Goal: Communication & Community: Answer question/provide support

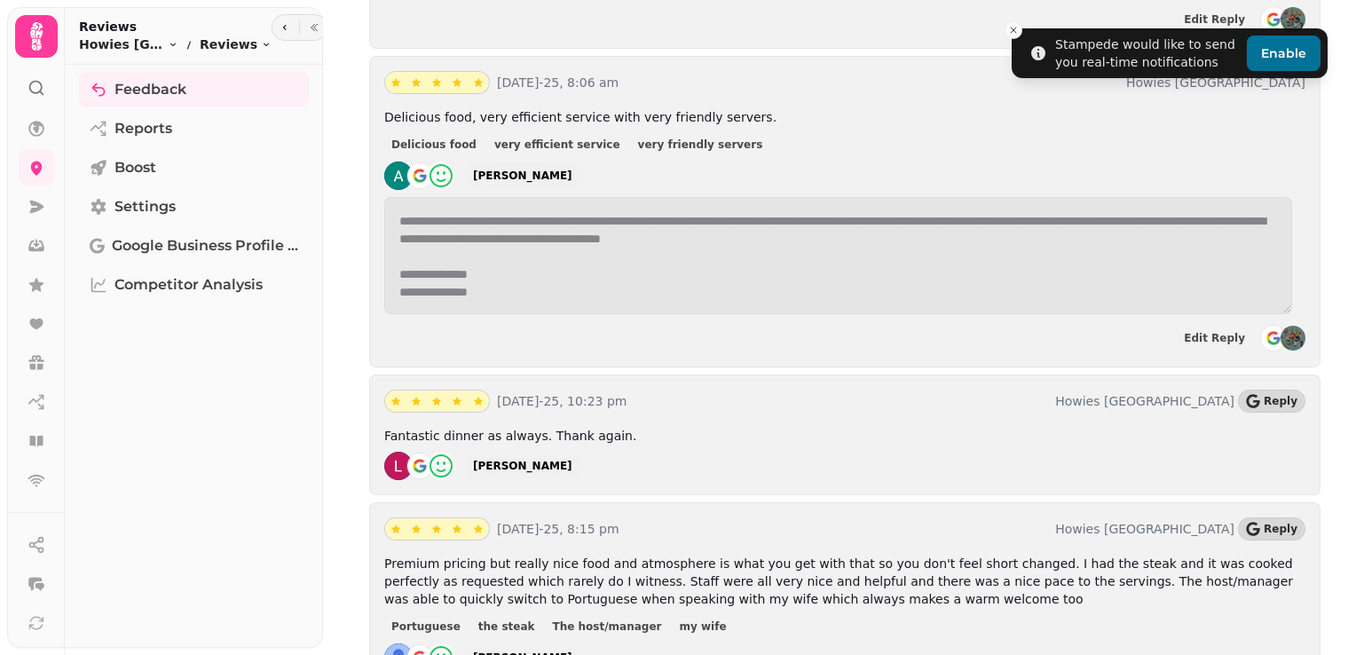
scroll to position [1841, 0]
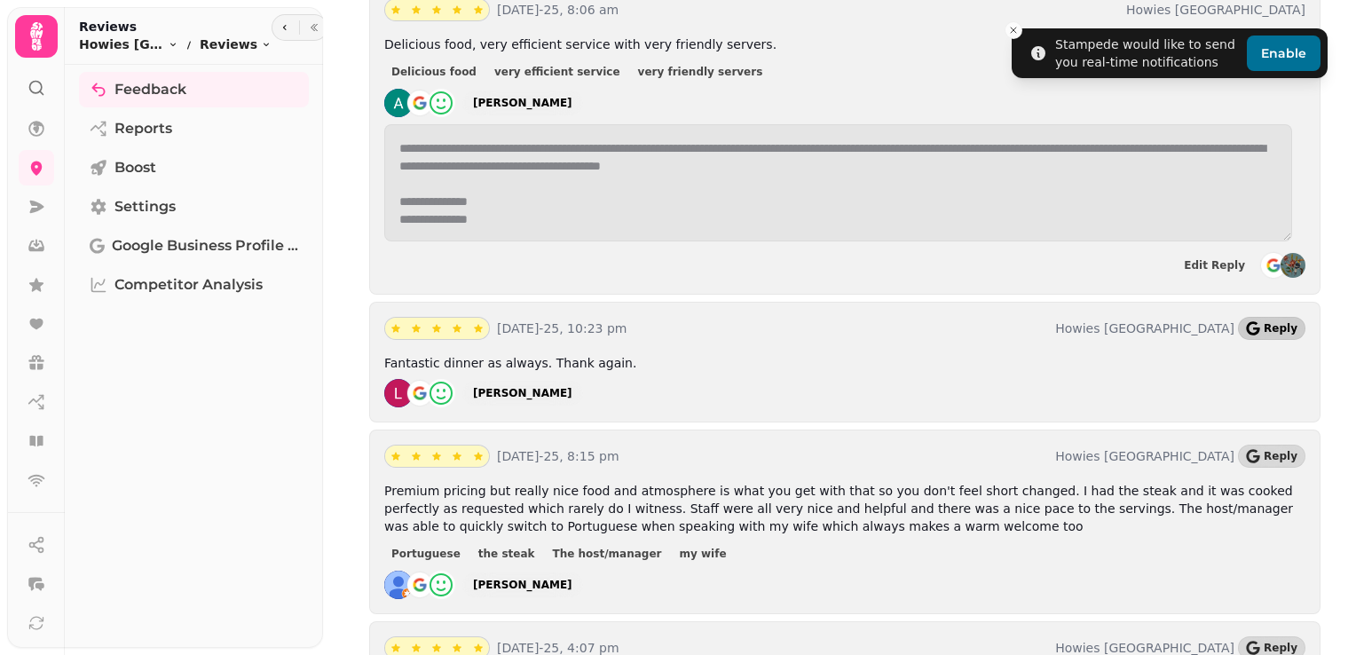
click at [1278, 323] on span "Reply" at bounding box center [1281, 328] width 34 height 11
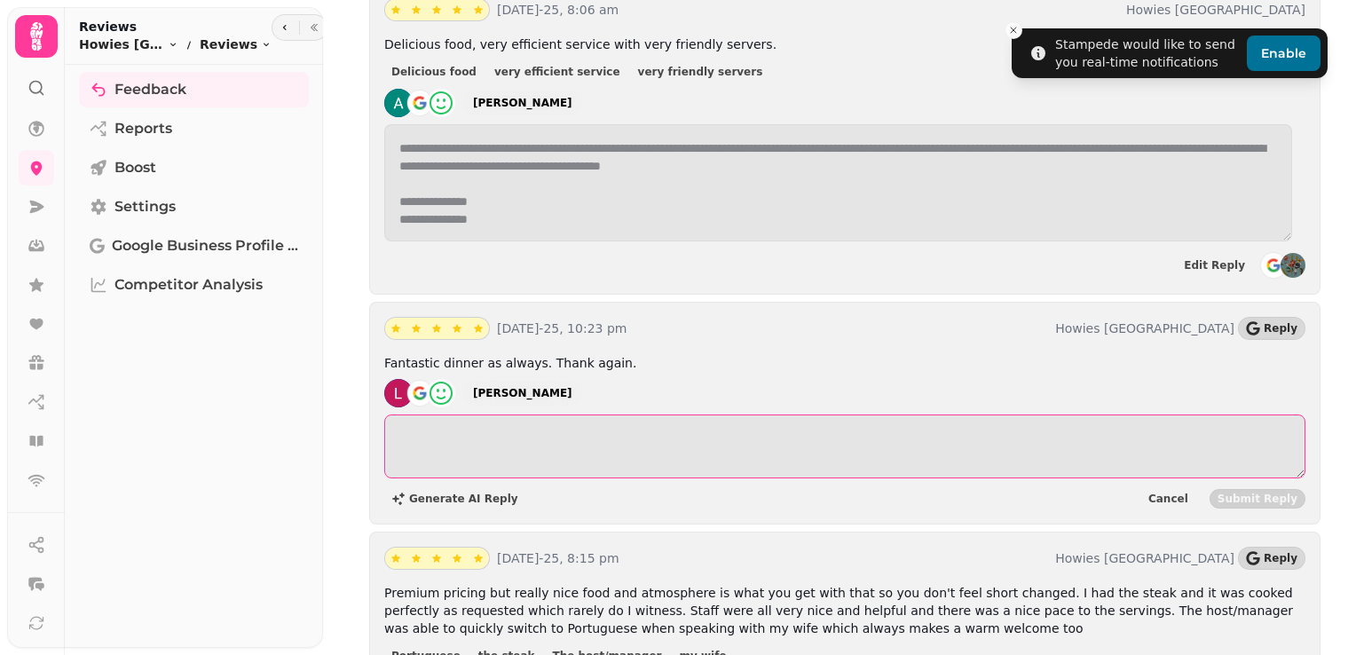
click at [669, 415] on textarea at bounding box center [844, 447] width 921 height 64
paste textarea "**********"
type textarea "*"
drag, startPoint x: 528, startPoint y: 365, endPoint x: 375, endPoint y: 383, distance: 153.8
click at [375, 383] on div "**********" at bounding box center [844, 413] width 951 height 223
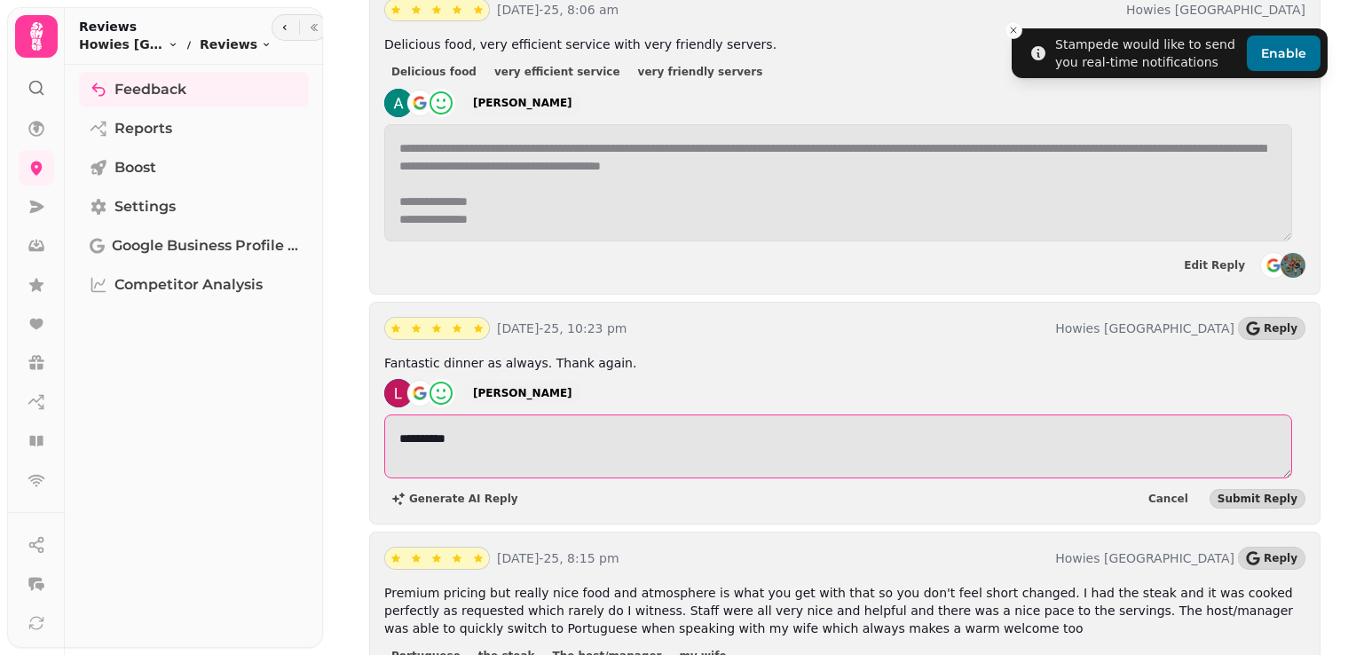
type textarea "**********"
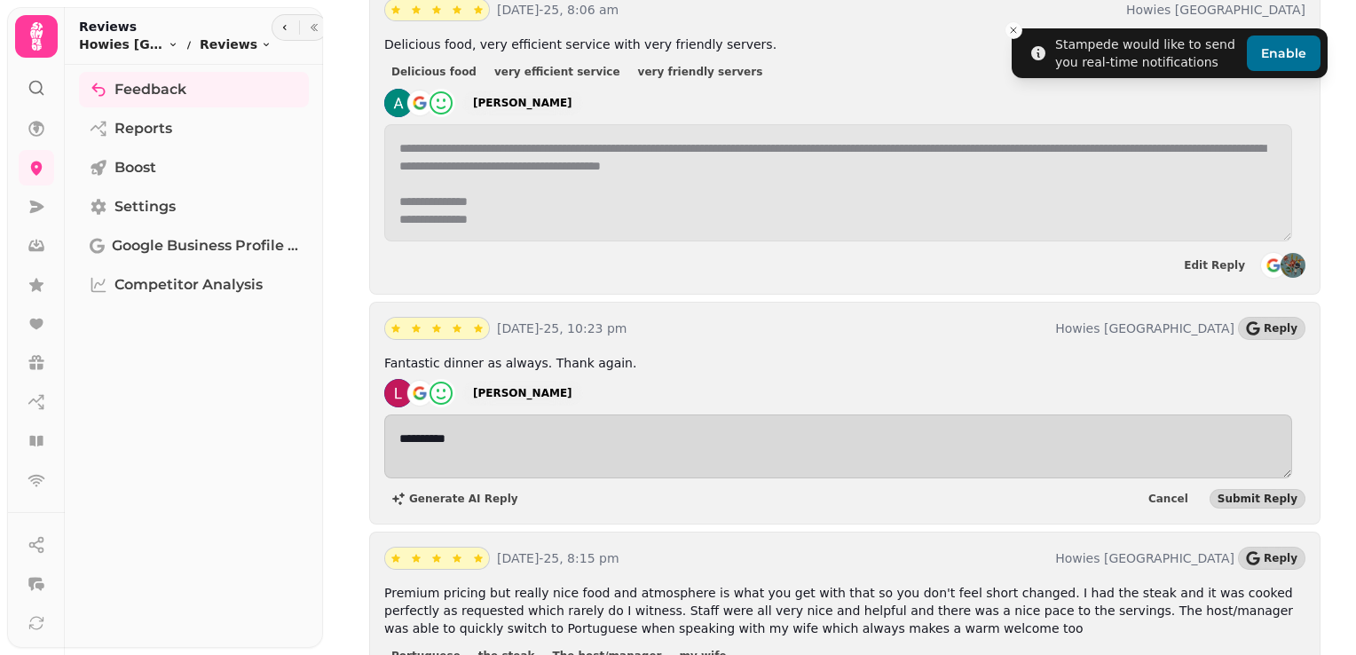
click at [1292, 438] on div "**********" at bounding box center [844, 413] width 951 height 223
click at [1265, 493] on span "Submit Reply" at bounding box center [1258, 498] width 80 height 11
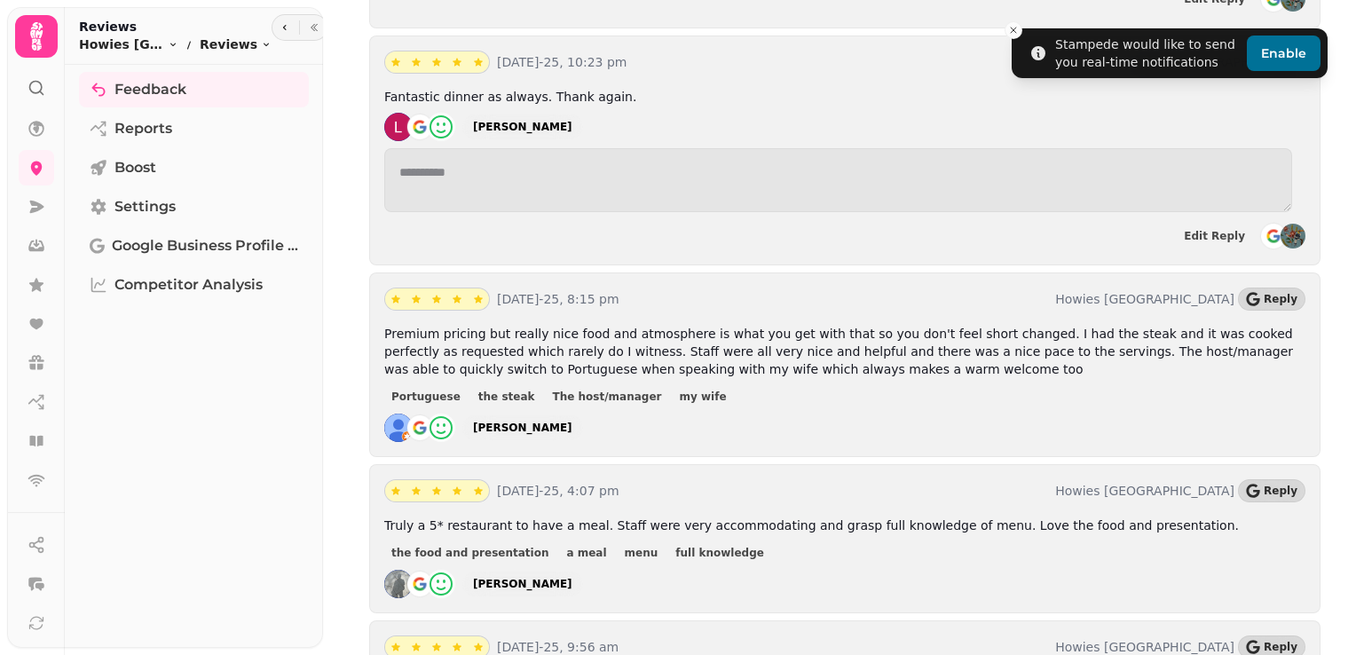
scroll to position [2108, 0]
click at [1256, 287] on button "Reply" at bounding box center [1271, 298] width 67 height 23
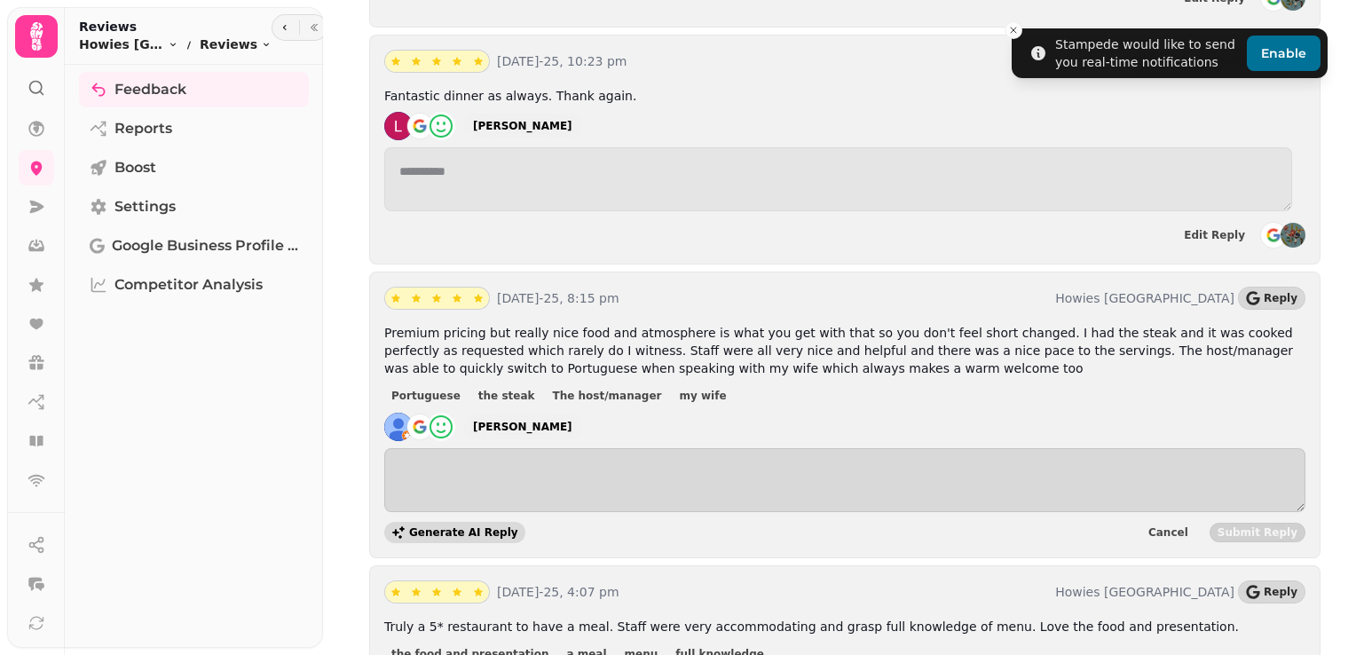
click at [439, 527] on span "Generate AI Reply" at bounding box center [463, 532] width 109 height 11
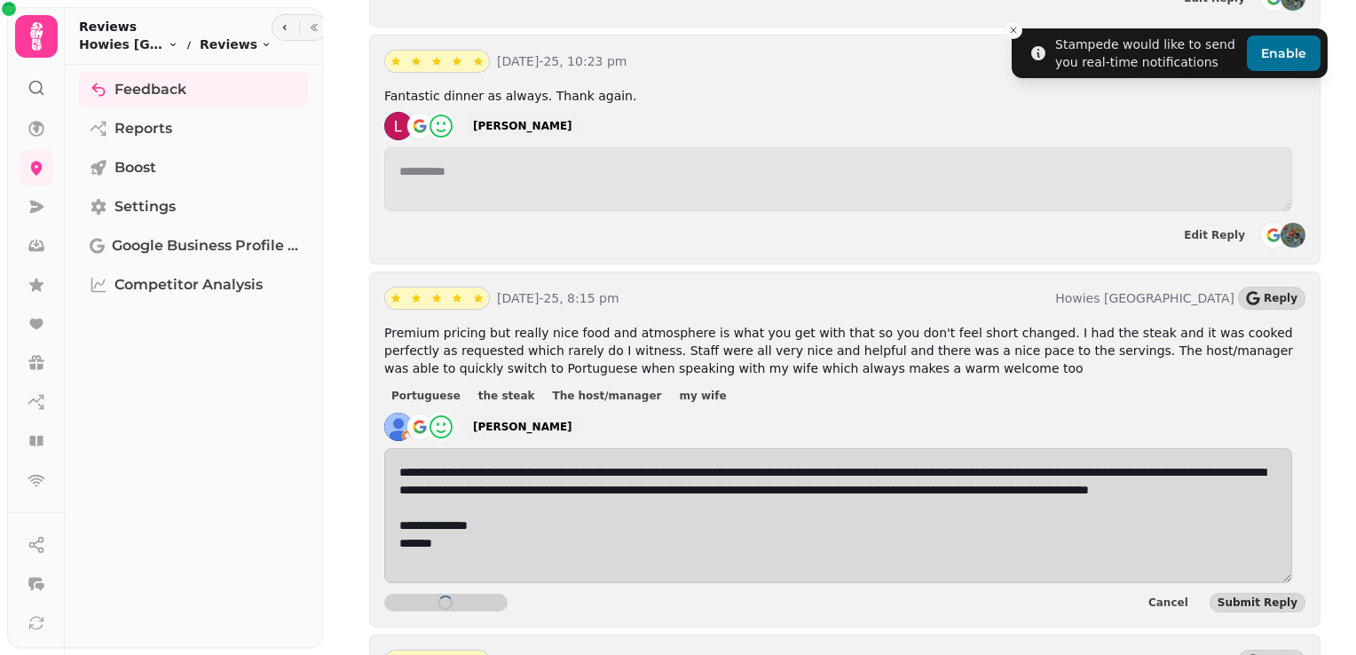
type textarea "**********"
click at [1233, 598] on span "Submit Reply" at bounding box center [1258, 603] width 80 height 11
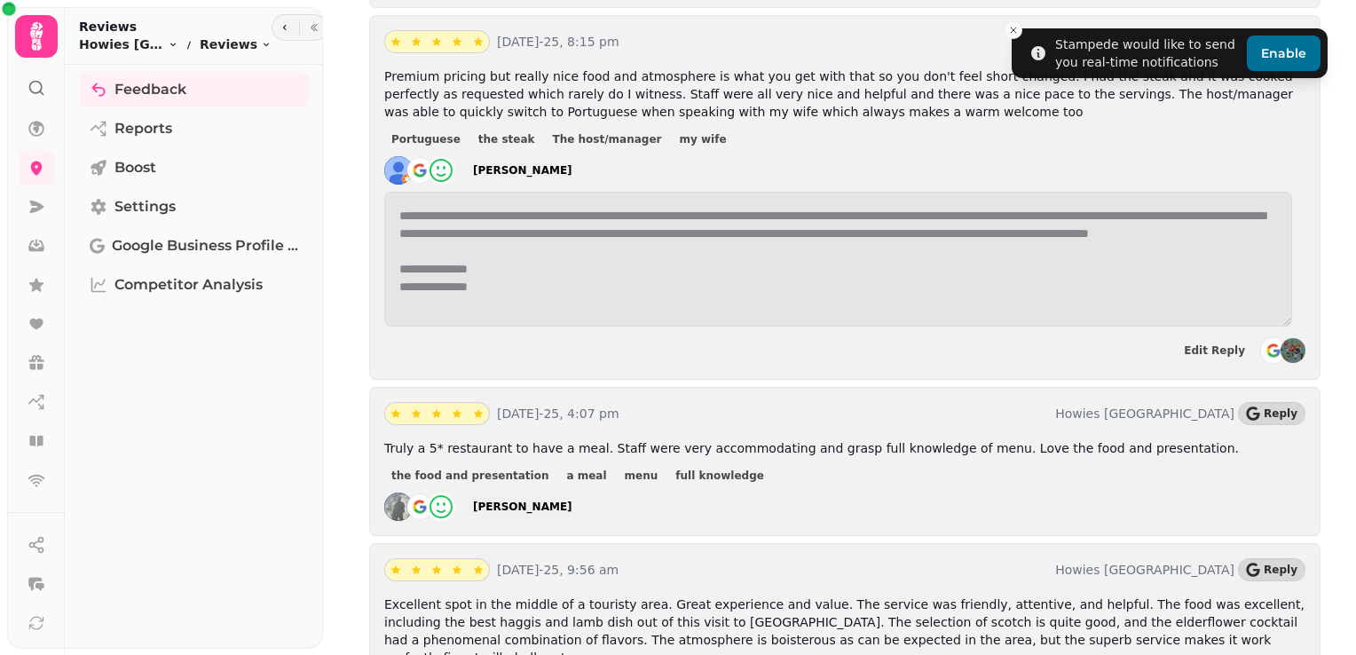
scroll to position [2367, 0]
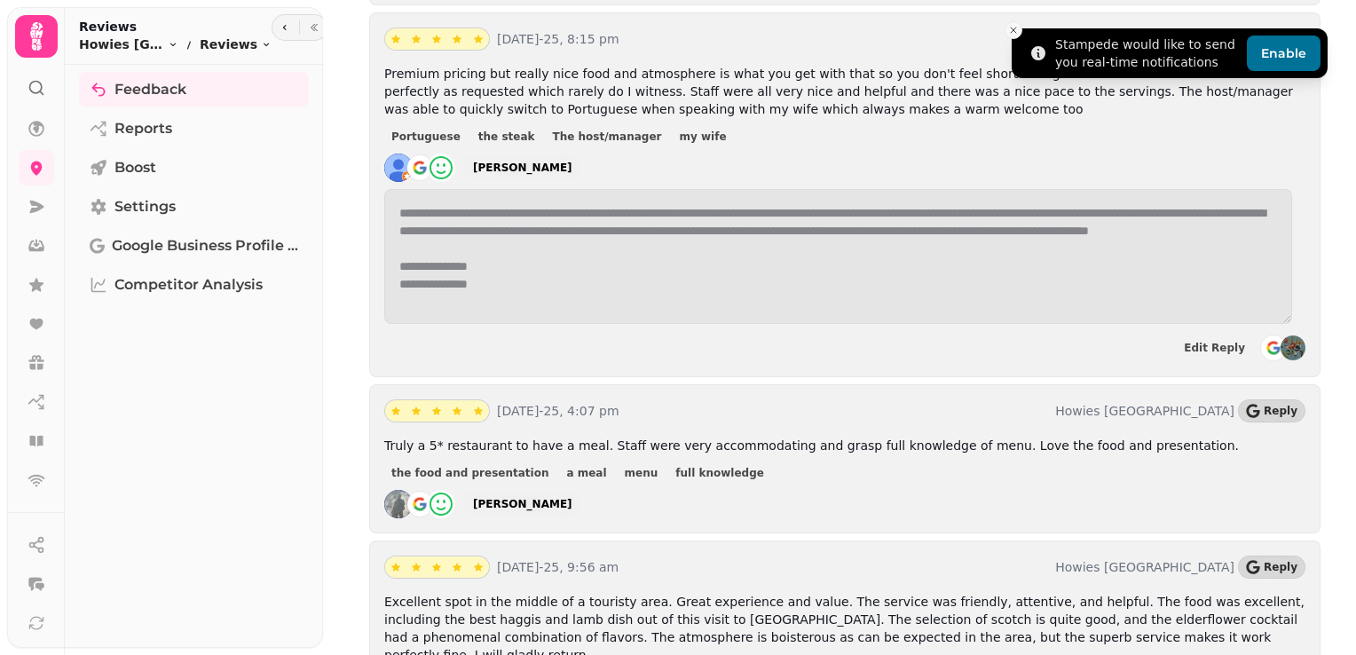
click at [1012, 27] on icon "Close toast" at bounding box center [1013, 30] width 11 height 11
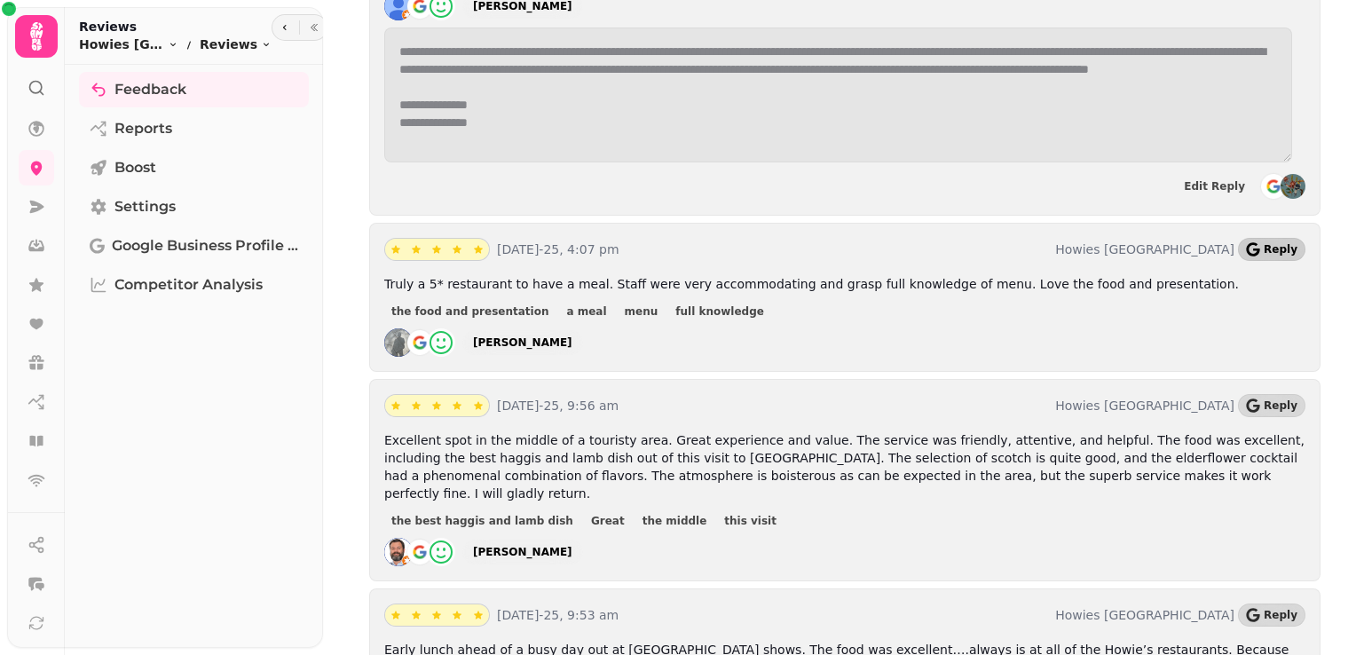
scroll to position [2531, 0]
click at [1266, 242] on span "Reply" at bounding box center [1281, 247] width 34 height 11
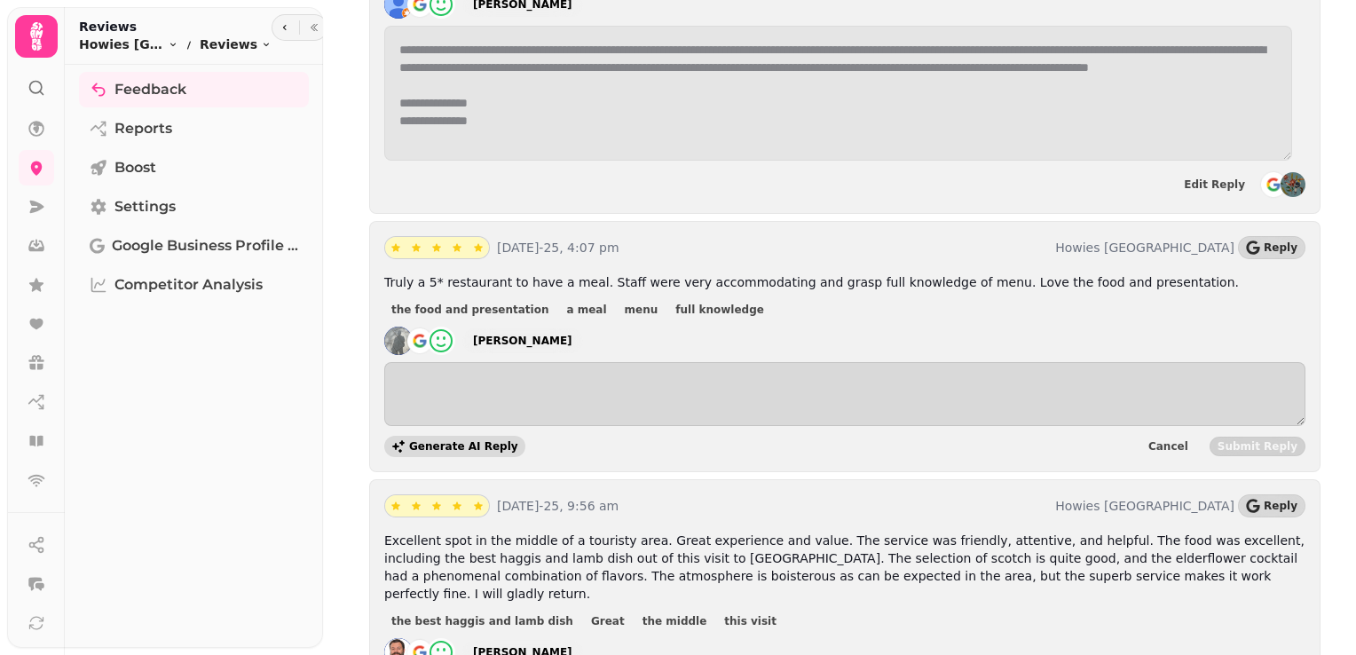
click at [448, 441] on span "Generate AI Reply" at bounding box center [463, 446] width 109 height 11
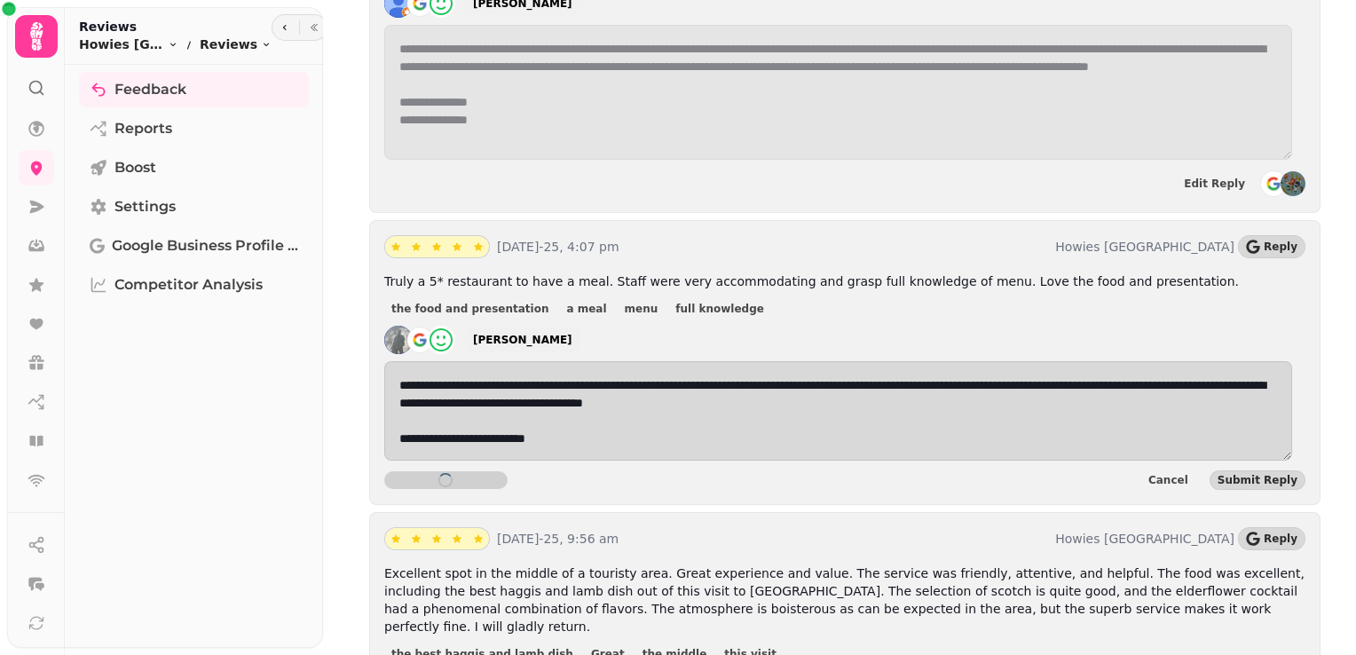
scroll to position [2533, 0]
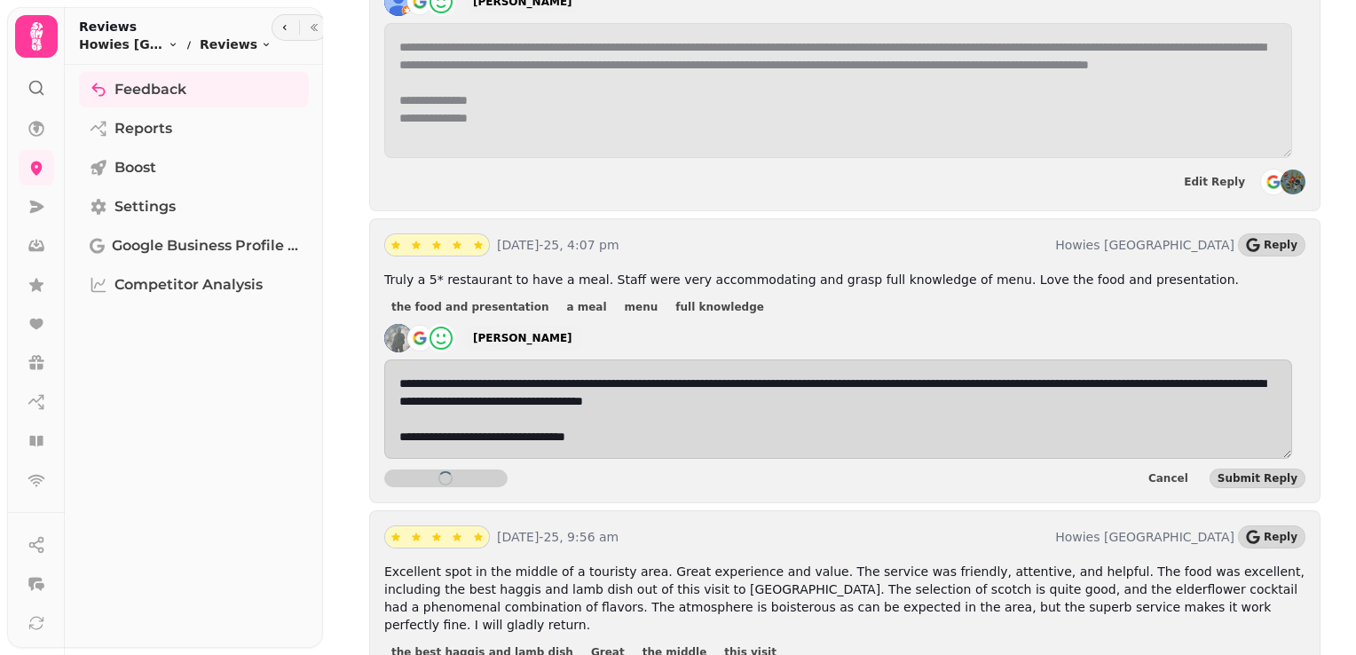
type textarea "**********"
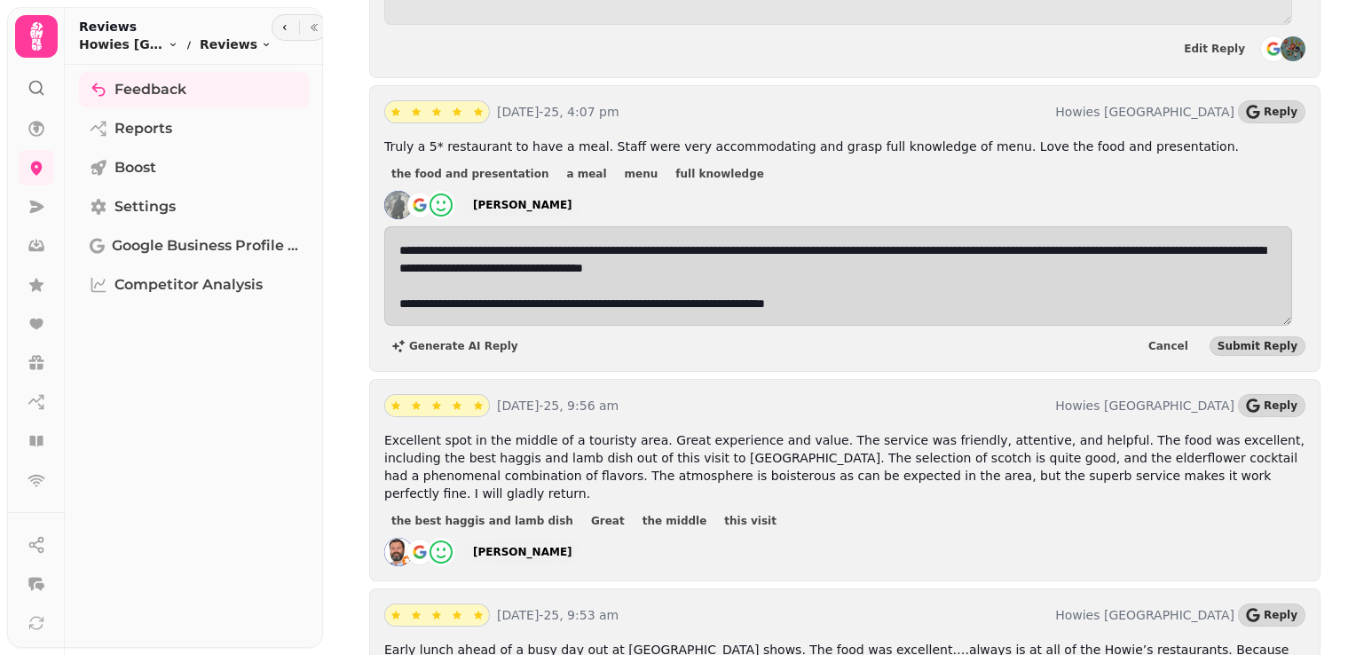
scroll to position [1, 0]
click at [1253, 341] on span "Submit Reply" at bounding box center [1258, 346] width 80 height 11
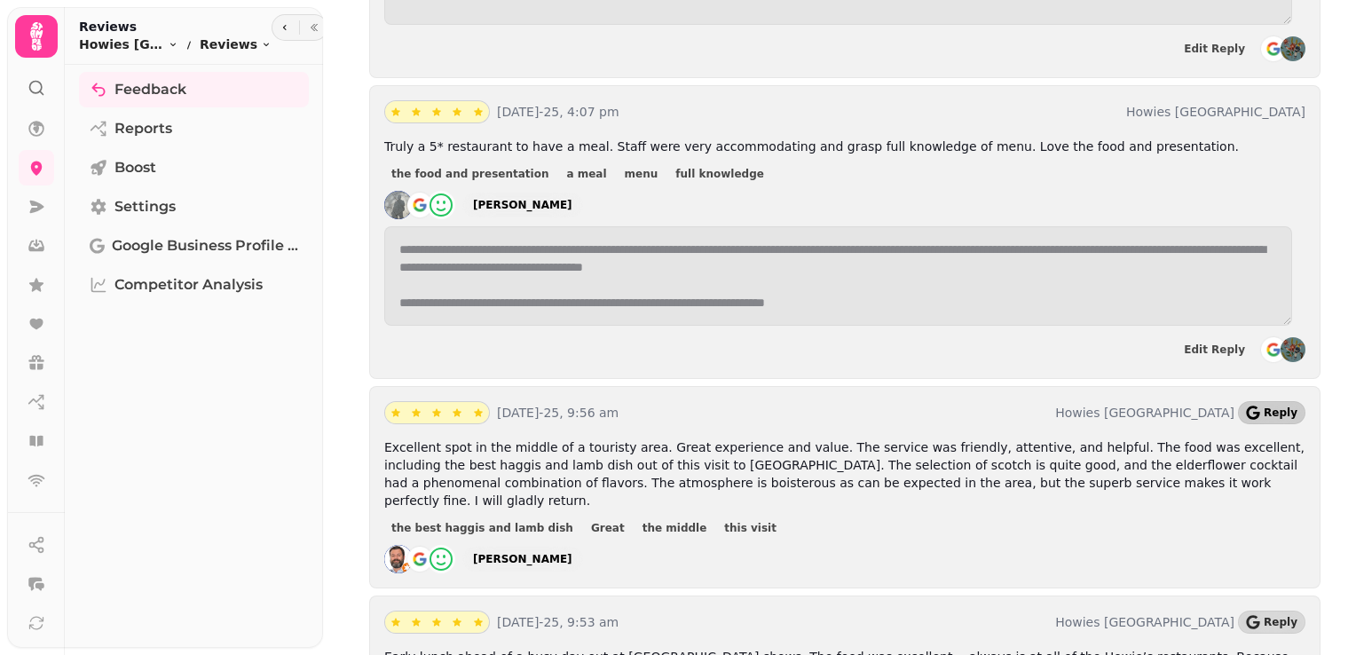
click at [1267, 407] on span "Reply" at bounding box center [1281, 412] width 34 height 11
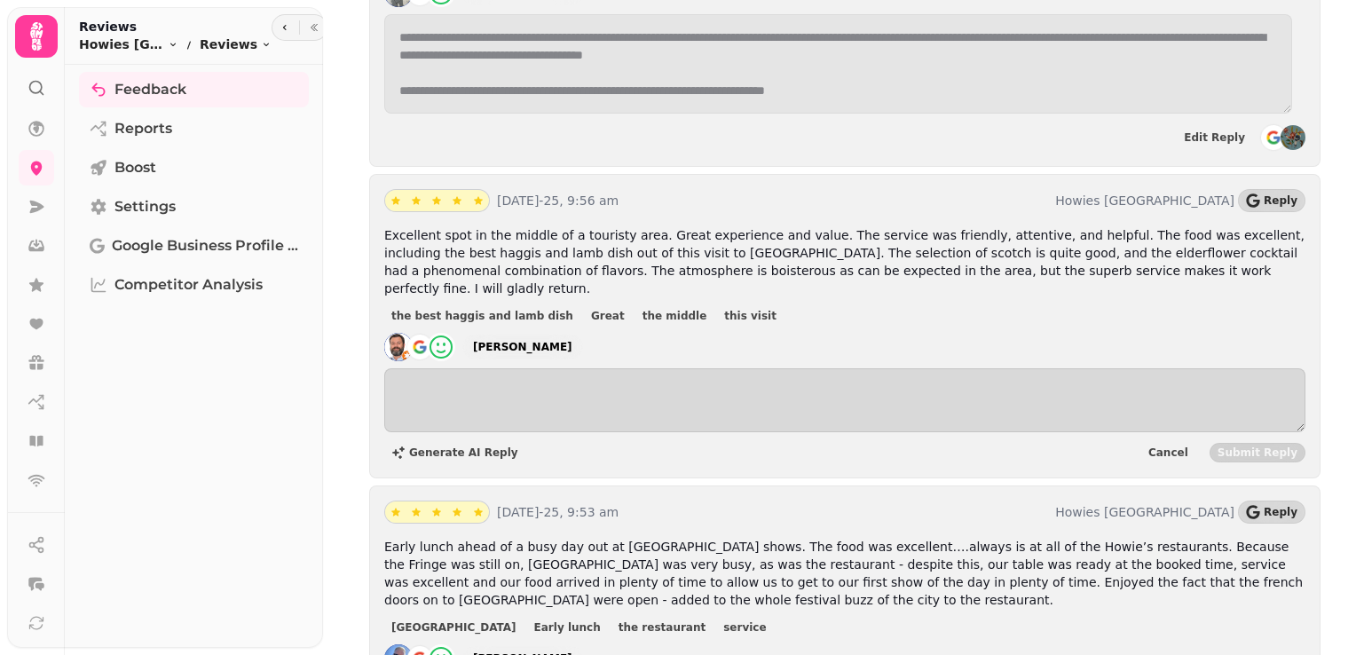
scroll to position [2879, 0]
click at [424, 446] on span "Generate AI Reply" at bounding box center [463, 451] width 109 height 11
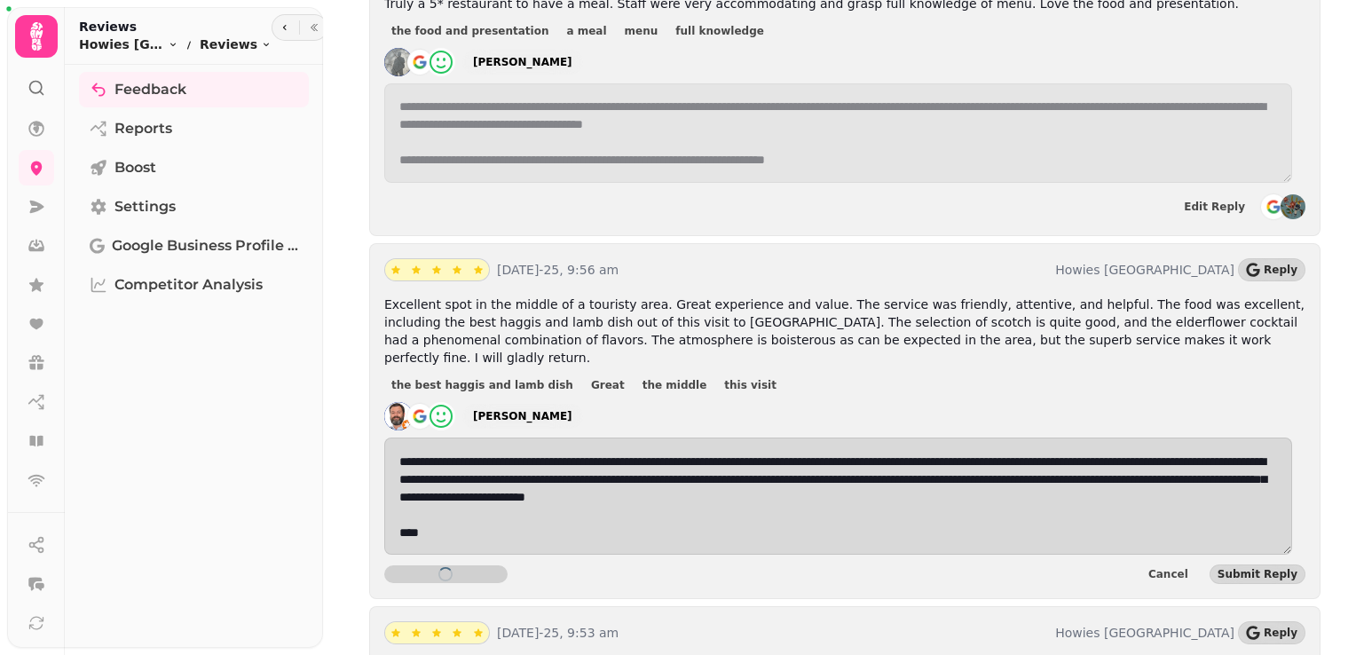
type textarea "**********"
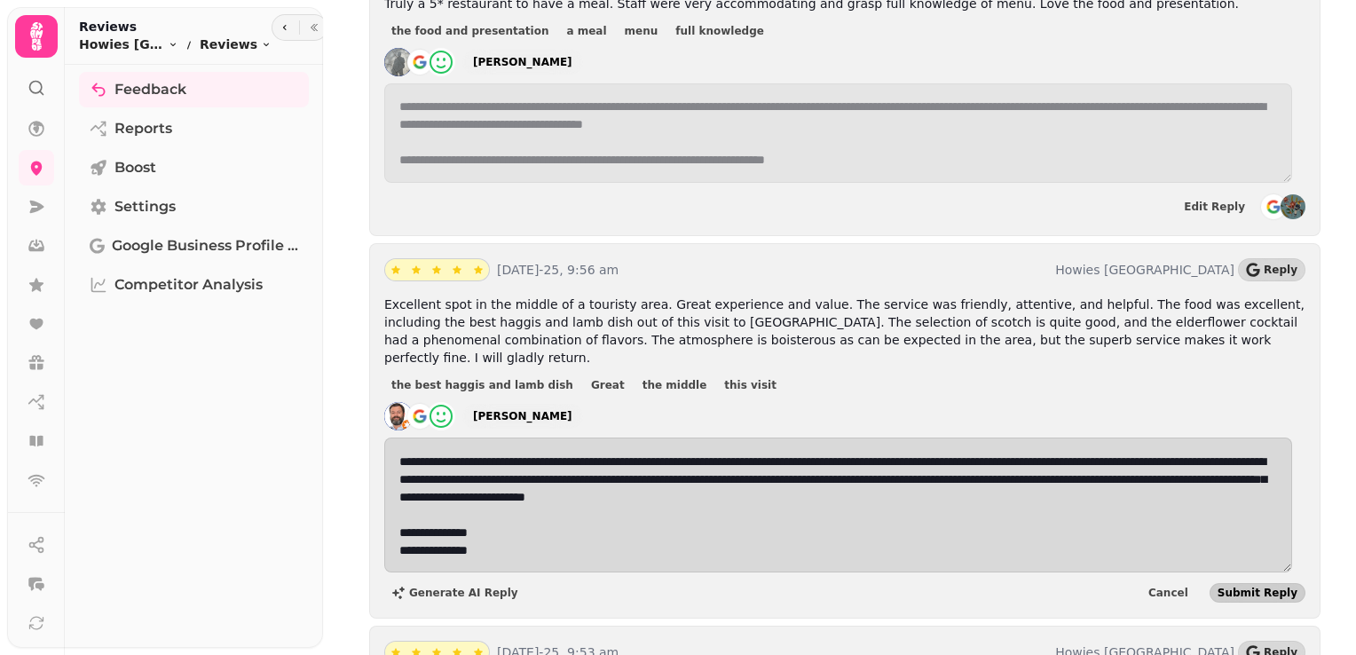
click at [1225, 588] on span "Submit Reply" at bounding box center [1258, 593] width 80 height 11
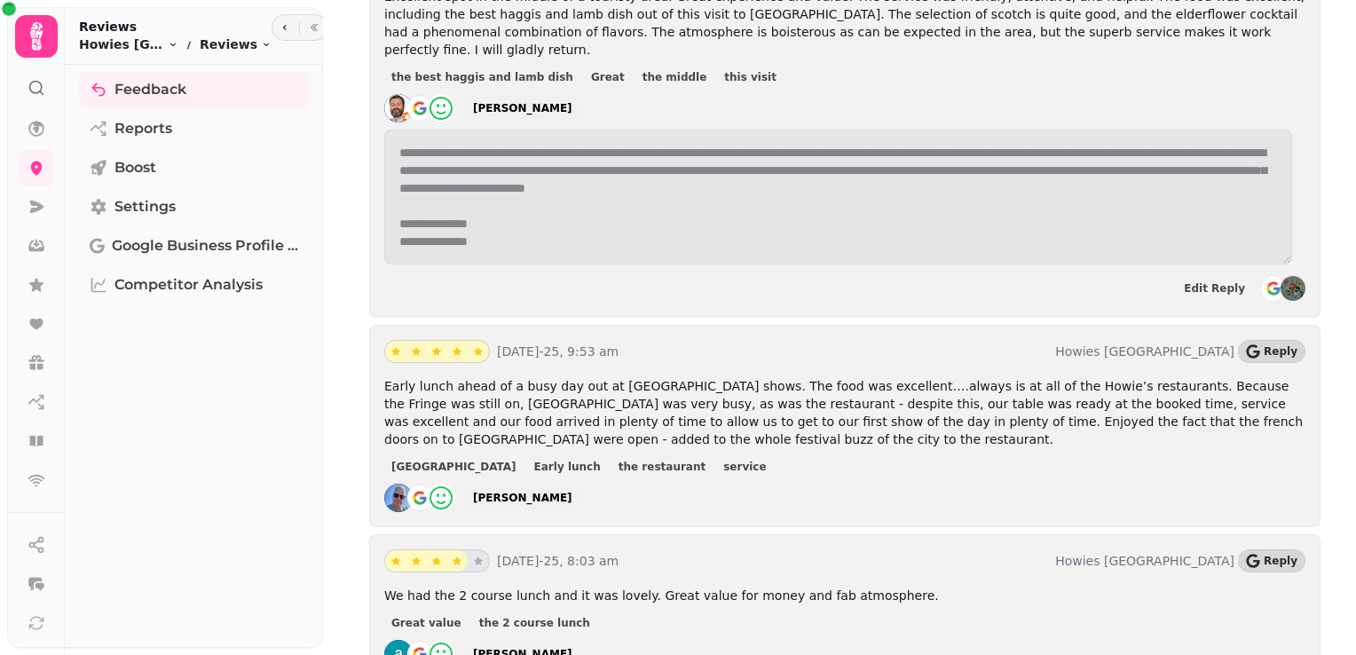
scroll to position [3122, 0]
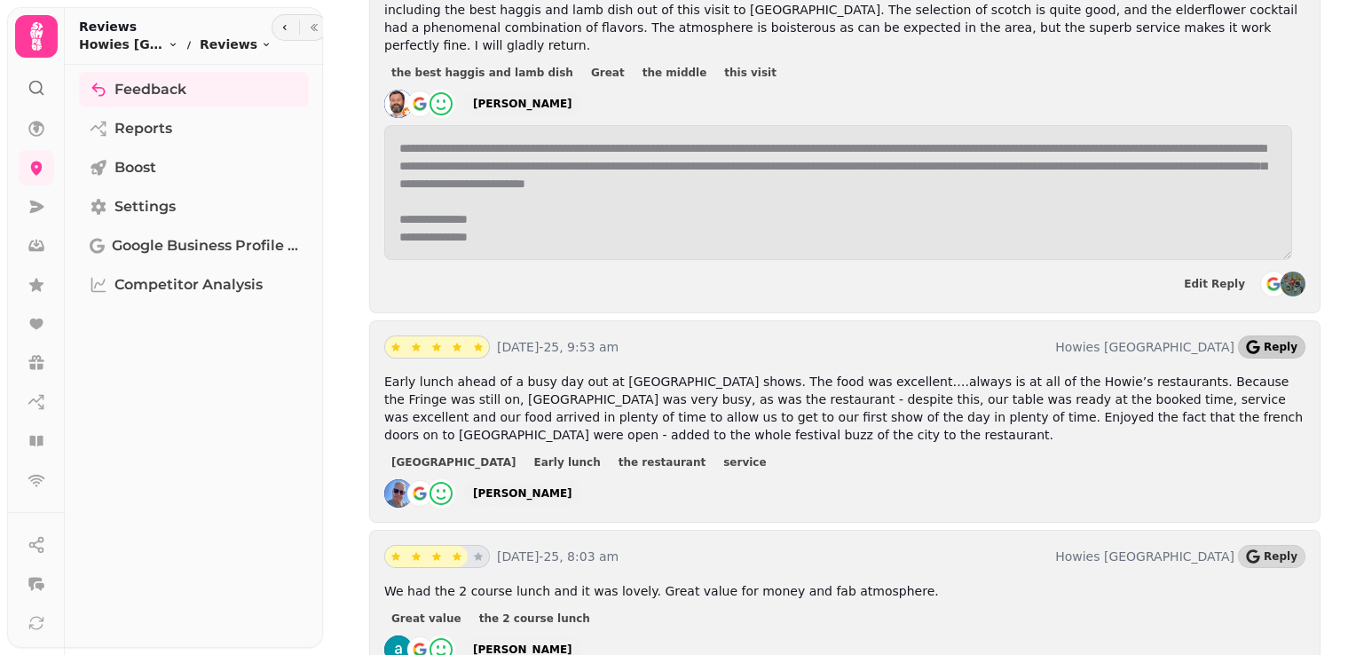
click at [1254, 336] on button "Reply" at bounding box center [1271, 347] width 67 height 23
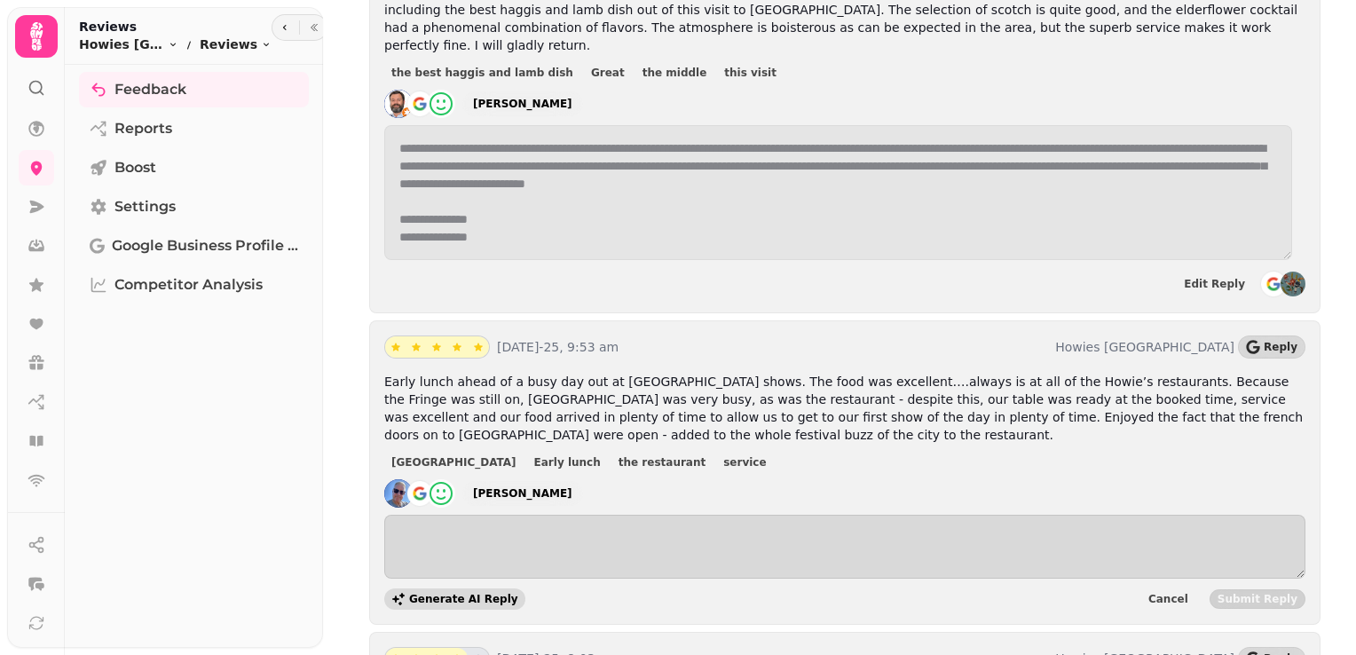
click at [465, 594] on span "Generate AI Reply" at bounding box center [463, 599] width 109 height 11
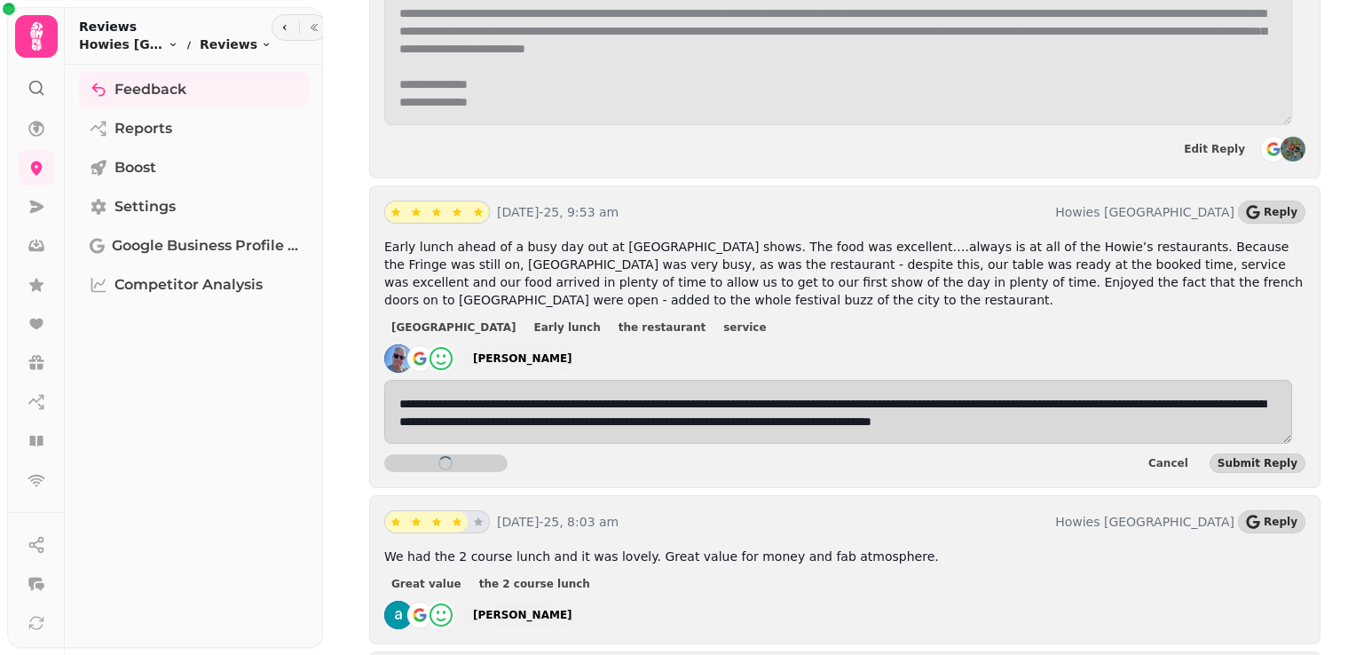
scroll to position [3223, 0]
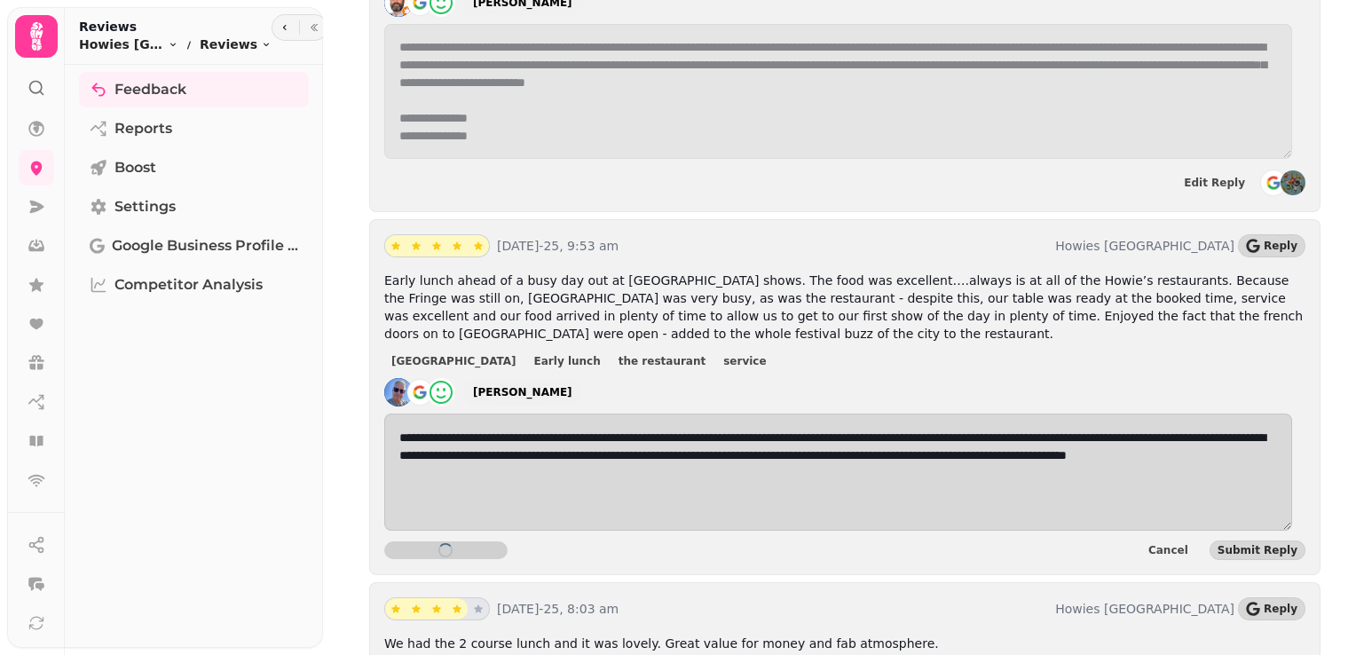
type textarea "**********"
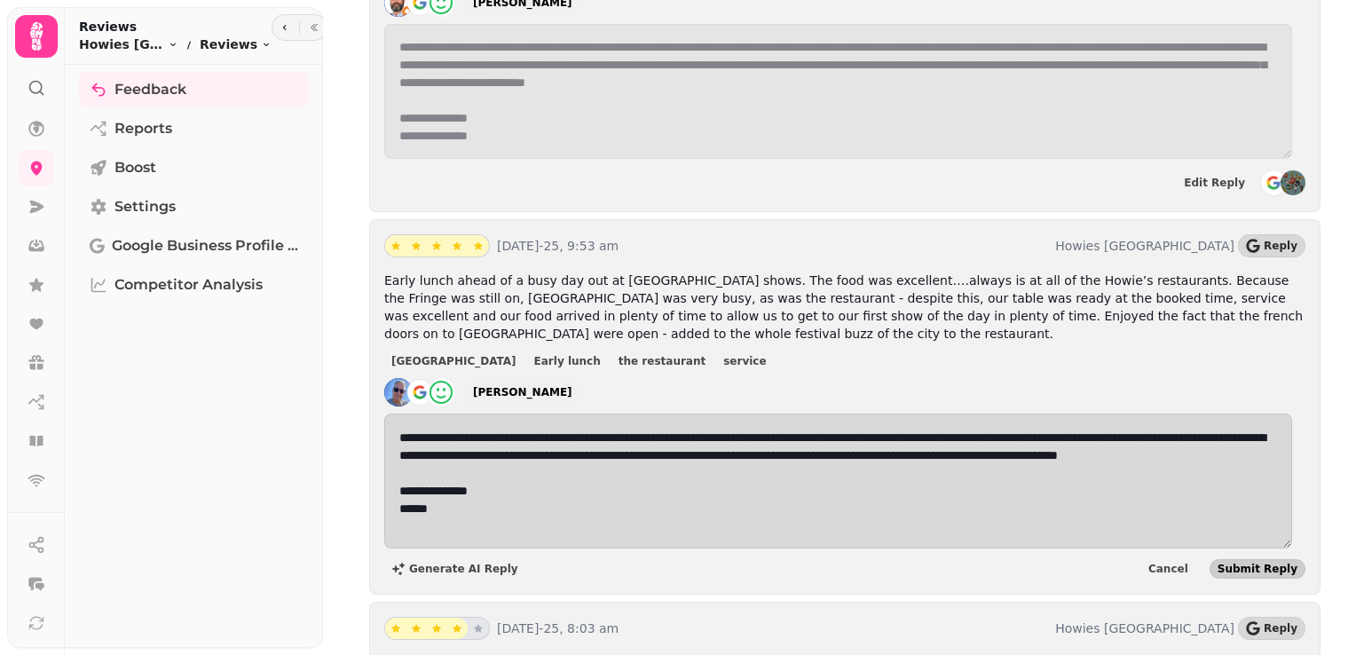
click at [1244, 564] on span "Submit Reply" at bounding box center [1258, 569] width 80 height 11
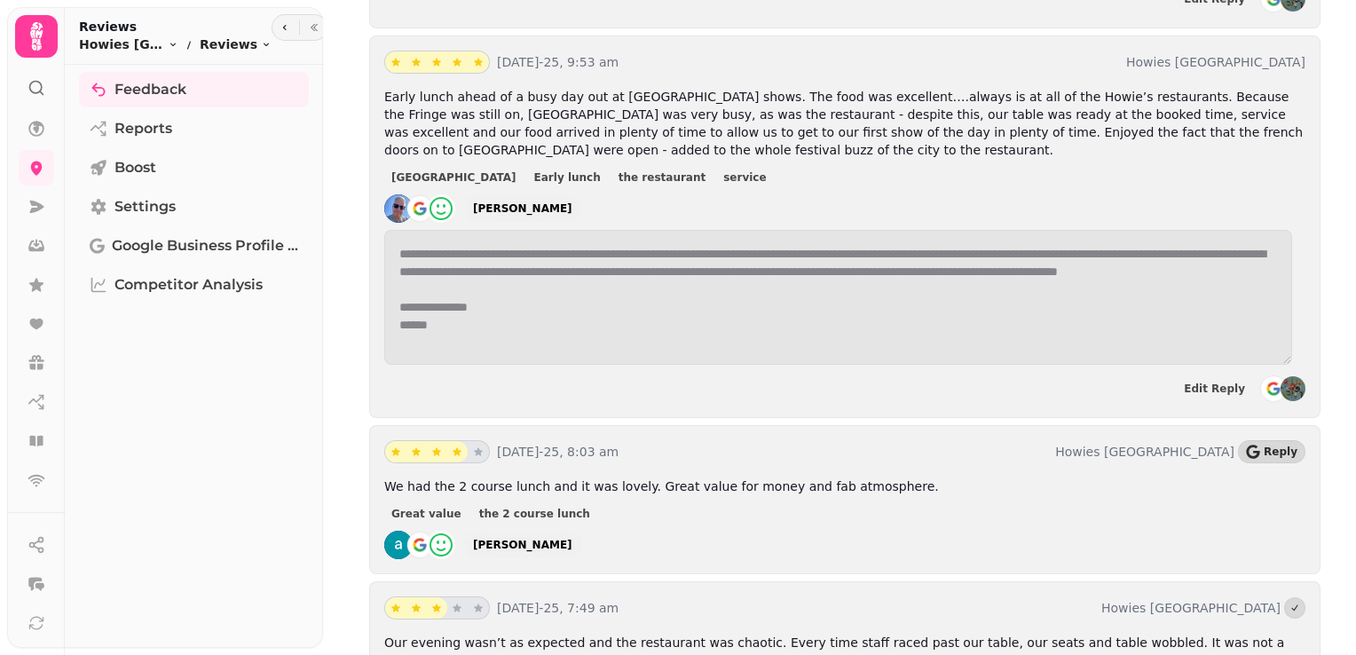
scroll to position [3426, 0]
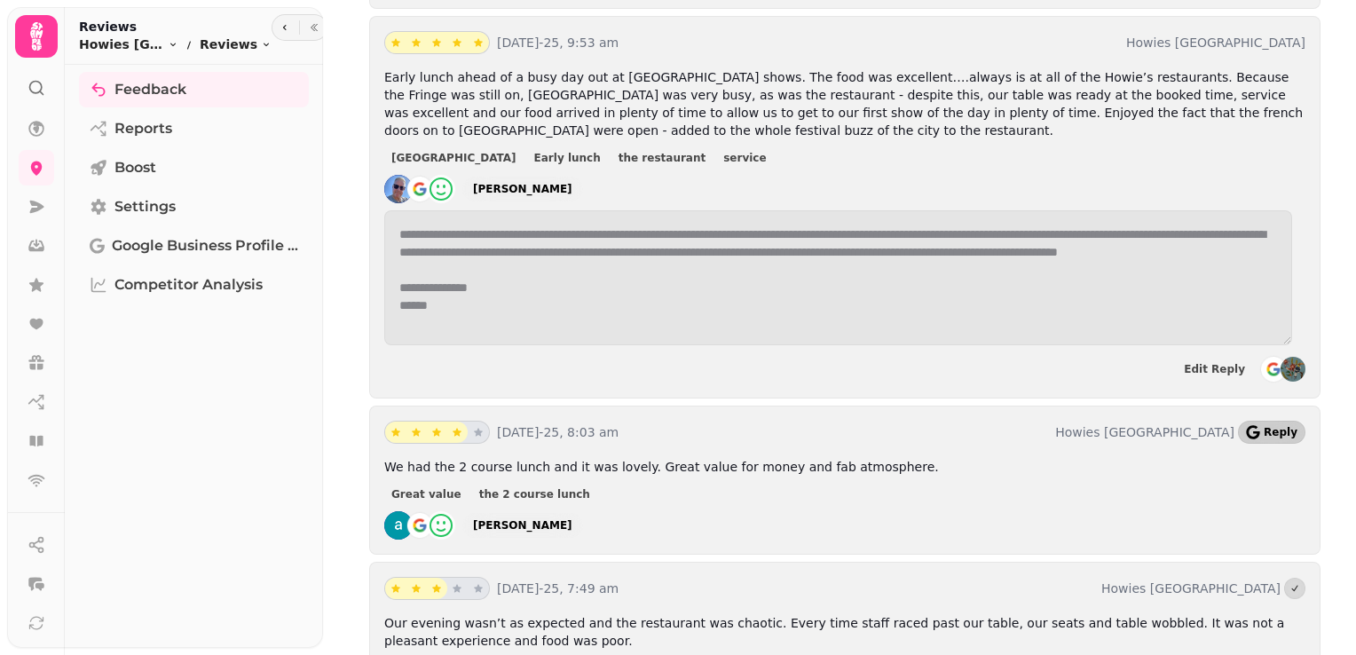
click at [1251, 425] on icon "button" at bounding box center [1252, 432] width 13 height 14
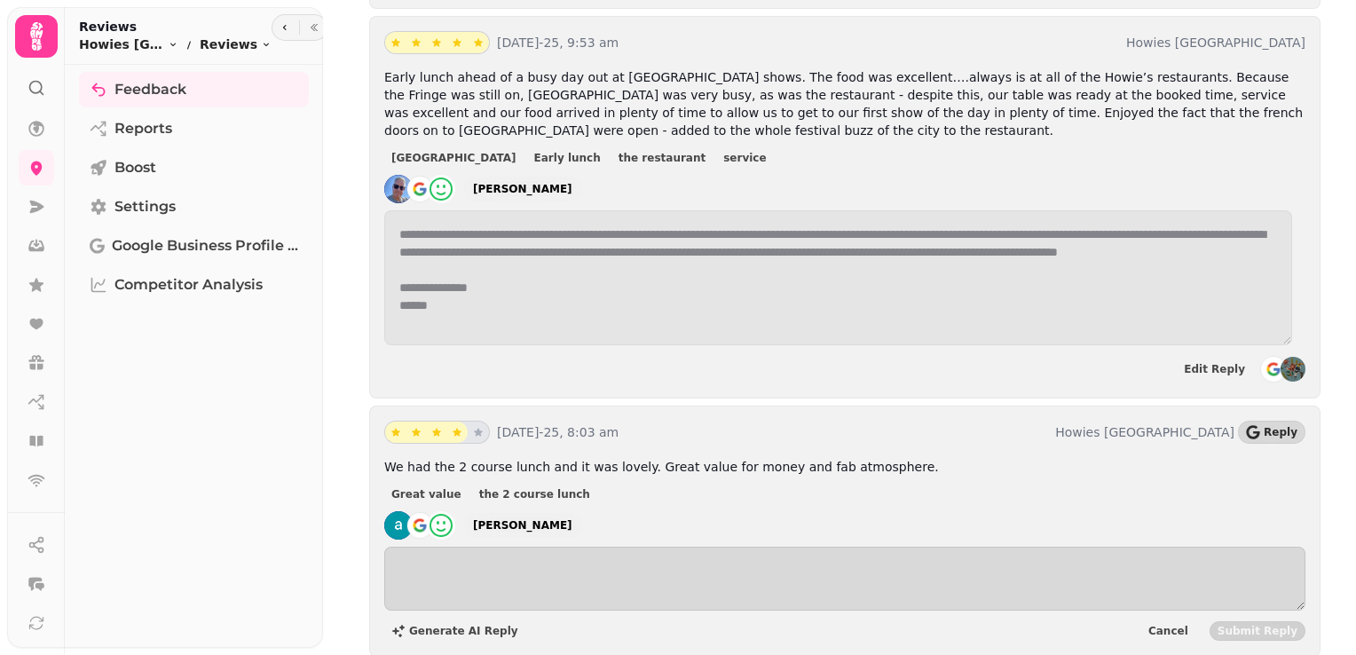
click at [463, 547] on div "Generate AI Reply Cancel Submit Reply" at bounding box center [844, 594] width 921 height 95
click at [461, 626] on span "Generate AI Reply" at bounding box center [463, 631] width 109 height 11
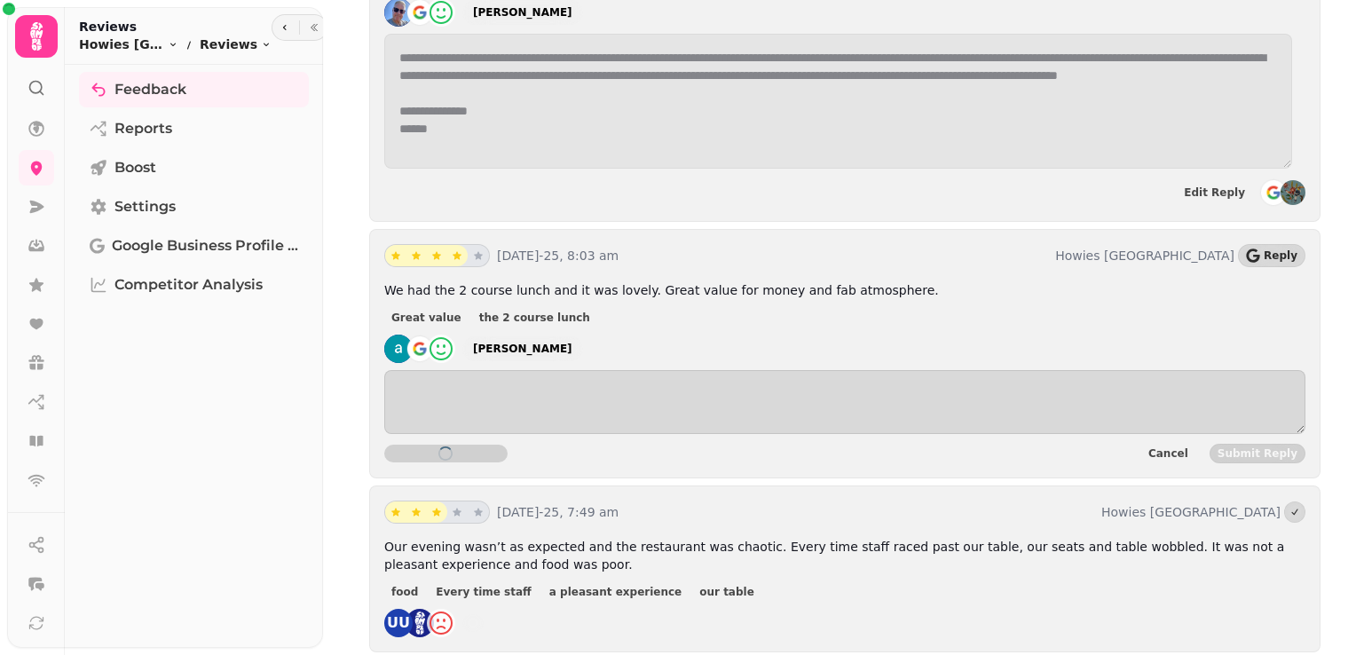
scroll to position [3638, 0]
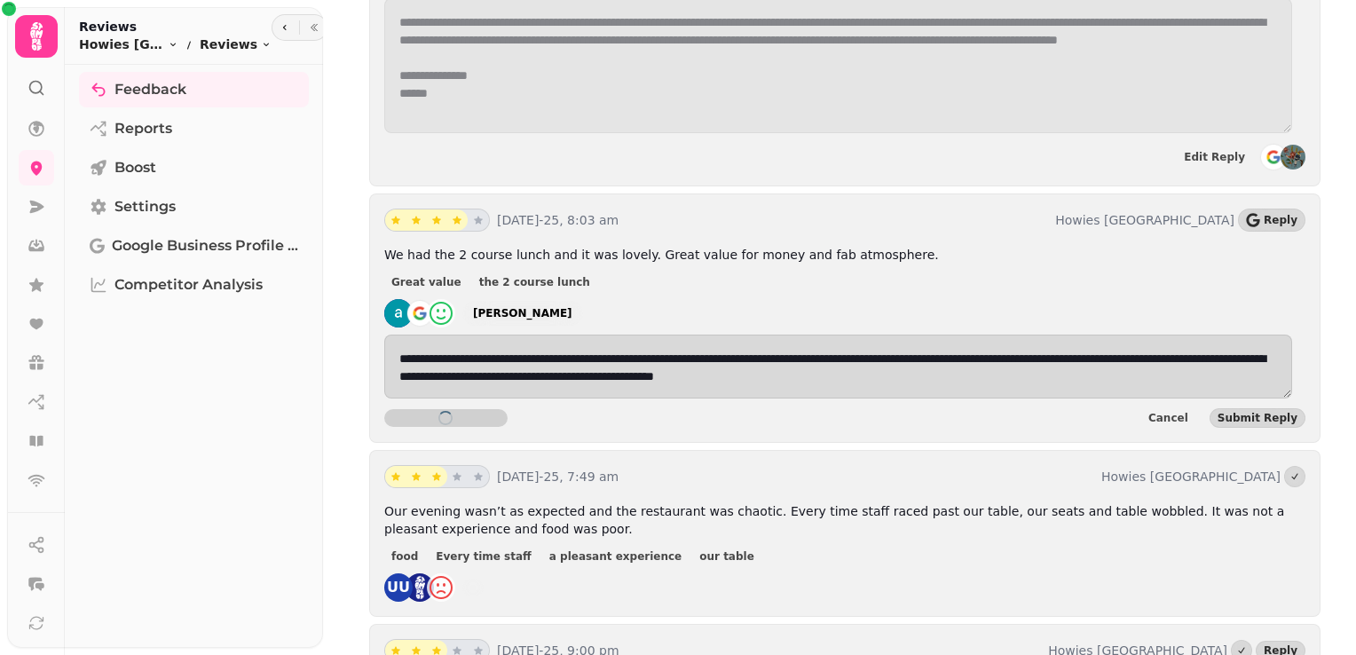
type textarea "**********"
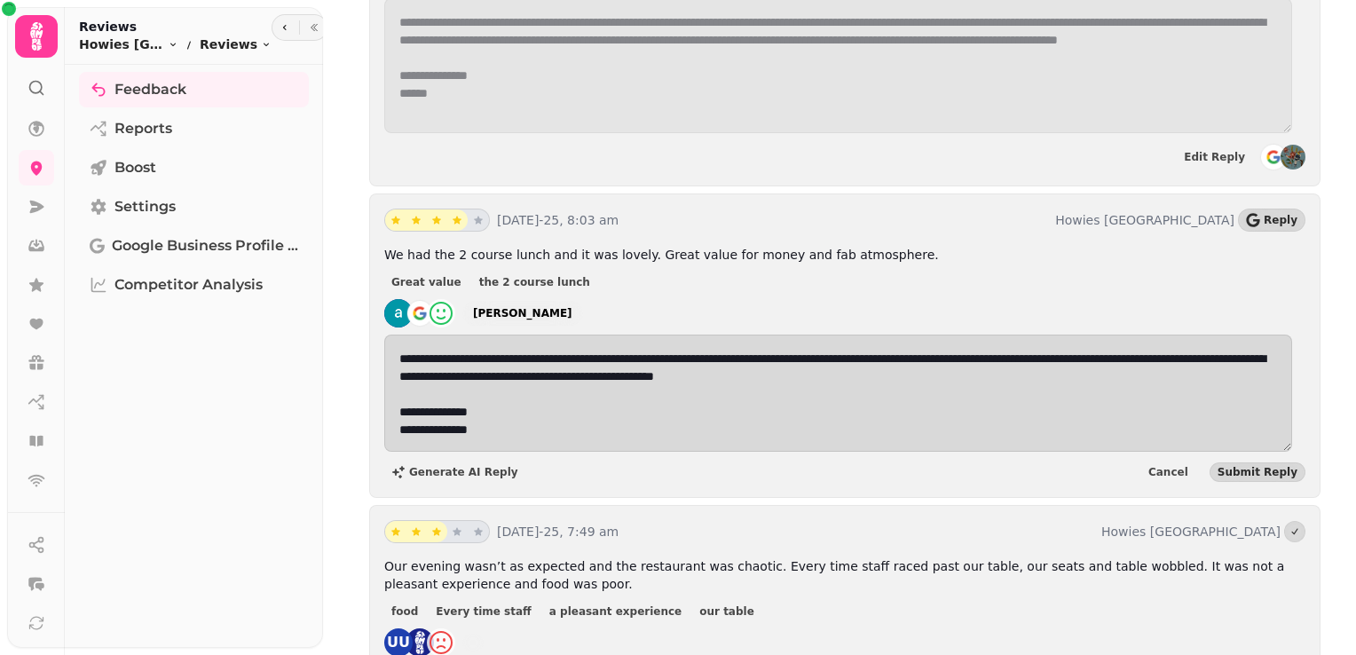
scroll to position [3568, 0]
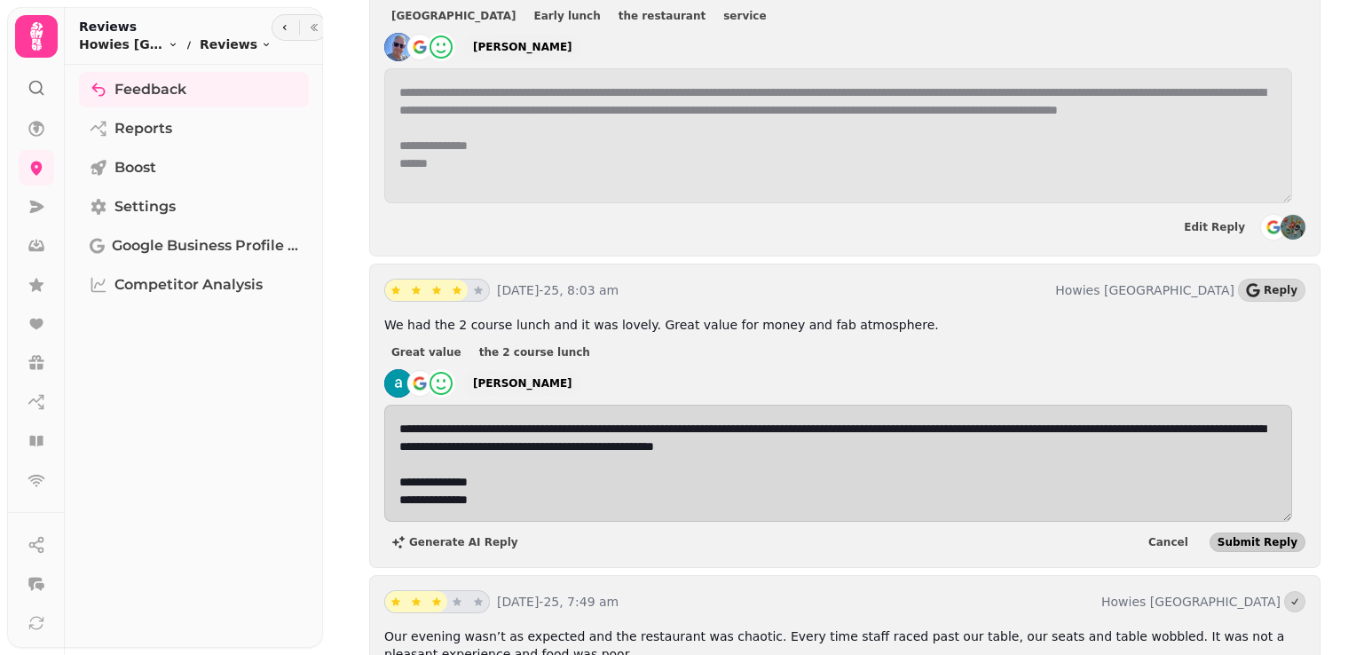
click at [1242, 537] on span "Submit Reply" at bounding box center [1258, 542] width 80 height 11
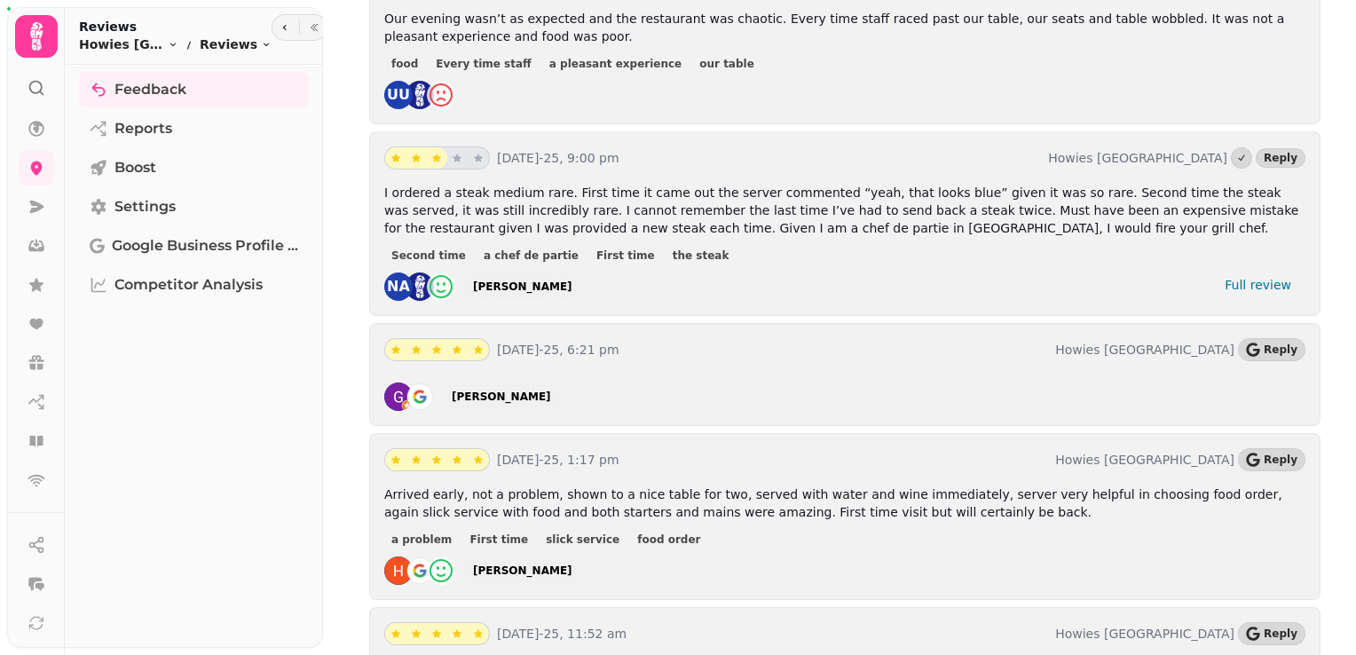
scroll to position [4201, 0]
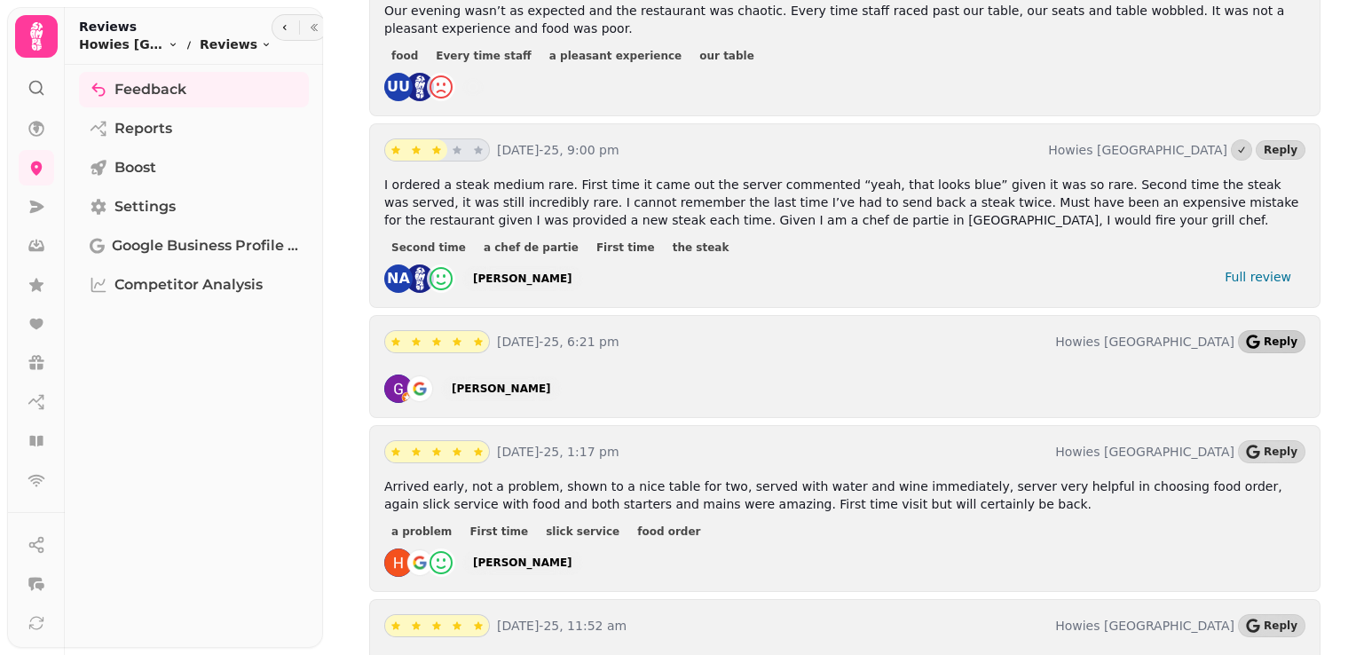
click at [1270, 336] on span "Reply" at bounding box center [1281, 341] width 34 height 11
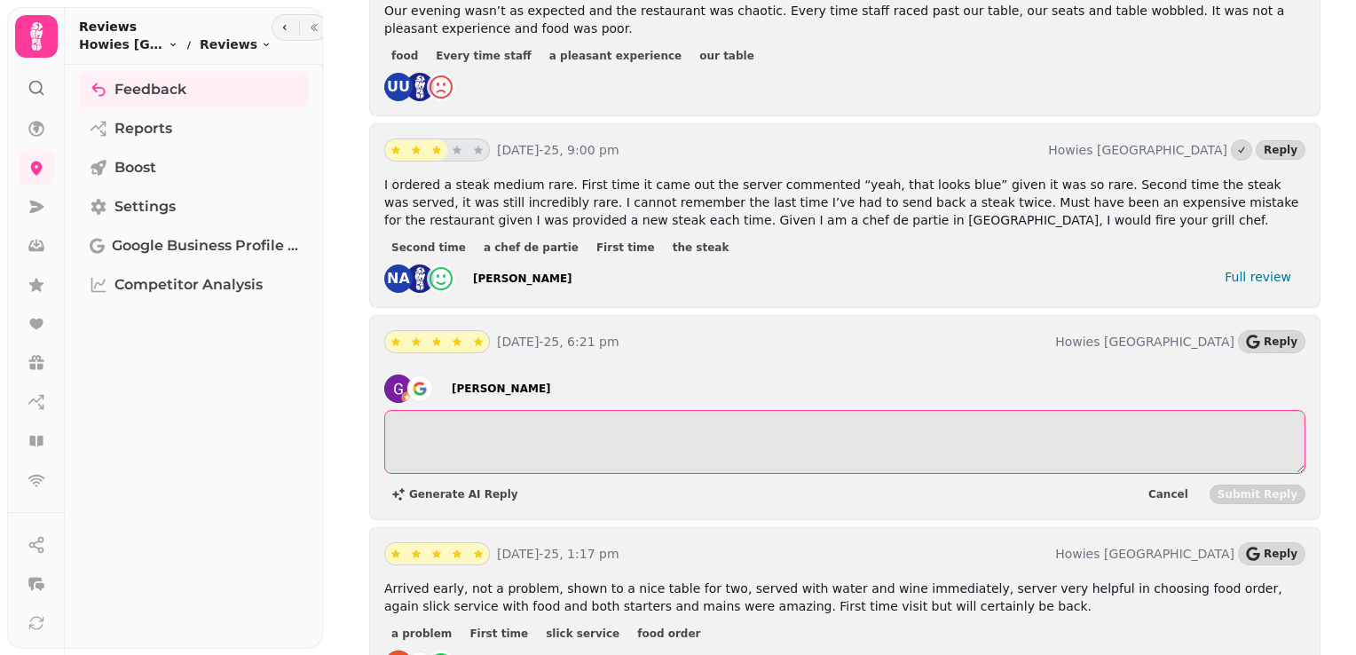
drag, startPoint x: 628, startPoint y: 343, endPoint x: 563, endPoint y: 330, distance: 66.8
click at [563, 410] on textarea at bounding box center [844, 442] width 921 height 64
paste textarea "**********"
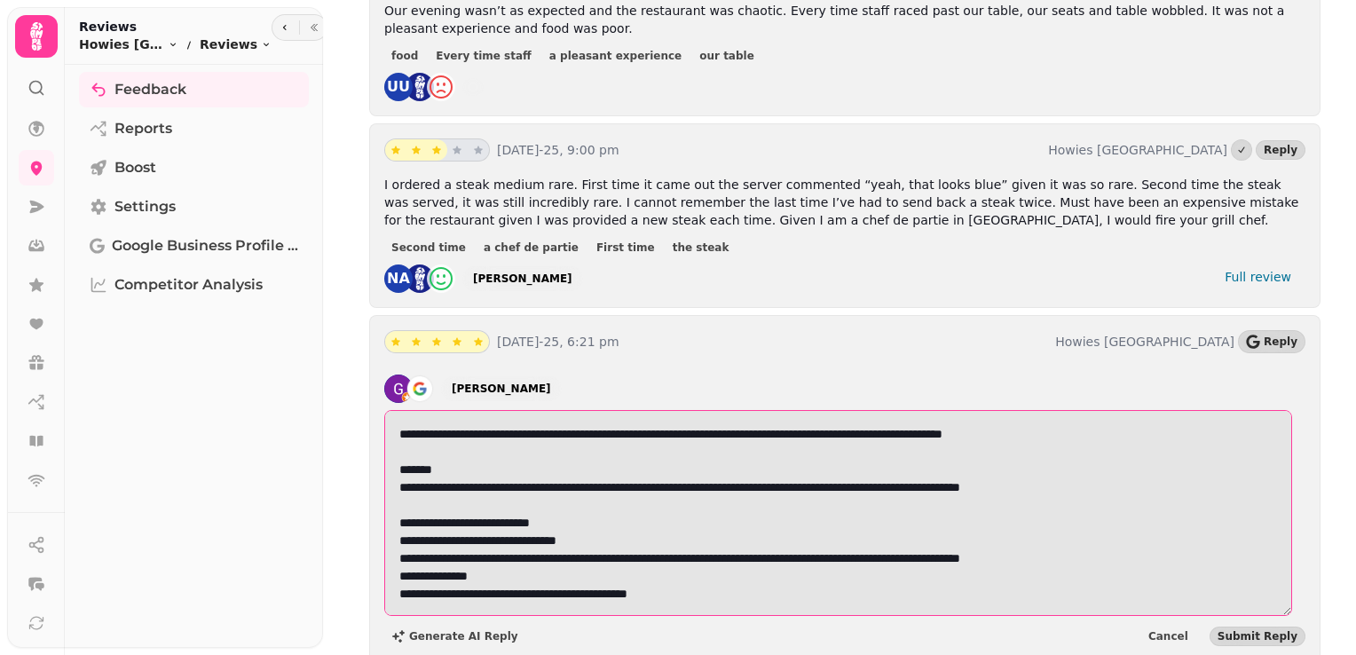
drag, startPoint x: 700, startPoint y: 502, endPoint x: 383, endPoint y: 304, distance: 374.1
click at [384, 367] on div "**********" at bounding box center [844, 507] width 921 height 280
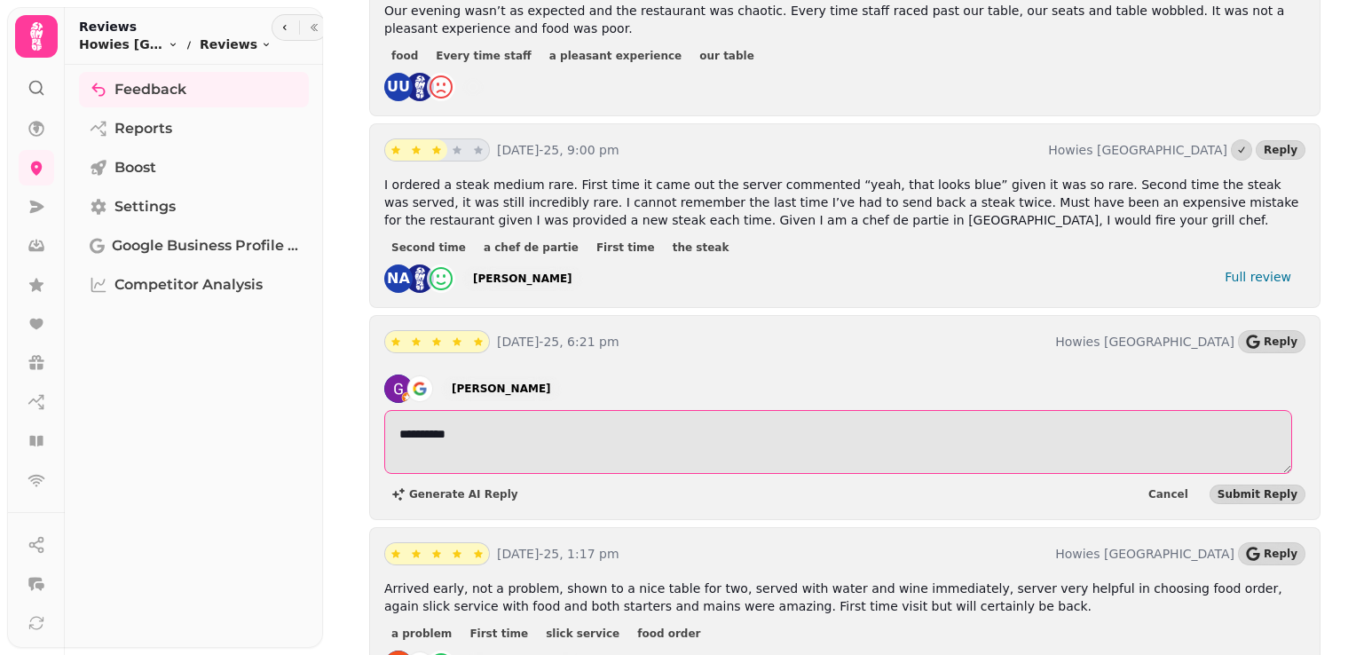
drag, startPoint x: 497, startPoint y: 341, endPoint x: 367, endPoint y: 335, distance: 130.6
type textarea "**********"
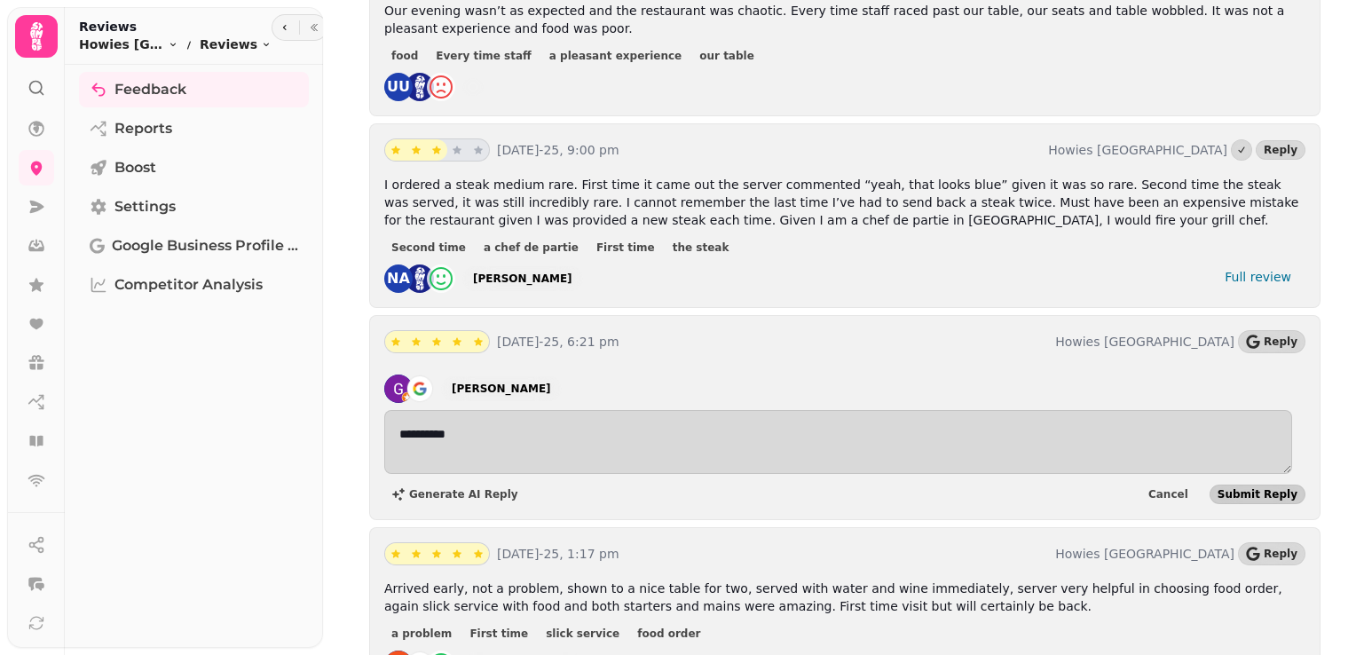
click at [1248, 489] on span "Submit Reply" at bounding box center [1258, 494] width 80 height 11
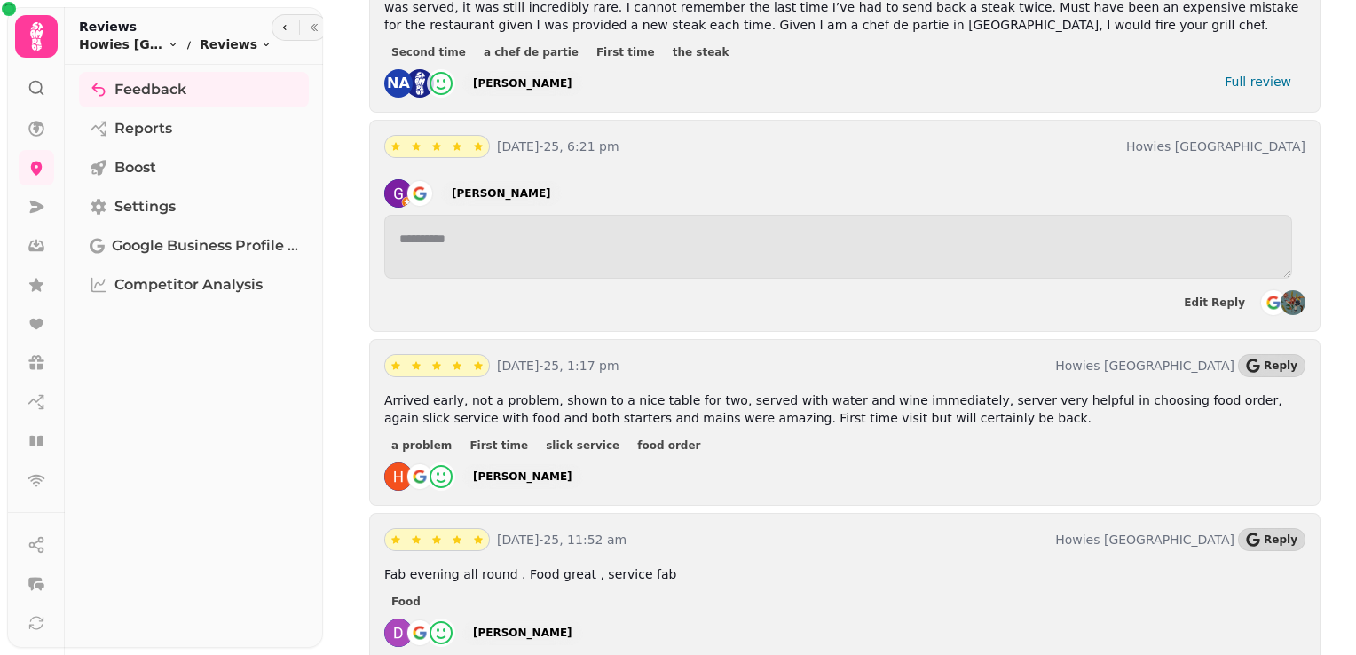
scroll to position [4396, 0]
click at [1250, 359] on icon "button" at bounding box center [1252, 366] width 13 height 14
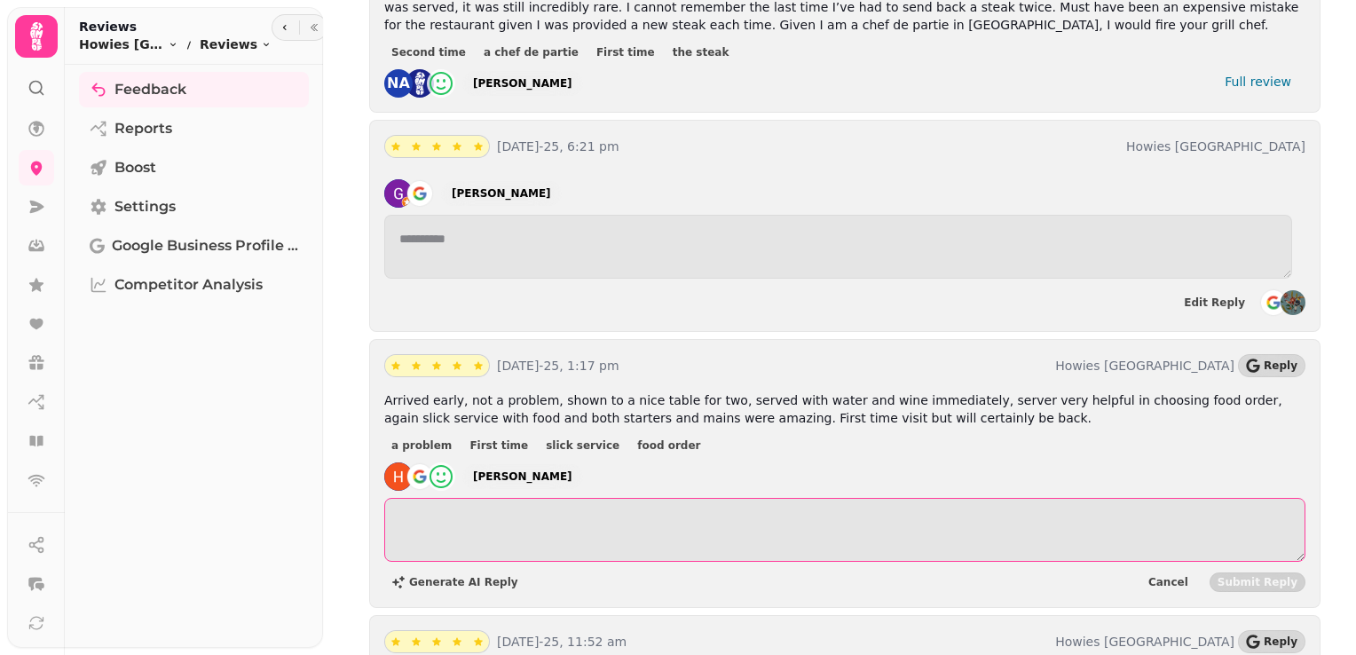
drag, startPoint x: 595, startPoint y: 432, endPoint x: 513, endPoint y: 458, distance: 85.6
click at [522, 498] on textarea at bounding box center [844, 530] width 921 height 64
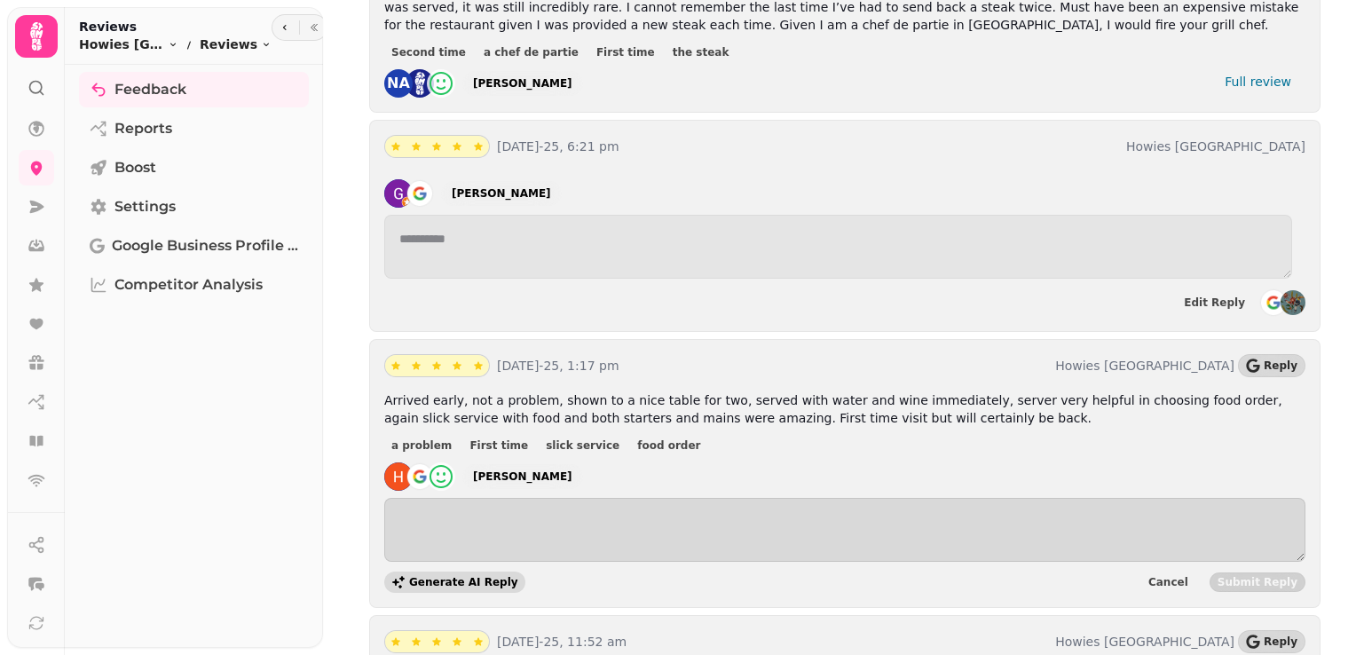
click at [472, 577] on span "Generate AI Reply" at bounding box center [463, 582] width 109 height 11
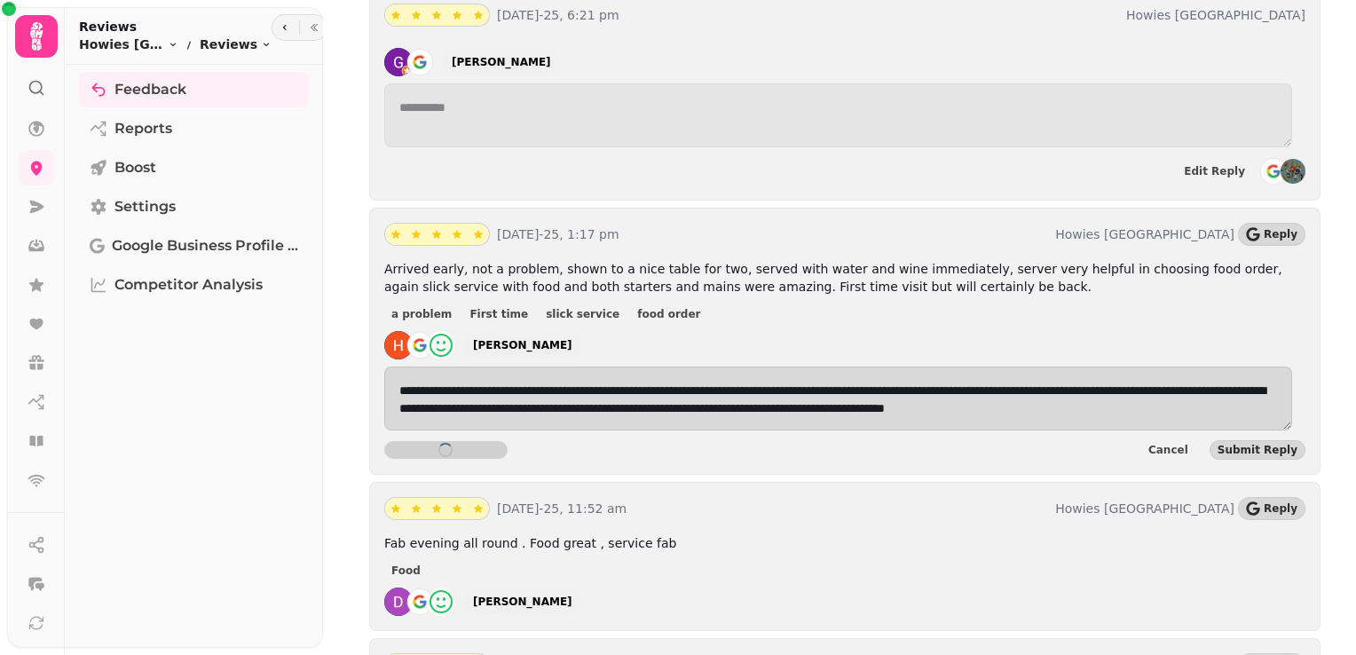
scroll to position [4476, 0]
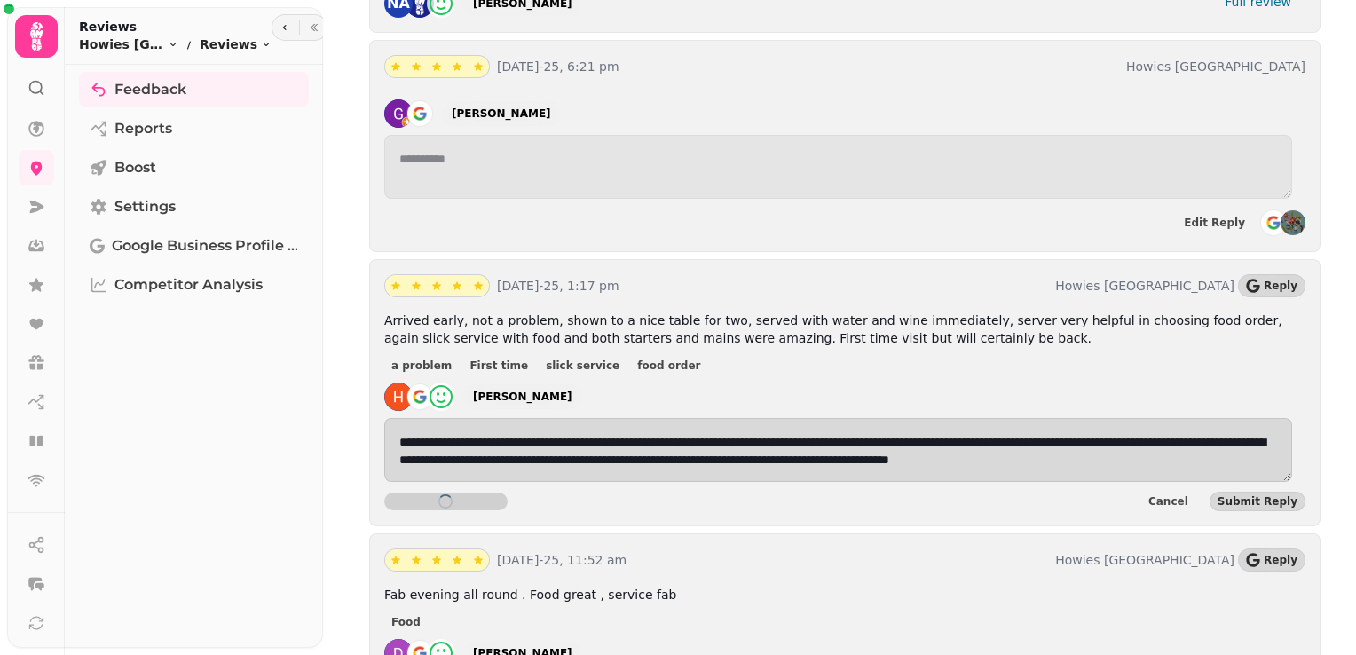
type textarea "**********"
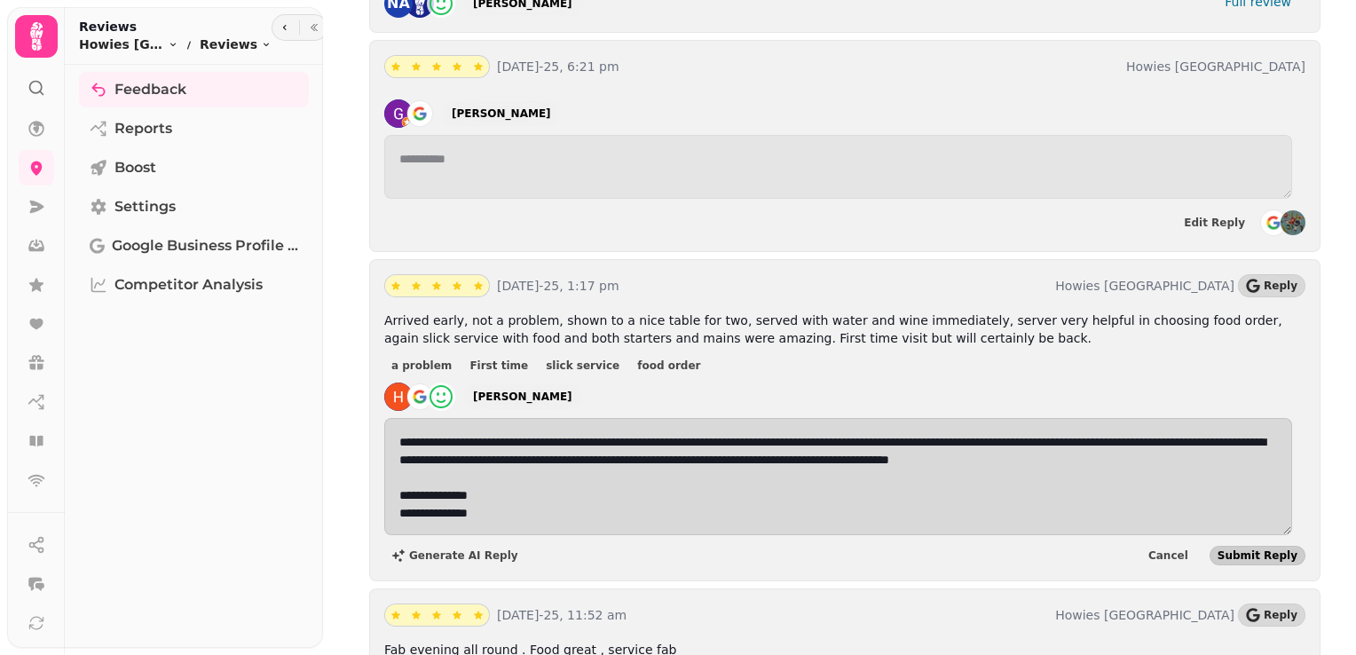
click at [1228, 550] on span "Submit Reply" at bounding box center [1258, 555] width 80 height 11
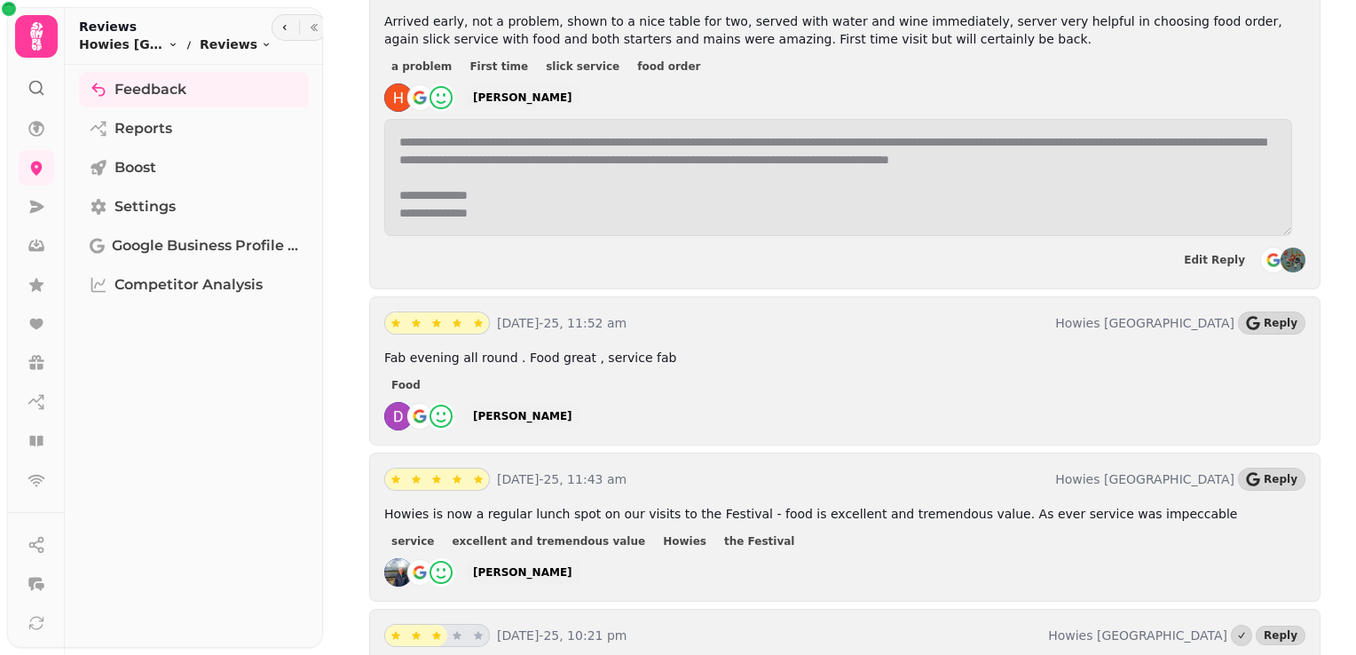
scroll to position [4776, 0]
click at [1263, 311] on button "Reply" at bounding box center [1271, 322] width 67 height 23
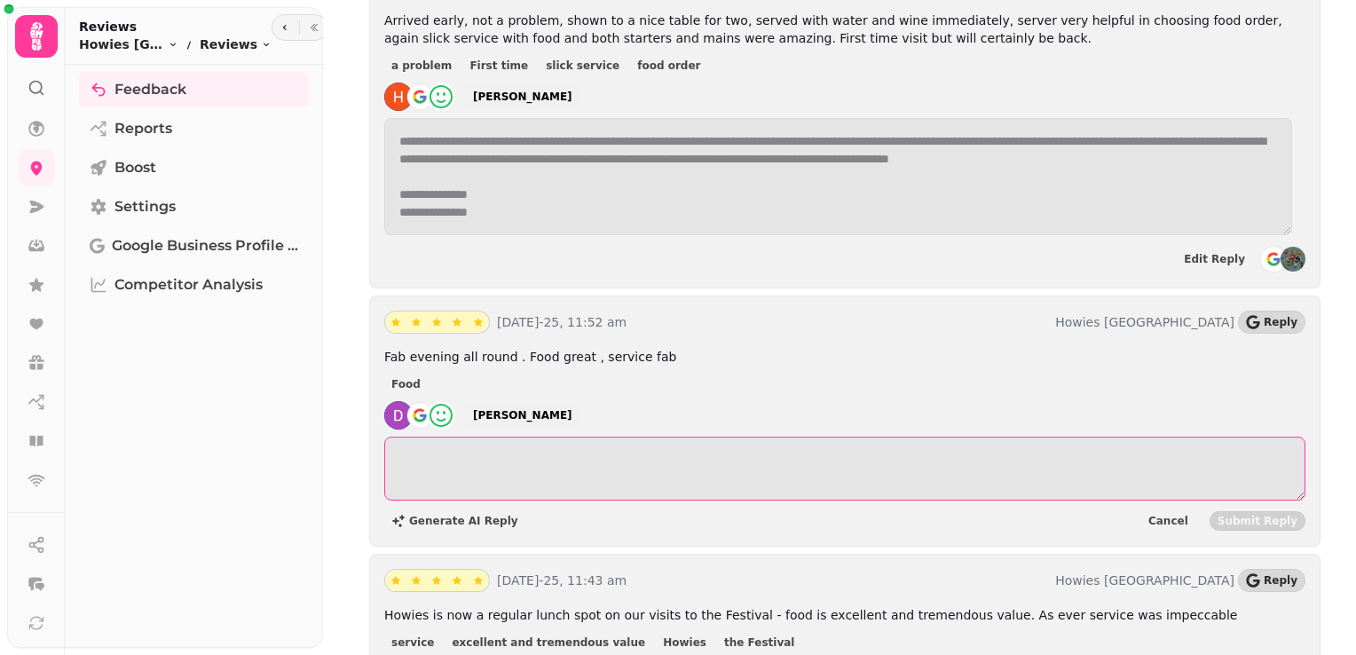
click at [542, 437] on textarea at bounding box center [844, 469] width 921 height 64
paste textarea "**********"
type textarea "**********"
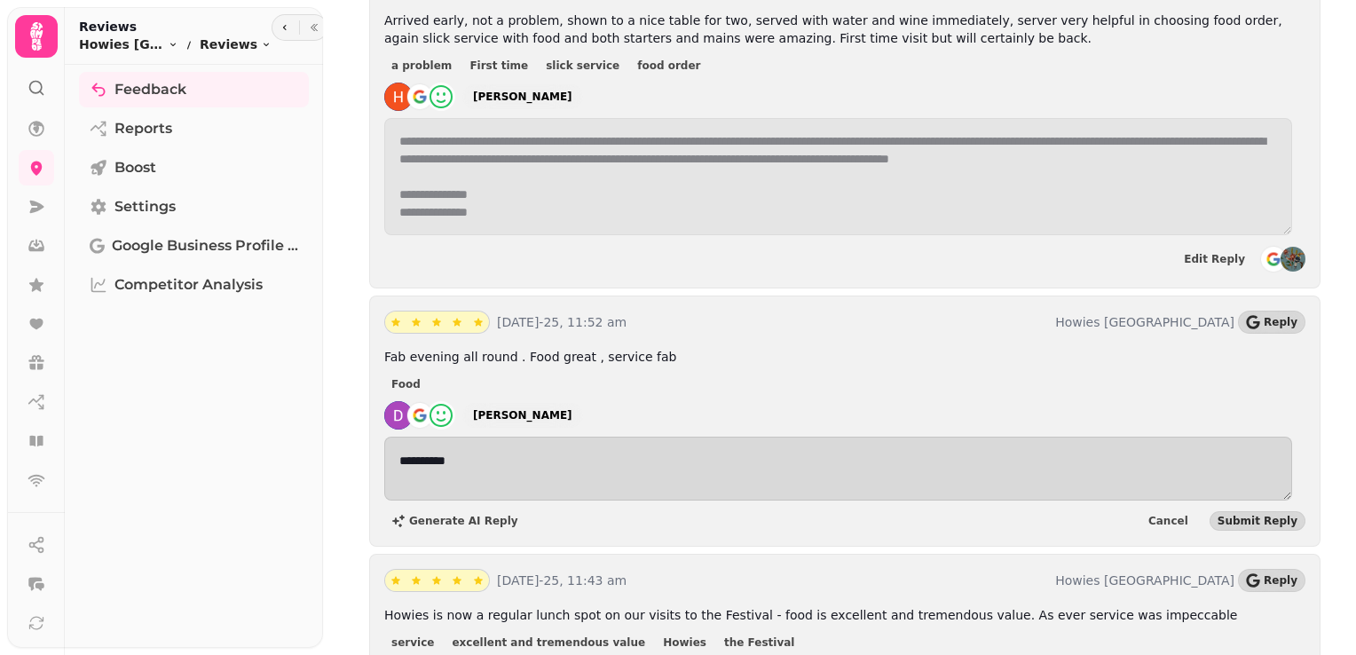
click at [1267, 437] on div "**********" at bounding box center [844, 484] width 921 height 95
click at [1247, 516] on span "Submit Reply" at bounding box center [1258, 521] width 80 height 11
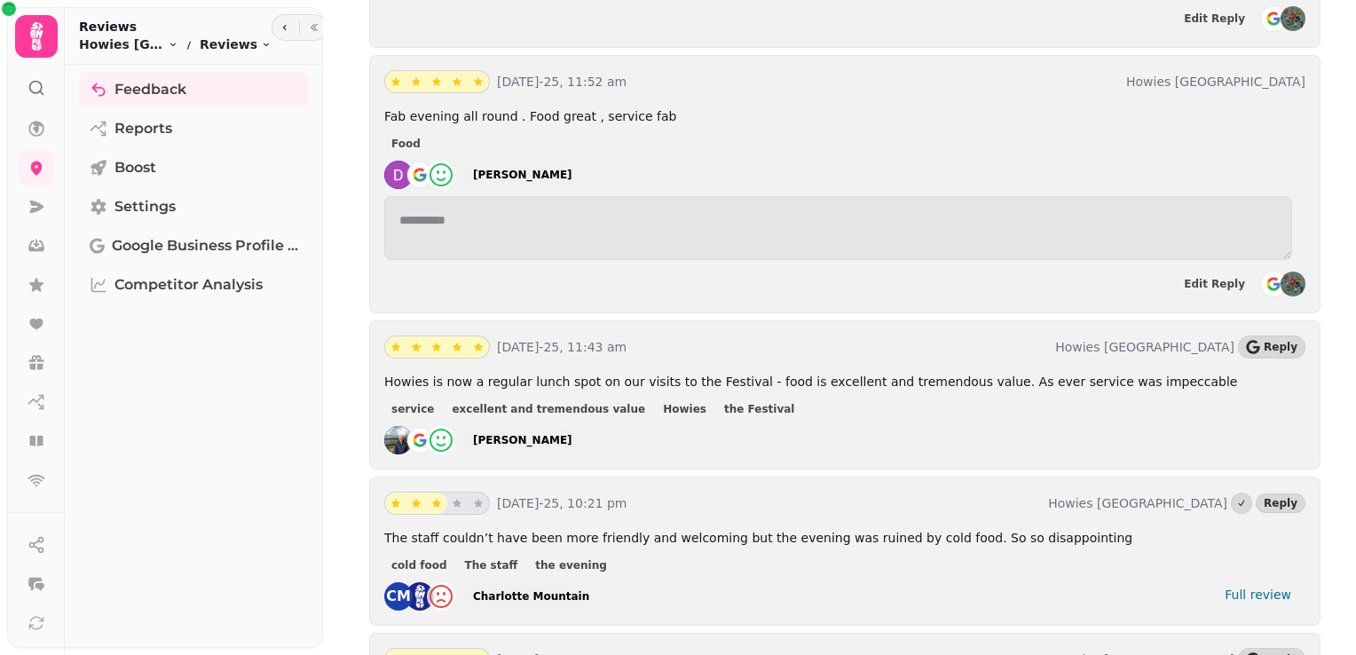
scroll to position [5017, 0]
click at [1261, 320] on div "[DATE]-25, 11:43 am Howies Victoria Street Reply Howies is now a regular lunch …" at bounding box center [844, 394] width 951 height 149
click at [1264, 342] on span "Reply" at bounding box center [1281, 347] width 34 height 11
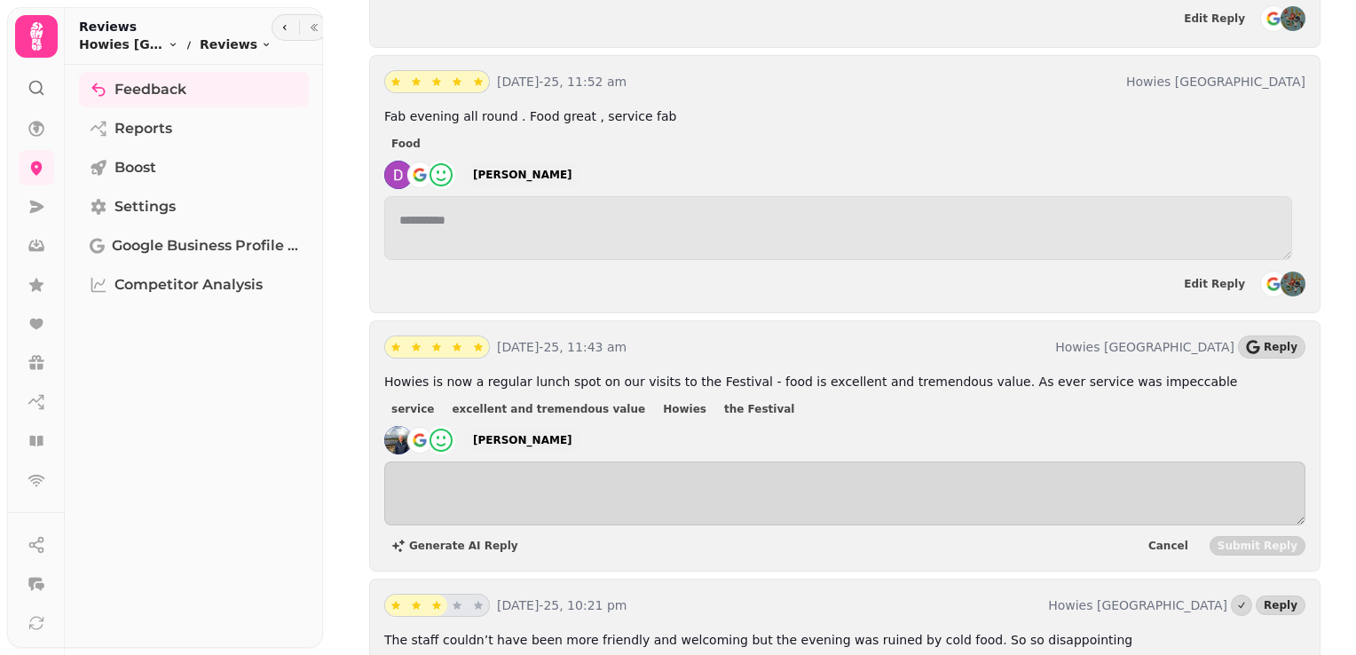
click at [462, 462] on div "Generate AI Reply Cancel Submit Reply" at bounding box center [844, 509] width 921 height 95
click at [458, 535] on button "Generate AI Reply" at bounding box center [454, 545] width 141 height 21
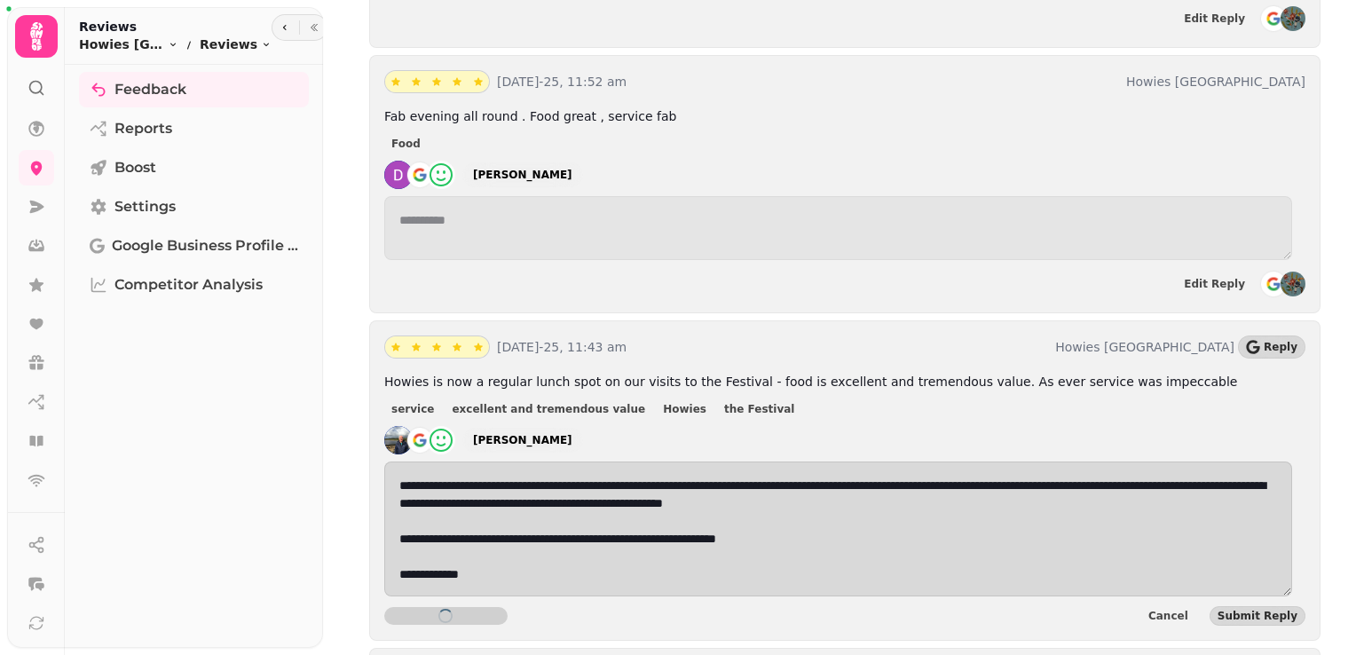
type textarea "**********"
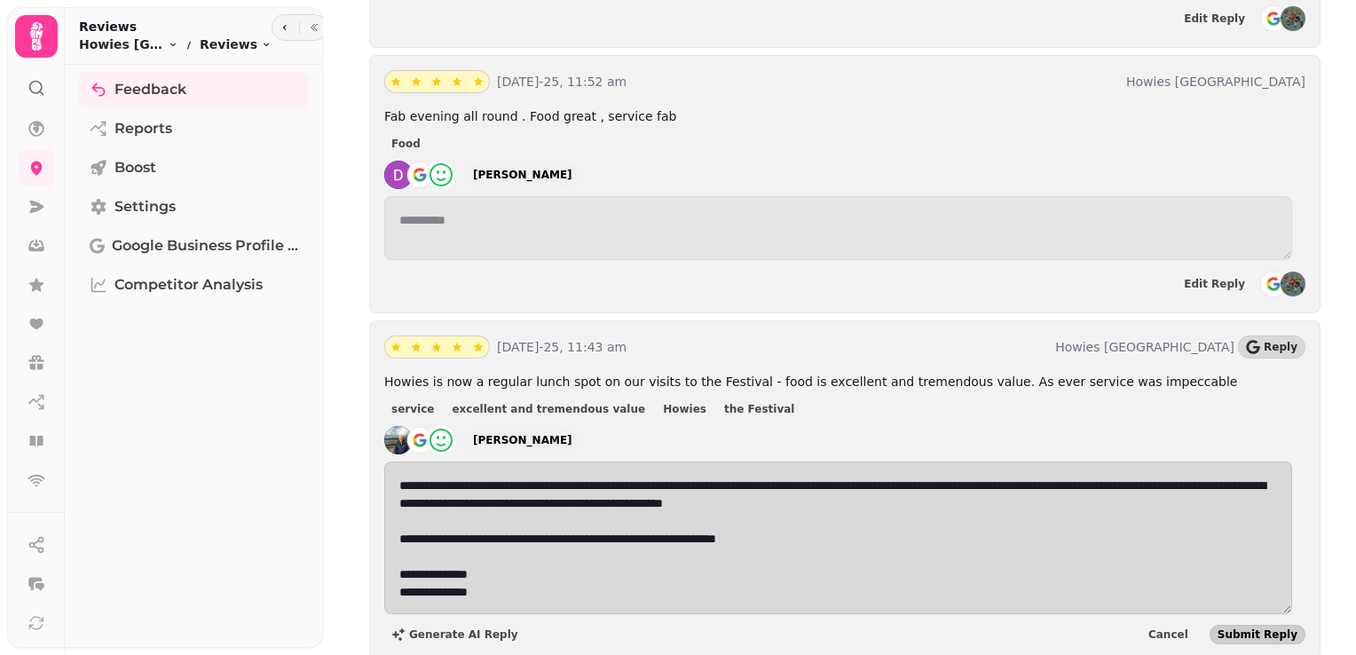
click at [1244, 629] on span "Submit Reply" at bounding box center [1258, 634] width 80 height 11
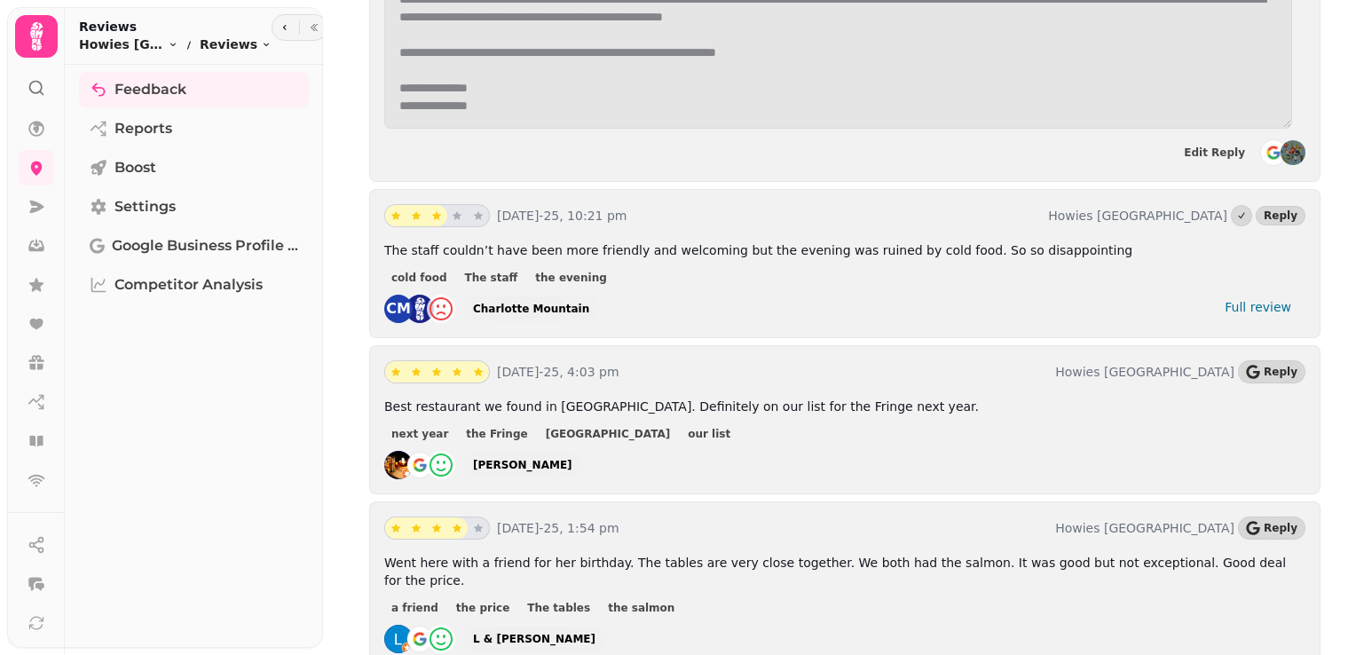
scroll to position [5503, 0]
click at [1251, 364] on icon "button" at bounding box center [1253, 371] width 14 height 14
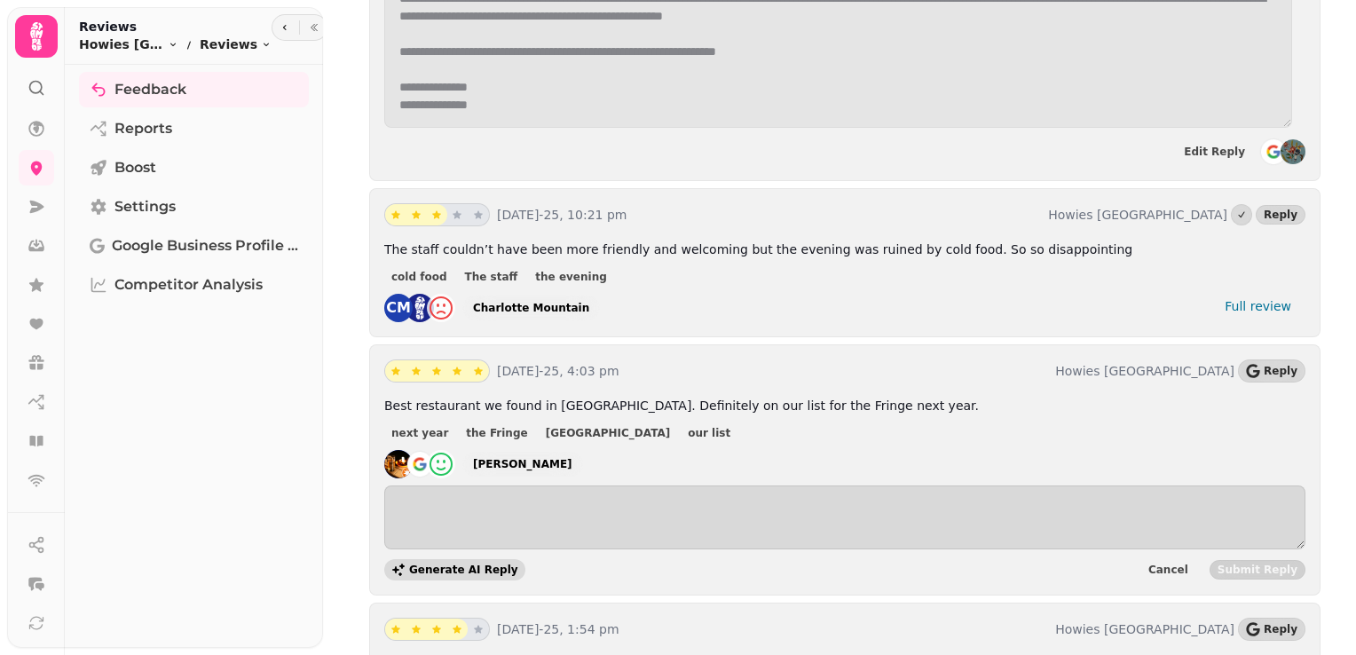
click at [430, 559] on button "Generate AI Reply" at bounding box center [454, 569] width 141 height 21
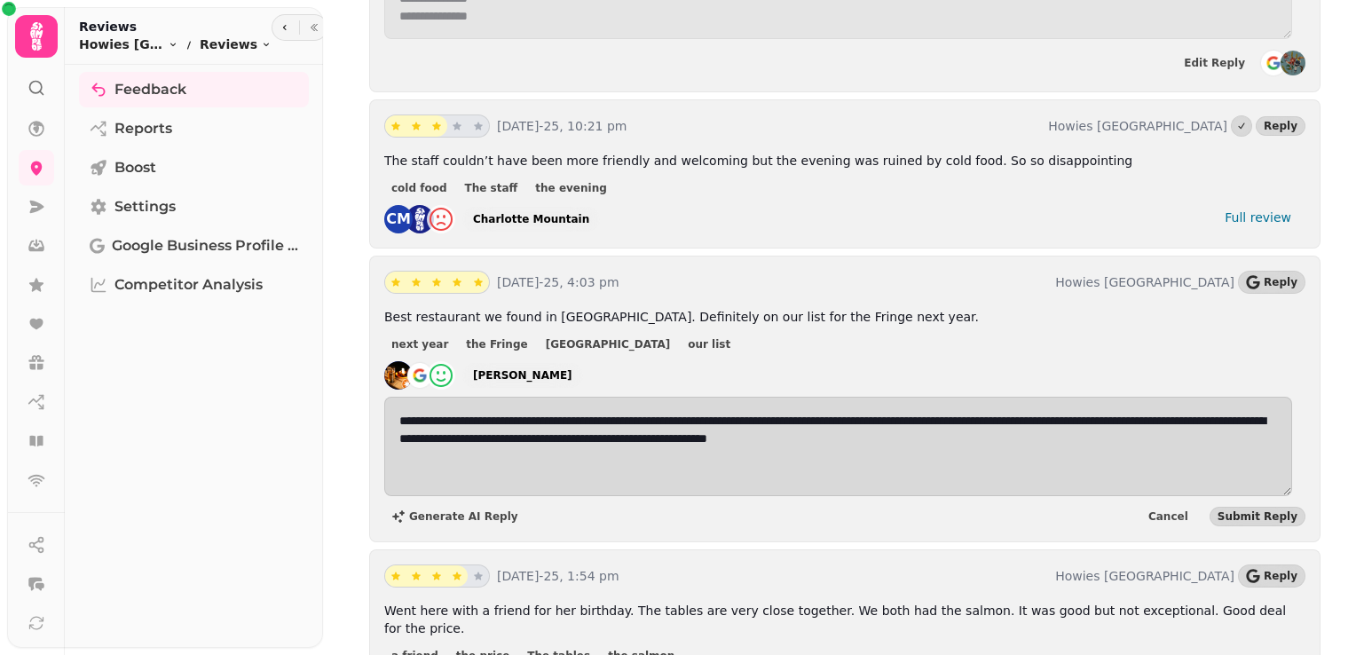
type textarea "**********"
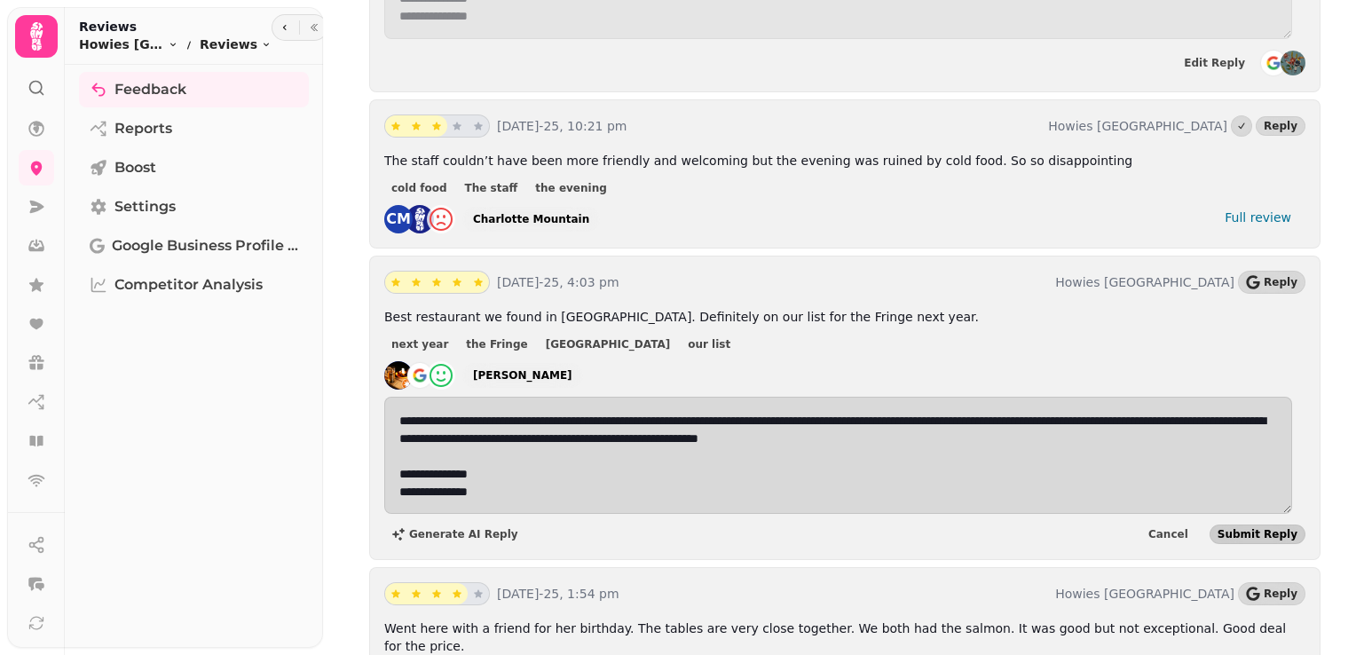
click at [1243, 529] on span "Submit Reply" at bounding box center [1258, 534] width 80 height 11
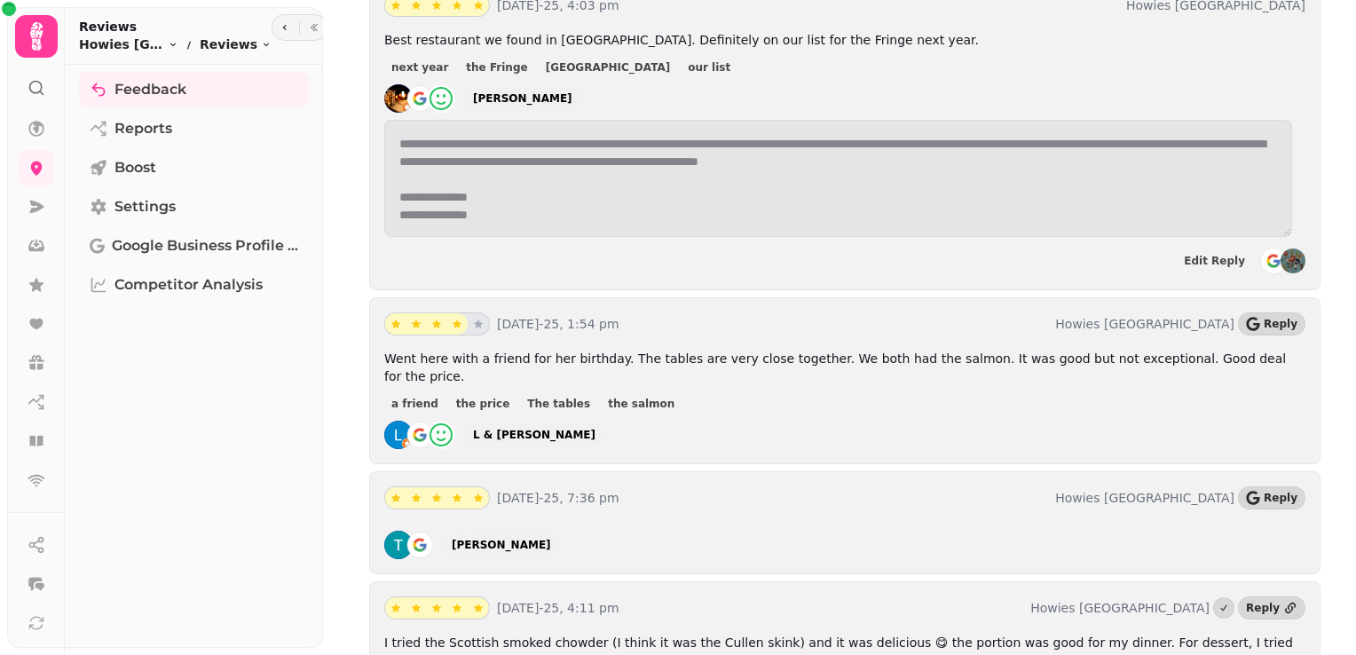
scroll to position [5869, 0]
click at [1271, 319] on span "Reply" at bounding box center [1281, 324] width 34 height 11
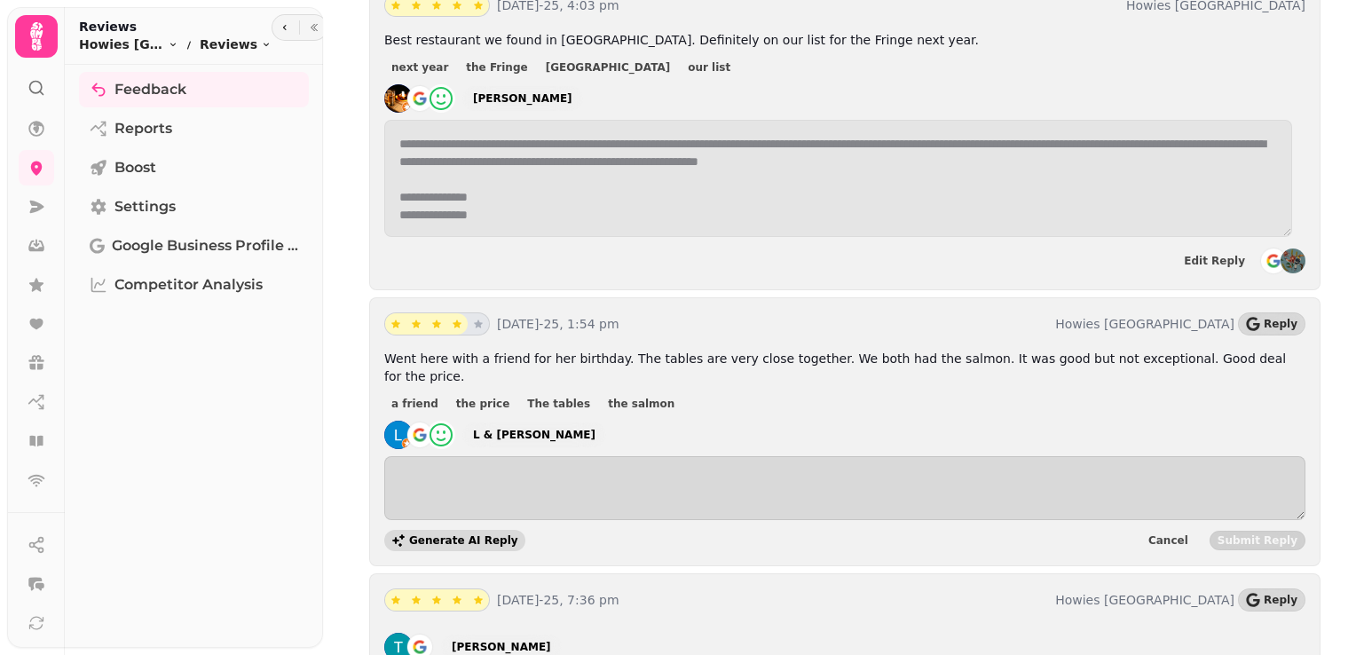
click at [444, 535] on span "Generate AI Reply" at bounding box center [463, 540] width 109 height 11
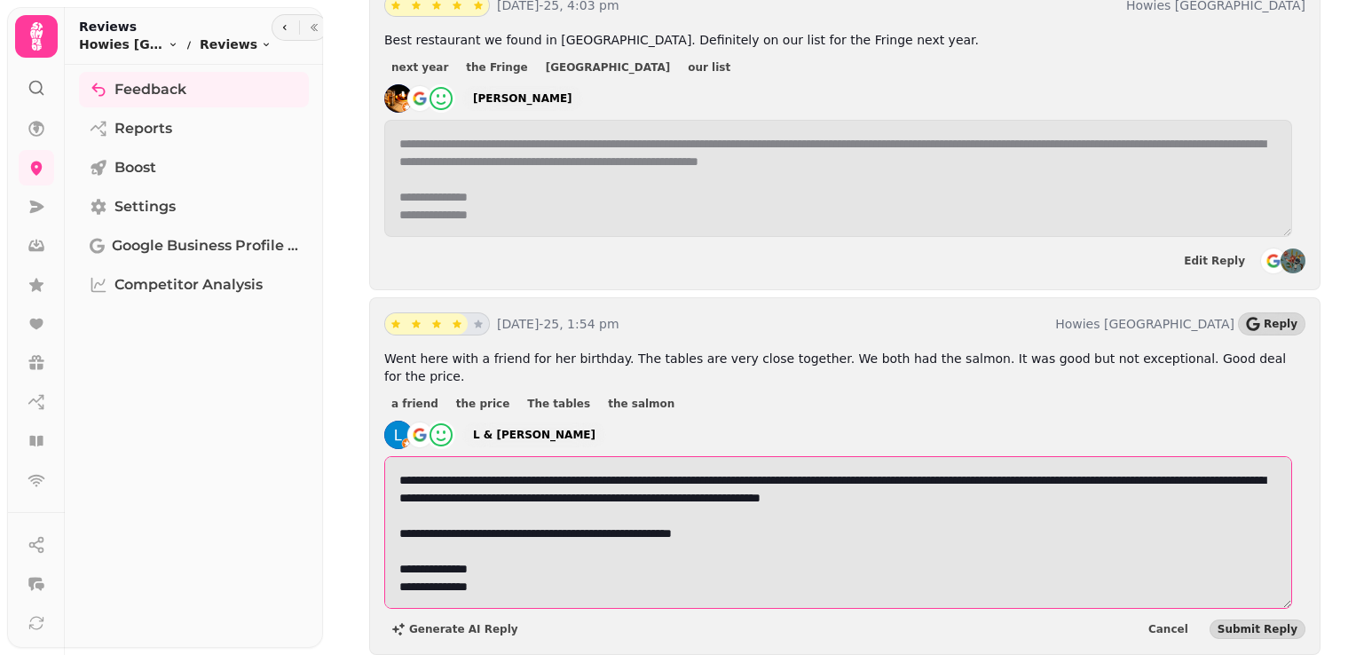
drag, startPoint x: 502, startPoint y: 462, endPoint x: 412, endPoint y: 427, distance: 97.2
click at [412, 456] on textarea "**********" at bounding box center [838, 532] width 908 height 153
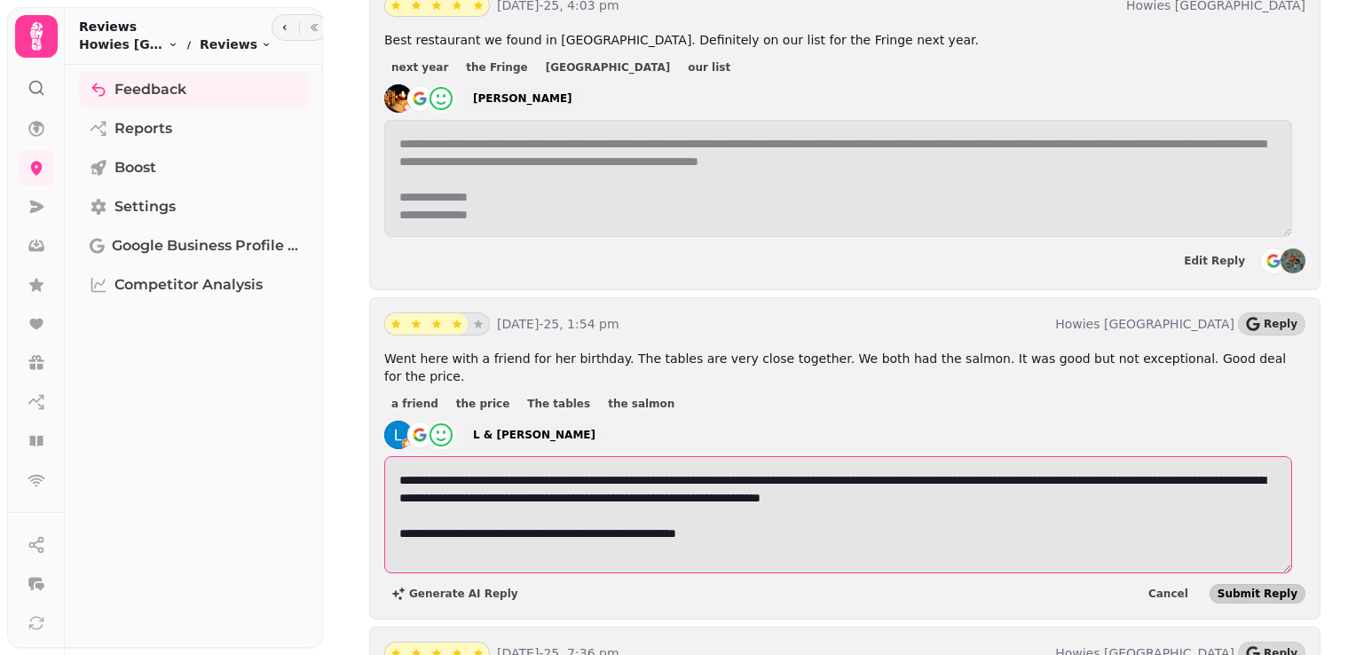
type textarea "**********"
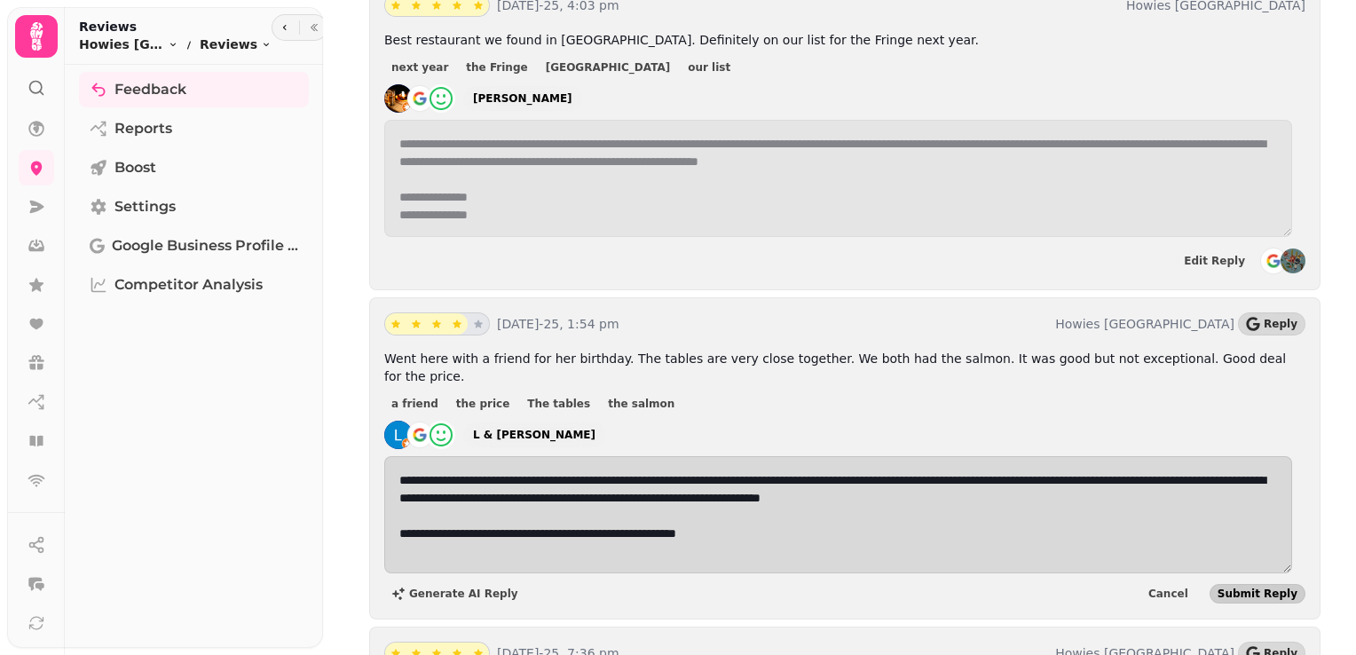
click at [1256, 588] on span "Submit Reply" at bounding box center [1258, 593] width 80 height 11
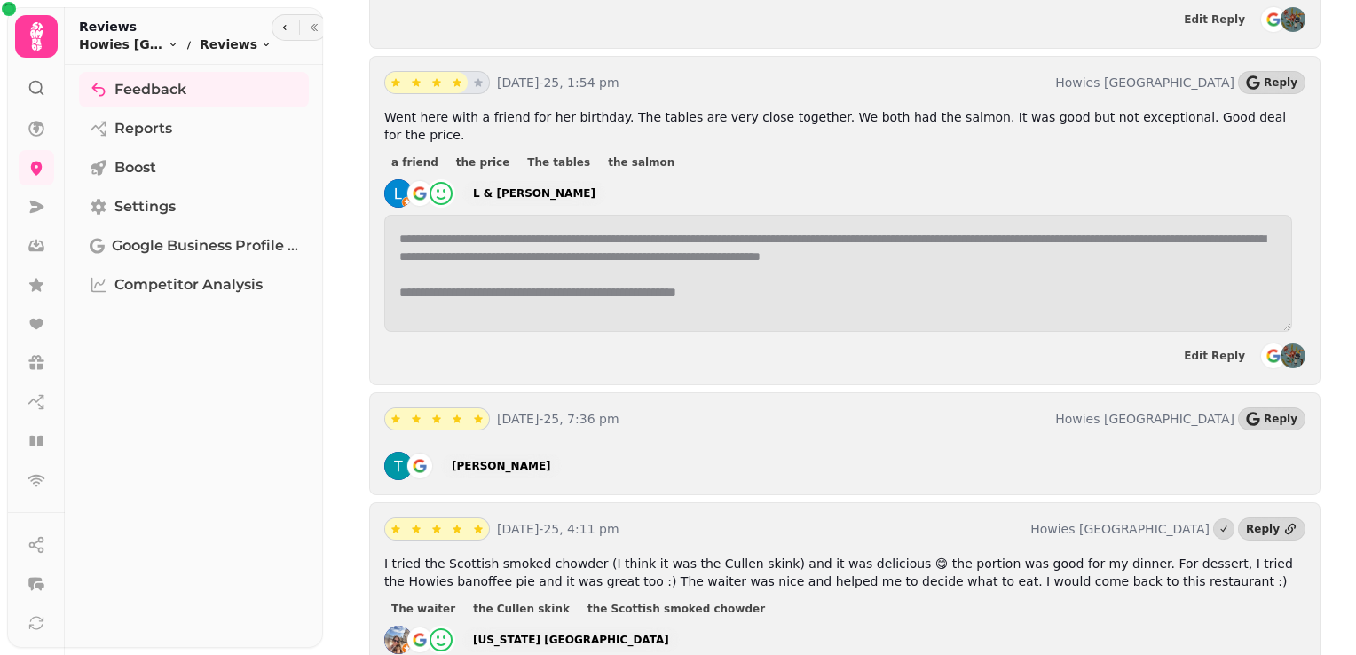
scroll to position [6111, 0]
click at [1275, 413] on span "Reply" at bounding box center [1281, 418] width 34 height 11
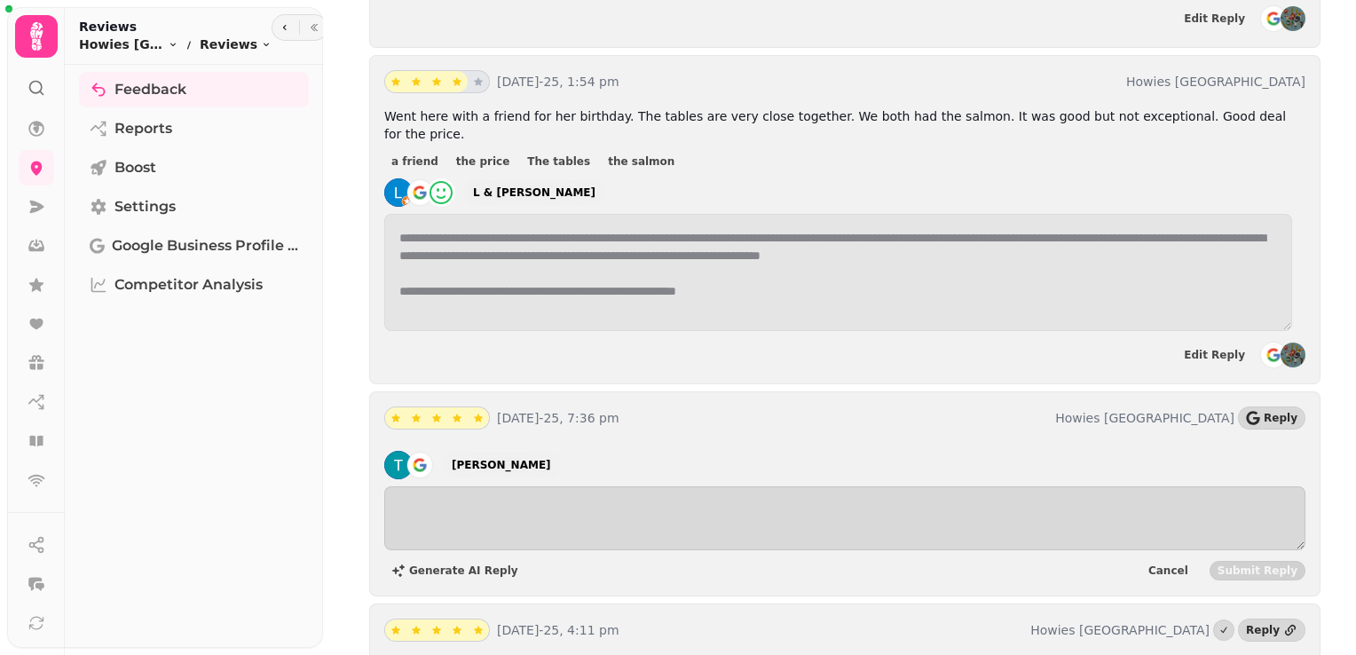
click at [648, 451] on div "[PERSON_NAME]" at bounding box center [844, 465] width 921 height 28
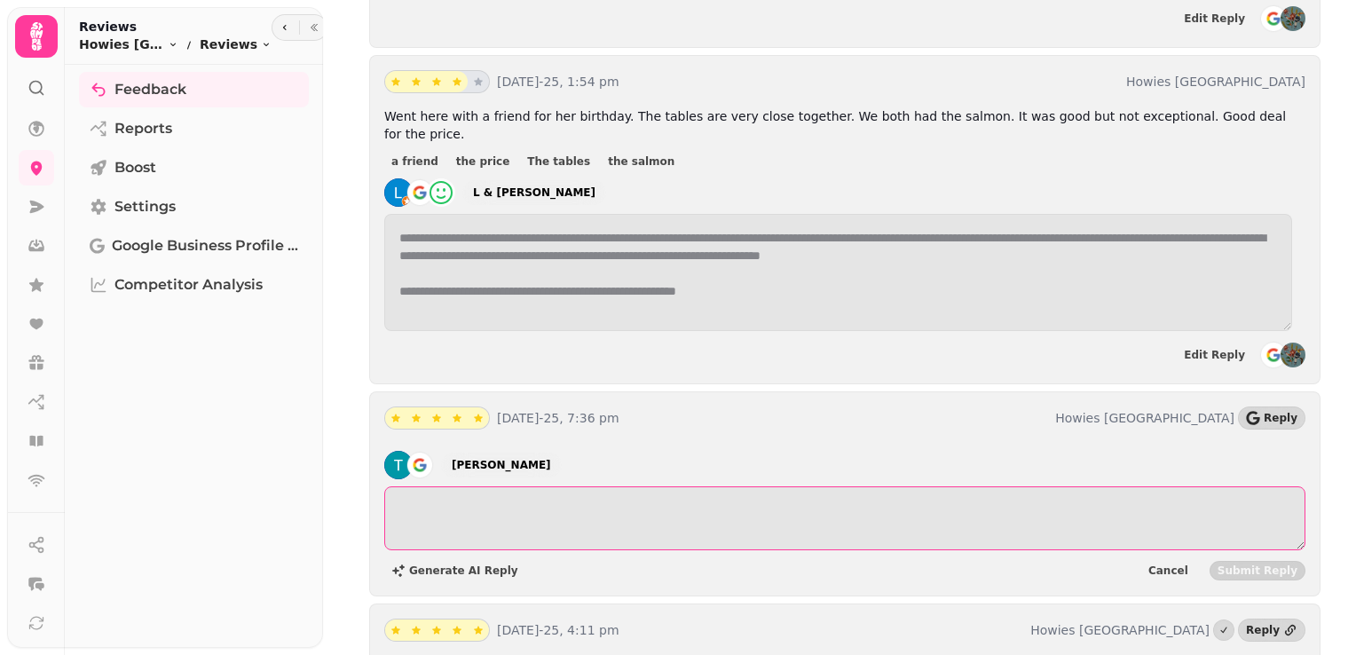
click at [563, 486] on textarea at bounding box center [844, 518] width 921 height 64
paste textarea "**********"
type textarea "**********"
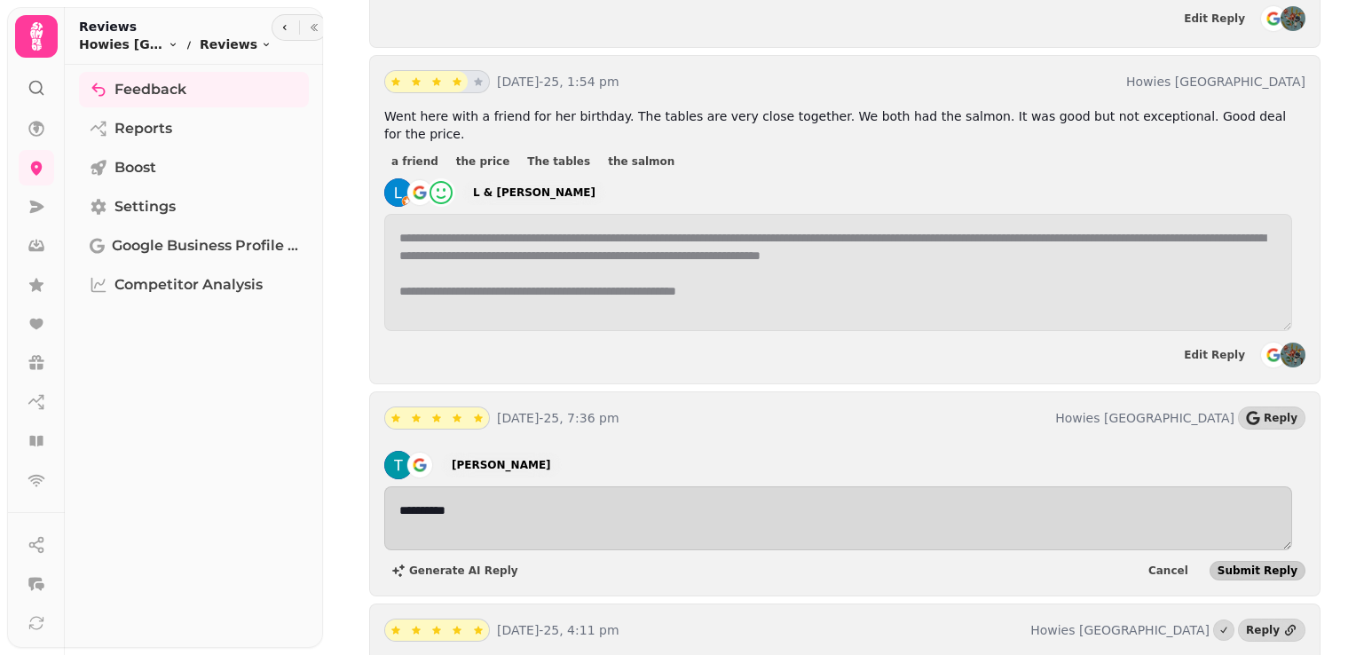
click at [1260, 565] on span "Submit Reply" at bounding box center [1258, 570] width 80 height 11
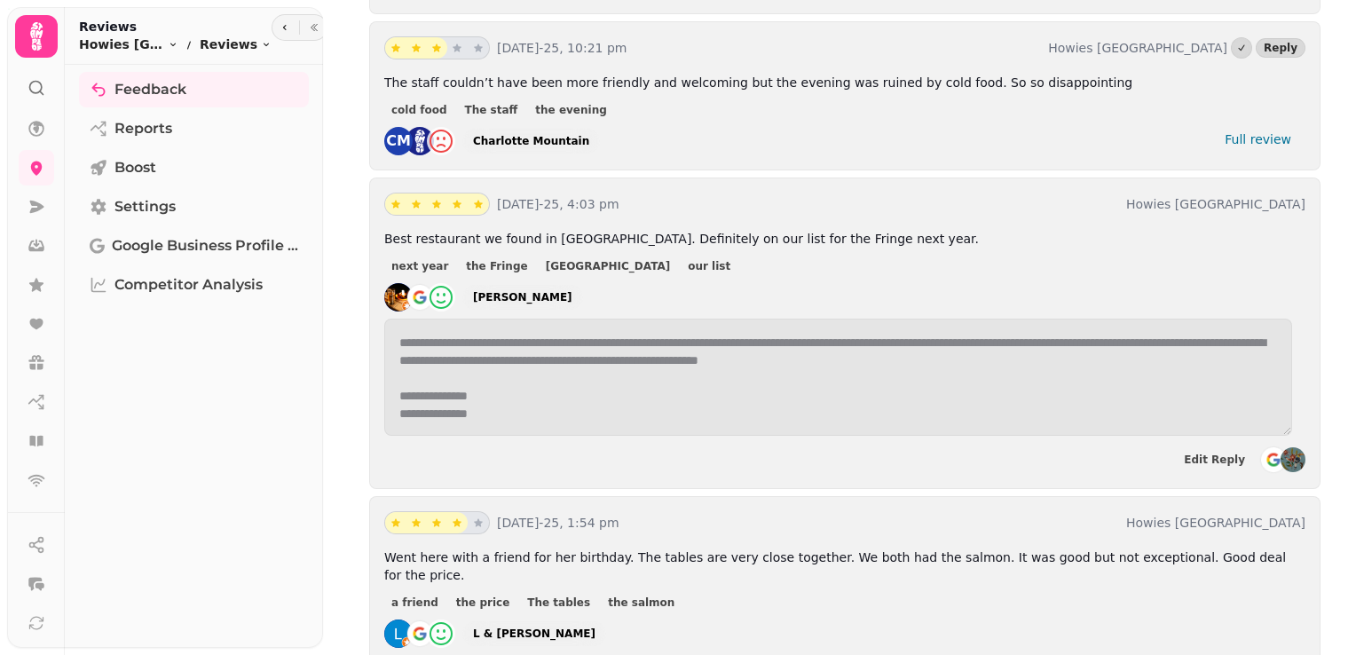
scroll to position [5011, 0]
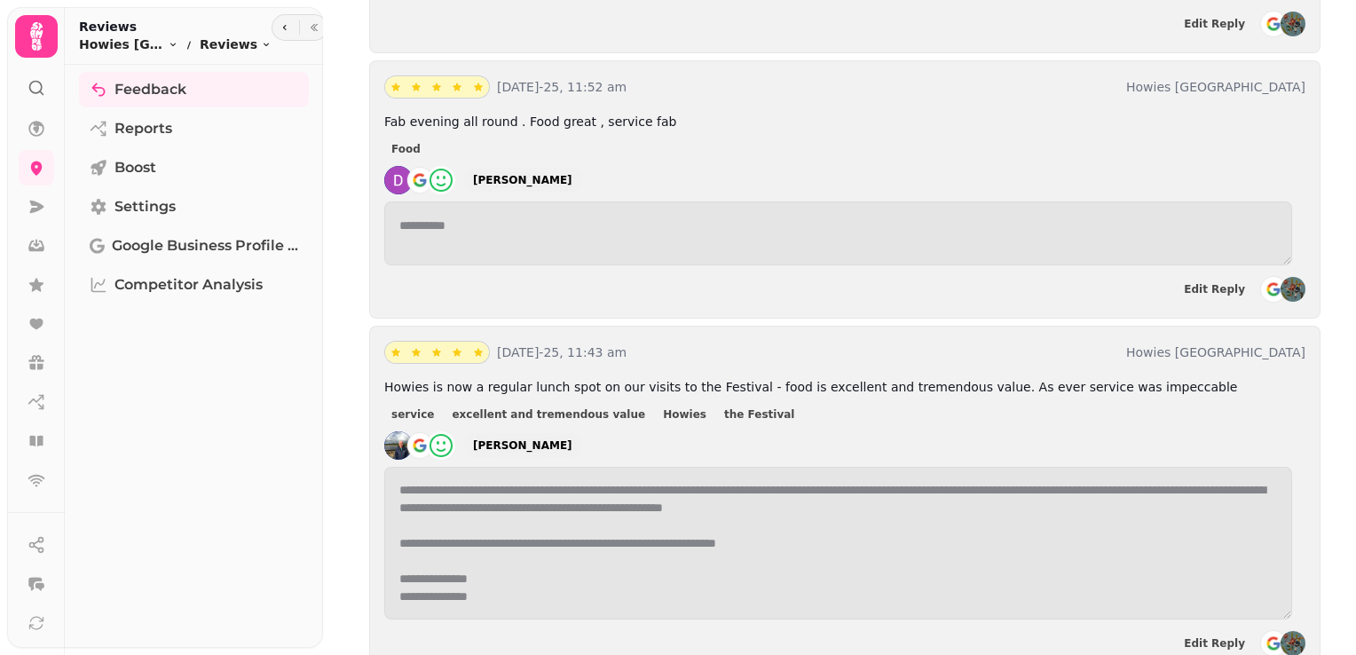
click at [142, 33] on h2 "Reviews" at bounding box center [175, 27] width 193 height 18
click at [146, 37] on span "Howies [GEOGRAPHIC_DATA]" at bounding box center [121, 45] width 85 height 18
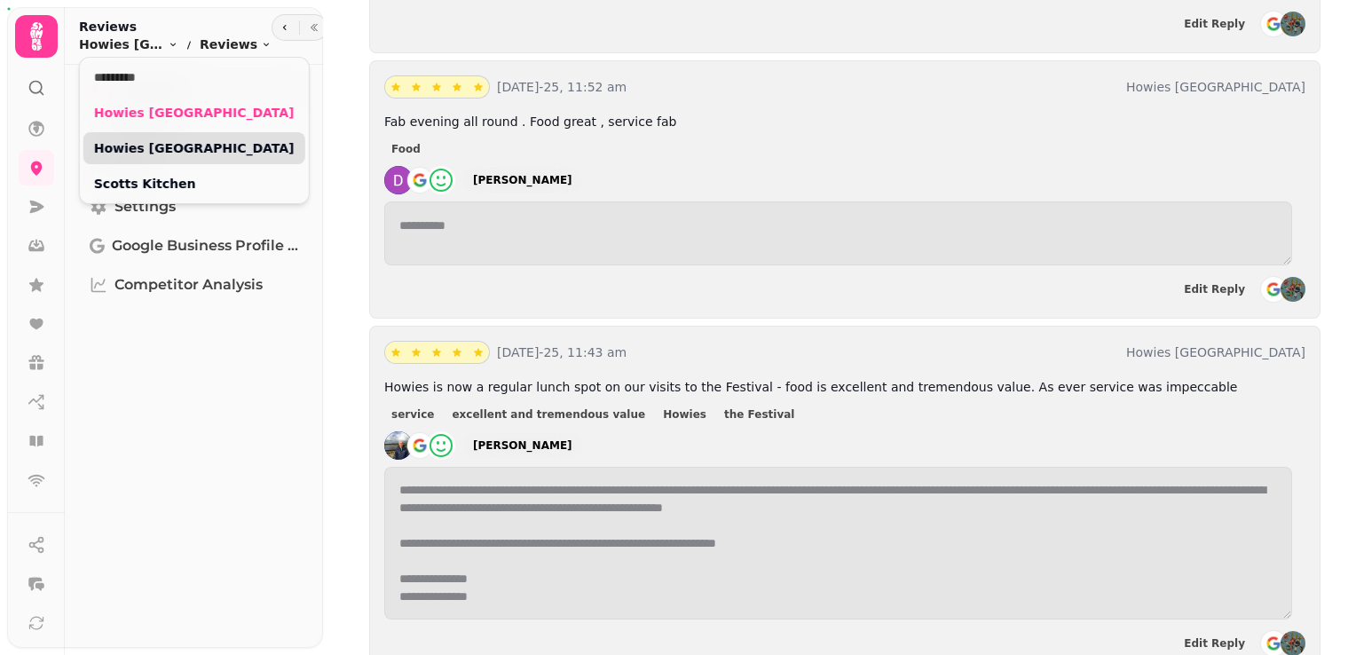
click at [158, 147] on link "Howies [GEOGRAPHIC_DATA]" at bounding box center [194, 148] width 201 height 18
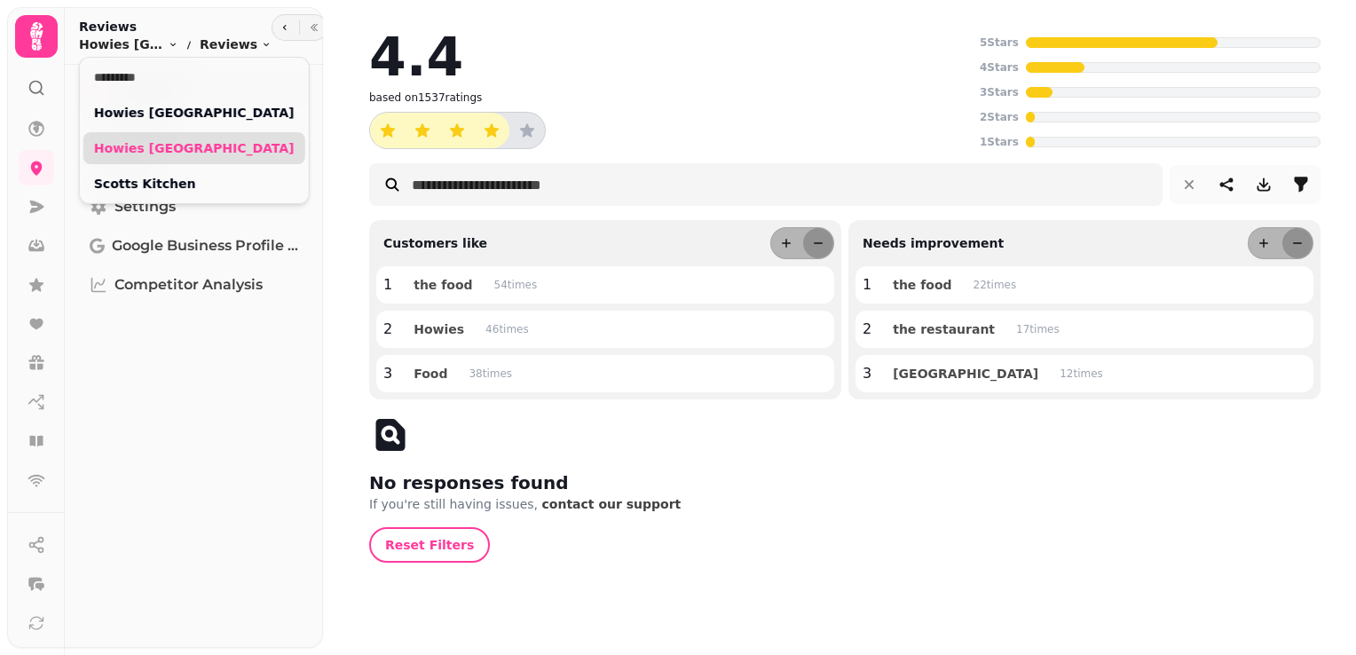
click at [149, 145] on link "Howies [GEOGRAPHIC_DATA]" at bounding box center [194, 148] width 201 height 18
click at [722, 63] on html "4.4 based on 1537 ratings 5 Stars 4 Stars 3 Stars 2 Stars 1 Stars Customers lik…" at bounding box center [678, 327] width 1356 height 655
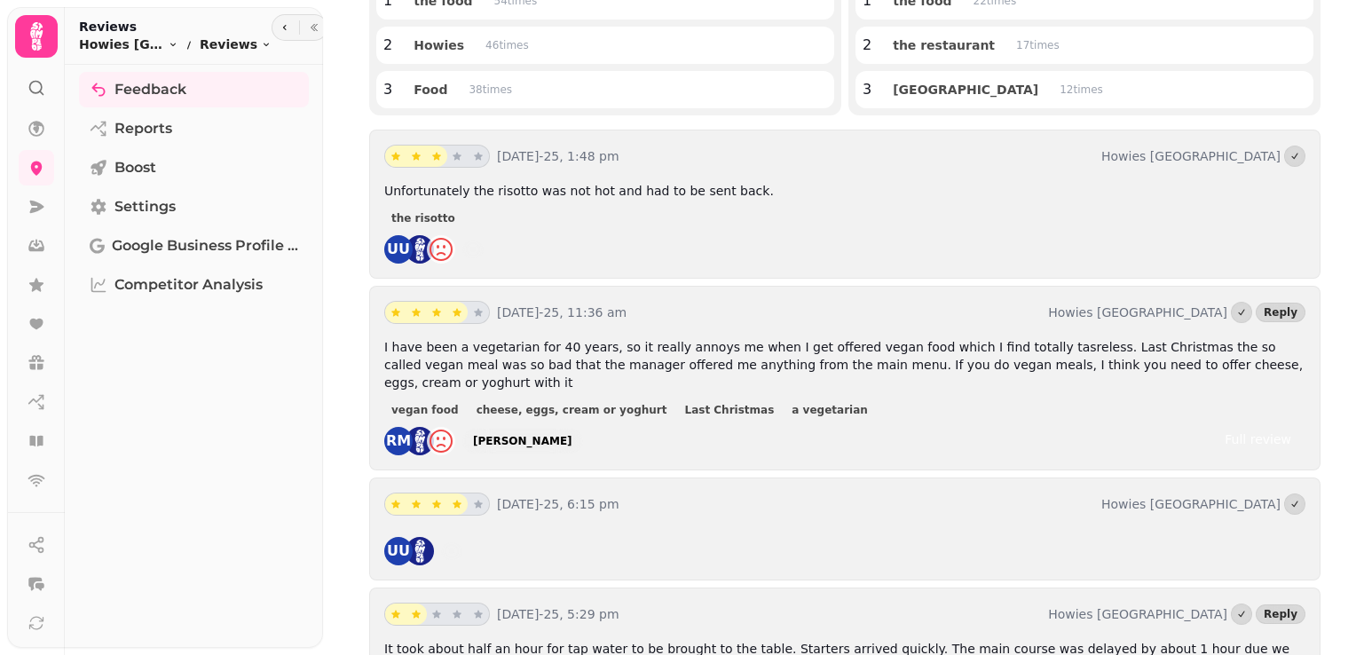
scroll to position [287, 0]
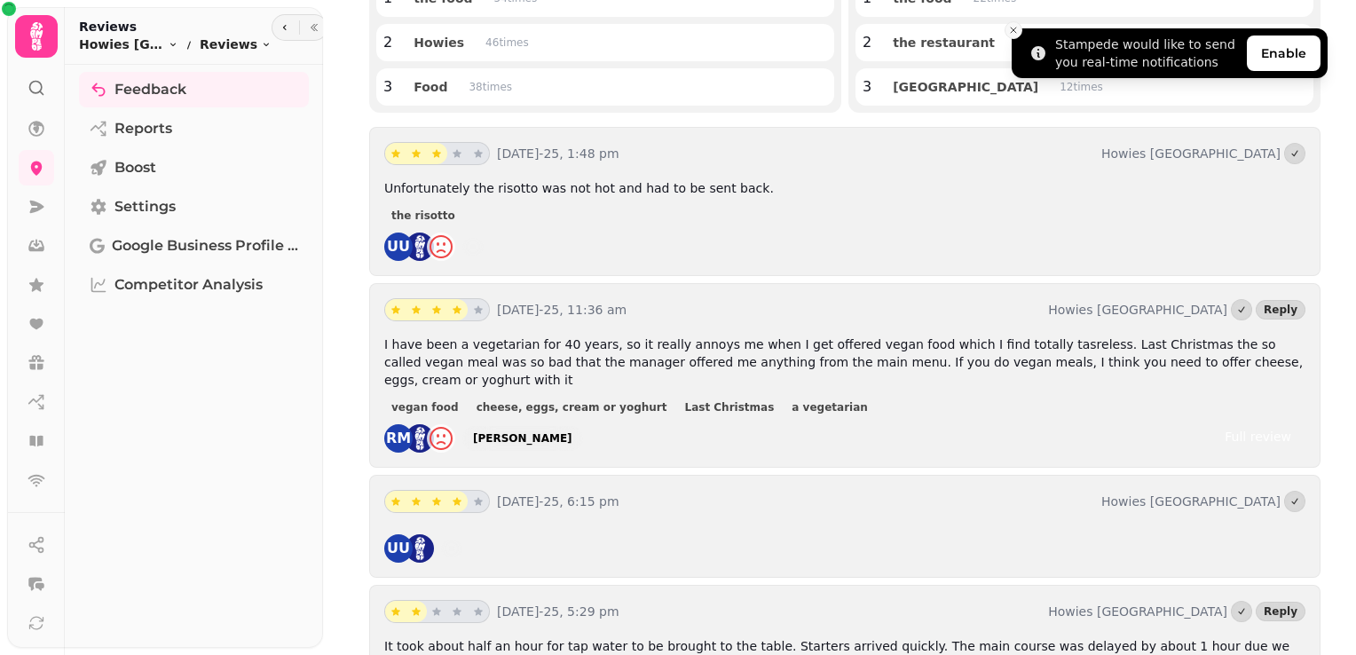
click at [1013, 34] on icon "Close toast" at bounding box center [1013, 30] width 11 height 11
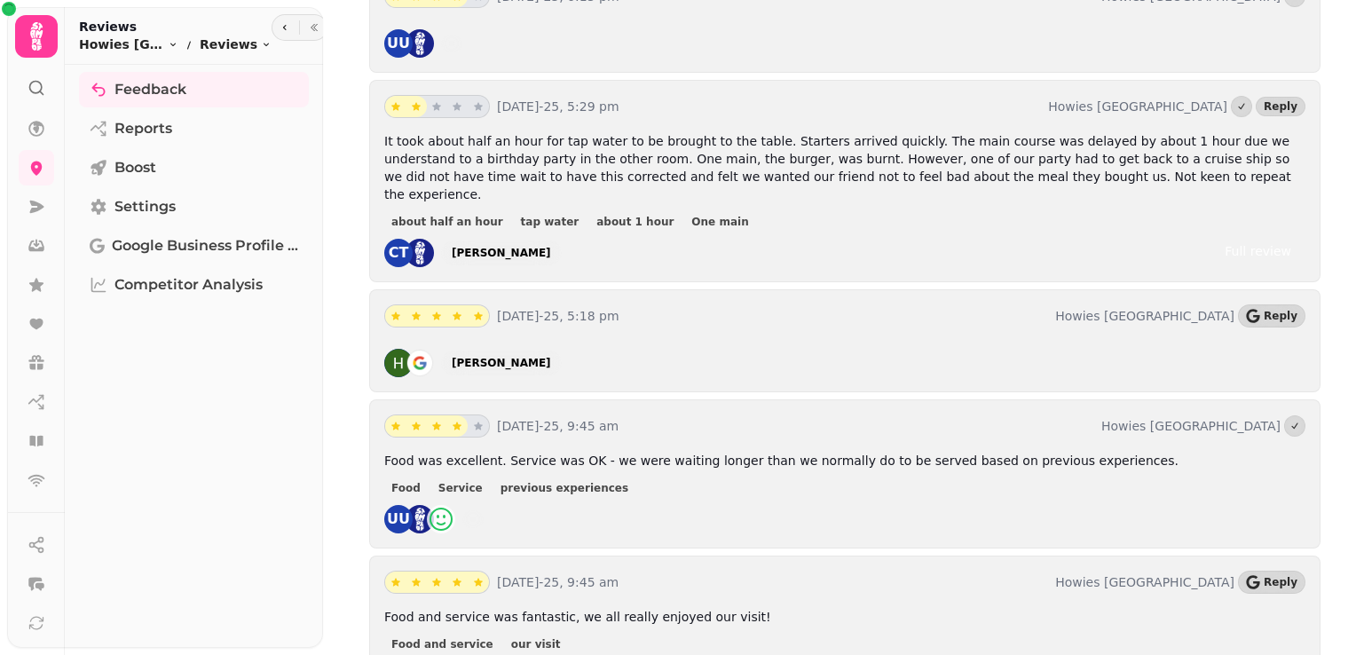
scroll to position [816, 0]
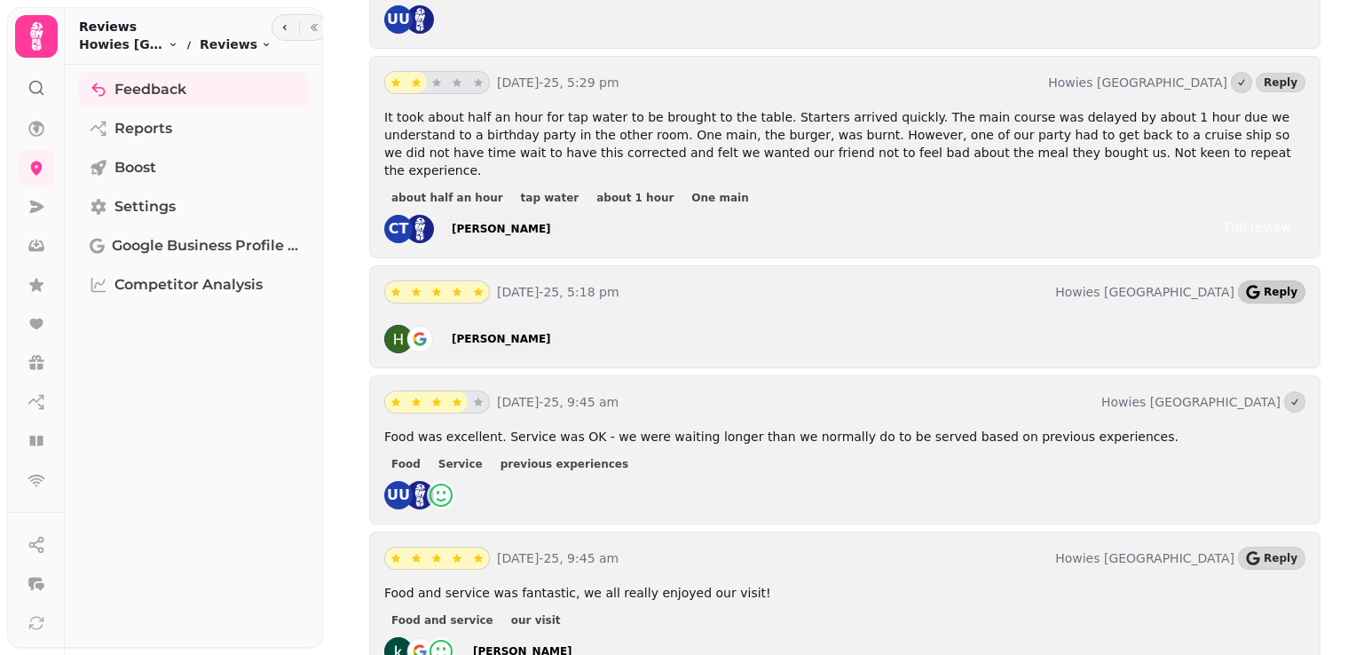
click at [1250, 280] on button "Reply" at bounding box center [1271, 291] width 67 height 23
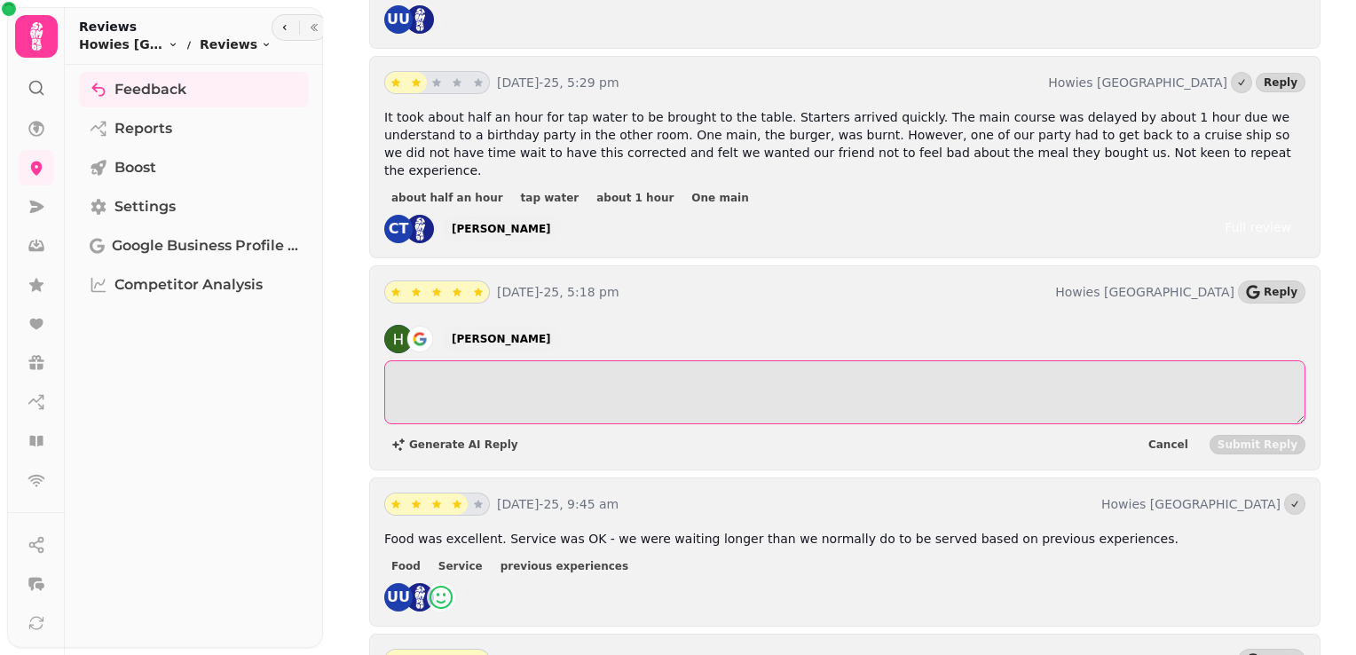
click at [613, 366] on textarea at bounding box center [844, 392] width 921 height 64
paste textarea "**********"
type textarea "**********"
drag, startPoint x: 490, startPoint y: 356, endPoint x: 363, endPoint y: 355, distance: 126.9
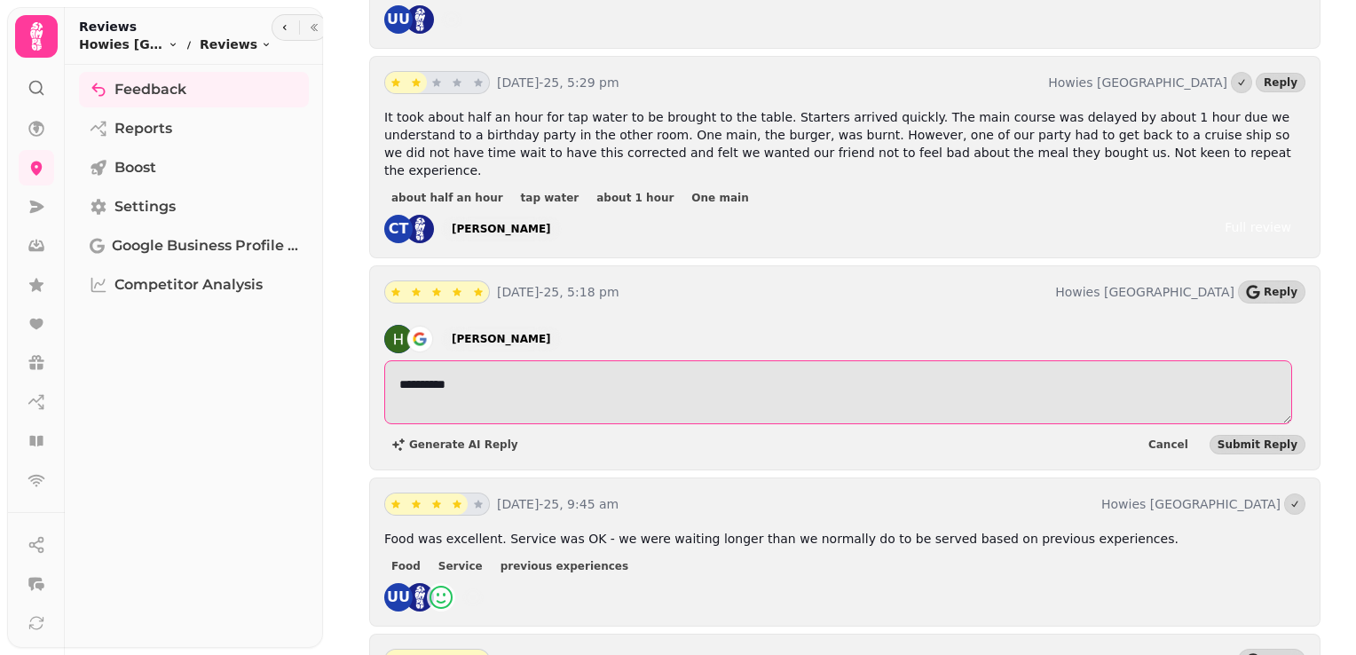
type textarea "**********"
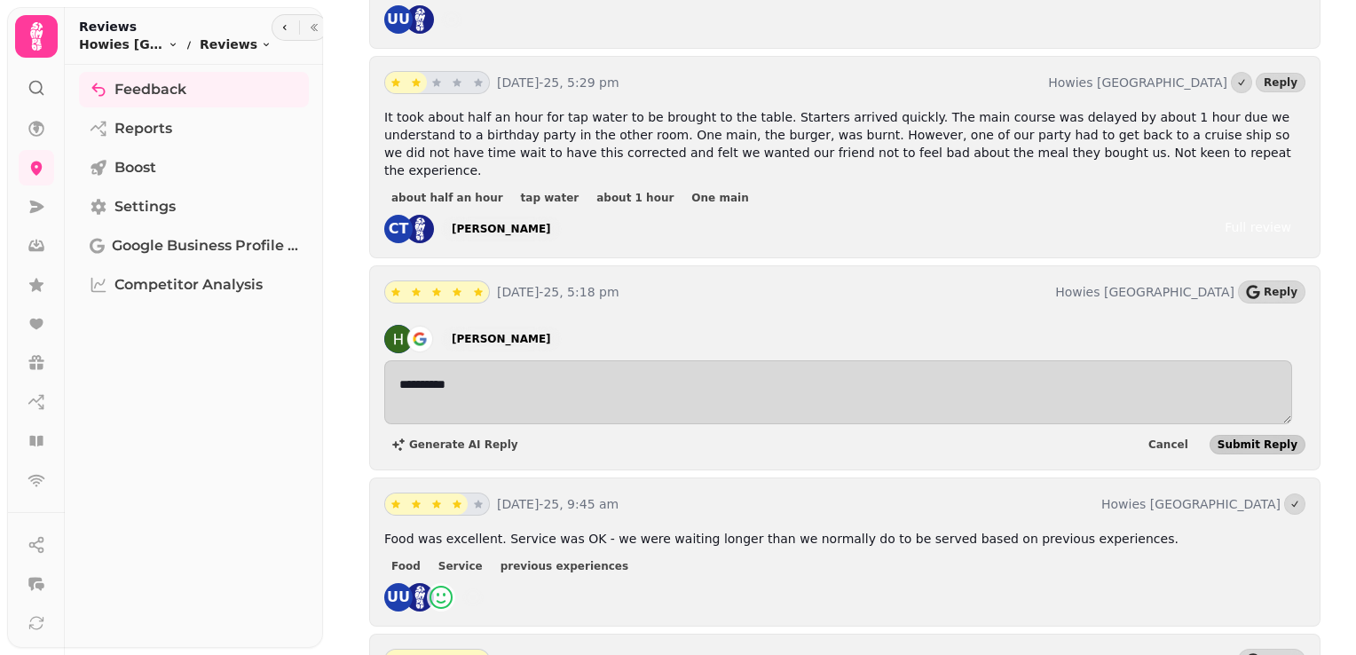
click at [1233, 439] on span "Submit Reply" at bounding box center [1258, 444] width 80 height 11
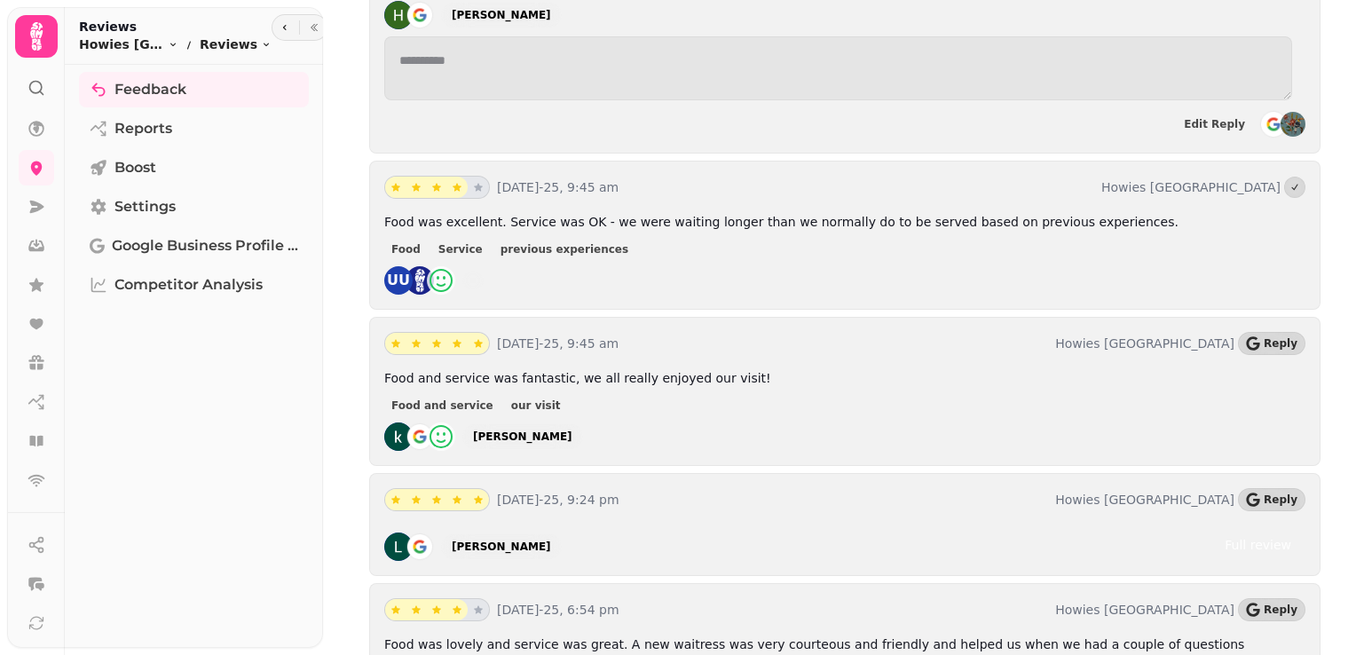
scroll to position [1143, 0]
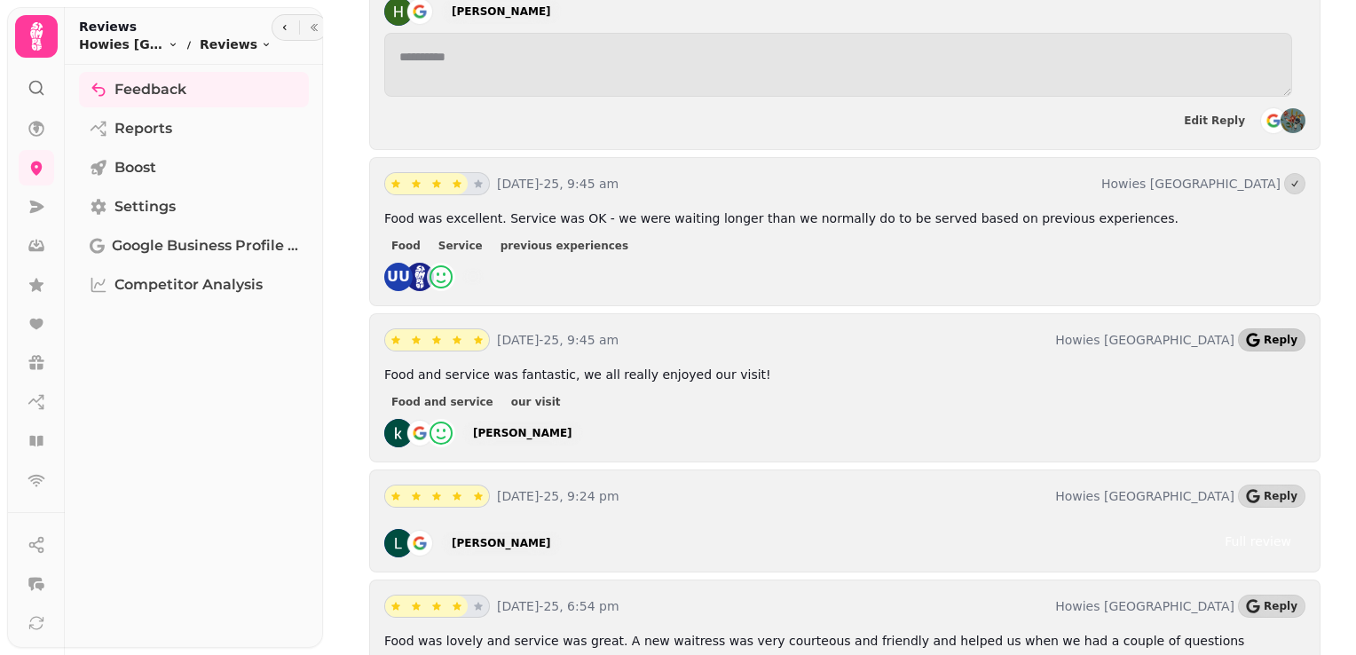
click at [1246, 333] on icon "button" at bounding box center [1253, 340] width 14 height 14
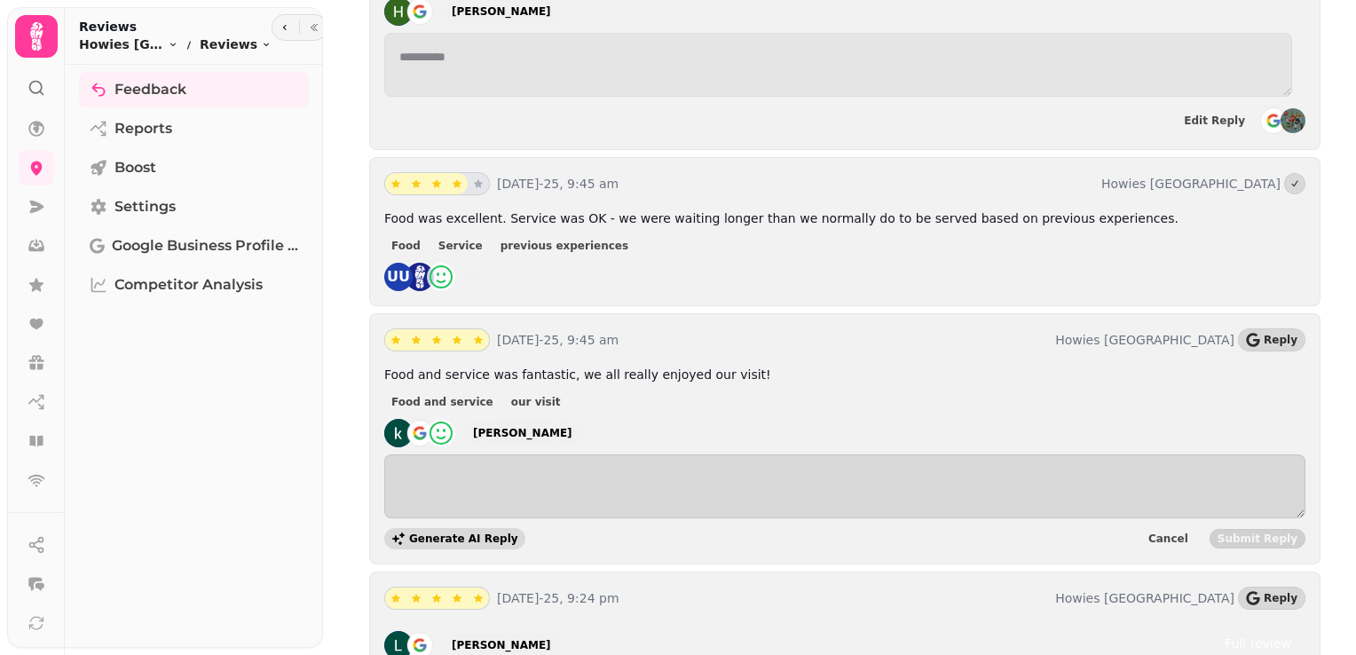
click at [440, 528] on button "Generate AI Reply" at bounding box center [454, 538] width 141 height 21
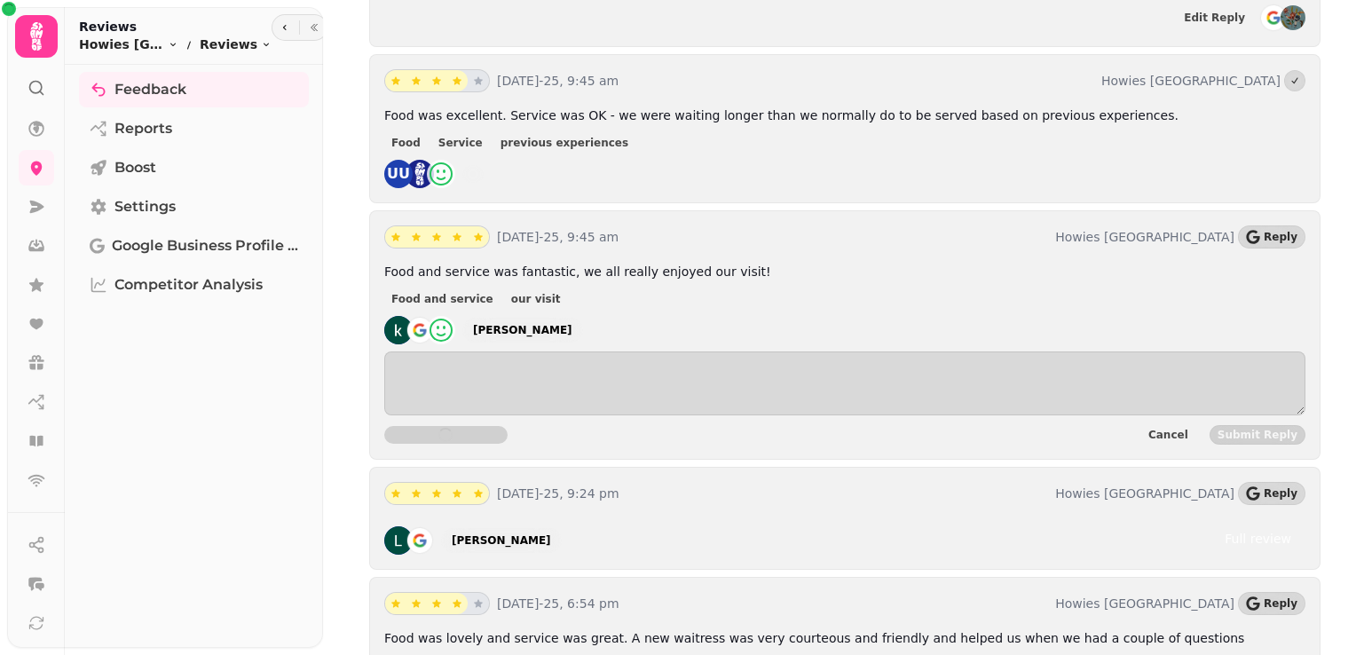
scroll to position [1248, 0]
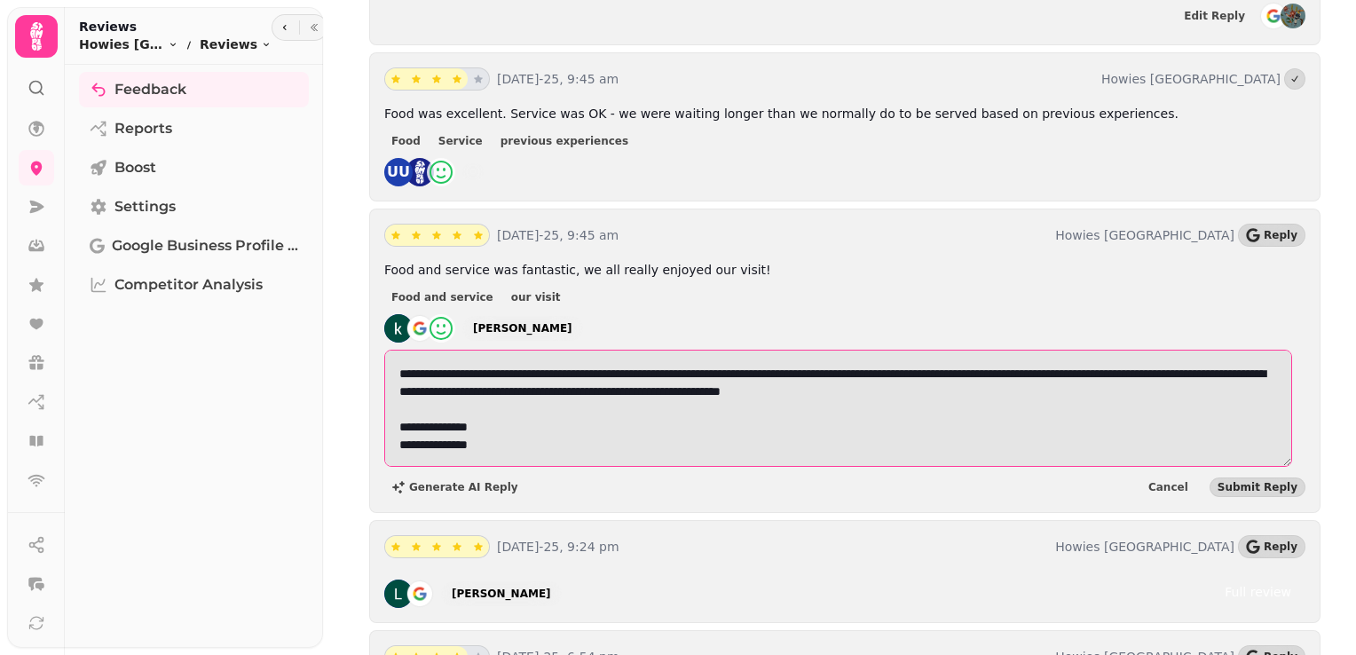
drag, startPoint x: 536, startPoint y: 399, endPoint x: 430, endPoint y: 360, distance: 112.3
click at [430, 360] on textarea "**********" at bounding box center [838, 408] width 908 height 117
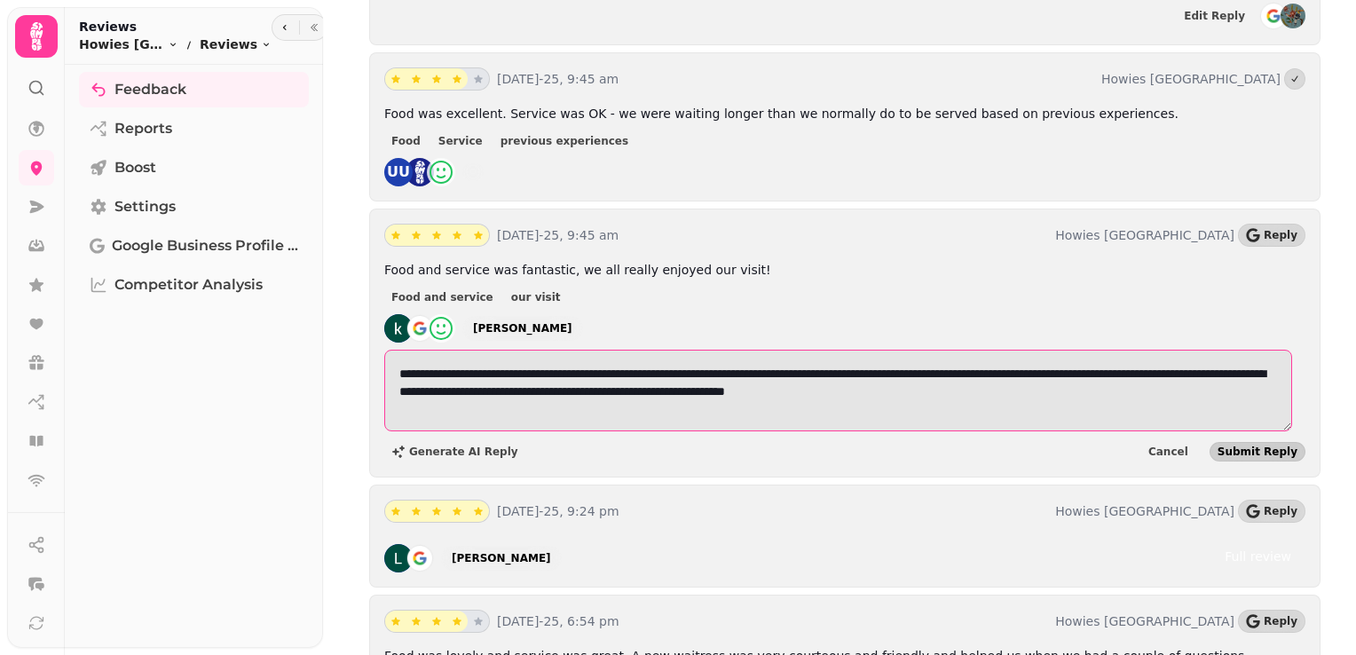
type textarea "**********"
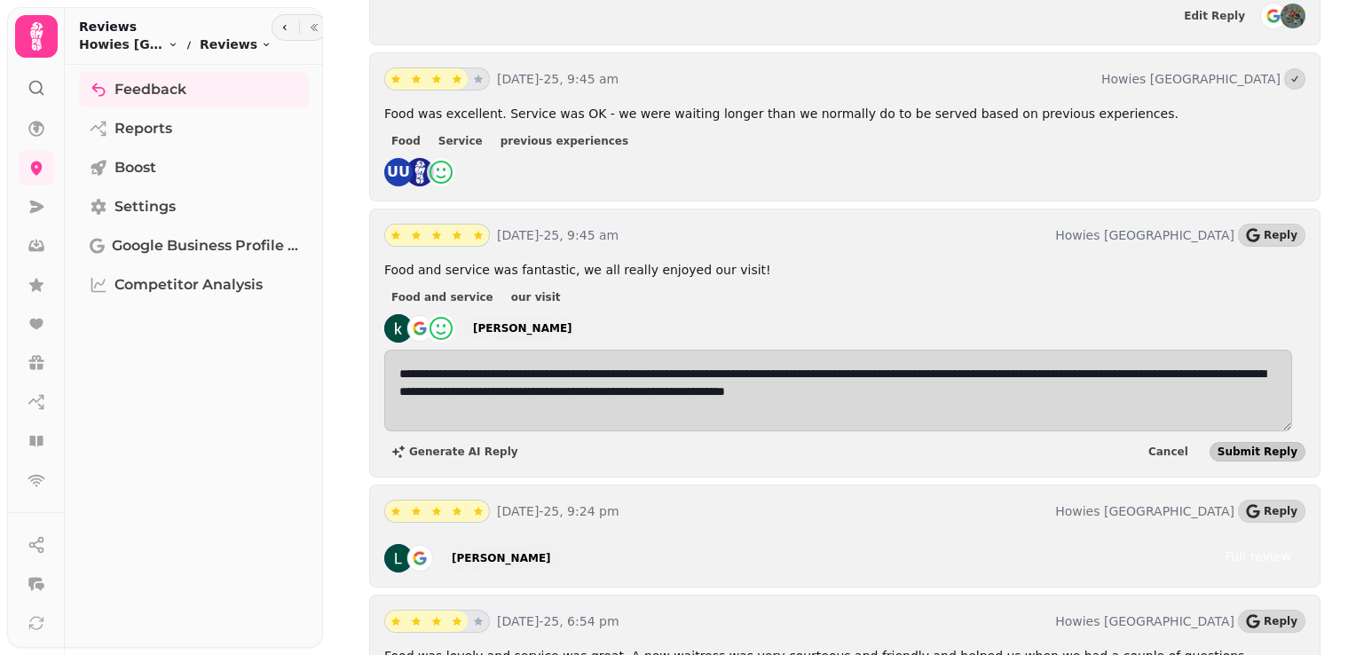
click at [1254, 446] on span "Submit Reply" at bounding box center [1258, 451] width 80 height 11
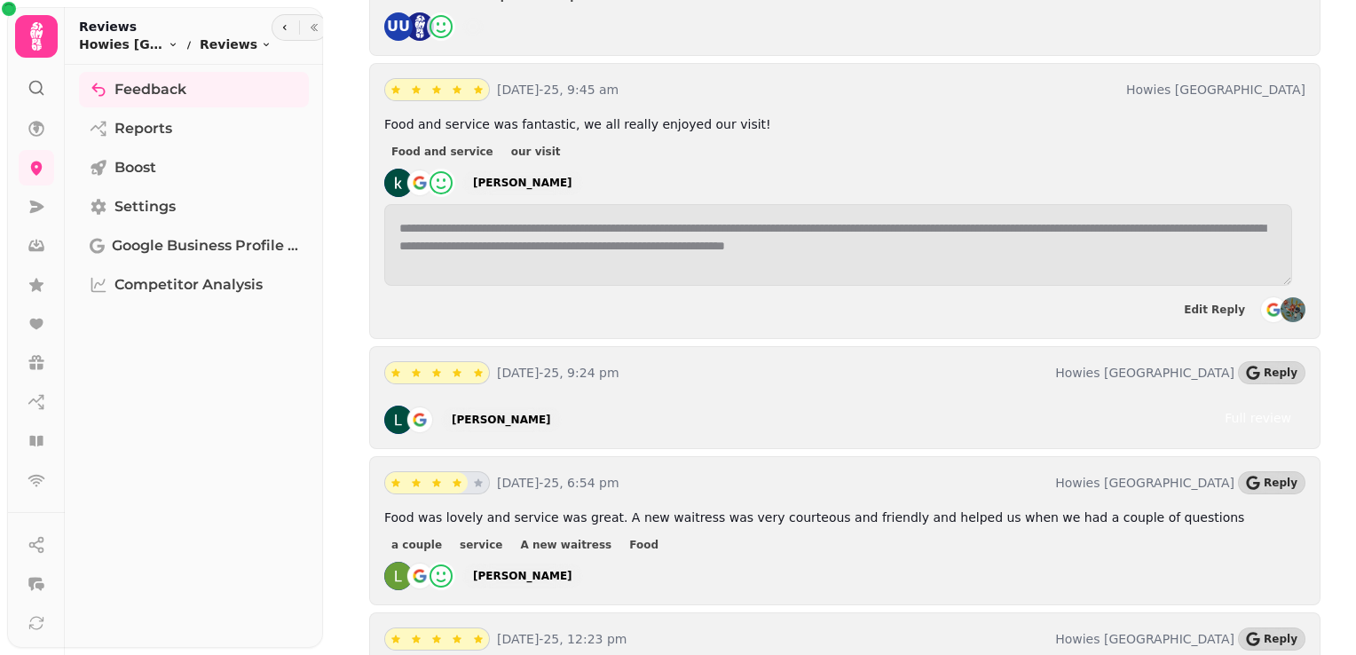
scroll to position [1409, 0]
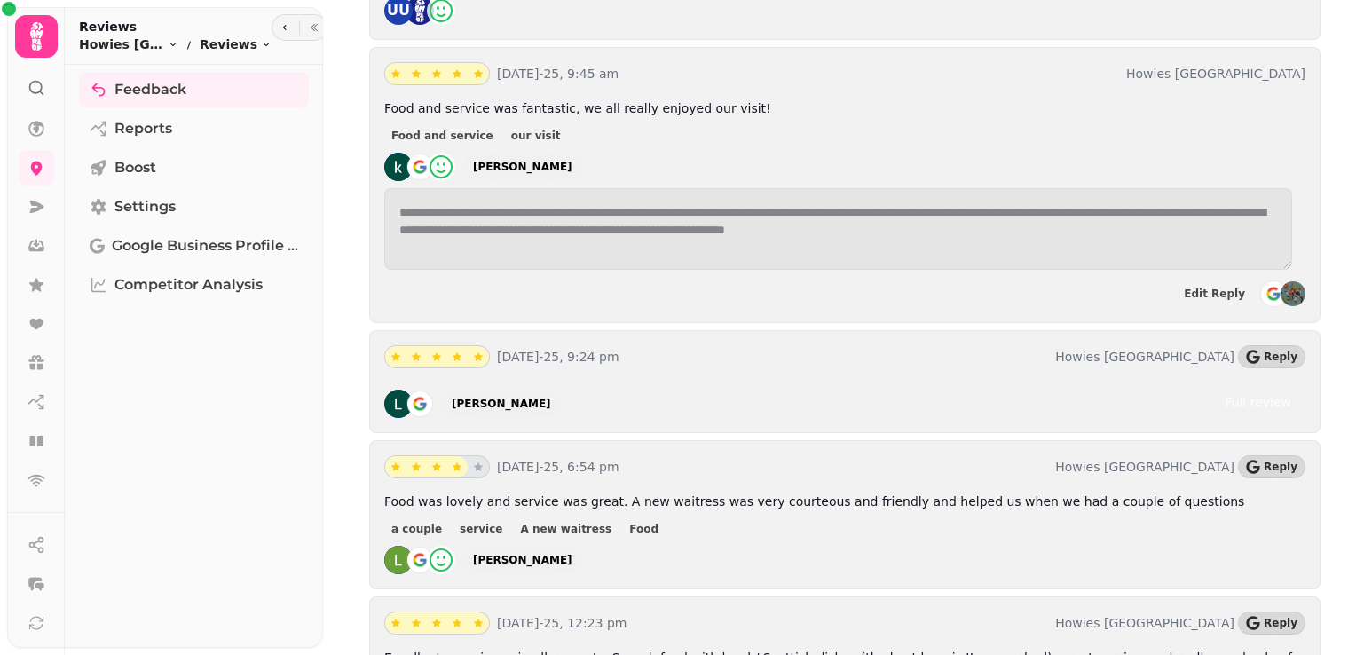
click at [1257, 330] on div "24th Aug-25, 9:24 pm Howies Waterloo Place Reply Linda Sheret Full review" at bounding box center [844, 381] width 951 height 103
click at [1257, 345] on button "Reply" at bounding box center [1271, 356] width 67 height 23
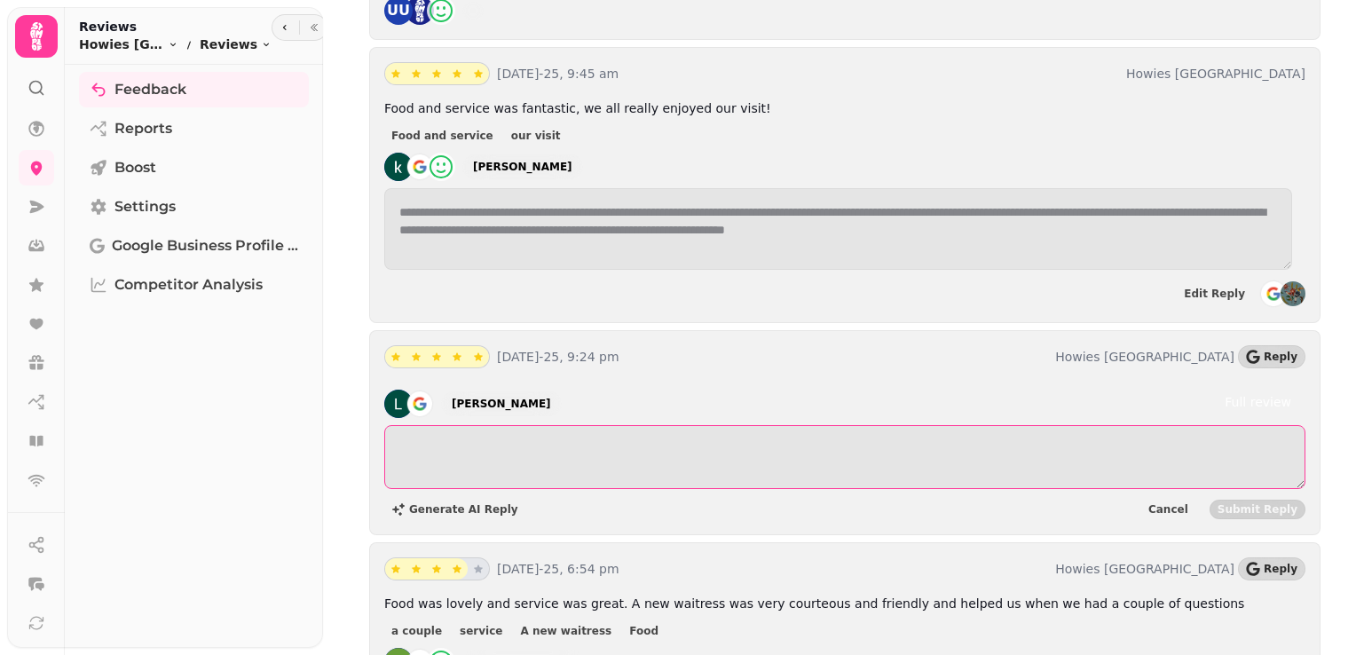
click at [597, 425] on textarea at bounding box center [844, 457] width 921 height 64
paste textarea "**********"
type textarea "**********"
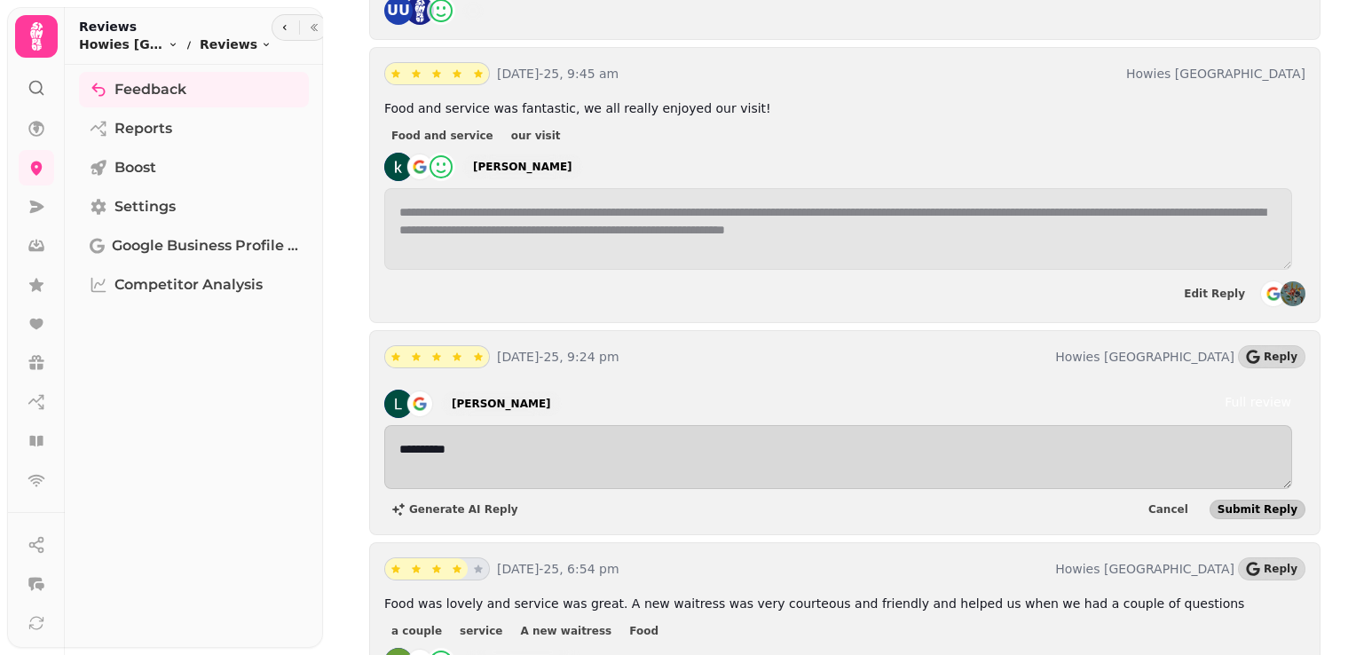
click at [1225, 504] on span "Submit Reply" at bounding box center [1258, 509] width 80 height 11
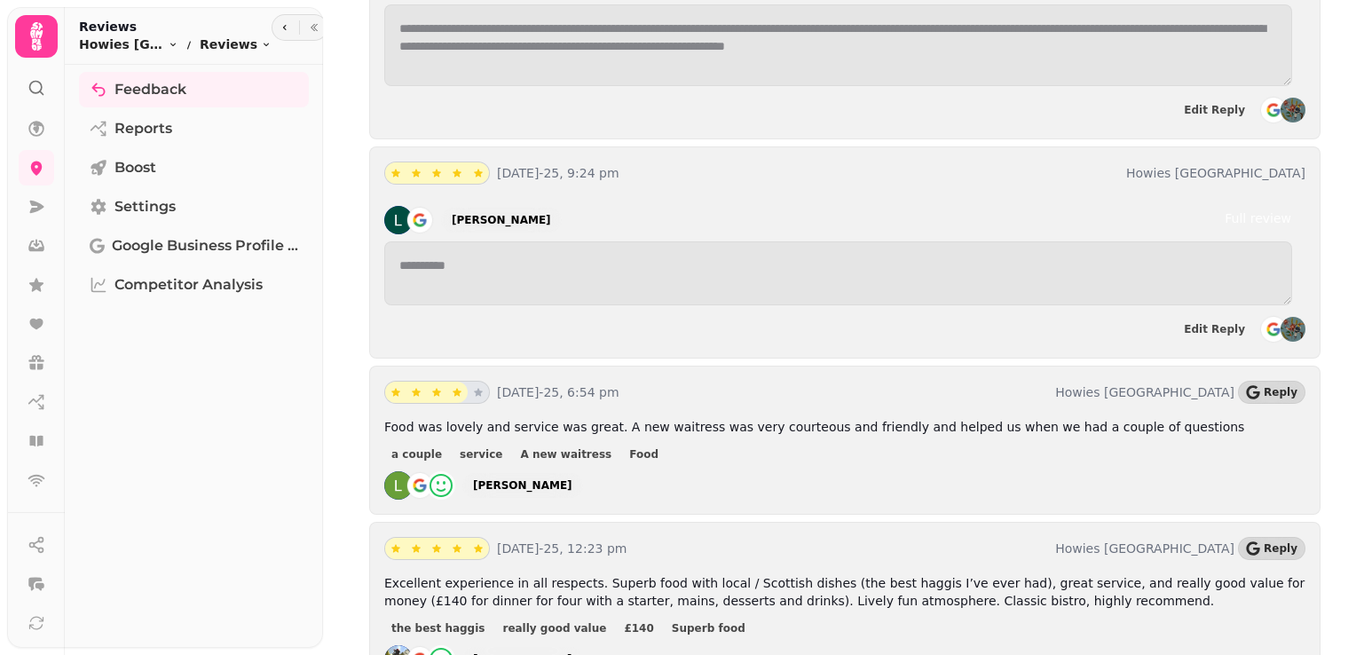
scroll to position [1598, 0]
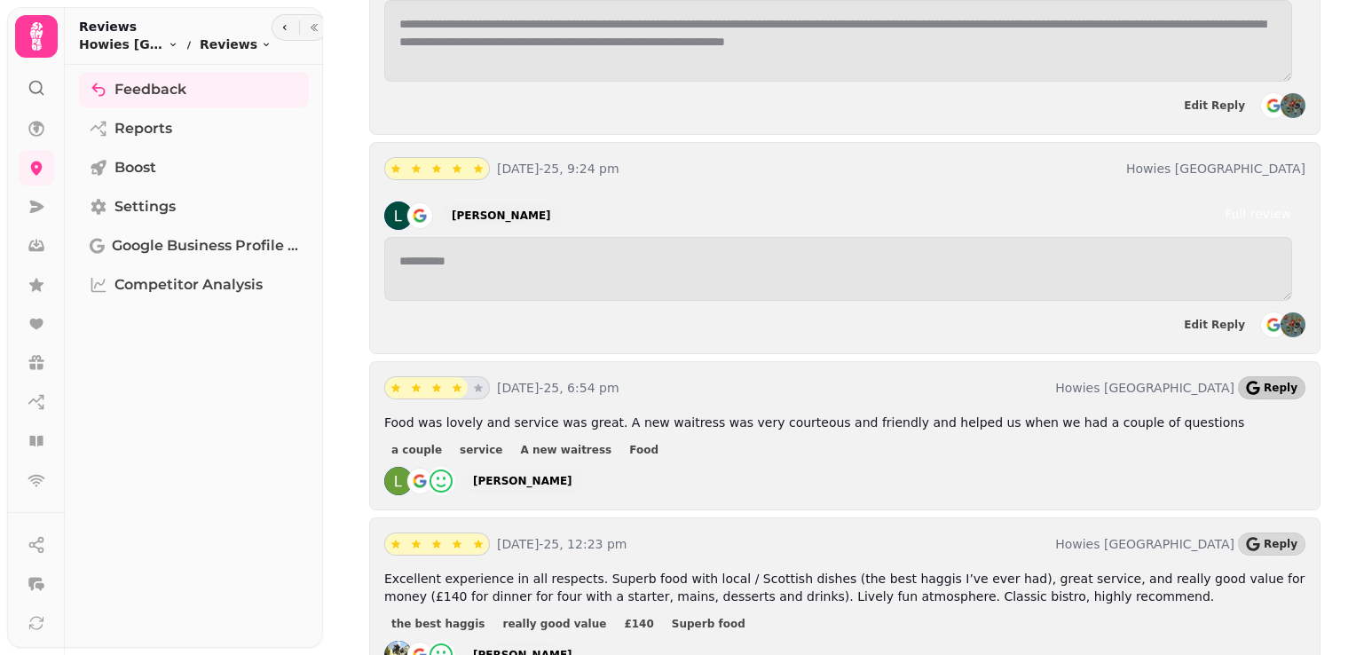
click at [1256, 376] on button "Reply" at bounding box center [1271, 387] width 67 height 23
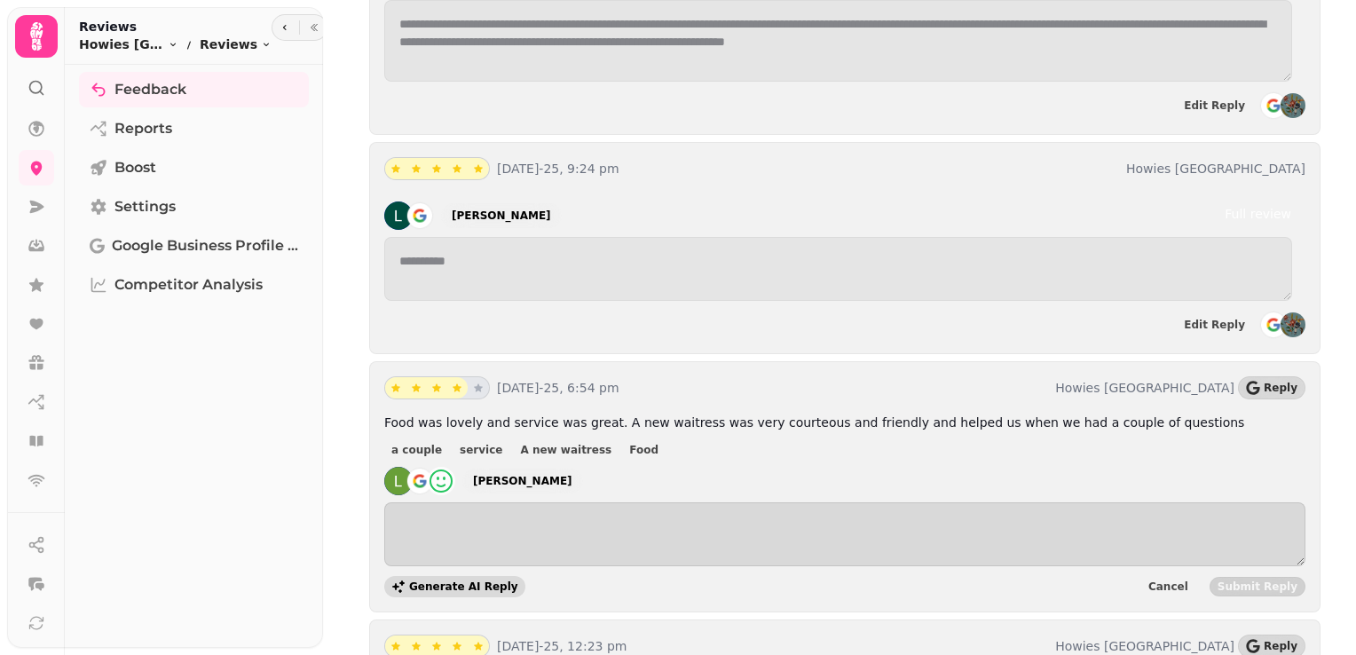
click at [453, 581] on span "Generate AI Reply" at bounding box center [463, 586] width 109 height 11
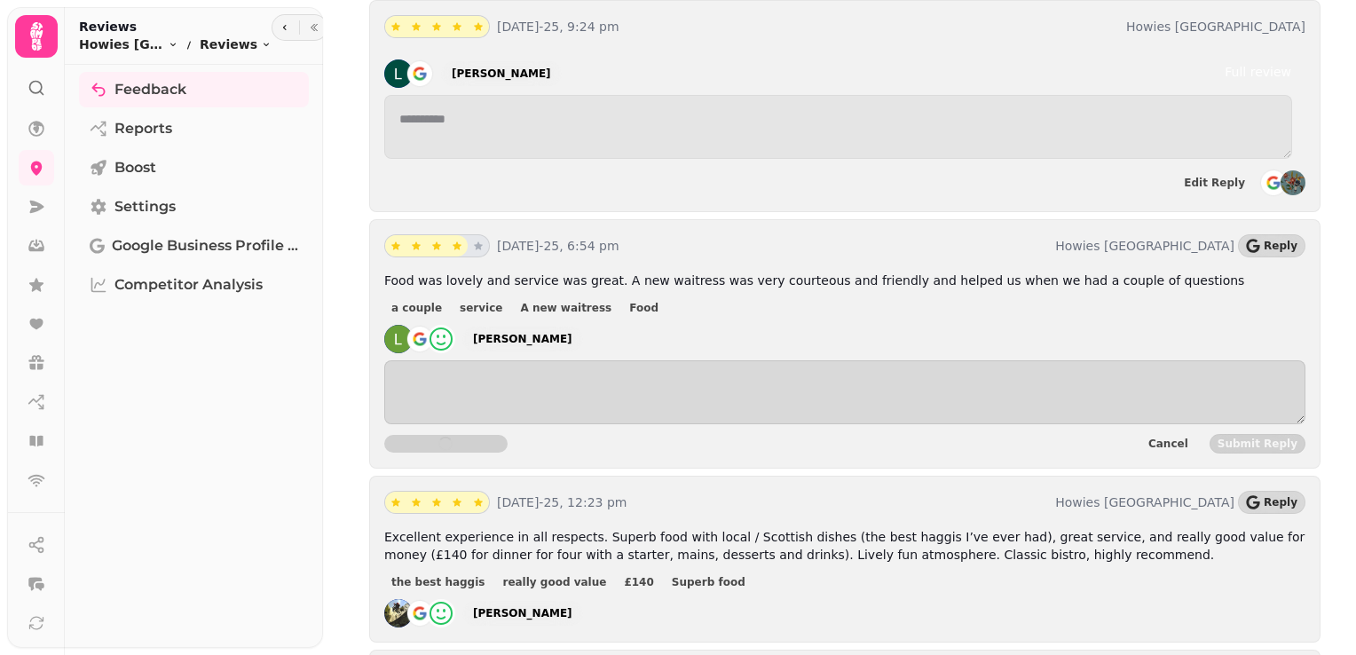
scroll to position [1742, 0]
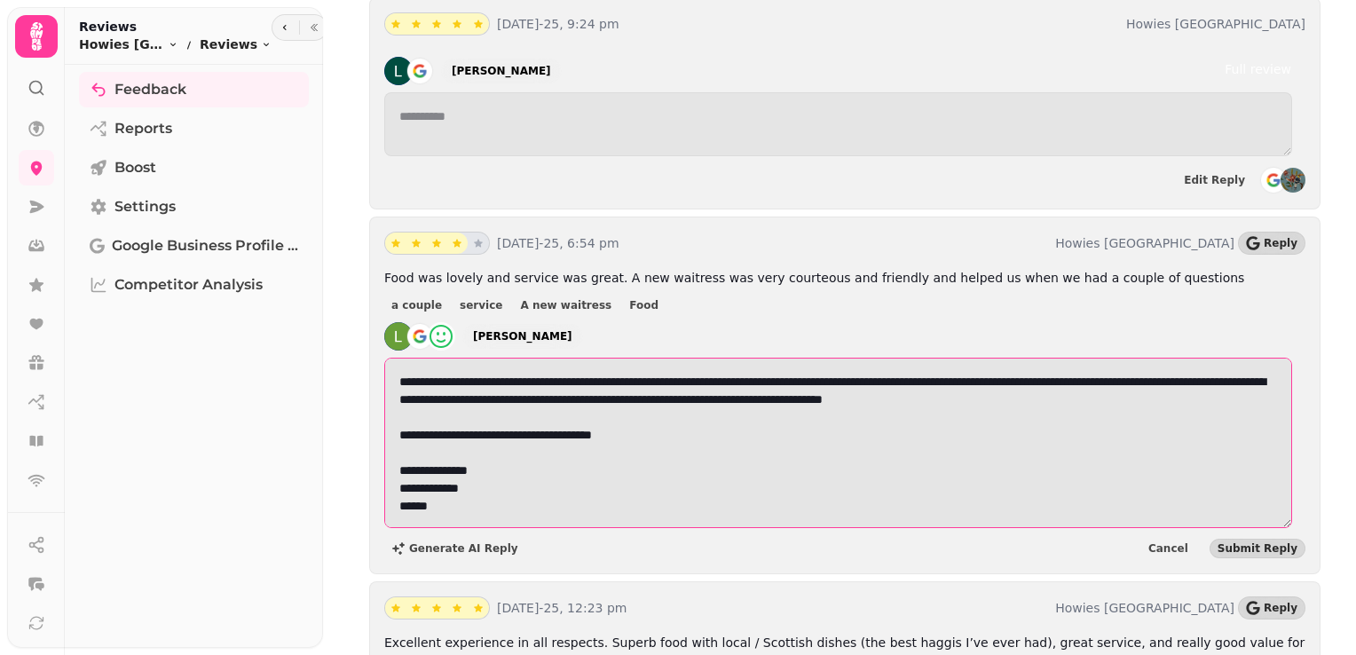
drag, startPoint x: 462, startPoint y: 460, endPoint x: 387, endPoint y: 418, distance: 86.2
click at [387, 418] on textarea "**********" at bounding box center [838, 443] width 908 height 170
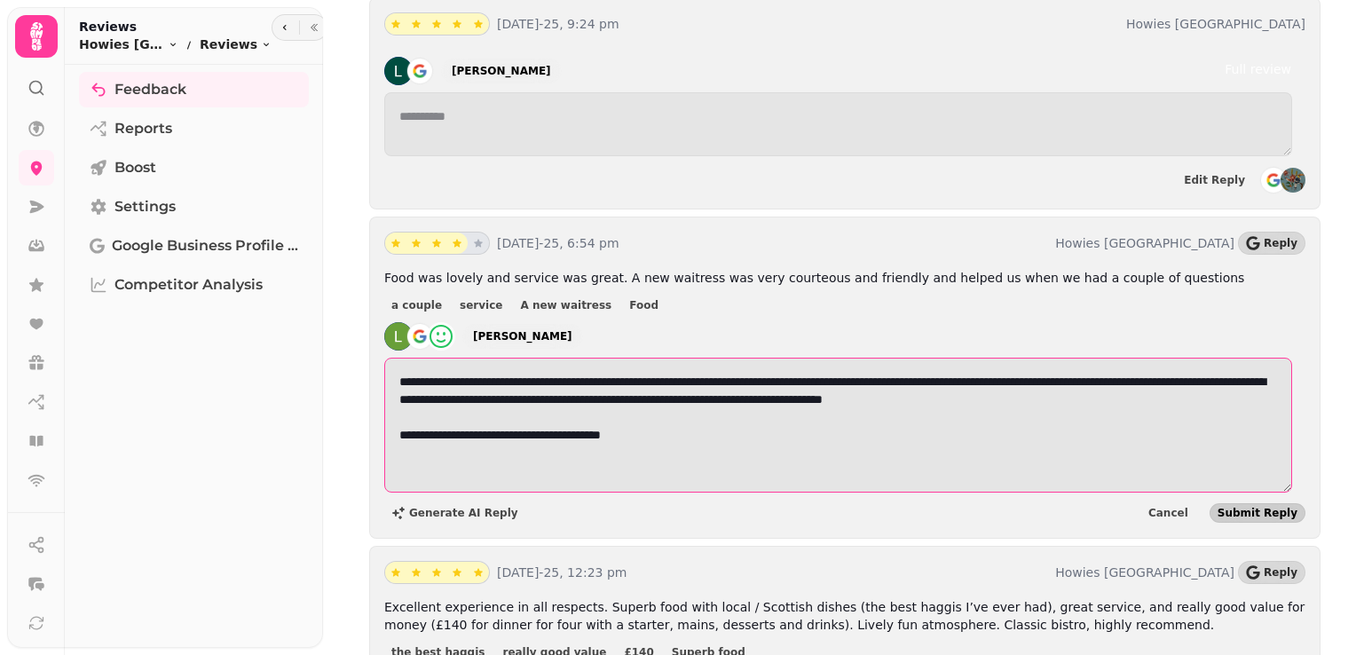
type textarea "**********"
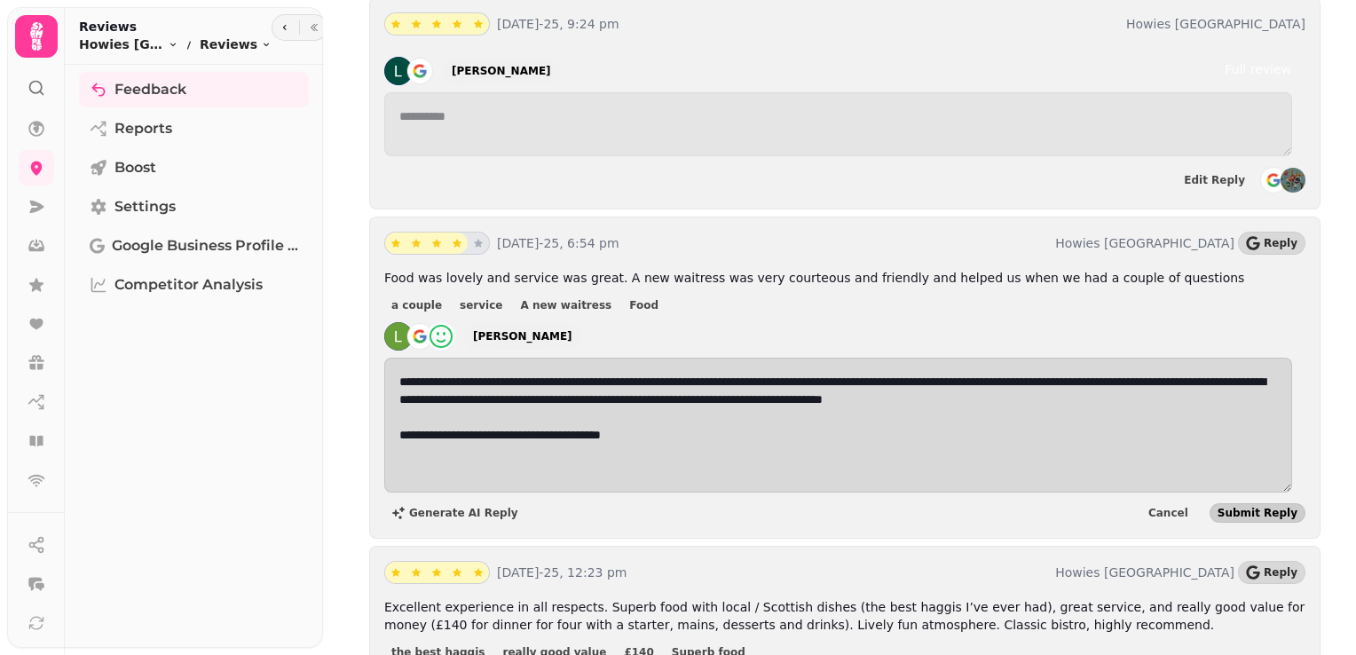
click at [1239, 508] on span "Submit Reply" at bounding box center [1258, 513] width 80 height 11
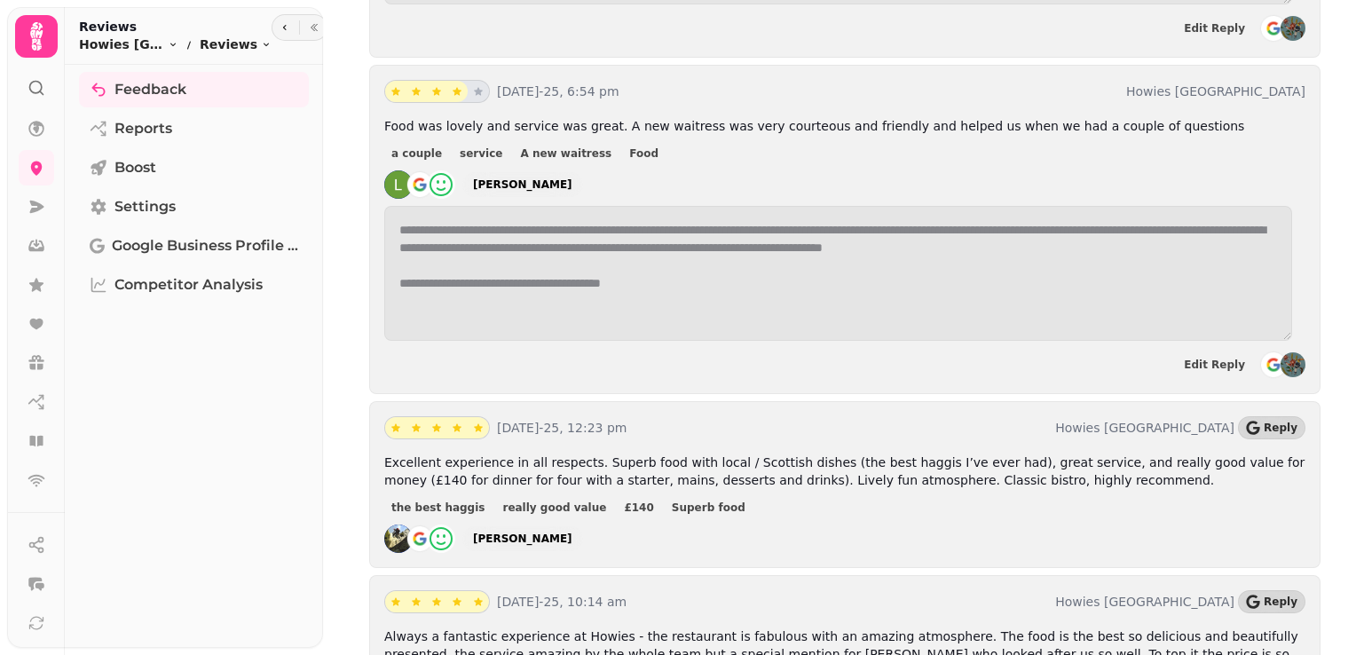
scroll to position [1948, 0]
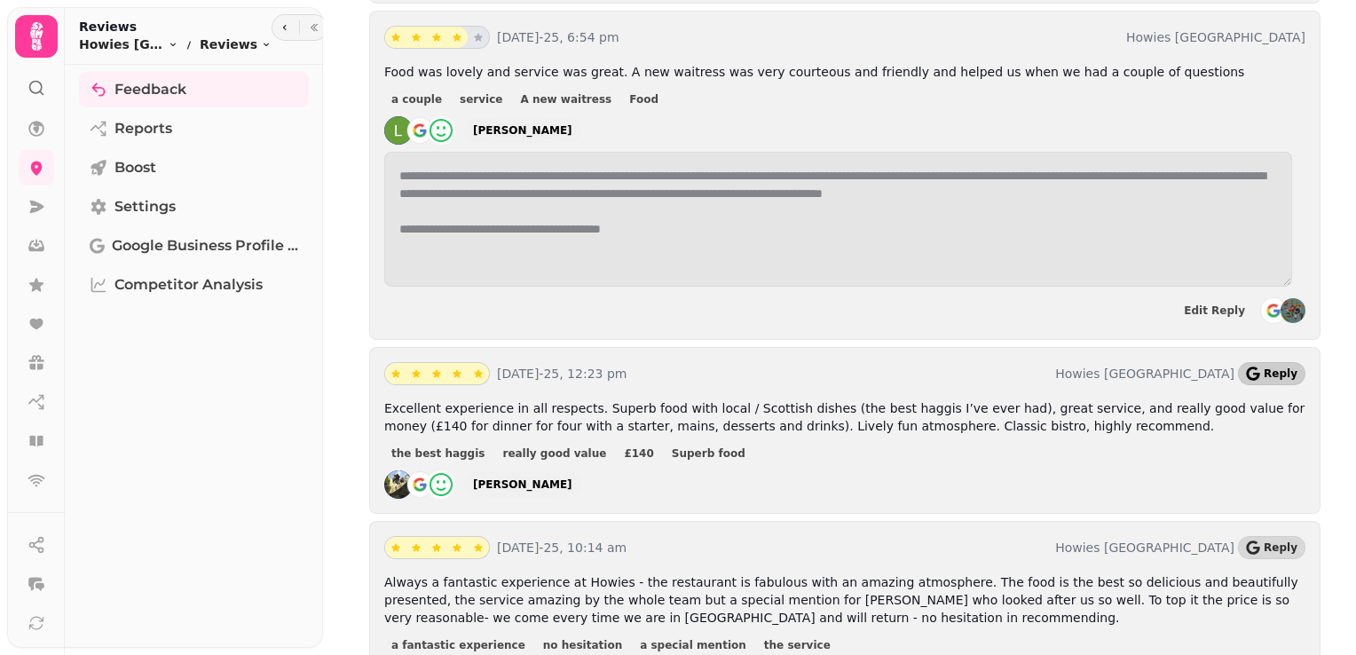
click at [1265, 368] on span "Reply" at bounding box center [1281, 373] width 34 height 11
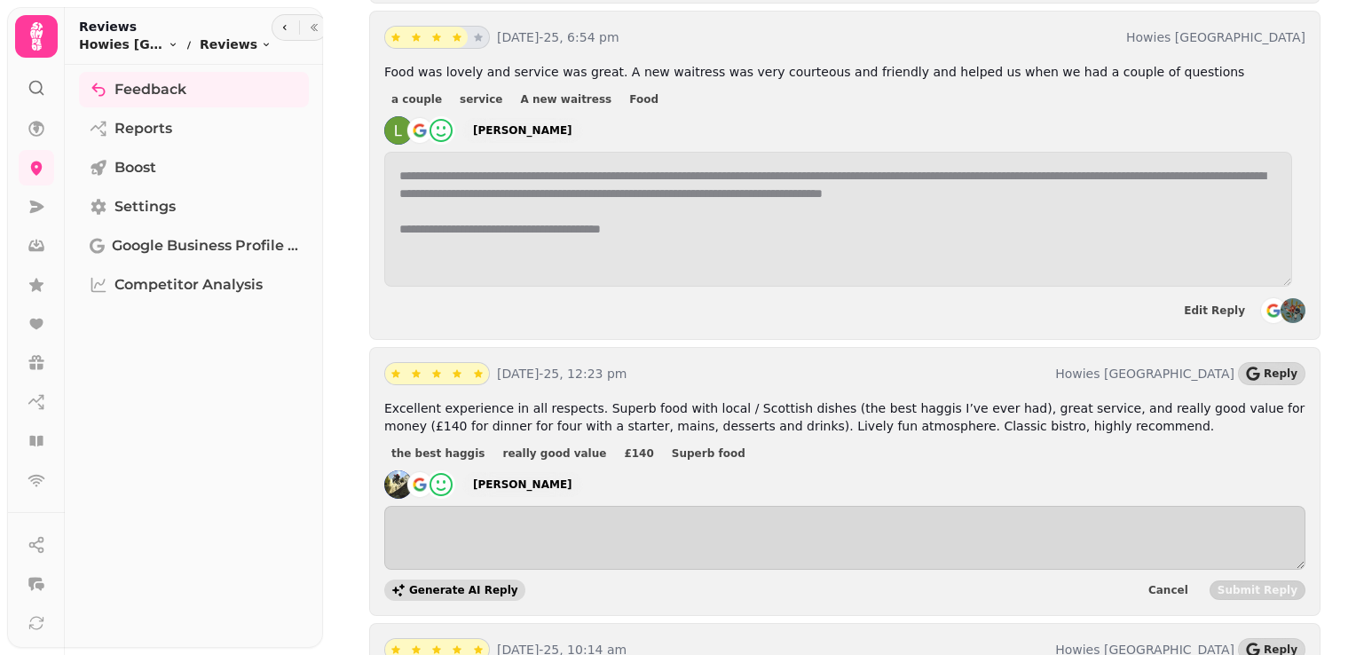
click at [442, 580] on button "Generate AI Reply" at bounding box center [454, 590] width 141 height 21
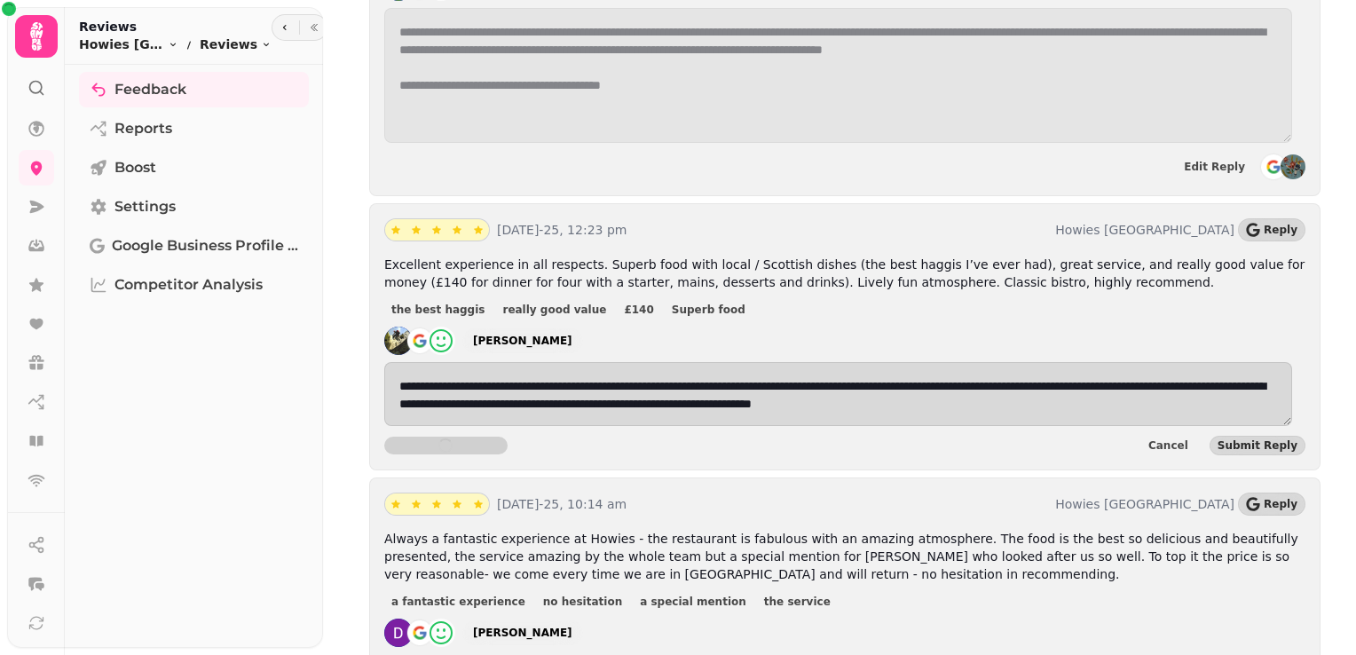
scroll to position [2094, 0]
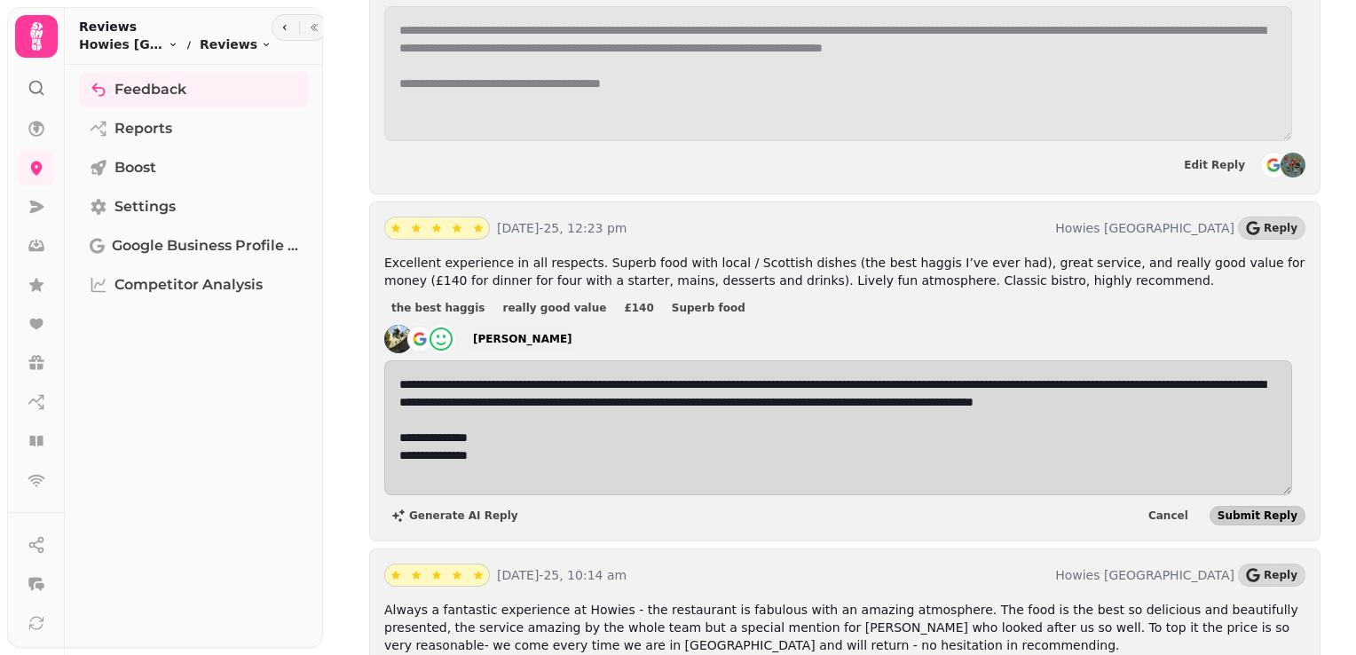
click at [1236, 510] on span "Submit Reply" at bounding box center [1258, 515] width 80 height 11
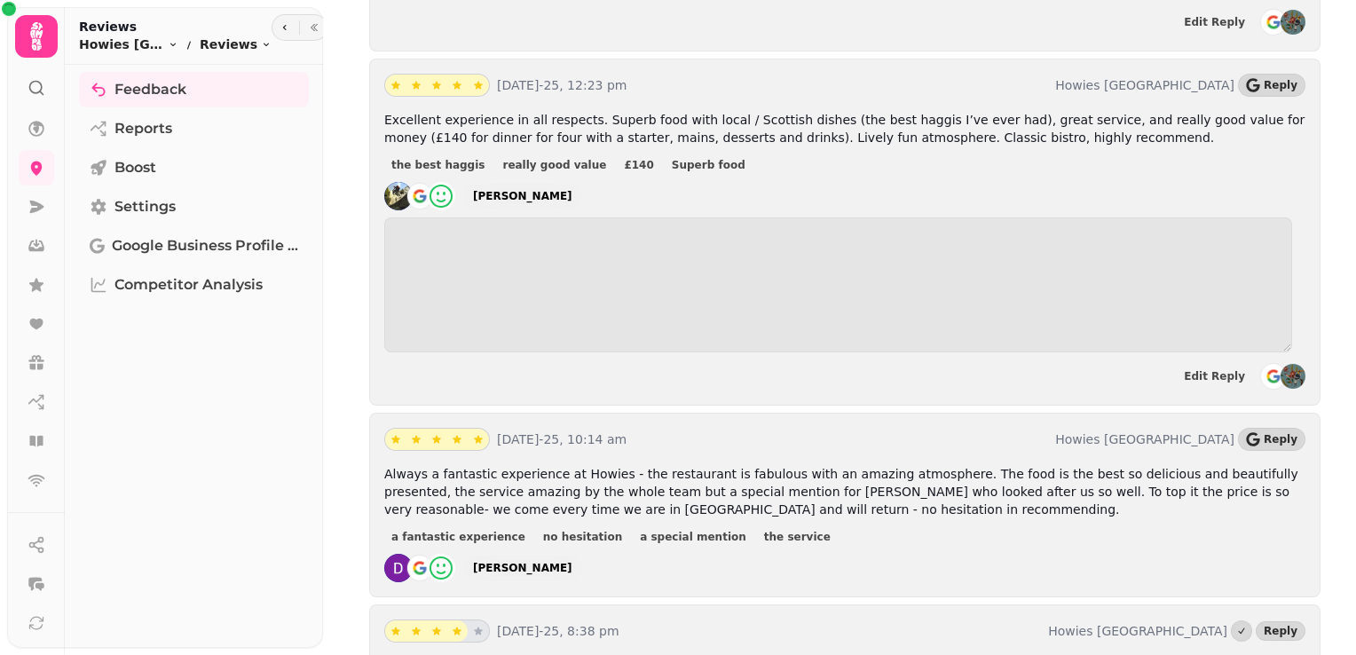
scroll to position [2238, 0]
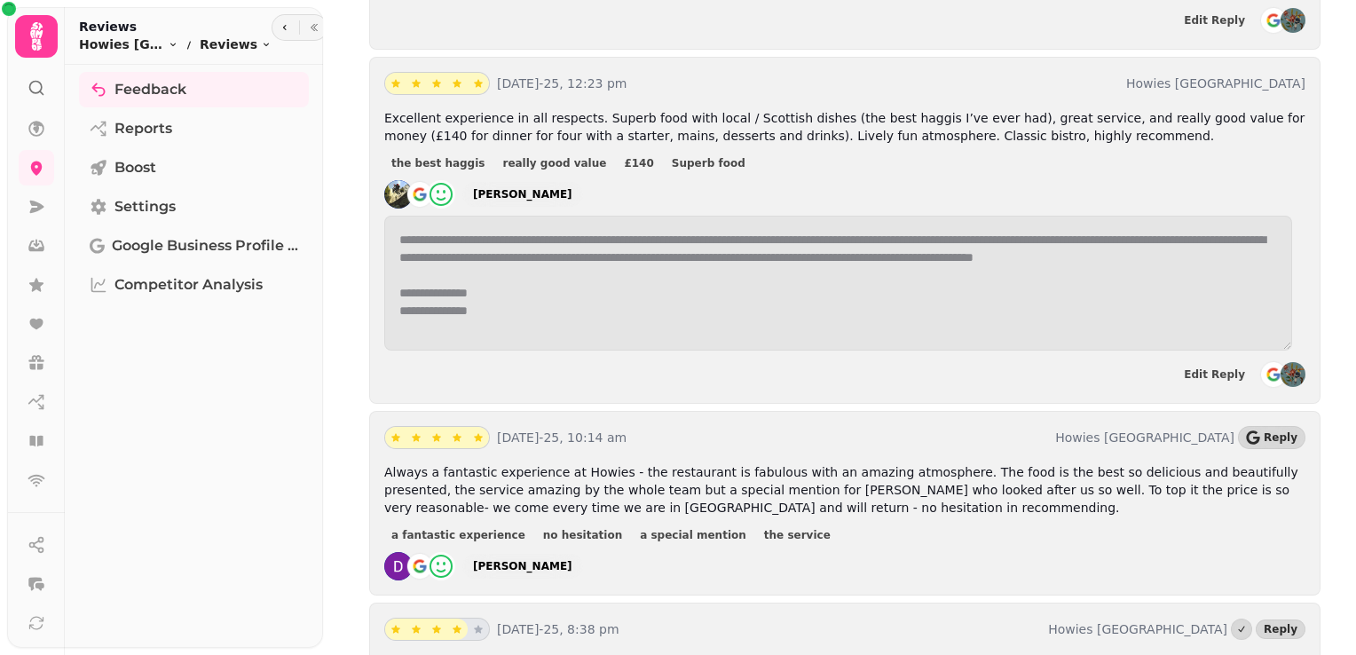
click at [1282, 411] on div "24th Aug-25, 10:14 am Howies Waterloo Place Reply Always a fantastic experience…" at bounding box center [844, 503] width 951 height 185
click at [1269, 432] on span "Reply" at bounding box center [1281, 437] width 34 height 11
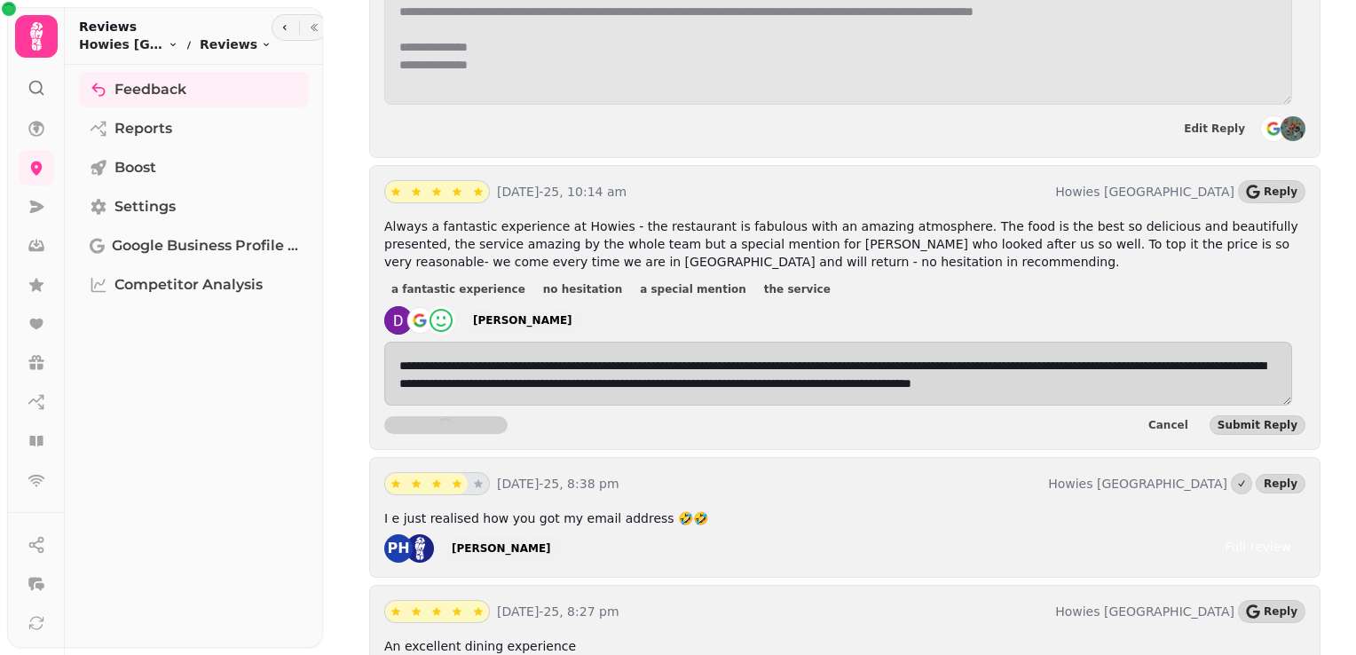
scroll to position [2414, 0]
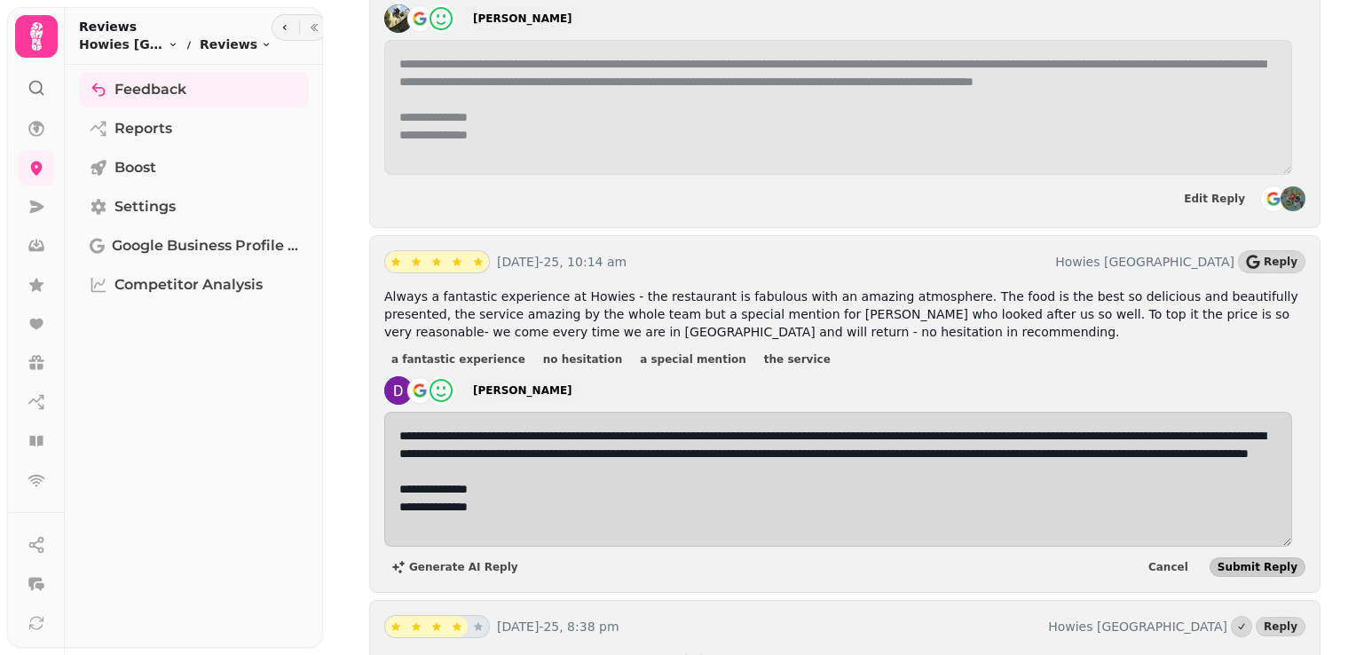
click at [1232, 562] on span "Submit Reply" at bounding box center [1258, 567] width 80 height 11
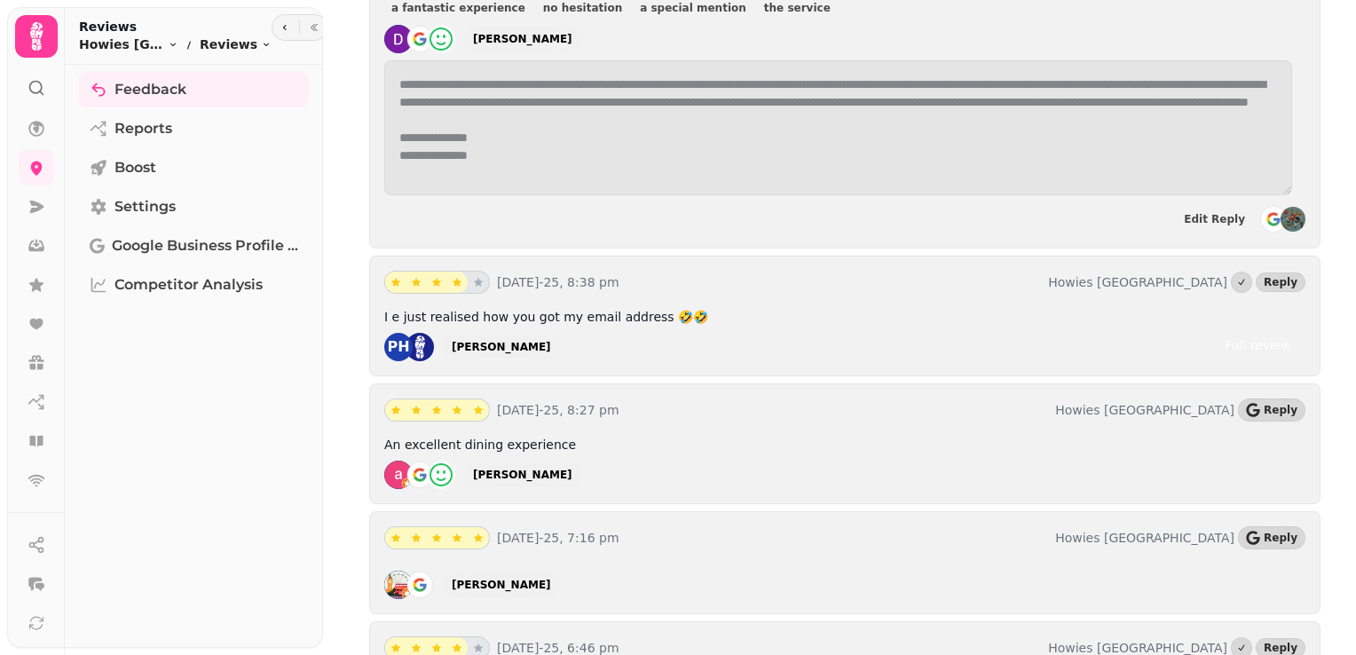
scroll to position [2813, 0]
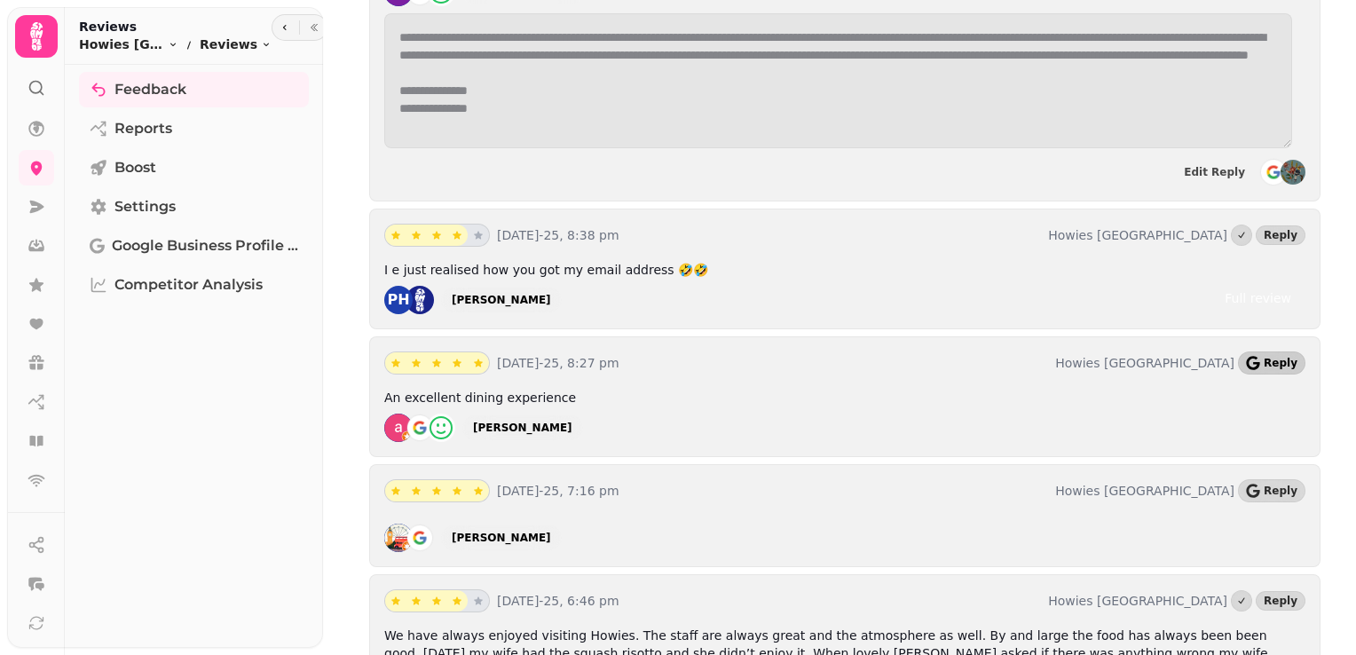
click at [1264, 358] on span "Reply" at bounding box center [1281, 363] width 34 height 11
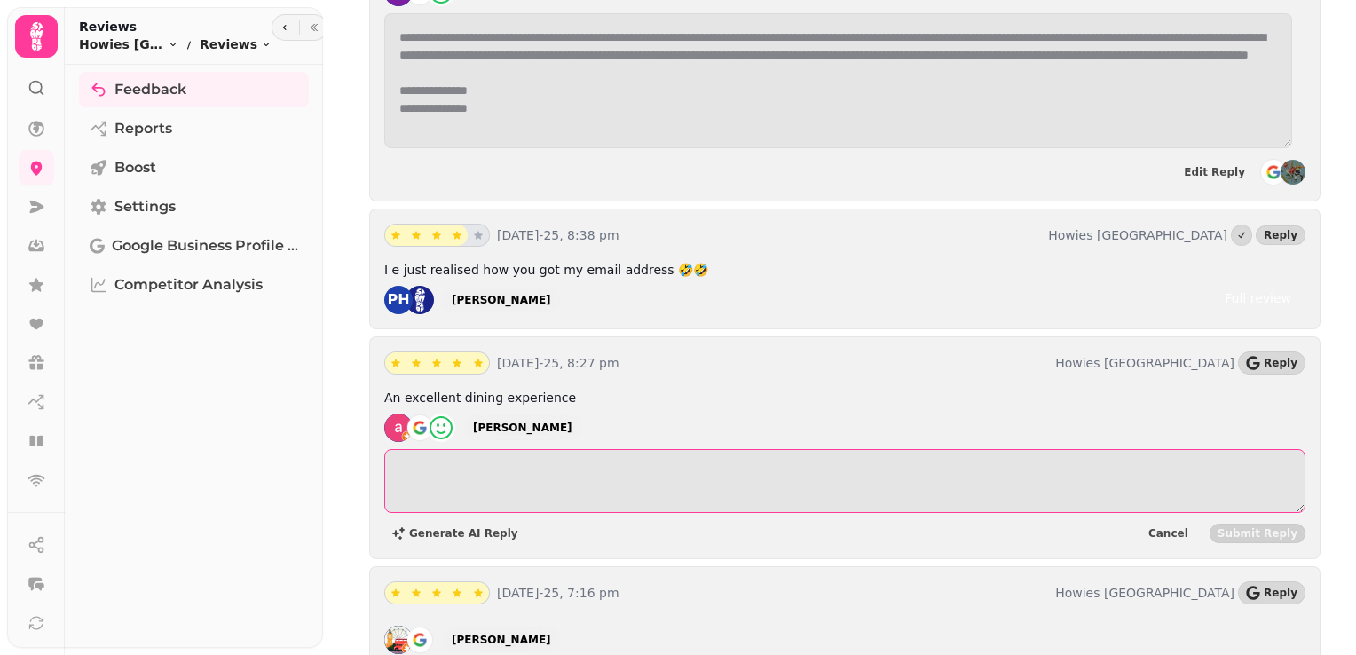
click at [444, 449] on textarea at bounding box center [844, 481] width 921 height 64
paste textarea "**********"
type textarea "**********"
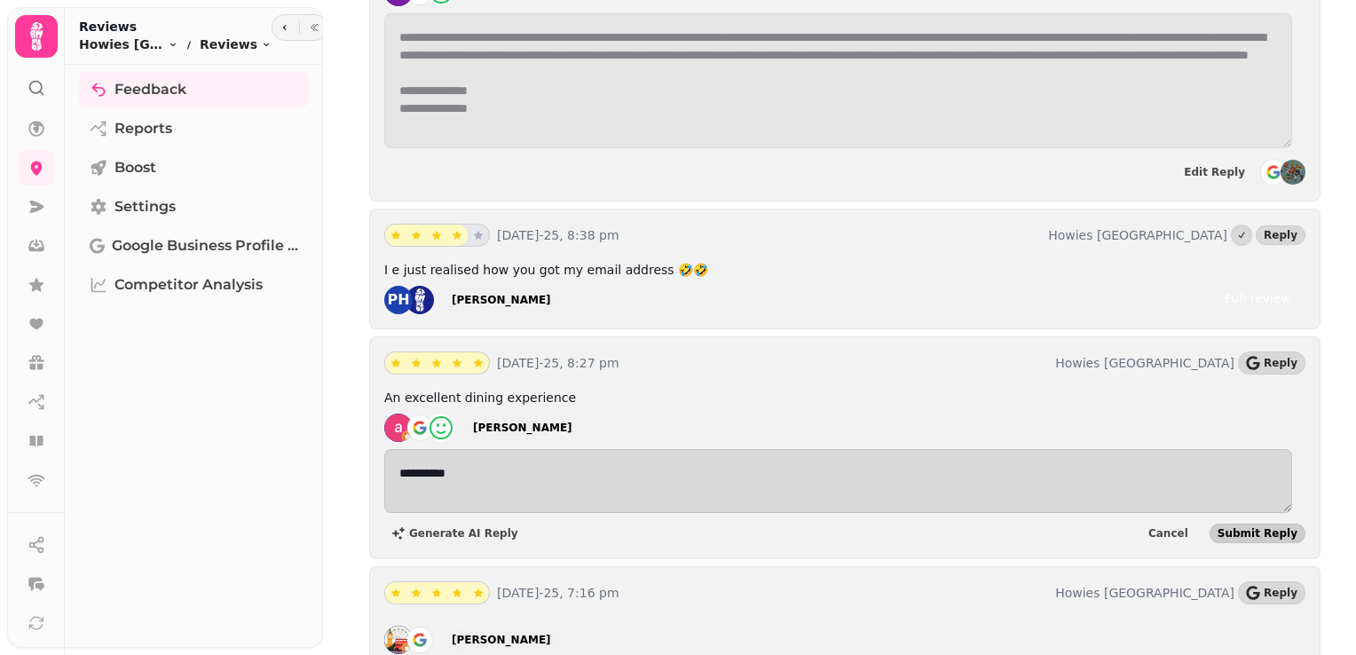
click at [1219, 524] on button "Submit Reply" at bounding box center [1258, 534] width 96 height 20
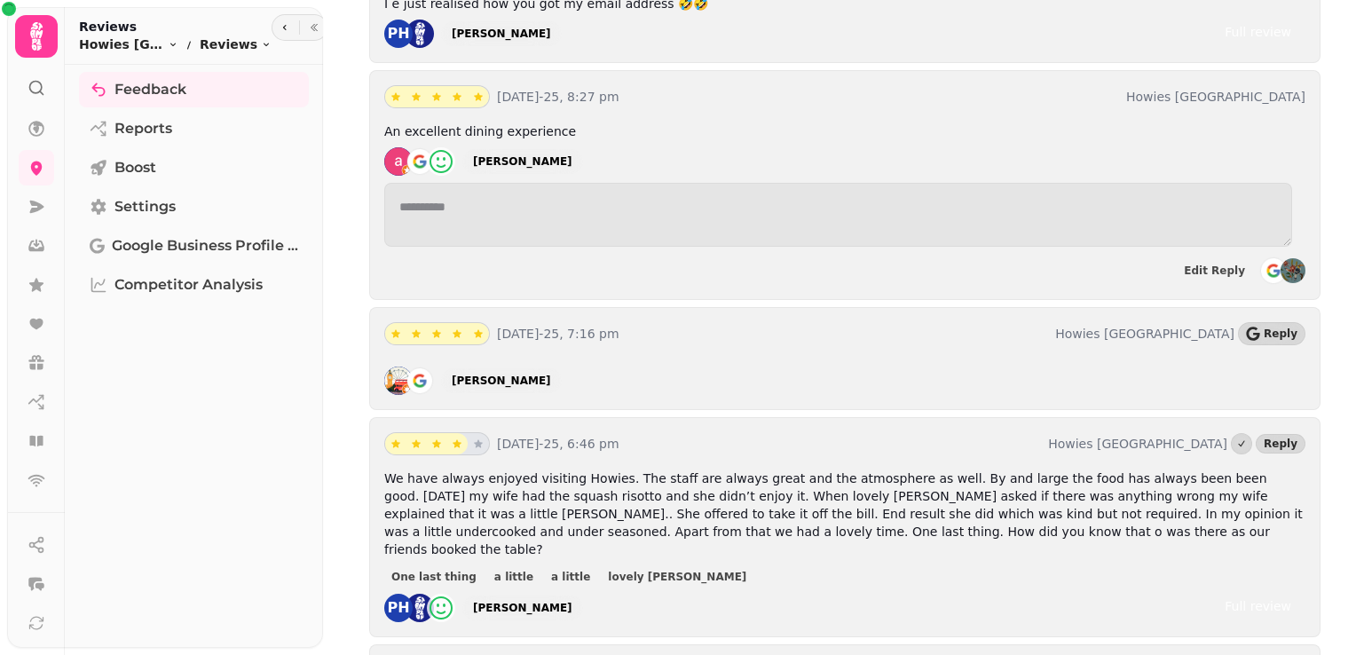
scroll to position [3081, 0]
click at [1277, 327] on span "Reply" at bounding box center [1281, 332] width 34 height 11
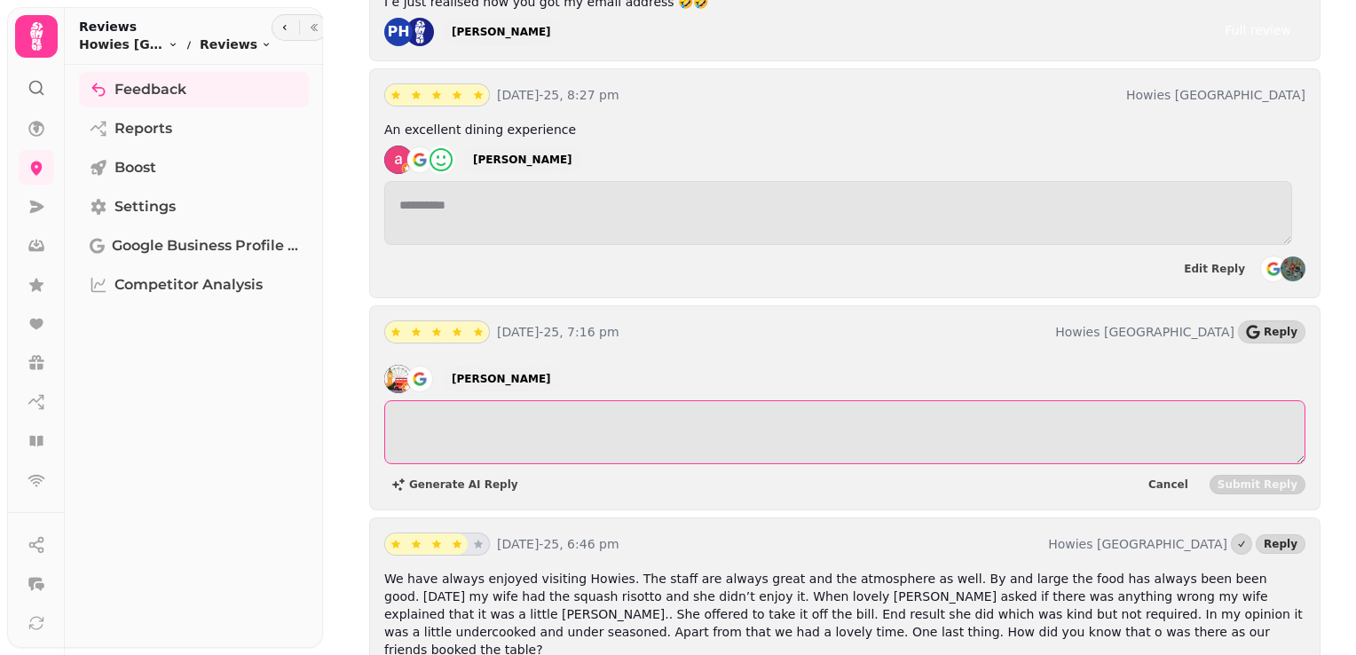
click at [619, 400] on textarea at bounding box center [844, 432] width 921 height 64
paste textarea "**********"
type textarea "**********"
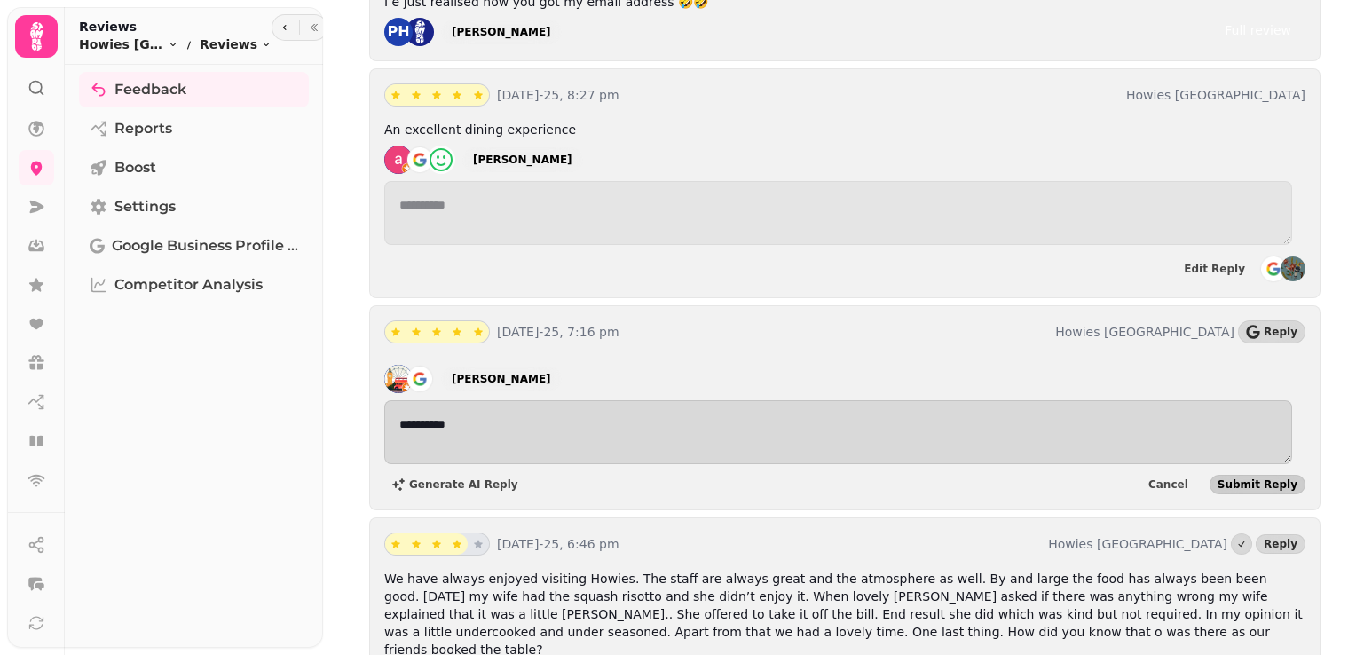
click at [1215, 475] on button "Submit Reply" at bounding box center [1258, 485] width 96 height 20
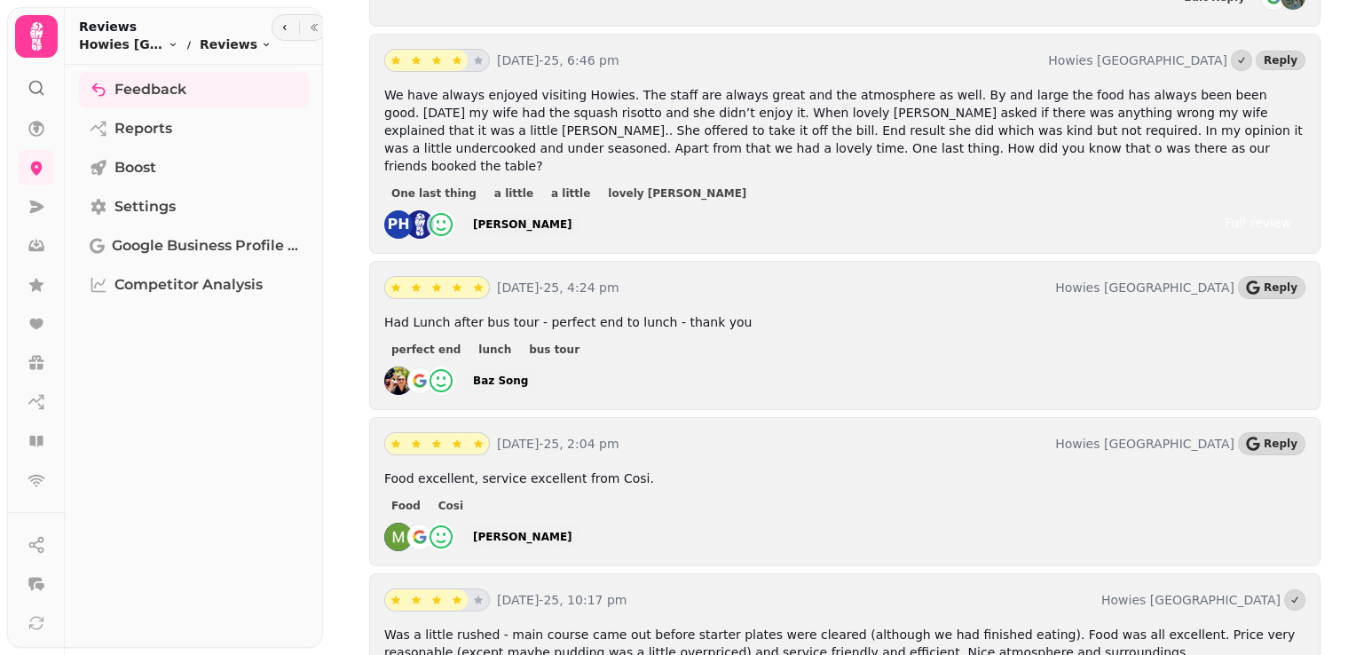
scroll to position [3573, 0]
click at [1253, 280] on icon "button" at bounding box center [1253, 287] width 14 height 14
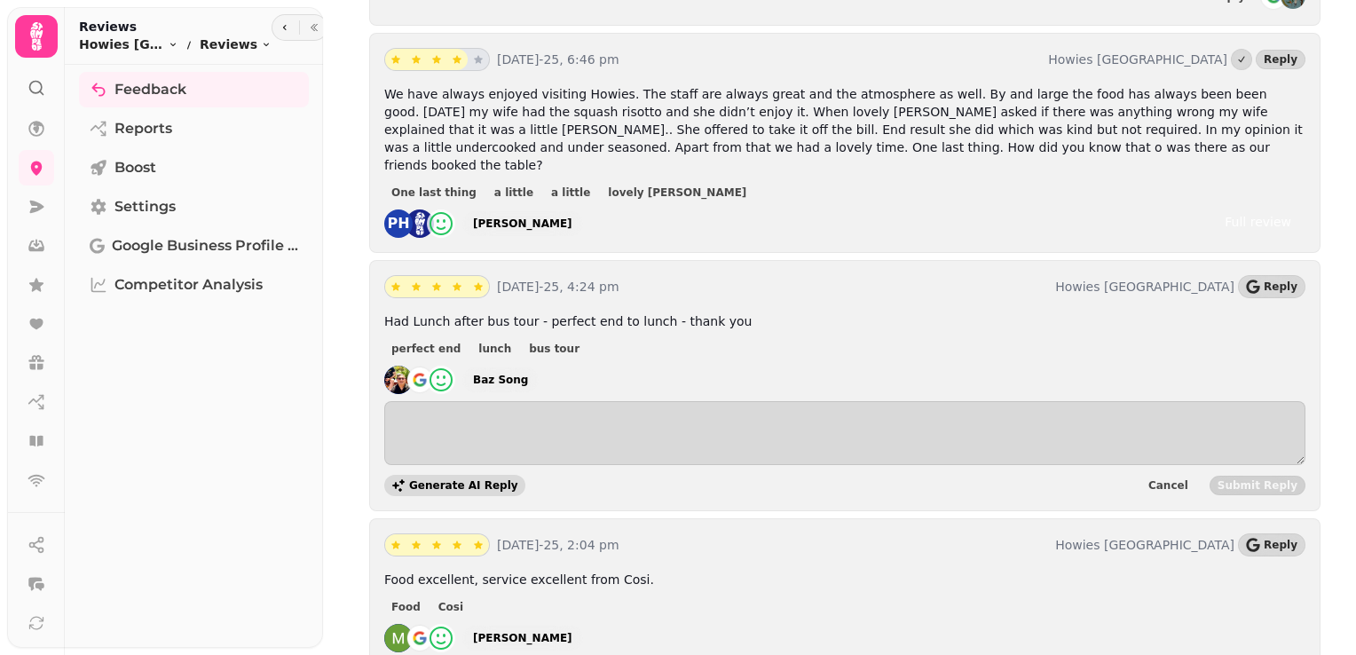
click at [480, 480] on span "Generate AI Reply" at bounding box center [463, 485] width 109 height 11
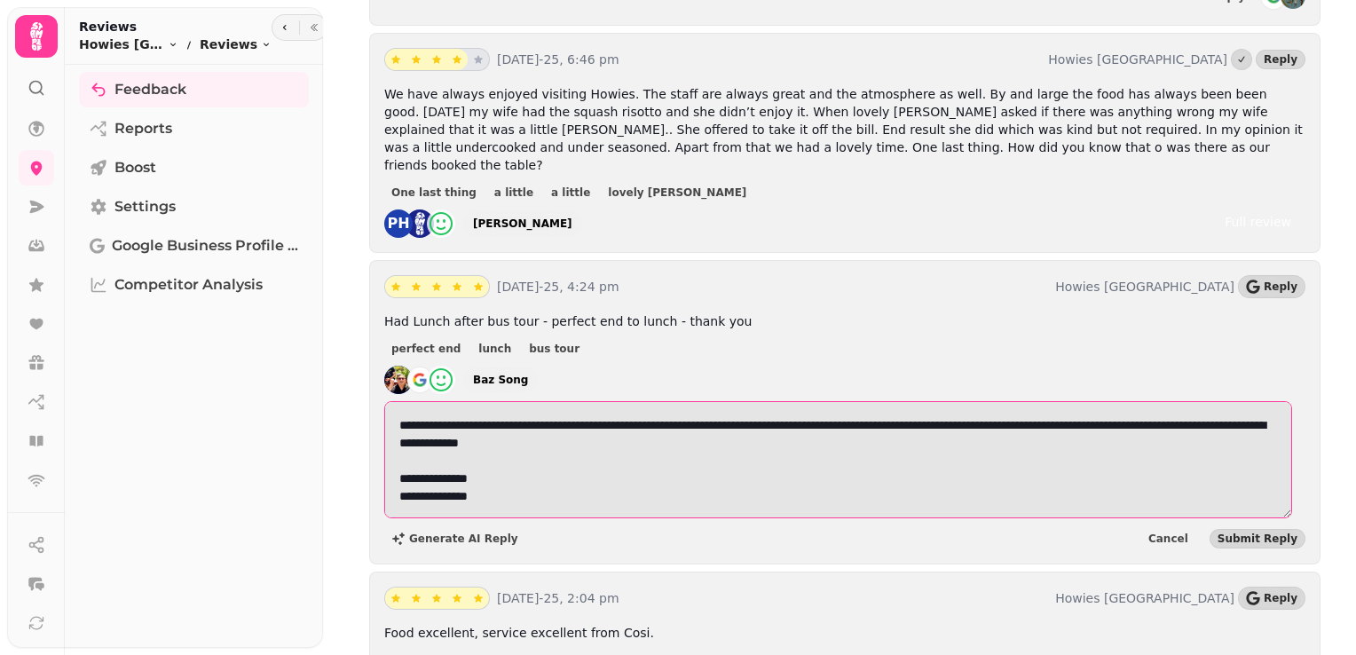
drag, startPoint x: 500, startPoint y: 421, endPoint x: 427, endPoint y: 383, distance: 82.2
click at [427, 401] on textarea "**********" at bounding box center [838, 459] width 908 height 117
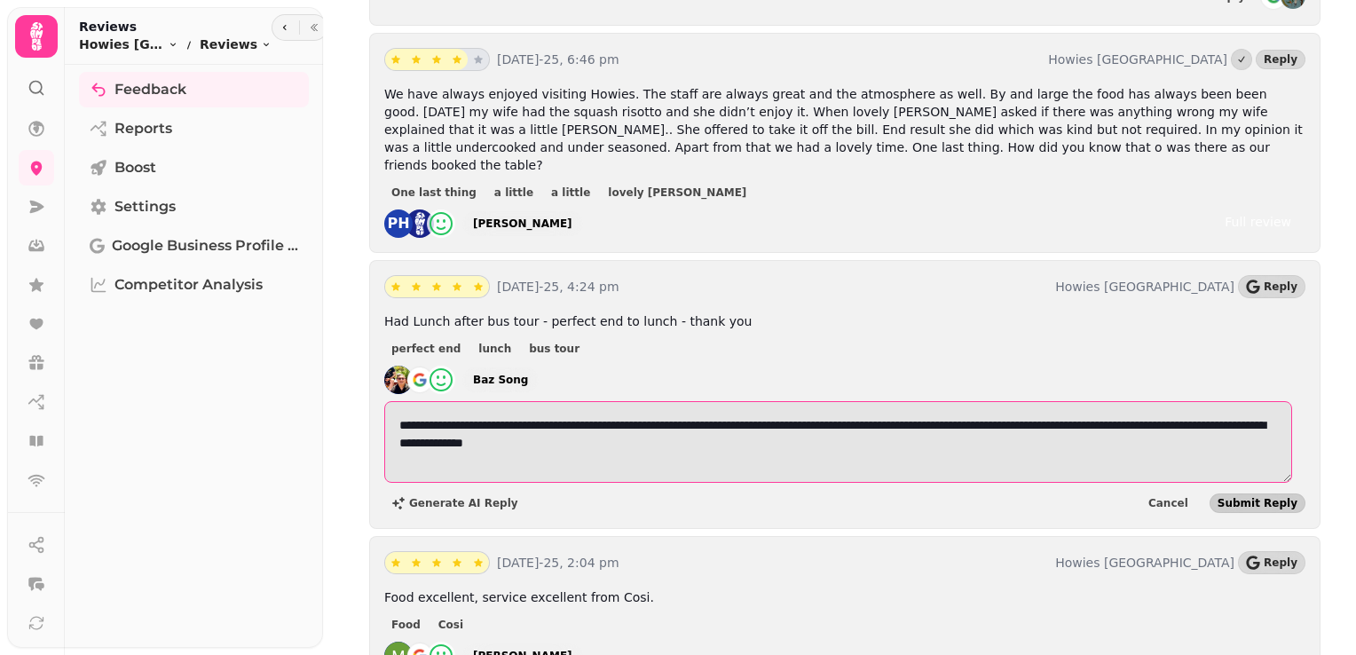
type textarea "**********"
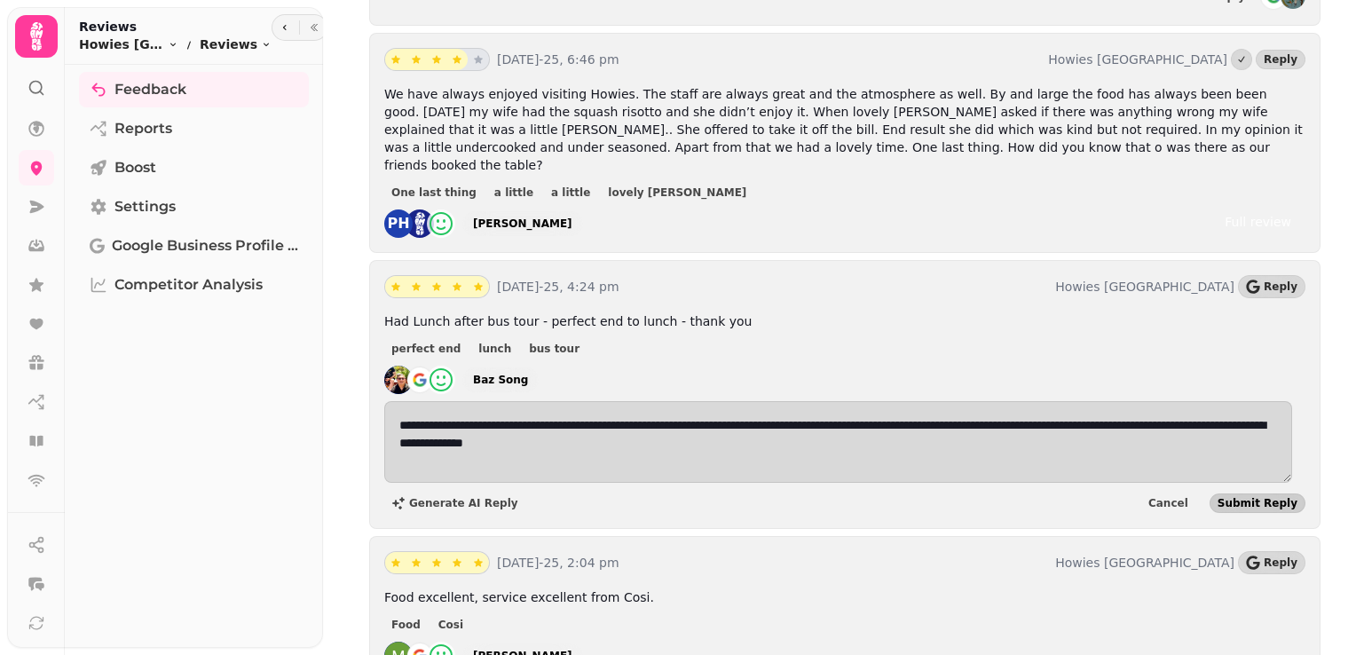
click at [1273, 498] on span "Submit Reply" at bounding box center [1258, 503] width 80 height 11
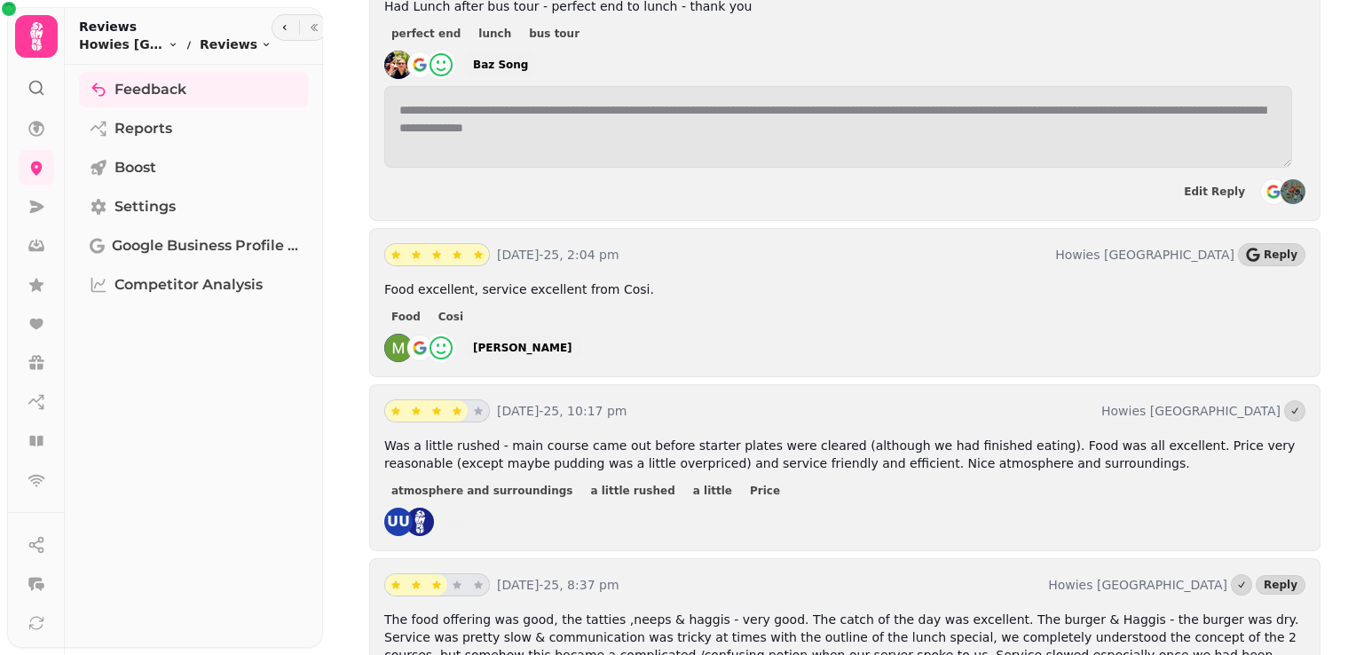
scroll to position [3888, 0]
click at [1246, 248] on icon "button" at bounding box center [1252, 255] width 13 height 14
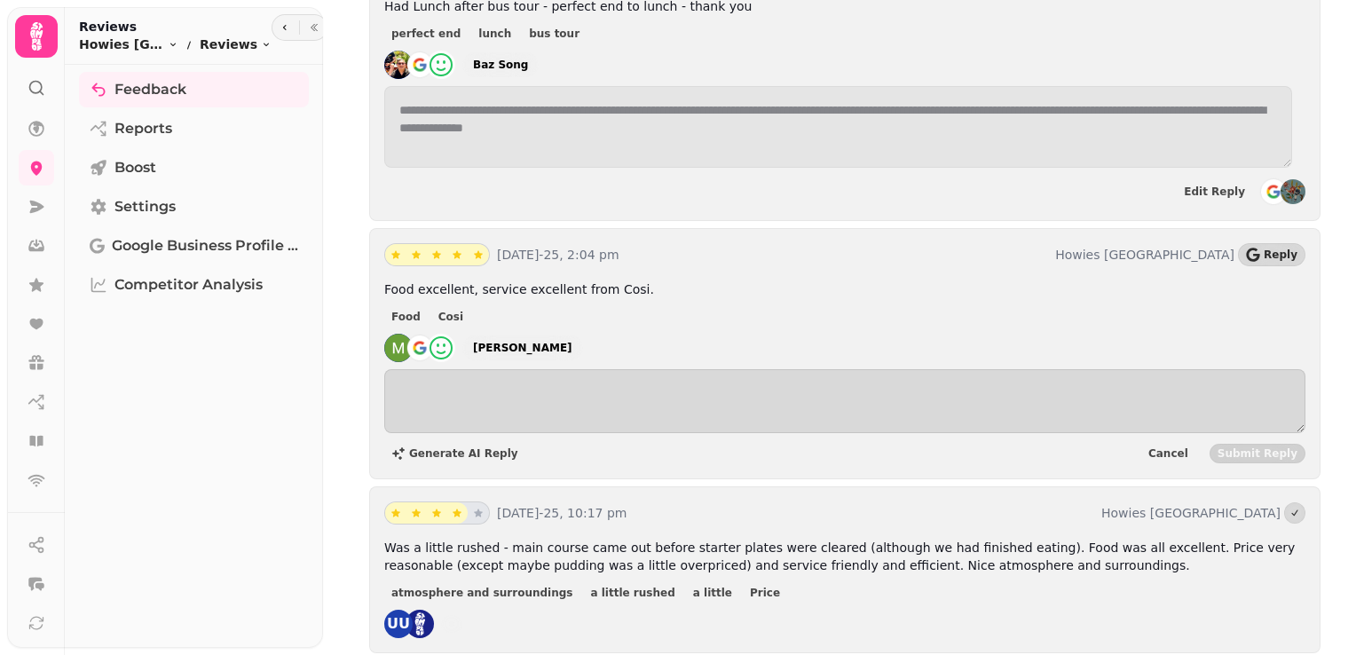
click at [483, 369] on div "Generate AI Reply Cancel Submit Reply" at bounding box center [844, 416] width 921 height 95
click at [472, 443] on button "Generate AI Reply" at bounding box center [454, 453] width 141 height 21
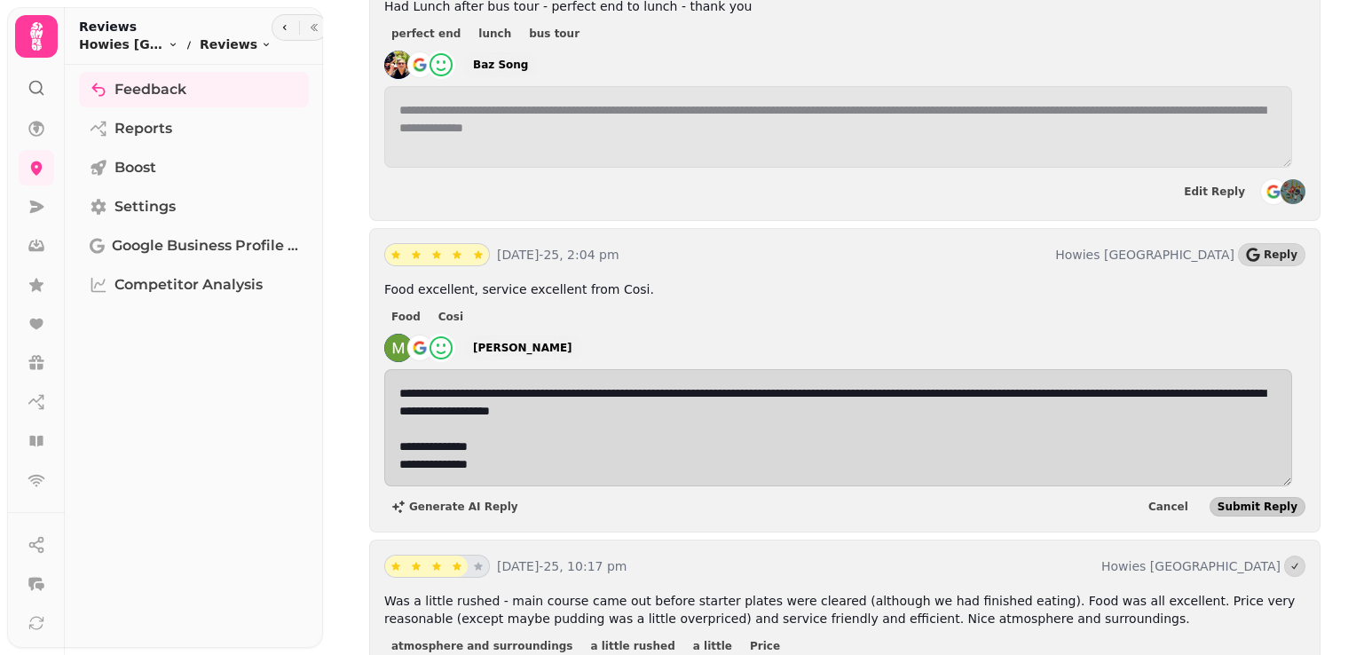
click at [1231, 501] on span "Submit Reply" at bounding box center [1258, 506] width 80 height 11
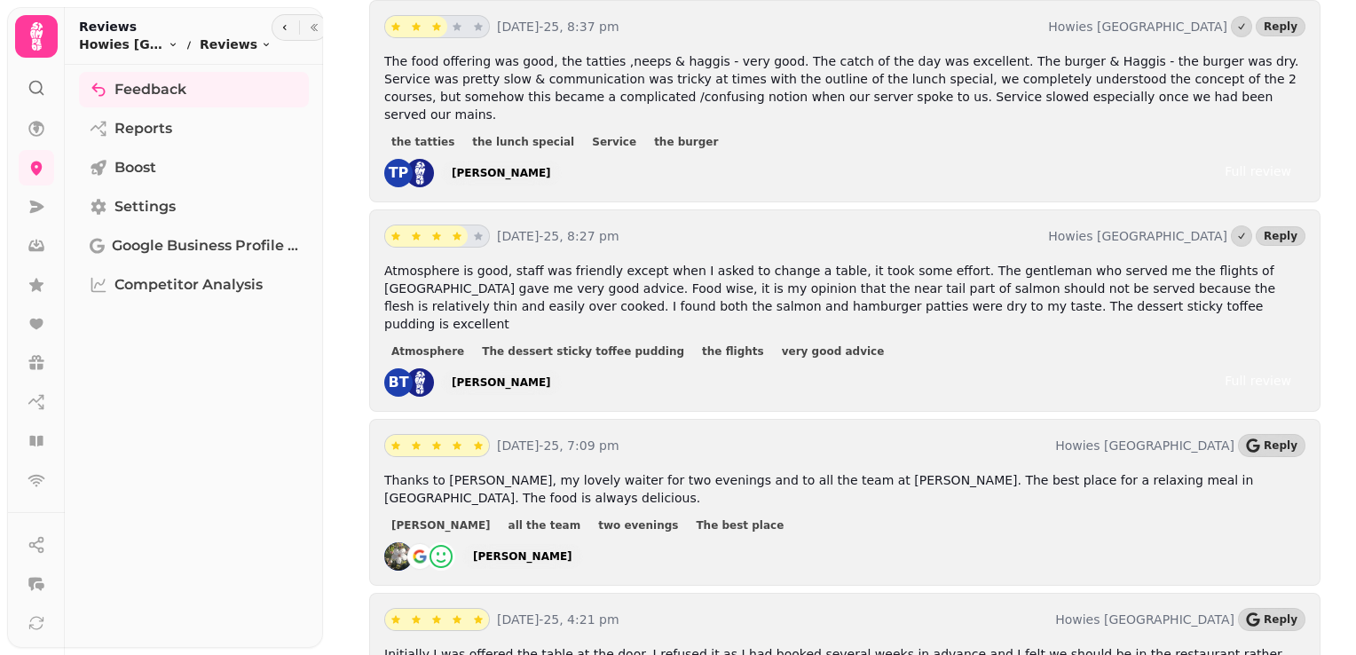
scroll to position [4640, 0]
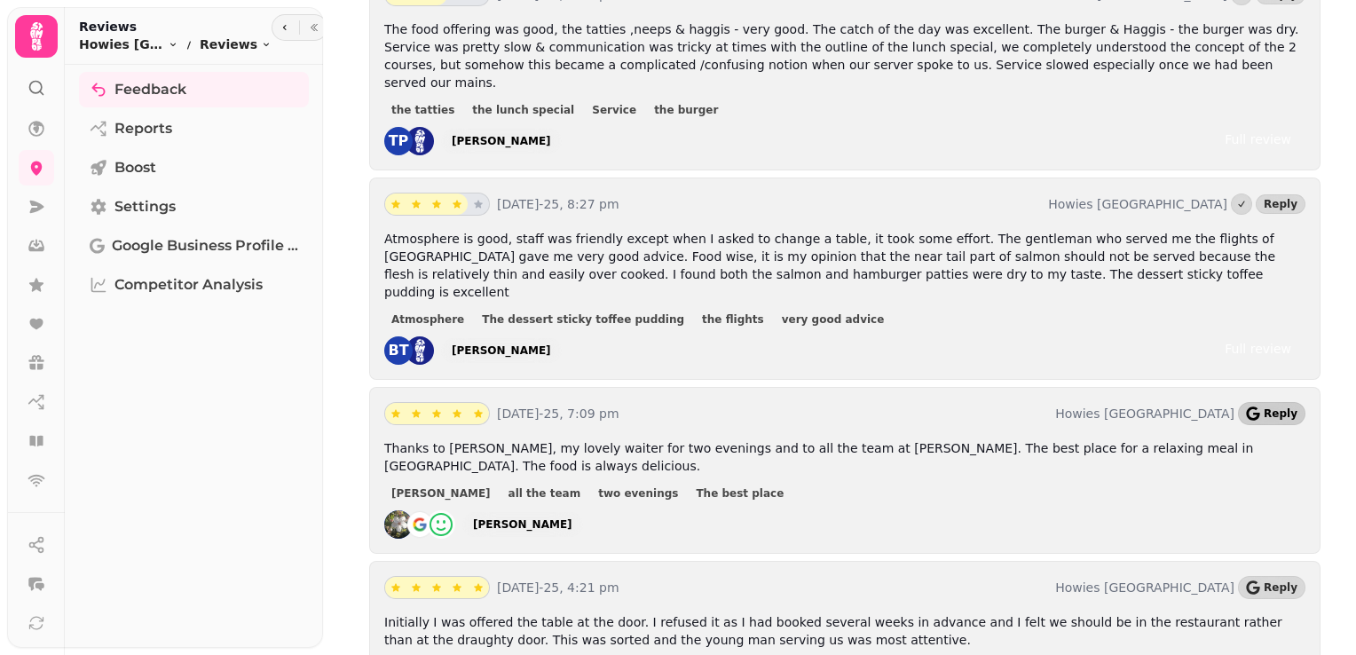
click at [1280, 408] on span "Reply" at bounding box center [1281, 413] width 34 height 11
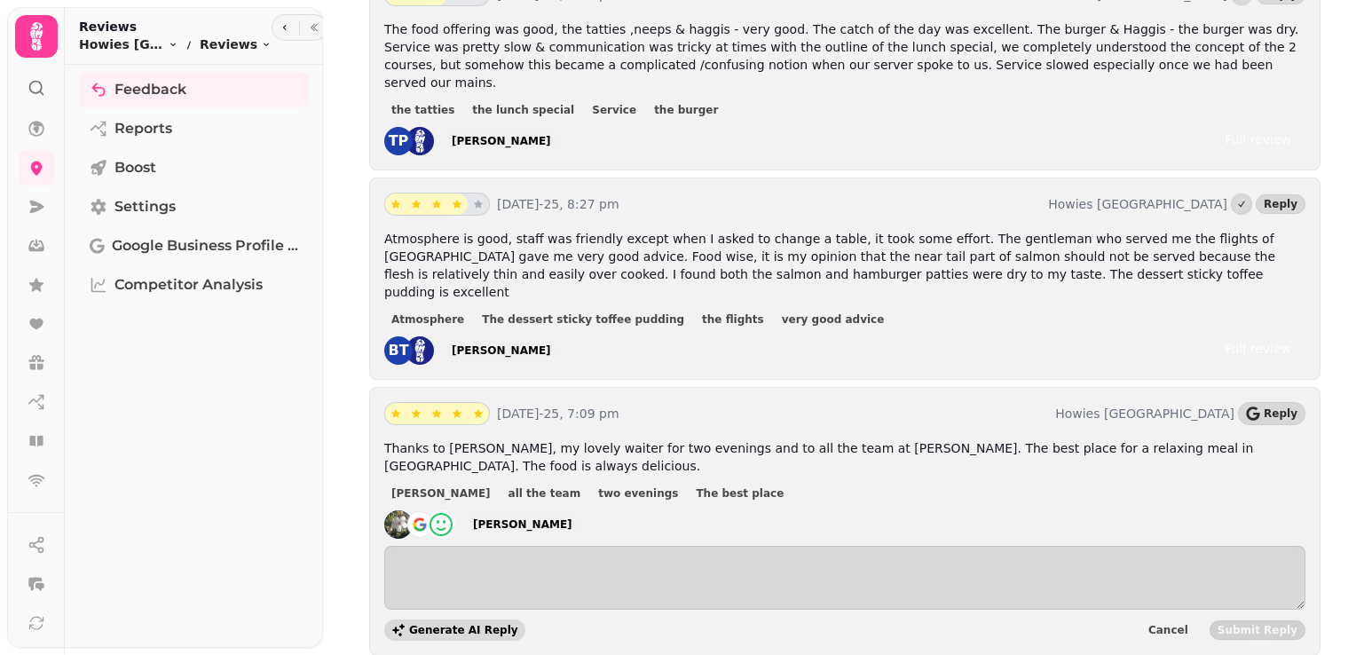
click at [467, 625] on span "Generate AI Reply" at bounding box center [463, 630] width 109 height 11
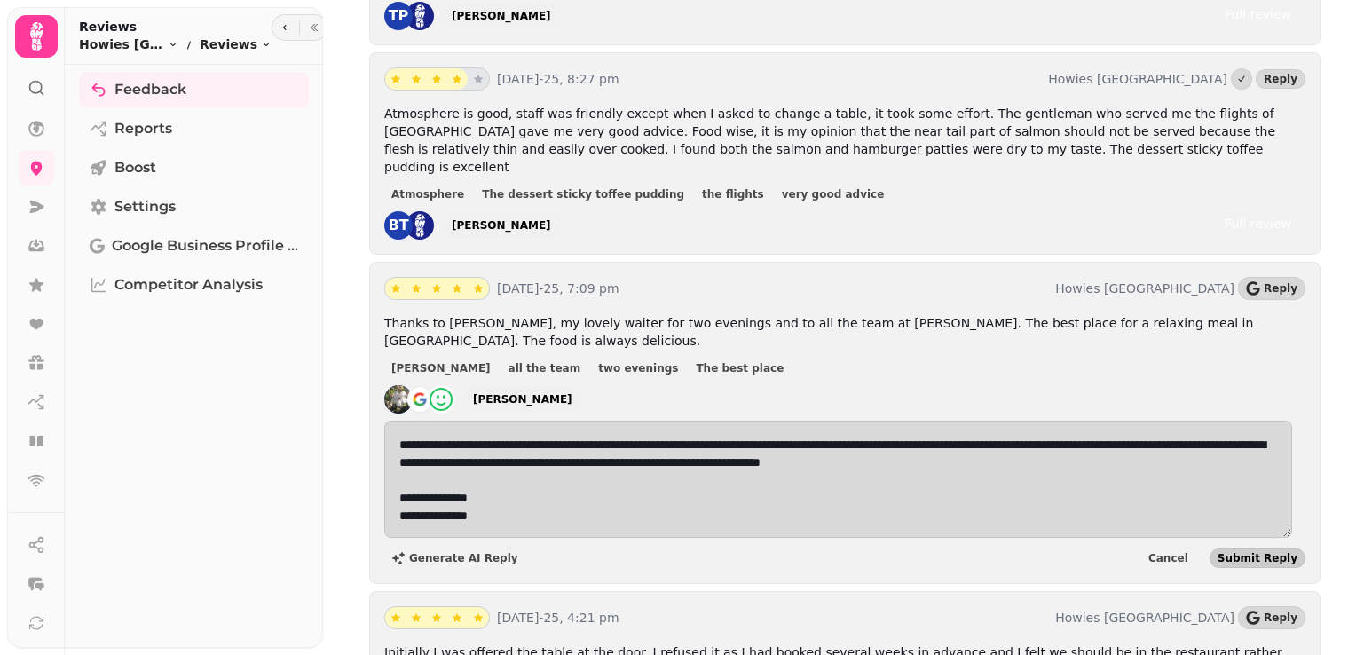
click at [1257, 553] on span "Submit Reply" at bounding box center [1258, 558] width 80 height 11
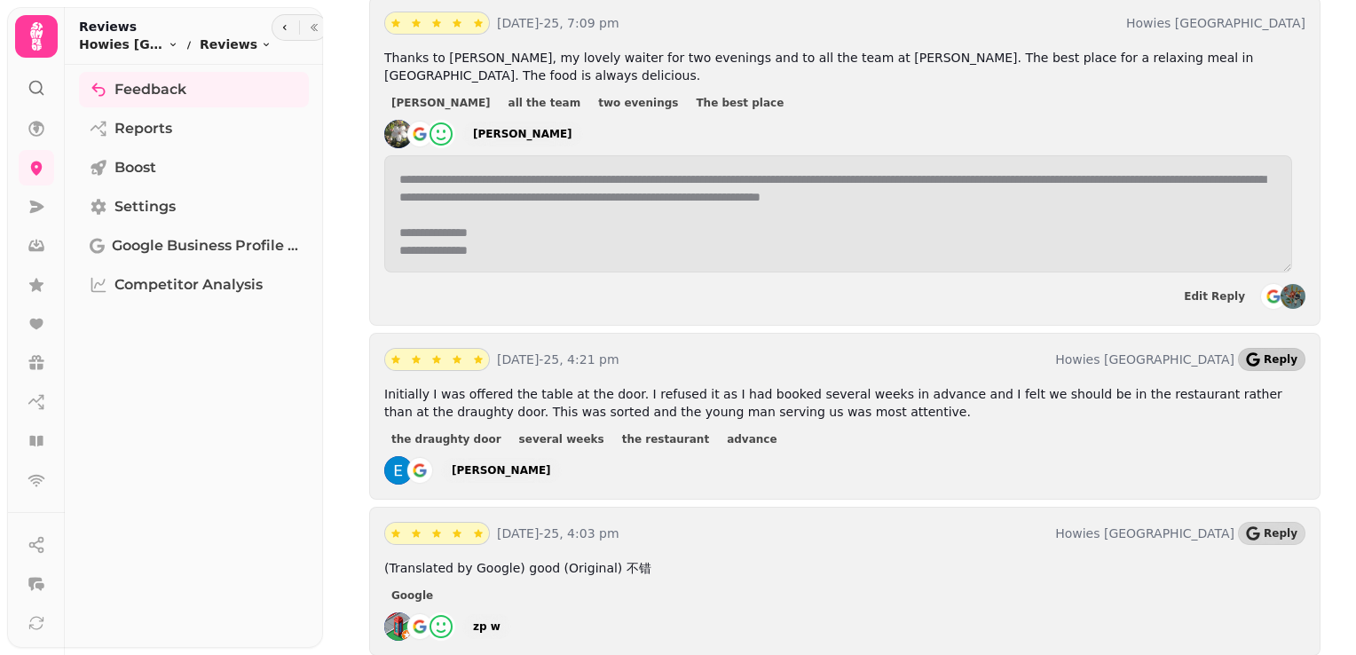
click at [1254, 348] on button "Reply" at bounding box center [1271, 359] width 67 height 23
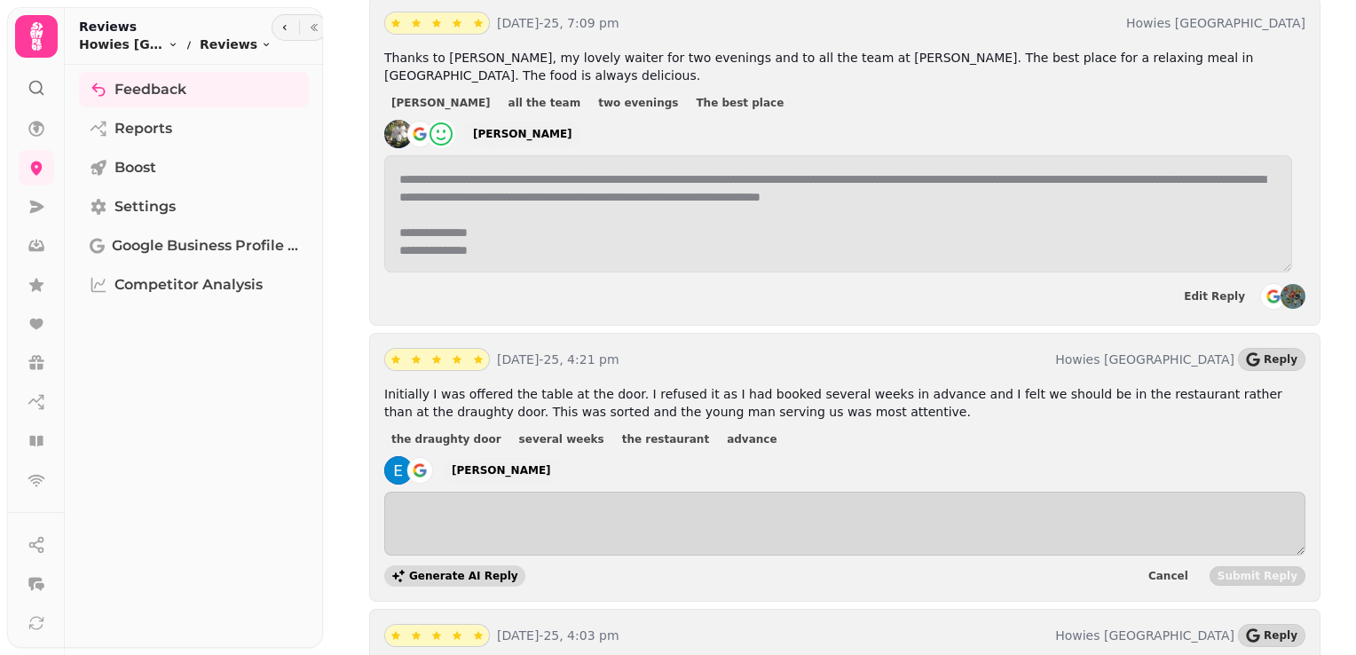
click at [444, 571] on span "Generate AI Reply" at bounding box center [463, 576] width 109 height 11
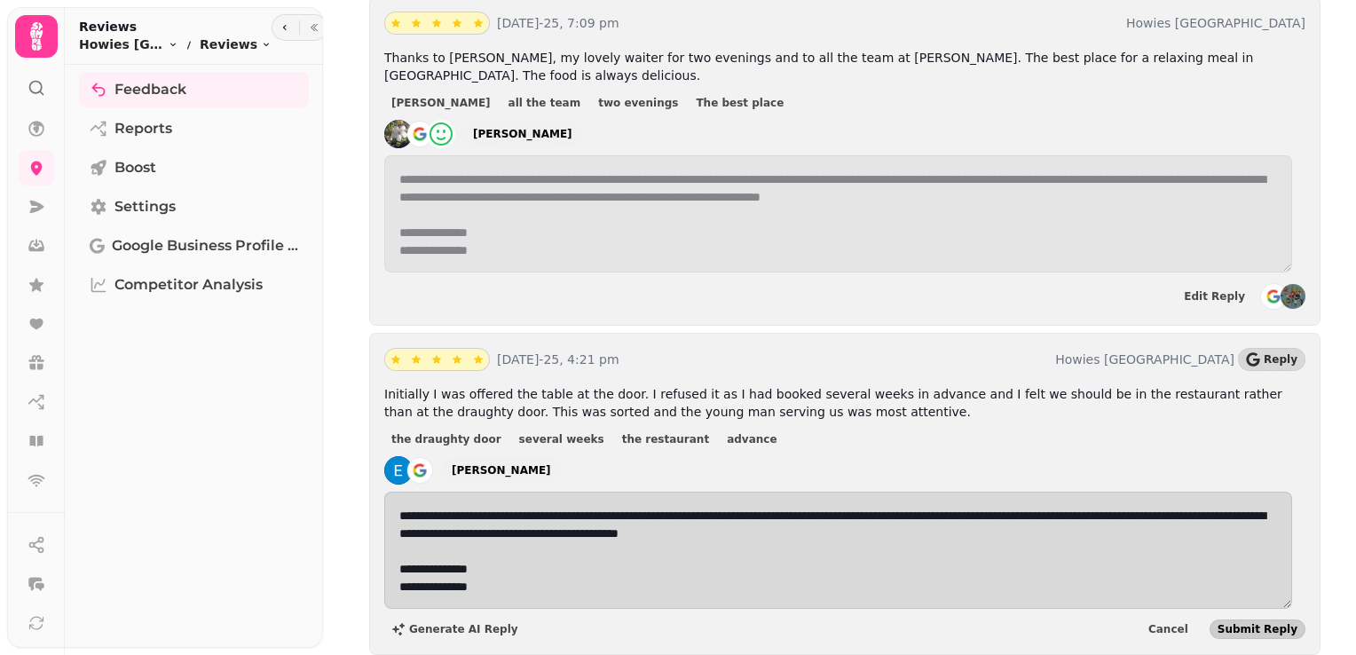
click at [1251, 624] on span "Submit Reply" at bounding box center [1258, 629] width 80 height 11
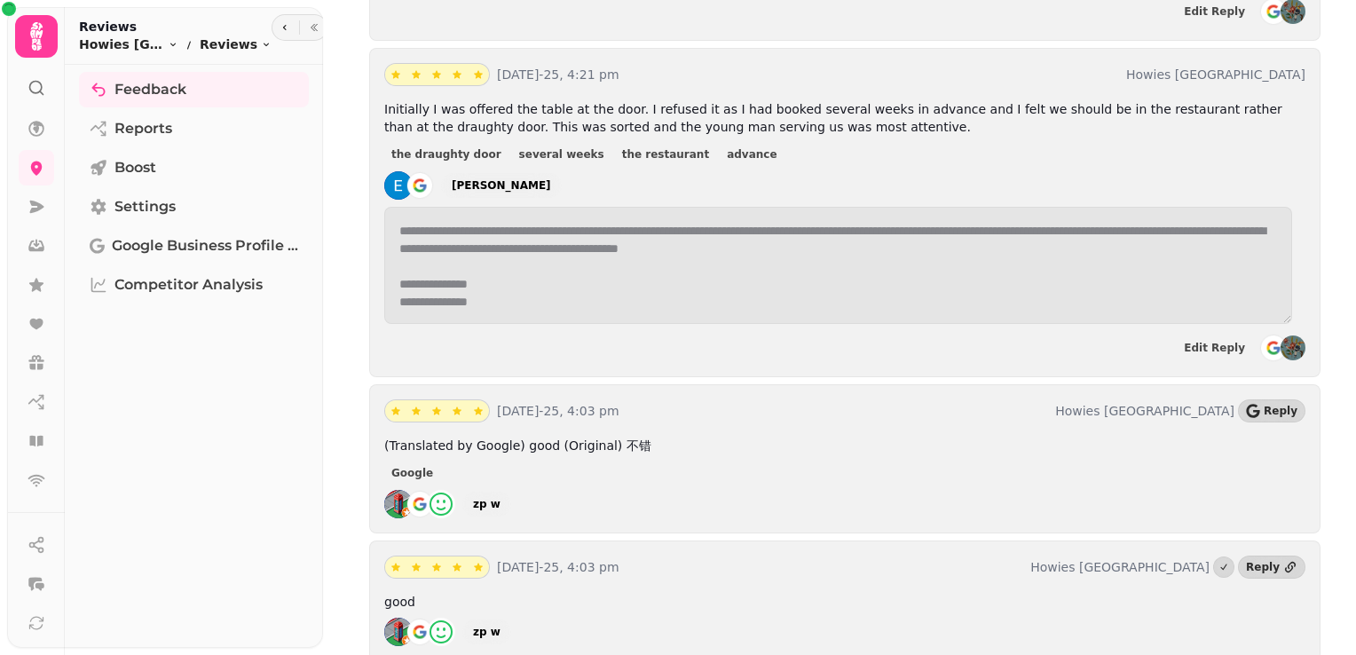
scroll to position [5315, 0]
click at [1234, 385] on div "22nd Aug-25, 4:03 pm Howies Waterloo Place Reply (Translated by Google) good (O…" at bounding box center [844, 459] width 951 height 149
click at [1246, 405] on icon "button" at bounding box center [1253, 412] width 14 height 14
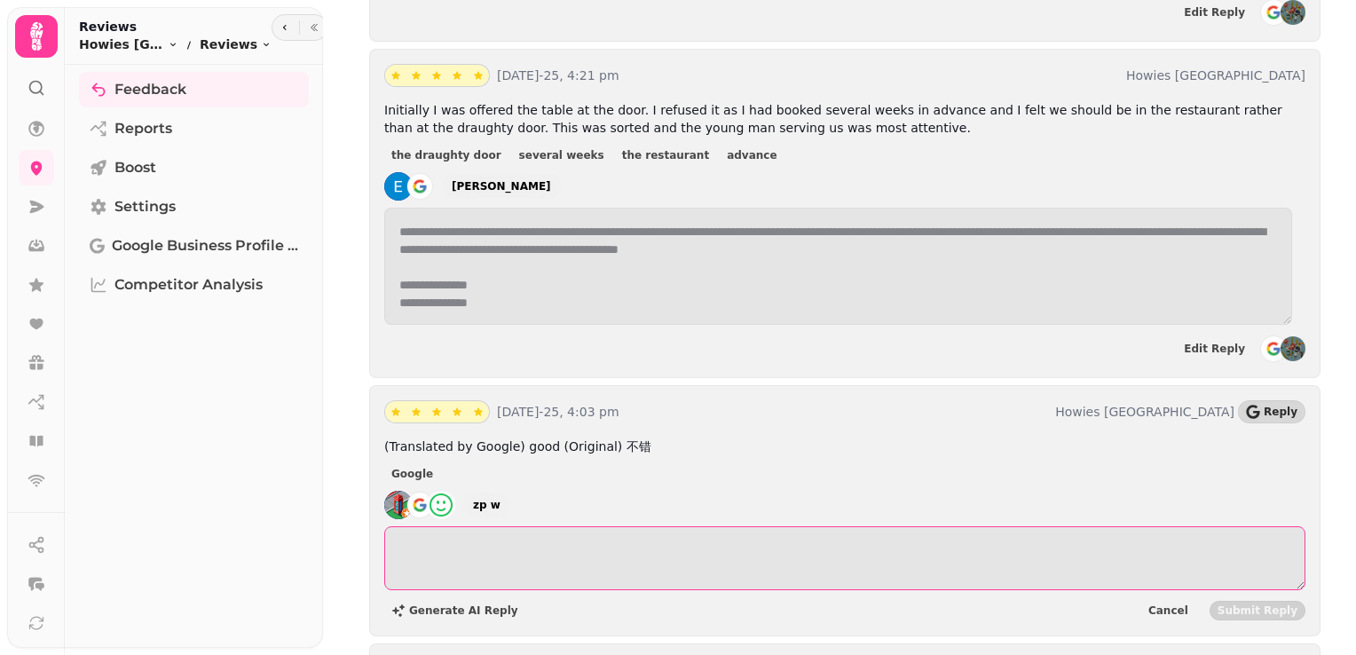
click at [497, 526] on textarea at bounding box center [844, 558] width 921 height 64
paste textarea "**********"
type textarea "**********"
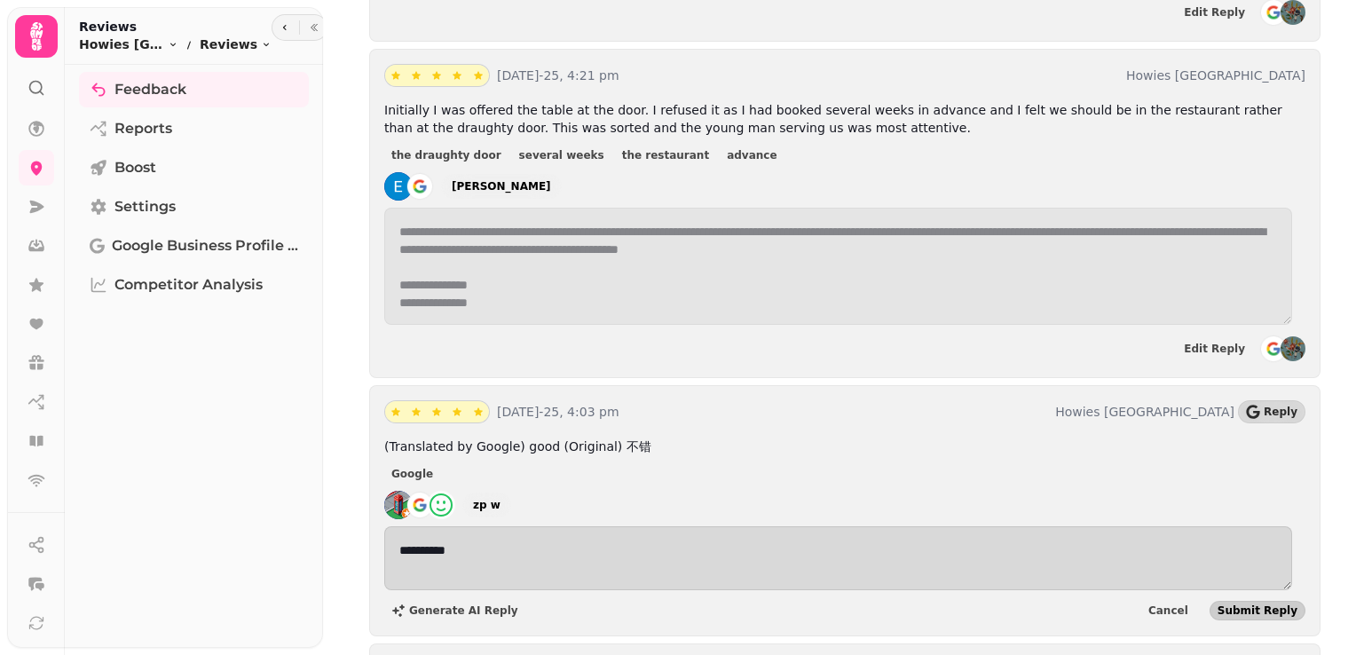
click at [1248, 605] on span "Submit Reply" at bounding box center [1258, 610] width 80 height 11
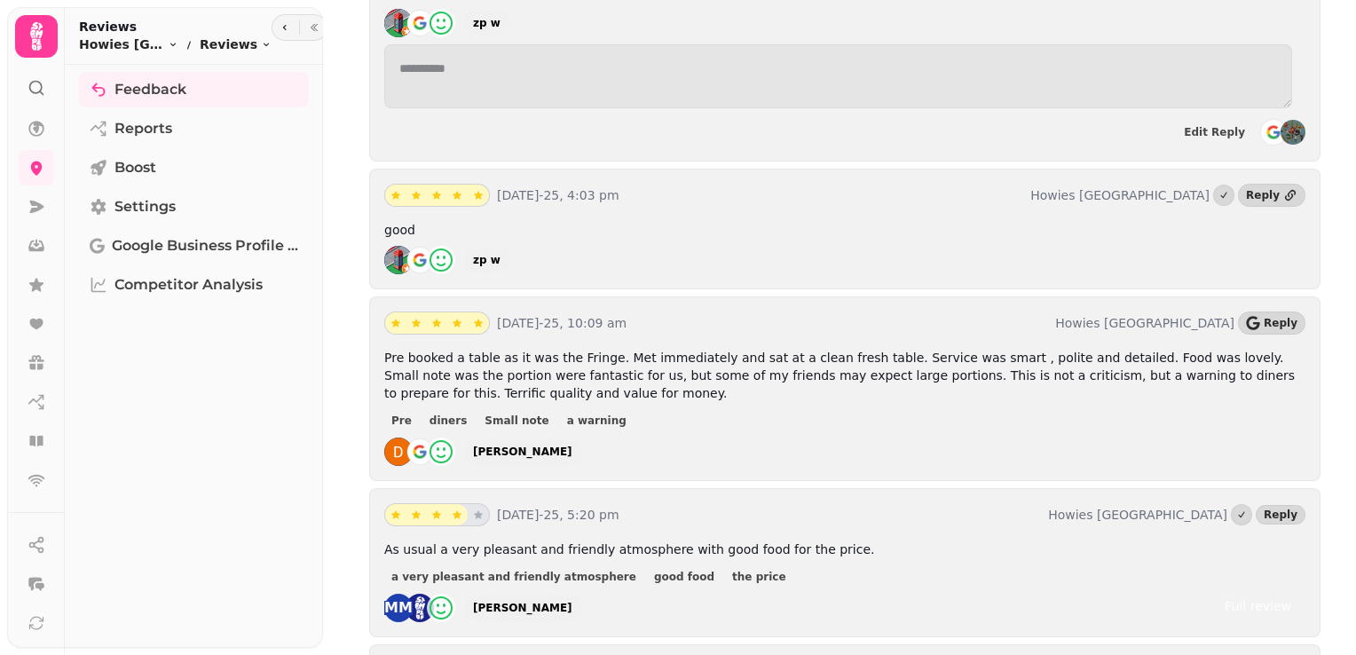
scroll to position [5796, 0]
click at [1252, 317] on icon "button" at bounding box center [1252, 324] width 13 height 14
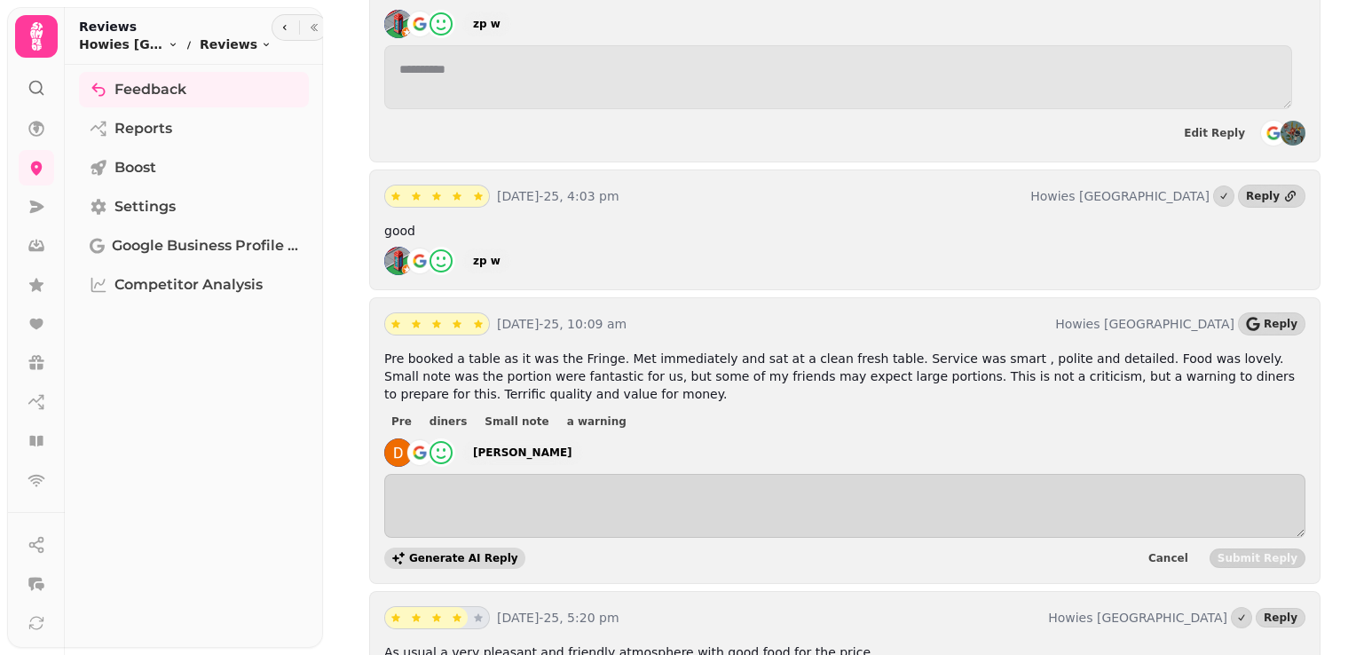
click at [430, 553] on span "Generate AI Reply" at bounding box center [463, 558] width 109 height 11
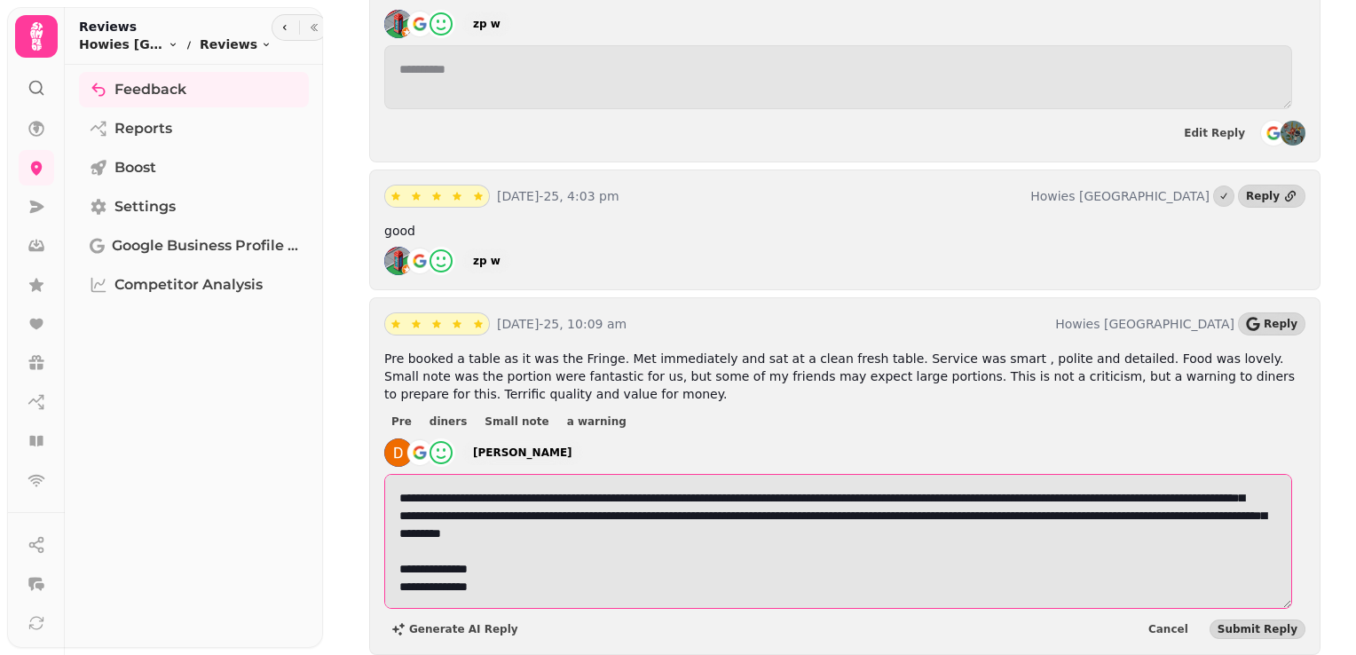
drag, startPoint x: 498, startPoint y: 452, endPoint x: 378, endPoint y: 422, distance: 123.4
click at [378, 422] on div "**********" at bounding box center [844, 476] width 951 height 358
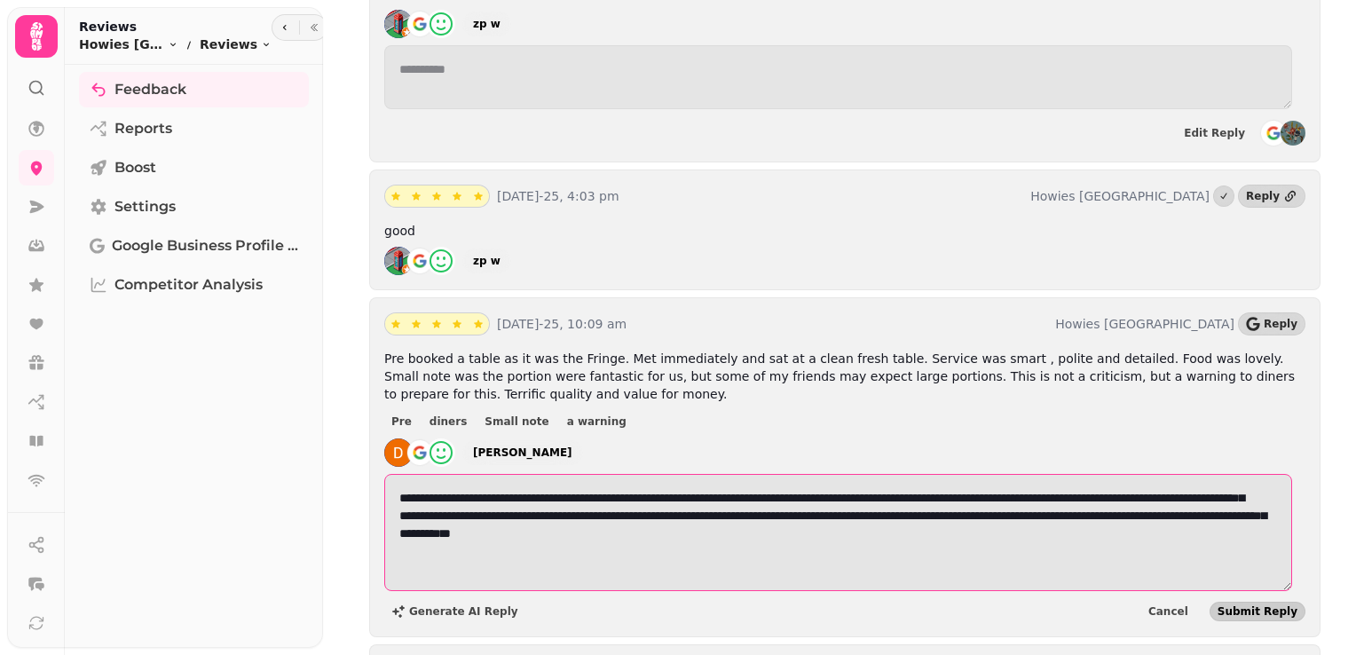
type textarea "**********"
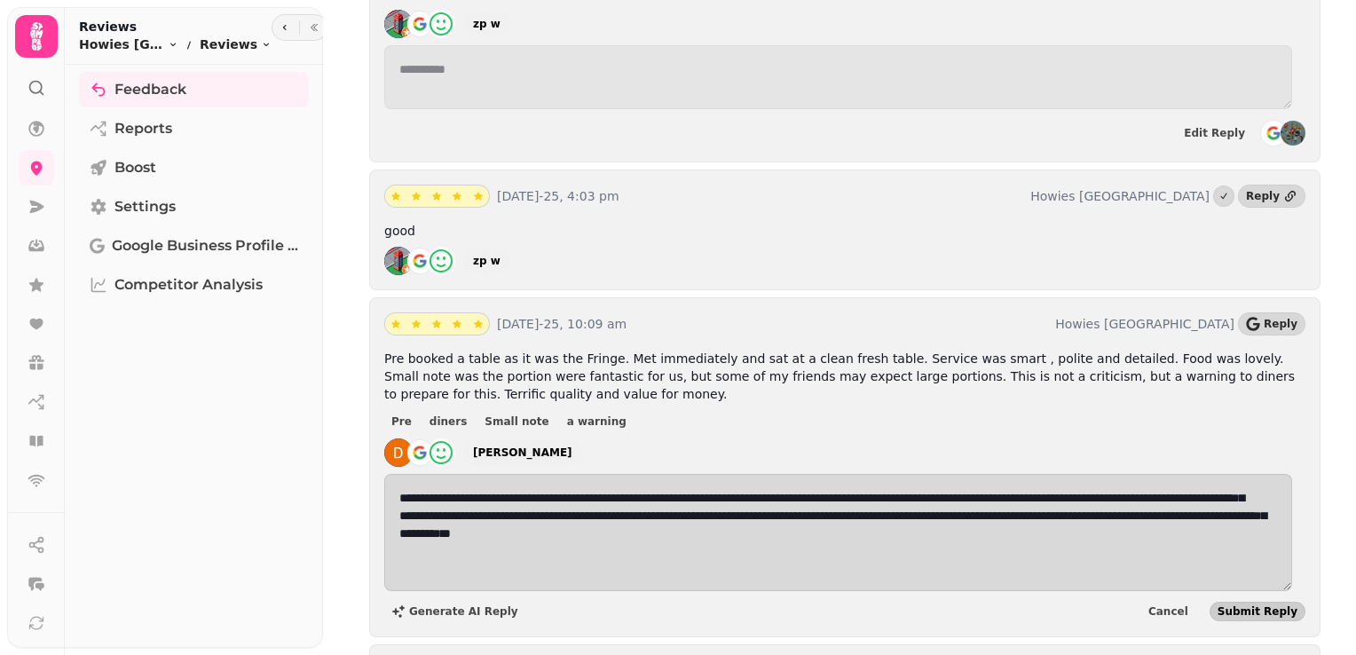
click at [1255, 606] on span "Submit Reply" at bounding box center [1258, 611] width 80 height 11
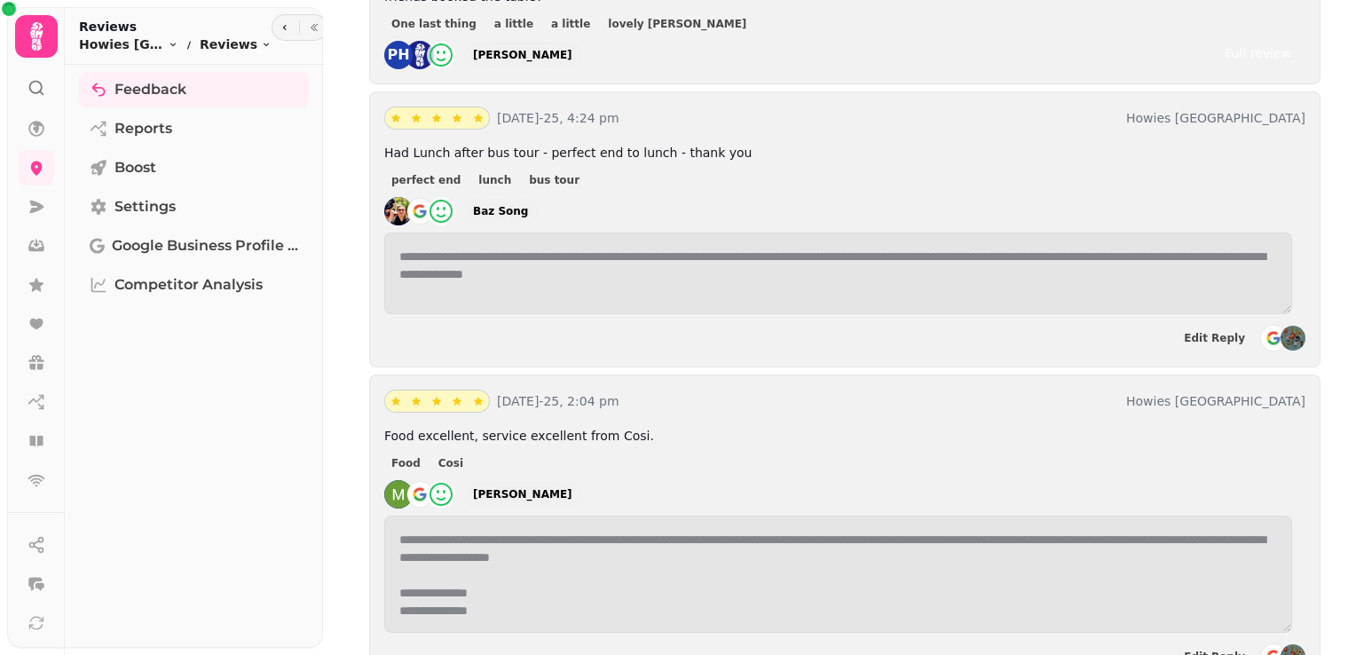
scroll to position [3637, 0]
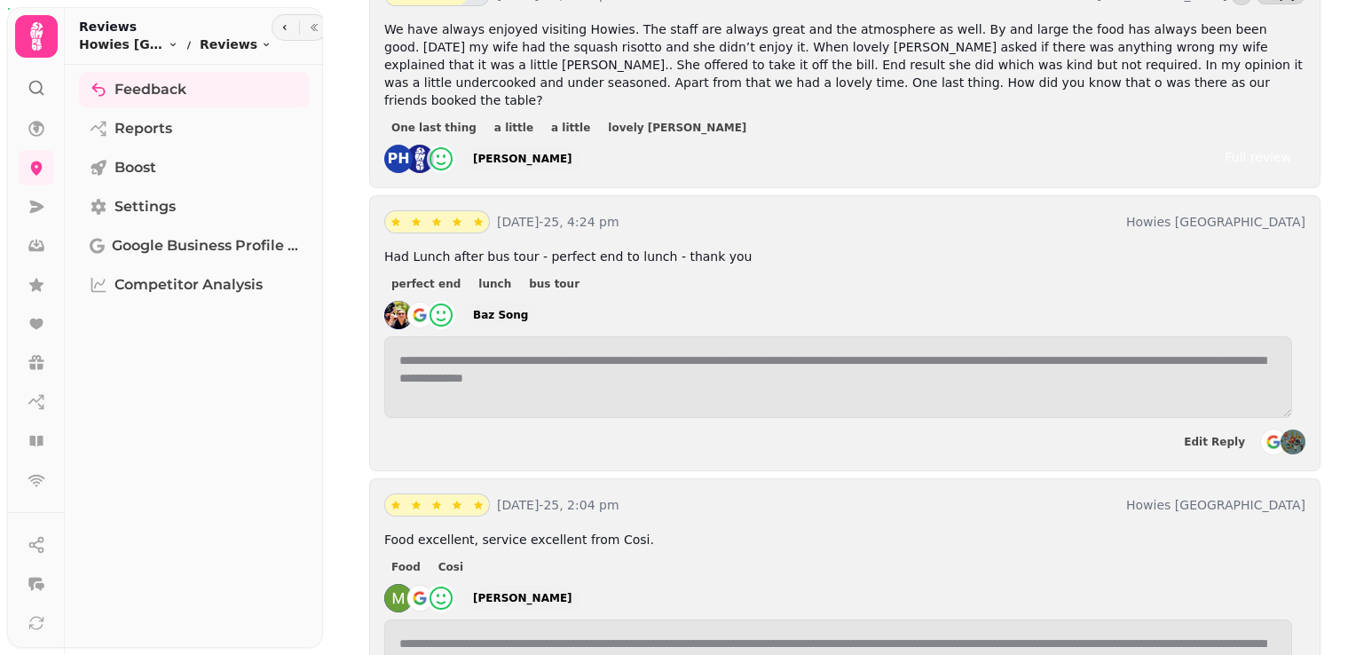
click at [149, 56] on div "Reviews Howies Waterloo Place Toggle menu Reviews Toggle menu" at bounding box center [168, 37] width 207 height 39
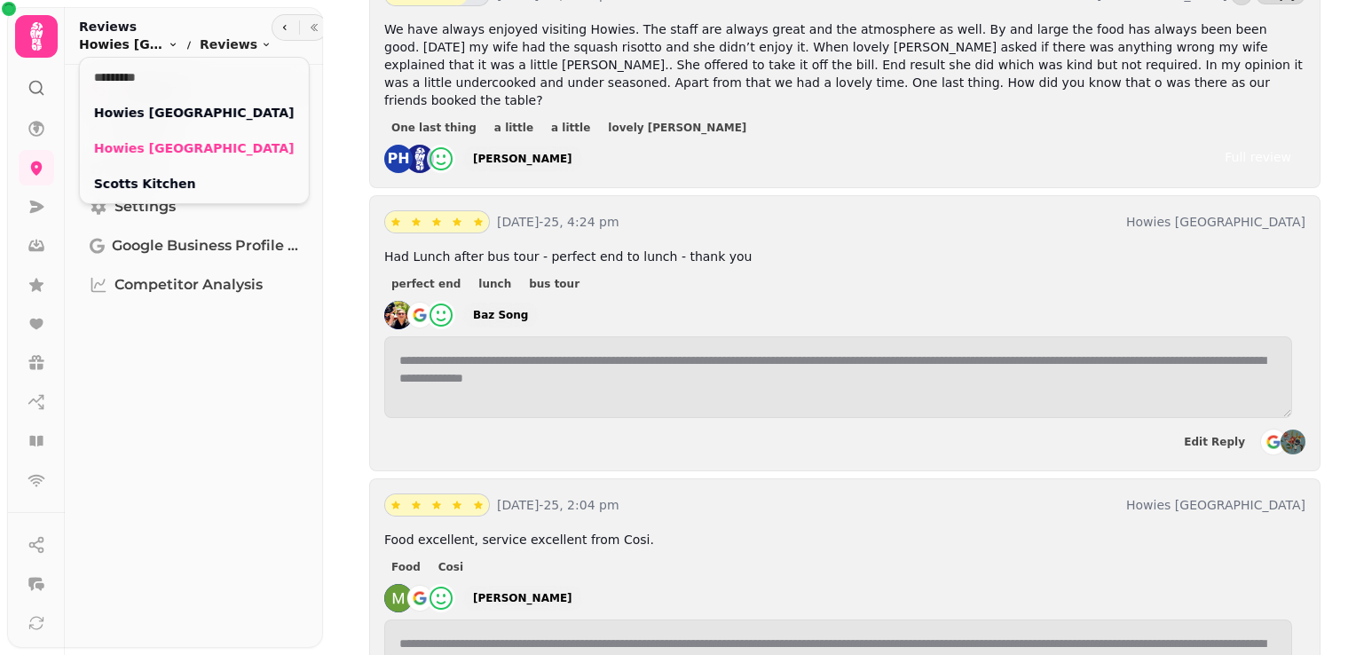
click at [146, 44] on span "Howies [GEOGRAPHIC_DATA]" at bounding box center [121, 45] width 85 height 18
click at [142, 185] on link "Scotts Kitchen" at bounding box center [194, 184] width 201 height 18
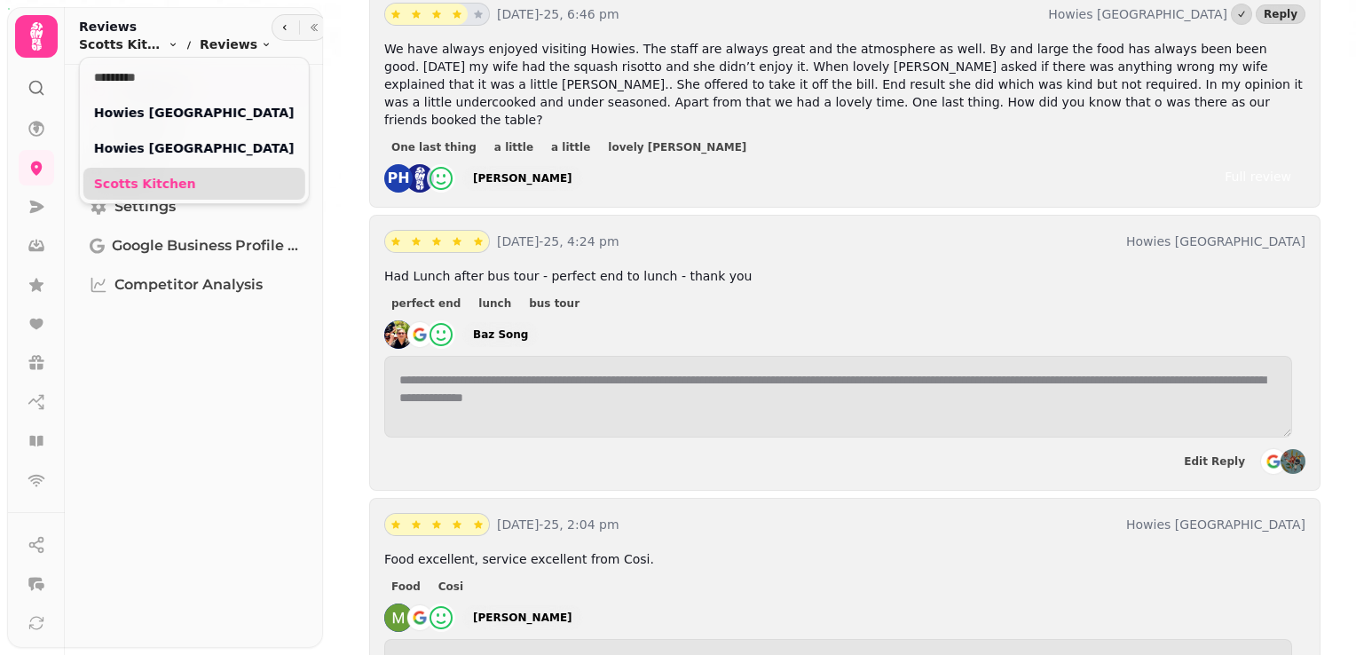
scroll to position [3657, 0]
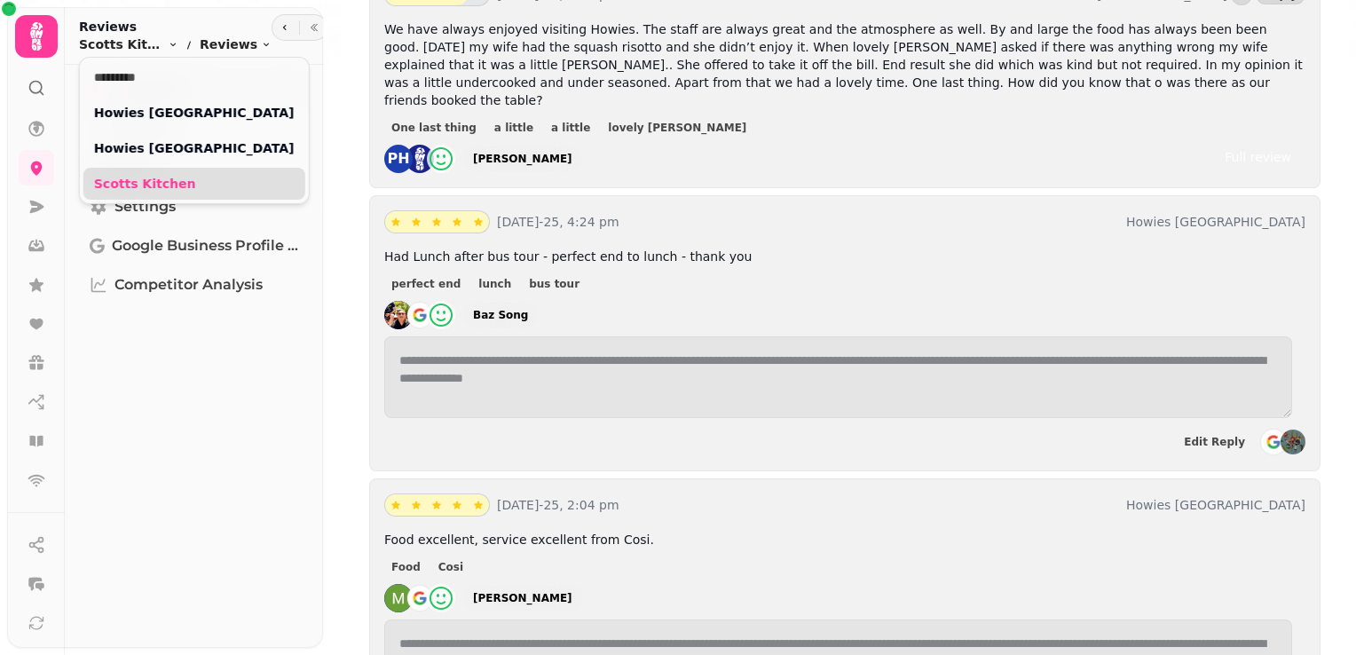
click at [142, 185] on link "Scotts Kitchen" at bounding box center [194, 184] width 201 height 18
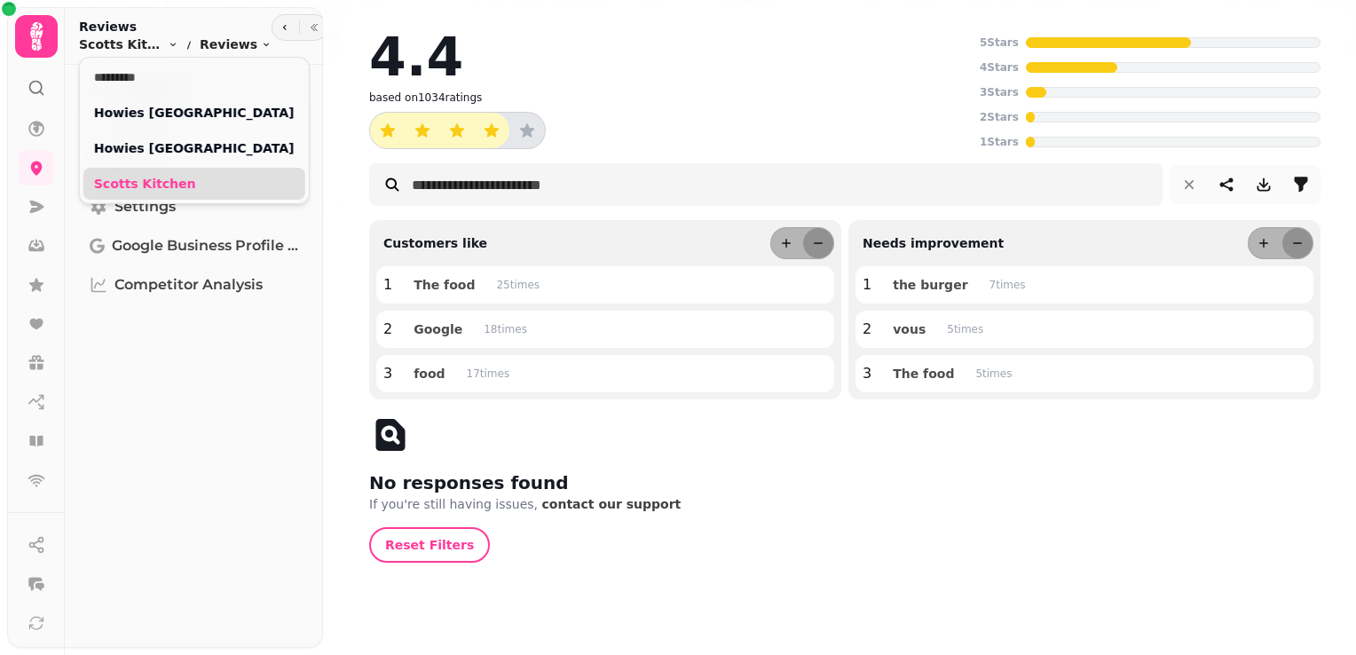
scroll to position [0, 0]
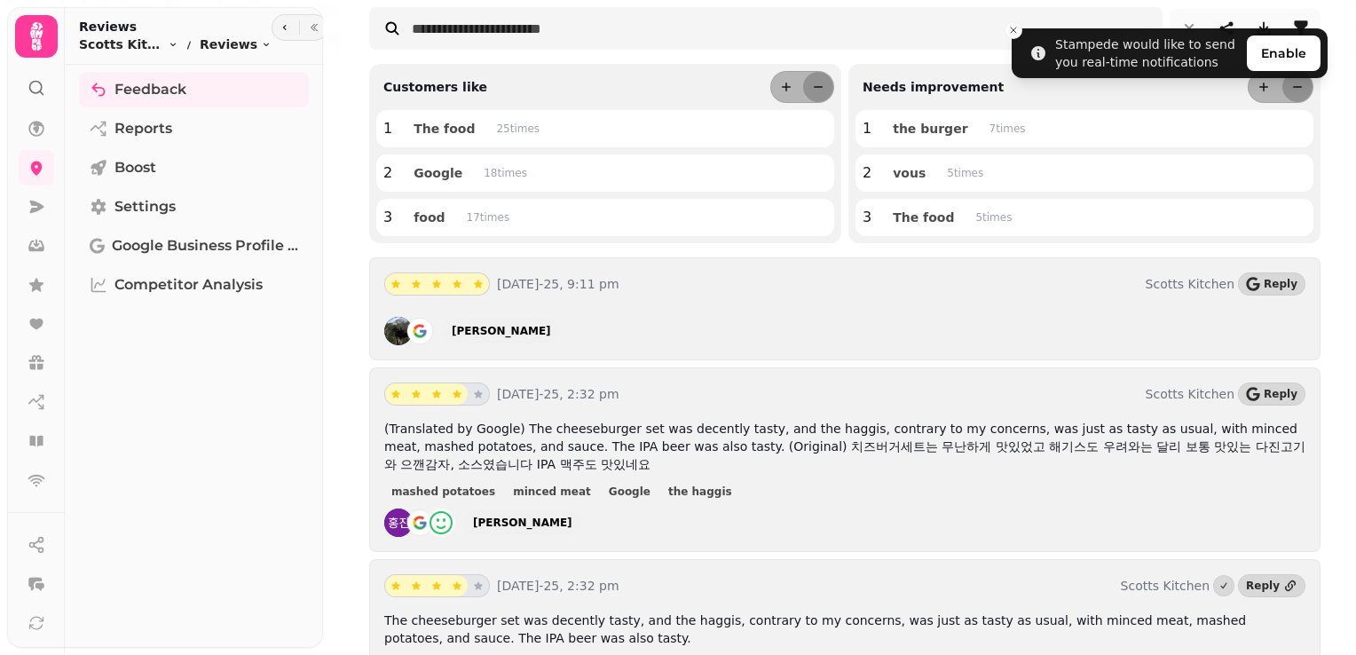
scroll to position [158, 0]
click at [1267, 288] on button "Reply" at bounding box center [1271, 282] width 67 height 23
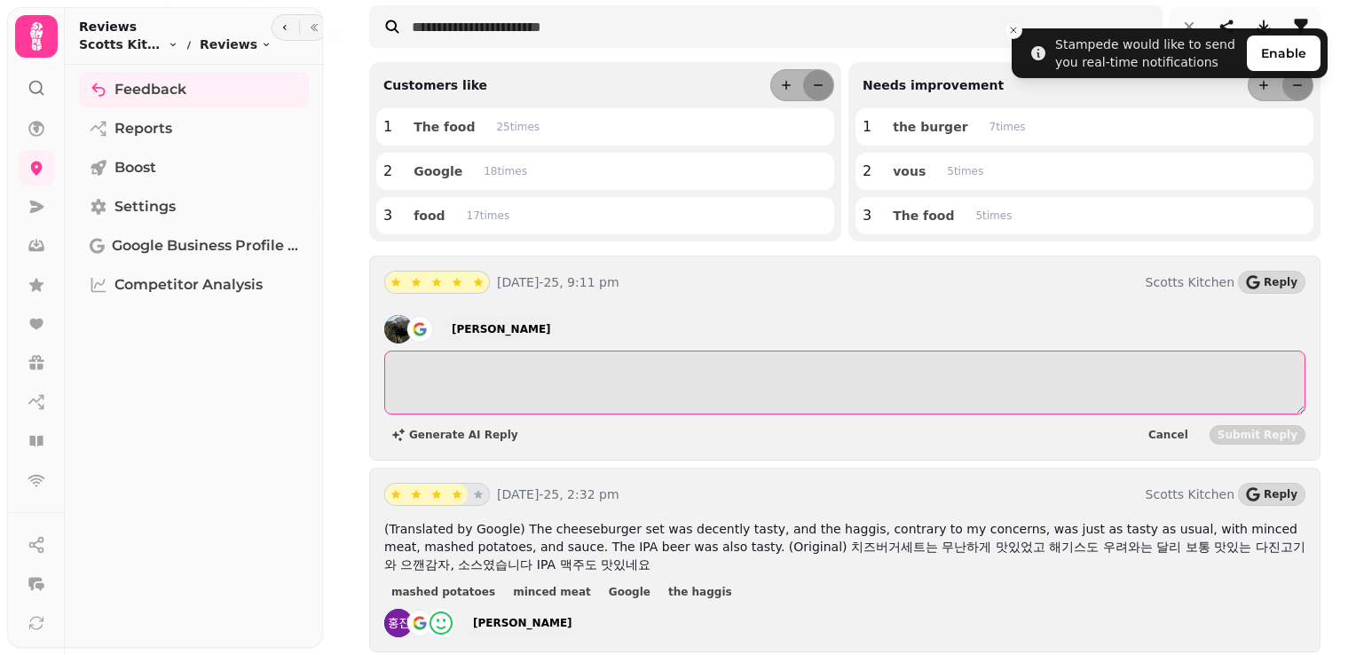
click at [587, 367] on textarea at bounding box center [844, 383] width 921 height 64
paste textarea "**********"
type textarea "**********"
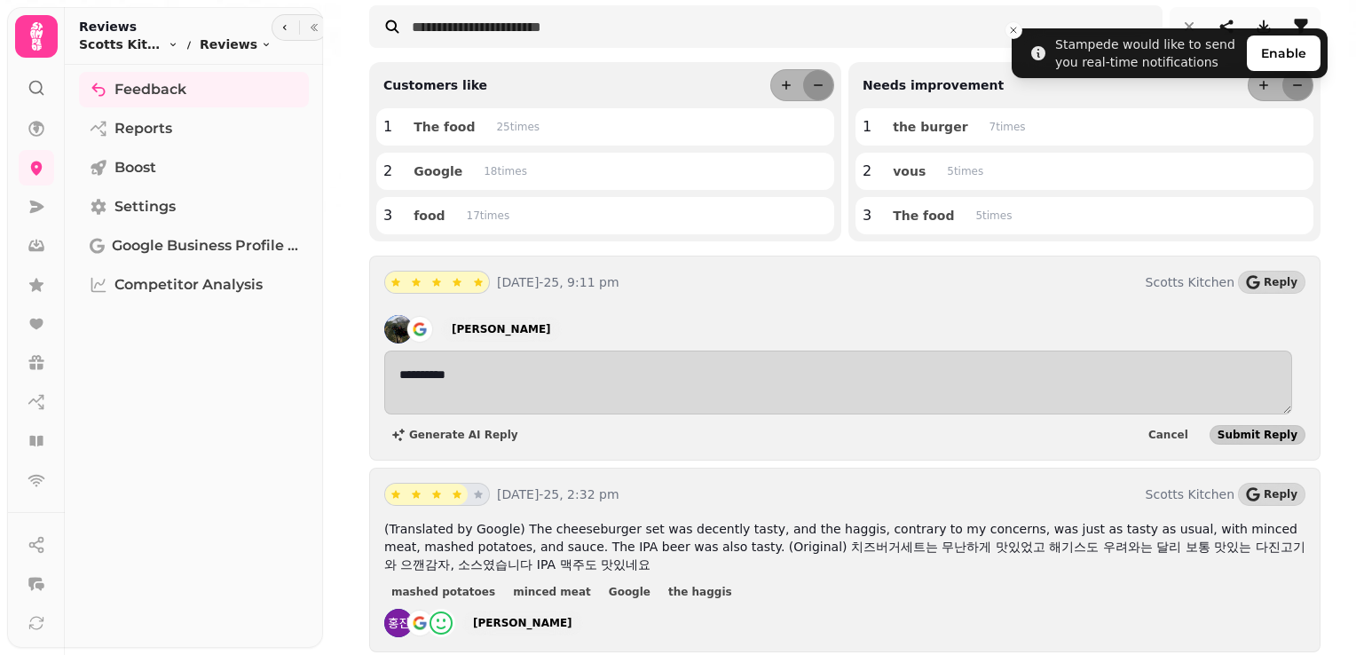
click at [1240, 435] on span "Submit Reply" at bounding box center [1258, 435] width 80 height 11
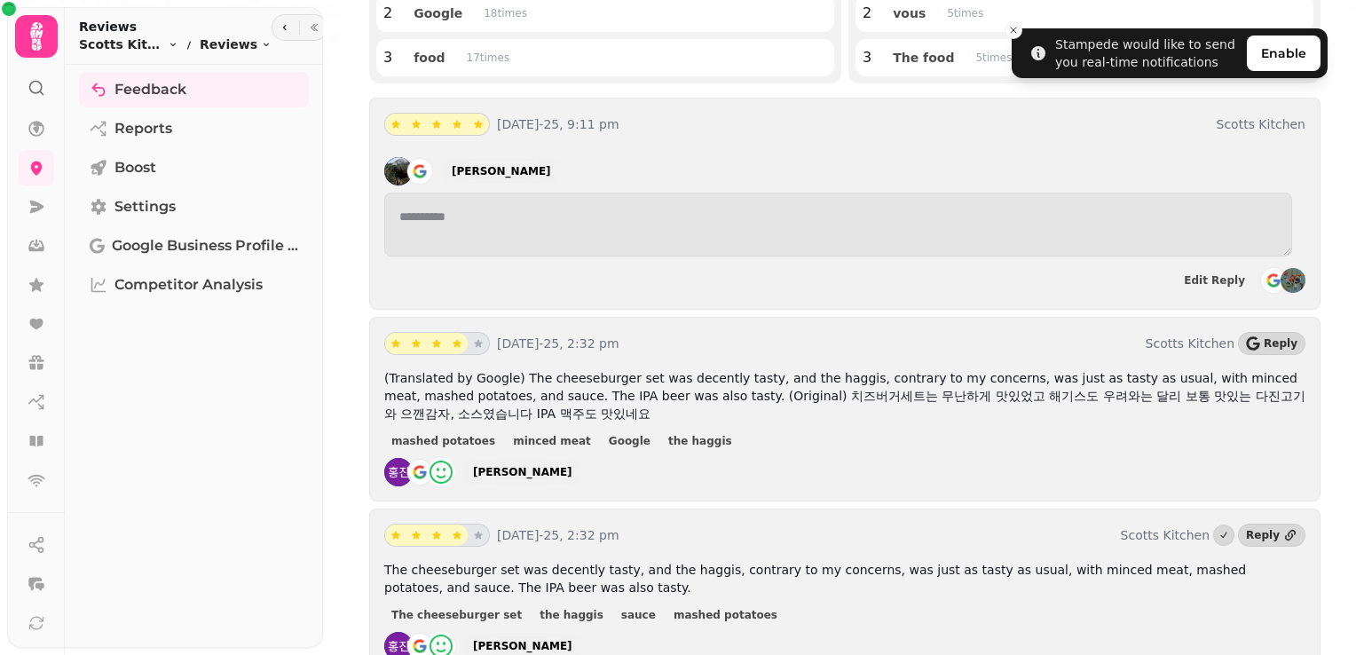
scroll to position [321, 0]
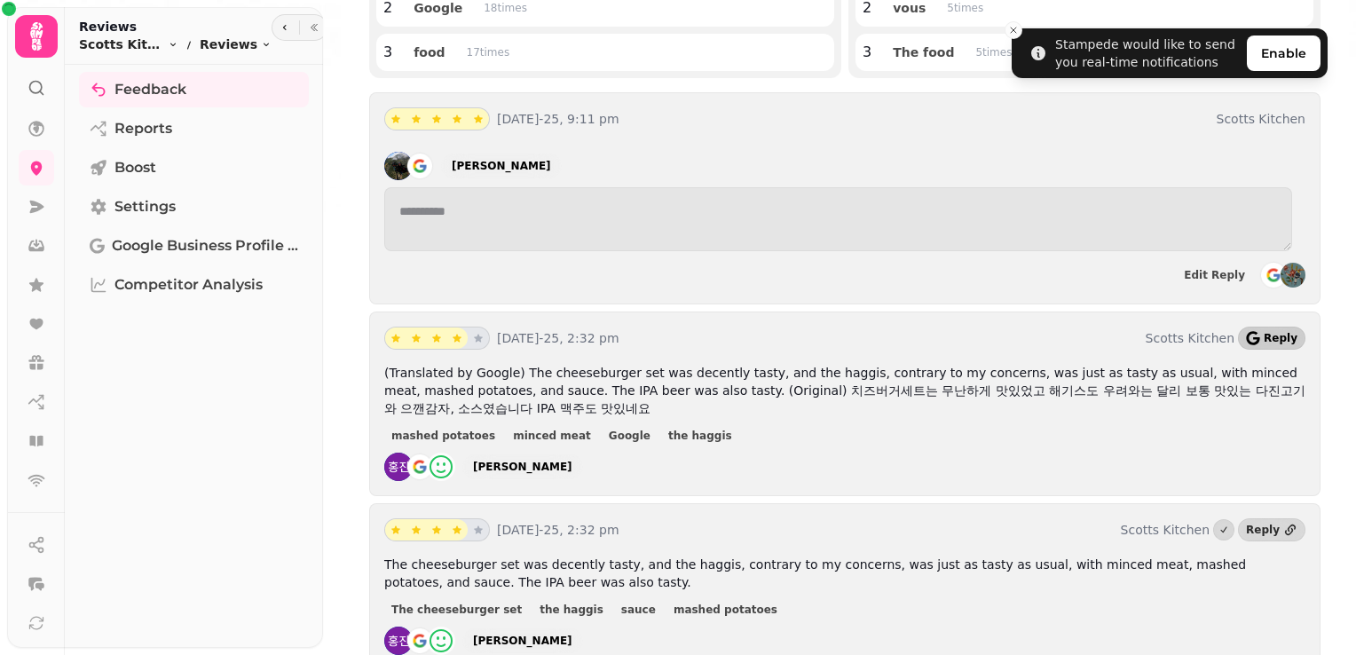
click at [1264, 333] on span "Reply" at bounding box center [1281, 338] width 34 height 11
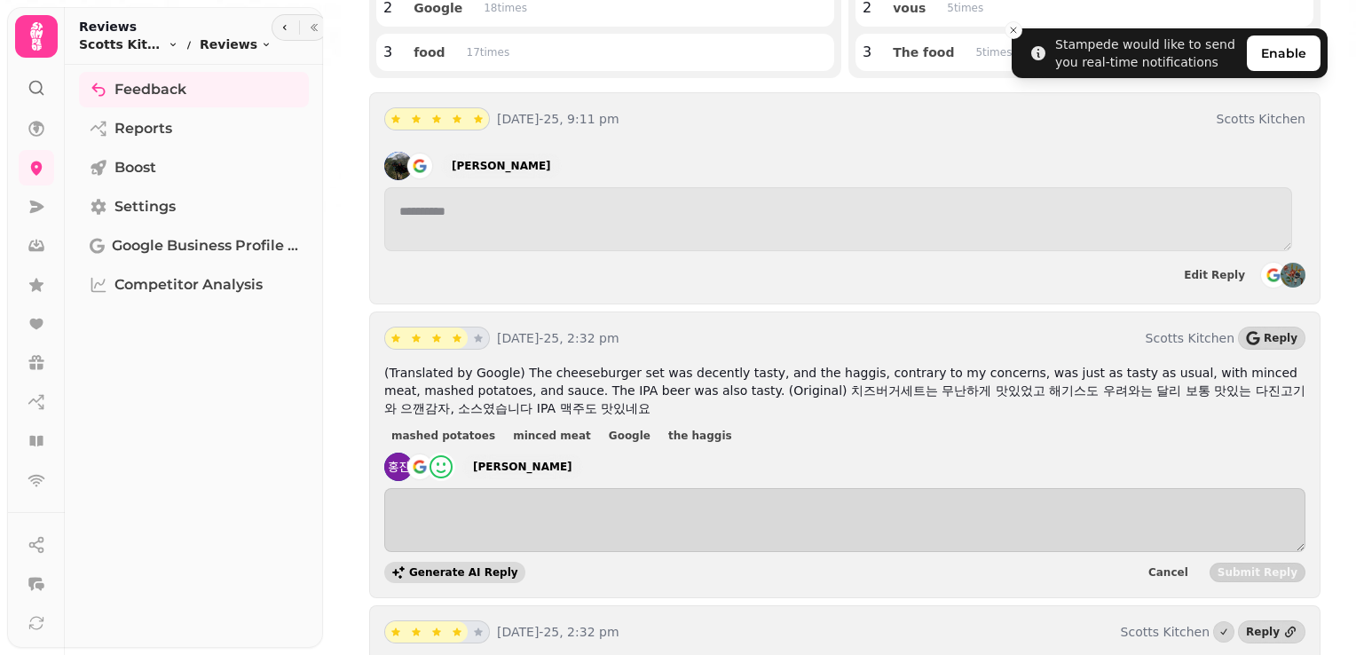
click at [405, 571] on icon "button" at bounding box center [398, 572] width 14 height 14
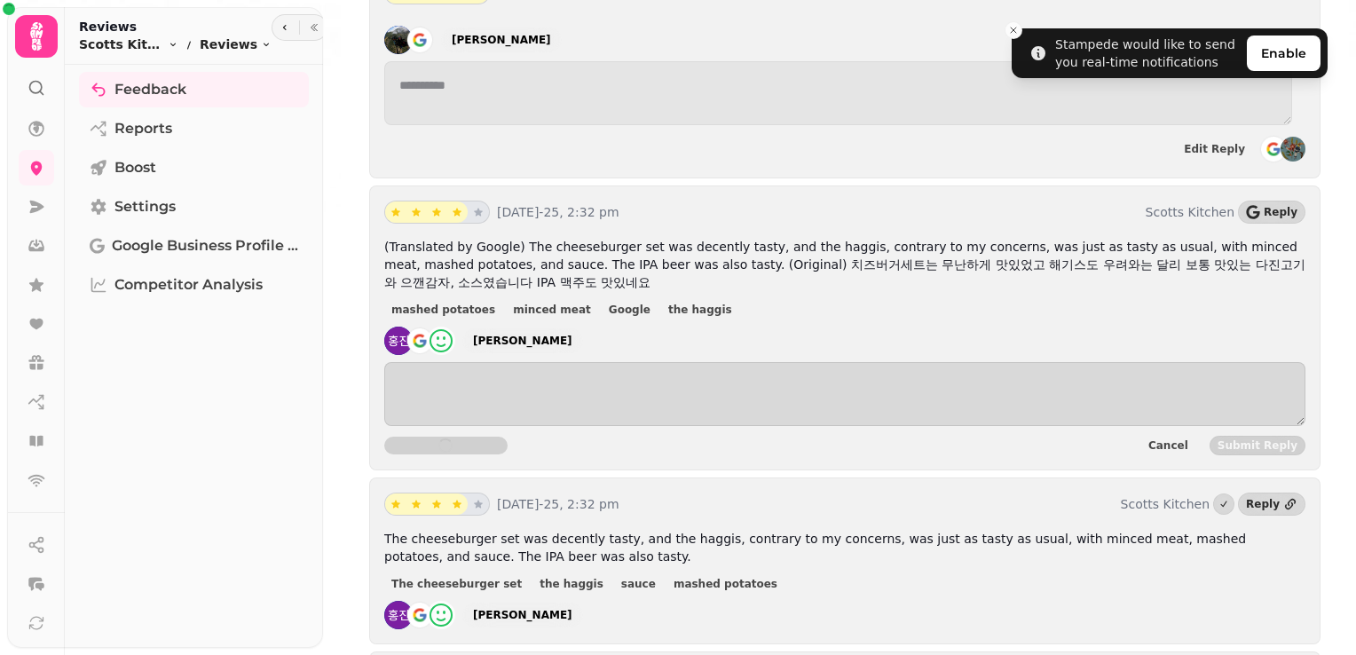
scroll to position [449, 0]
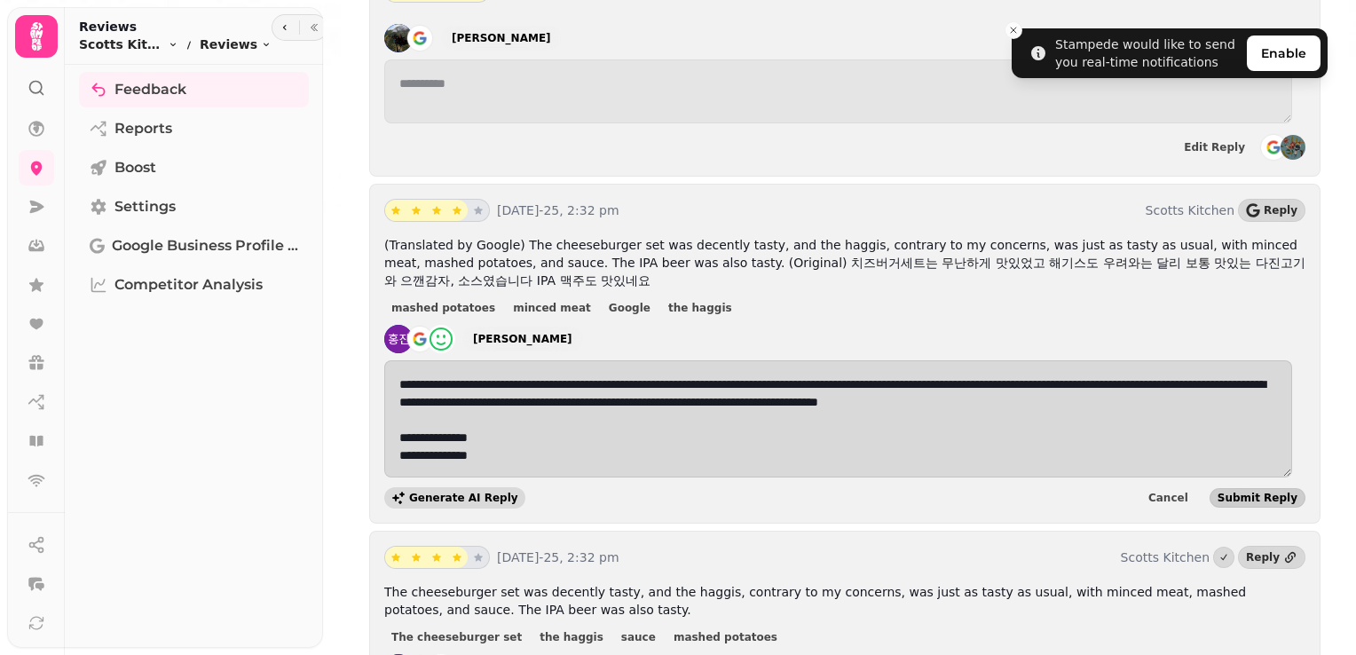
click at [1259, 493] on span "Submit Reply" at bounding box center [1258, 498] width 80 height 11
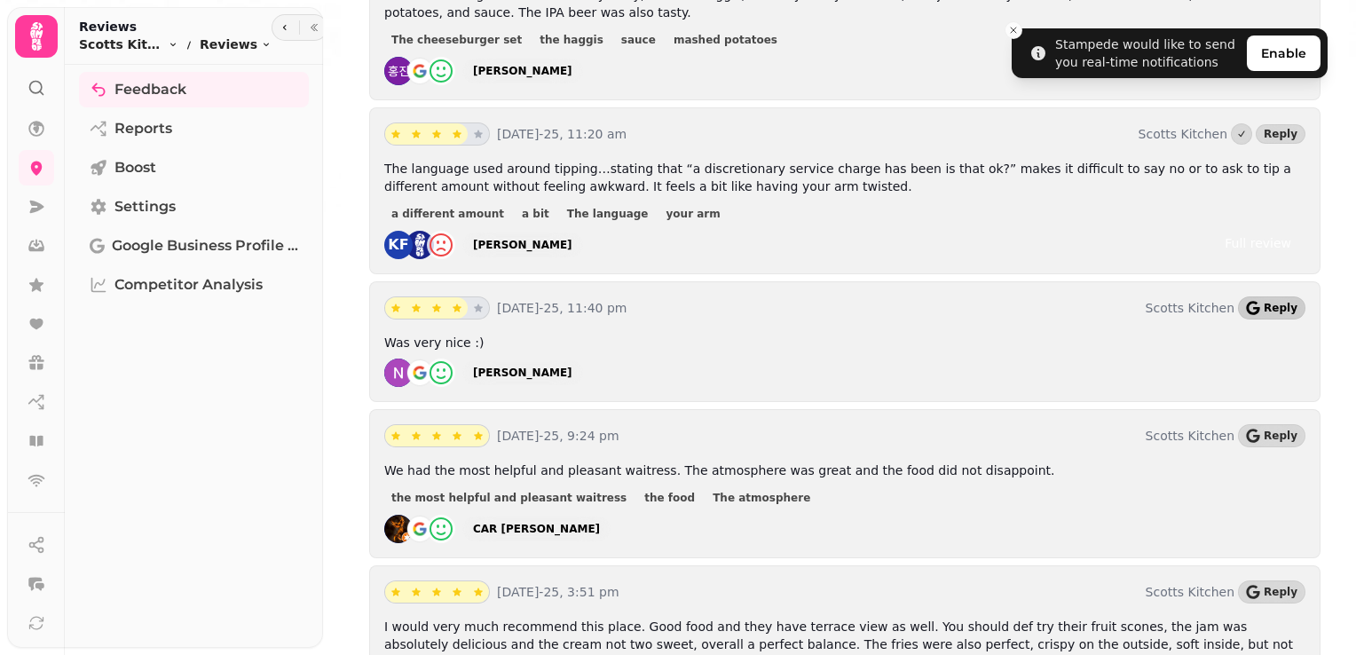
scroll to position [1054, 0]
click at [1264, 302] on span "Reply" at bounding box center [1281, 307] width 34 height 11
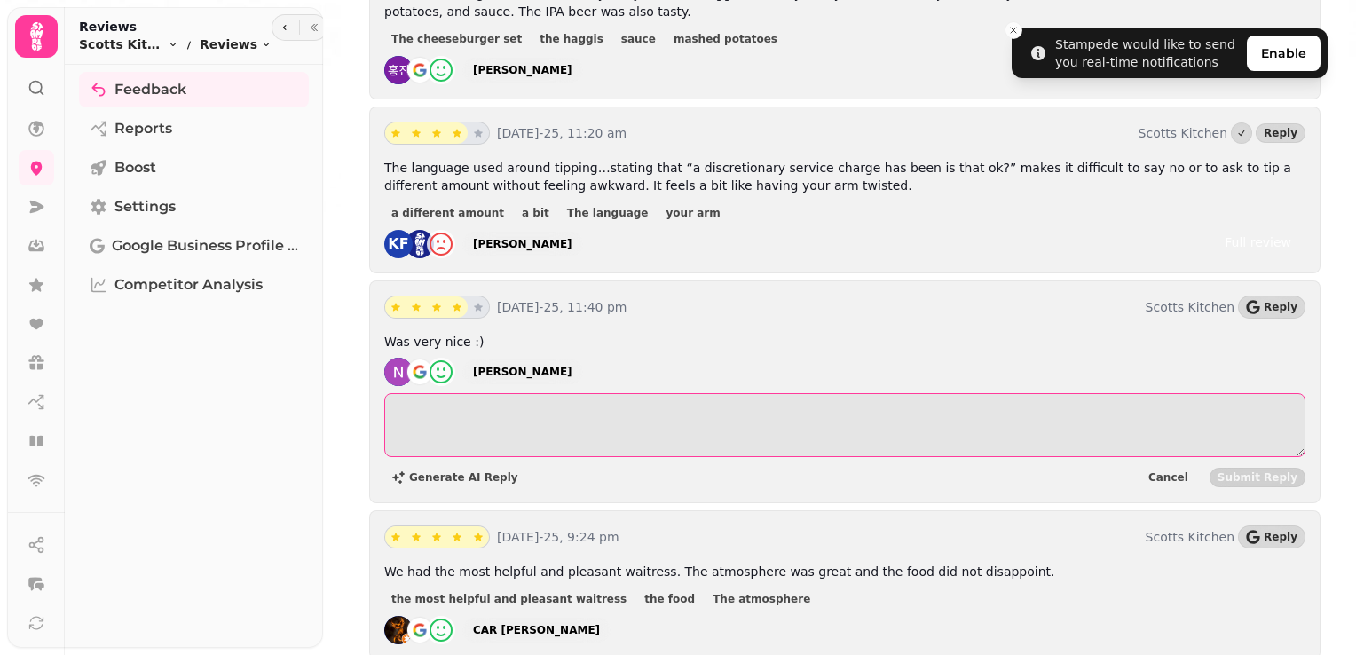
click at [473, 418] on textarea at bounding box center [844, 425] width 921 height 64
paste textarea "**********"
click at [473, 418] on textarea "**********" at bounding box center [838, 425] width 908 height 64
type textarea "**********"
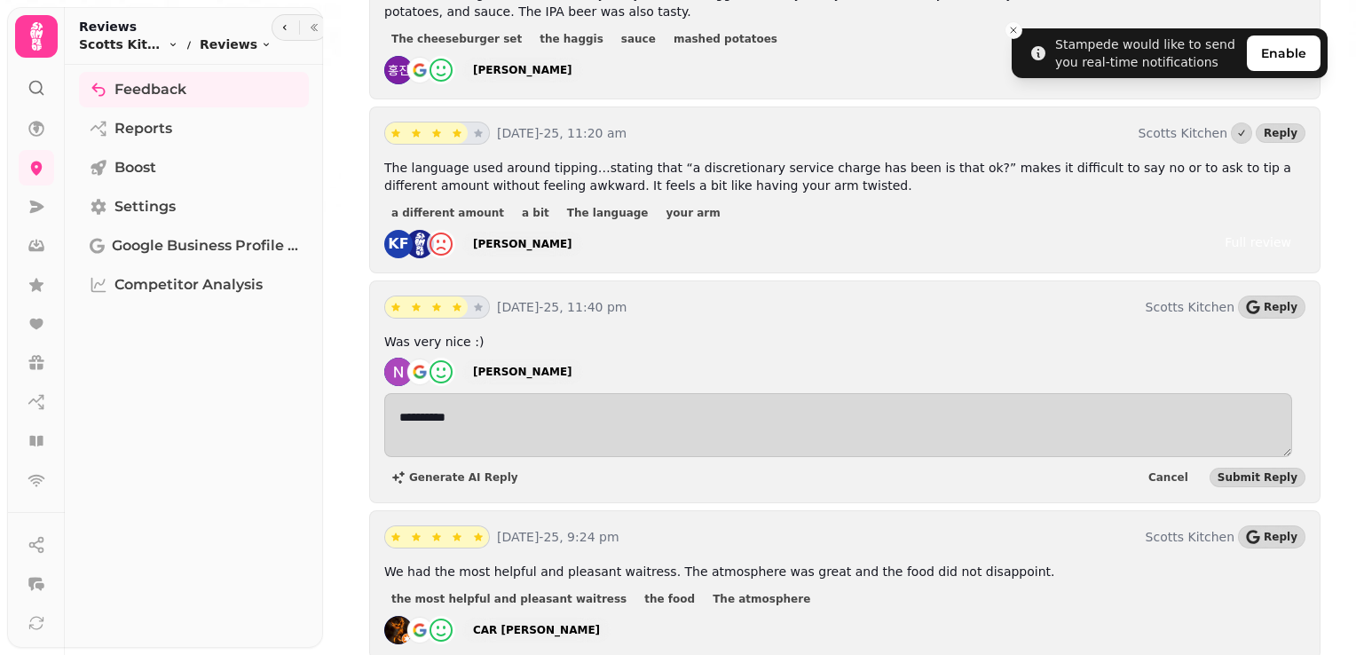
click at [1247, 458] on div "**********" at bounding box center [844, 440] width 921 height 95
click at [1240, 472] on span "Submit Reply" at bounding box center [1258, 477] width 80 height 11
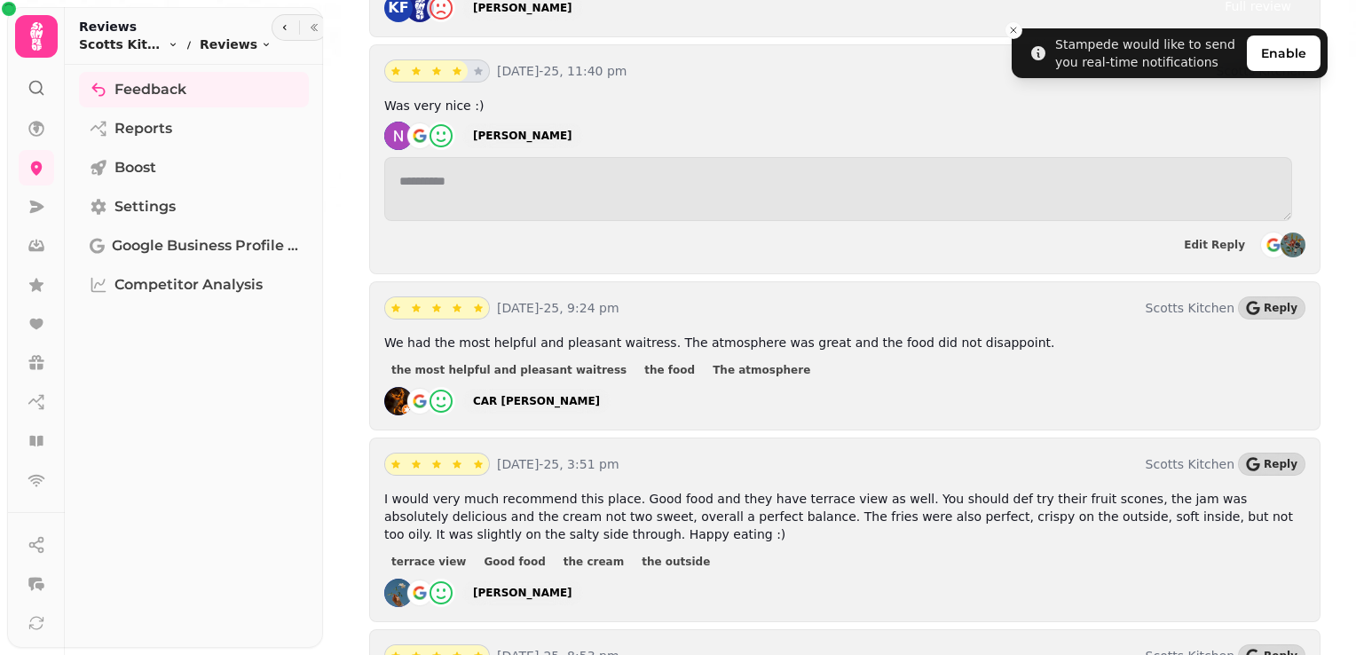
scroll to position [1299, 0]
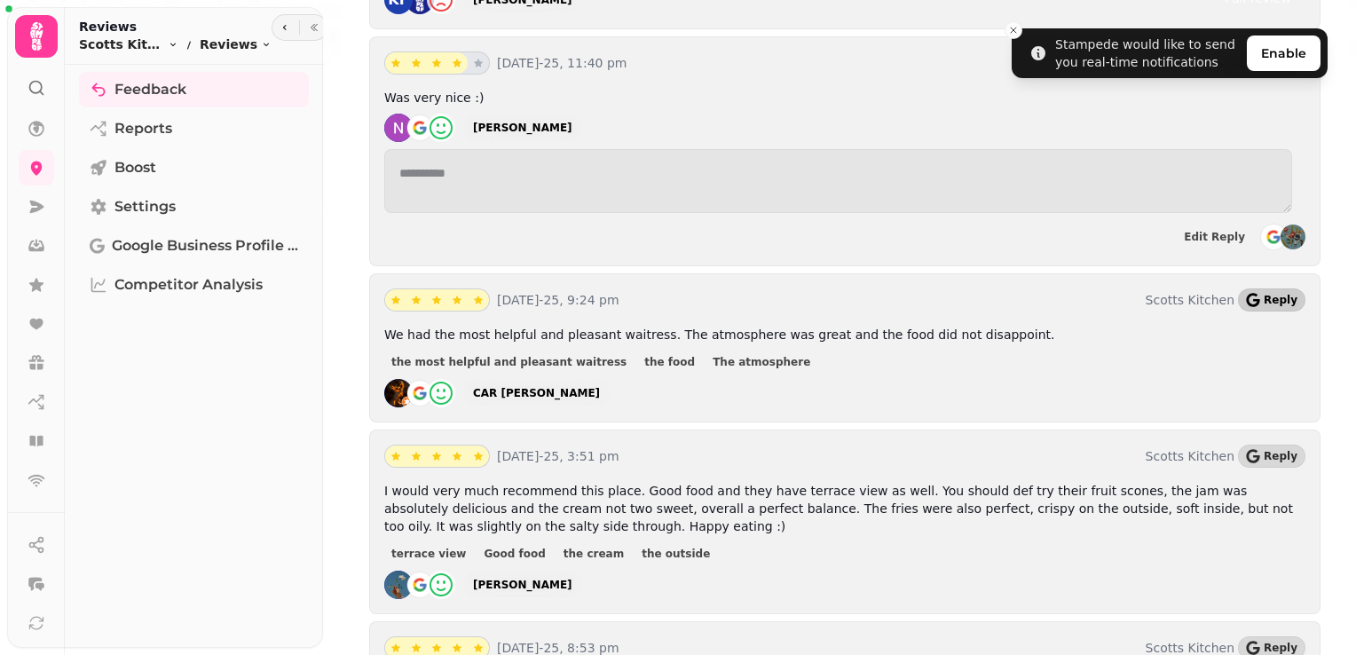
click at [1264, 295] on span "Reply" at bounding box center [1281, 300] width 34 height 11
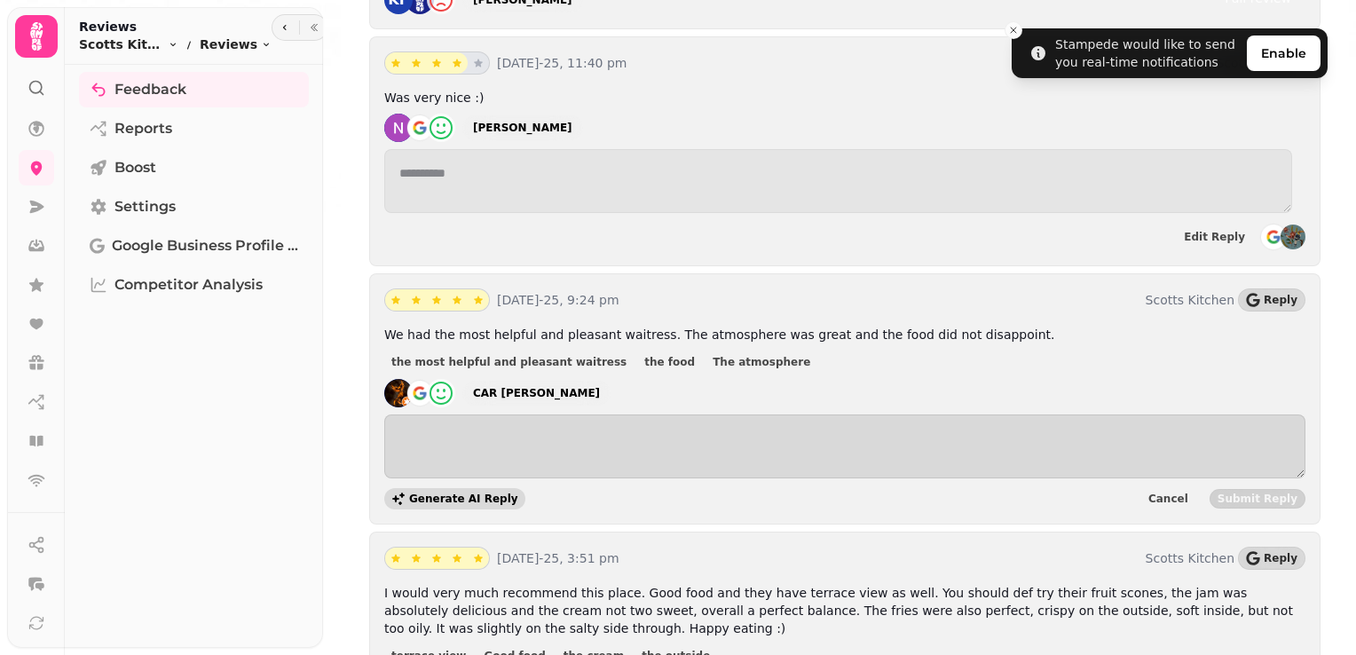
click at [446, 493] on span "Generate AI Reply" at bounding box center [463, 498] width 109 height 11
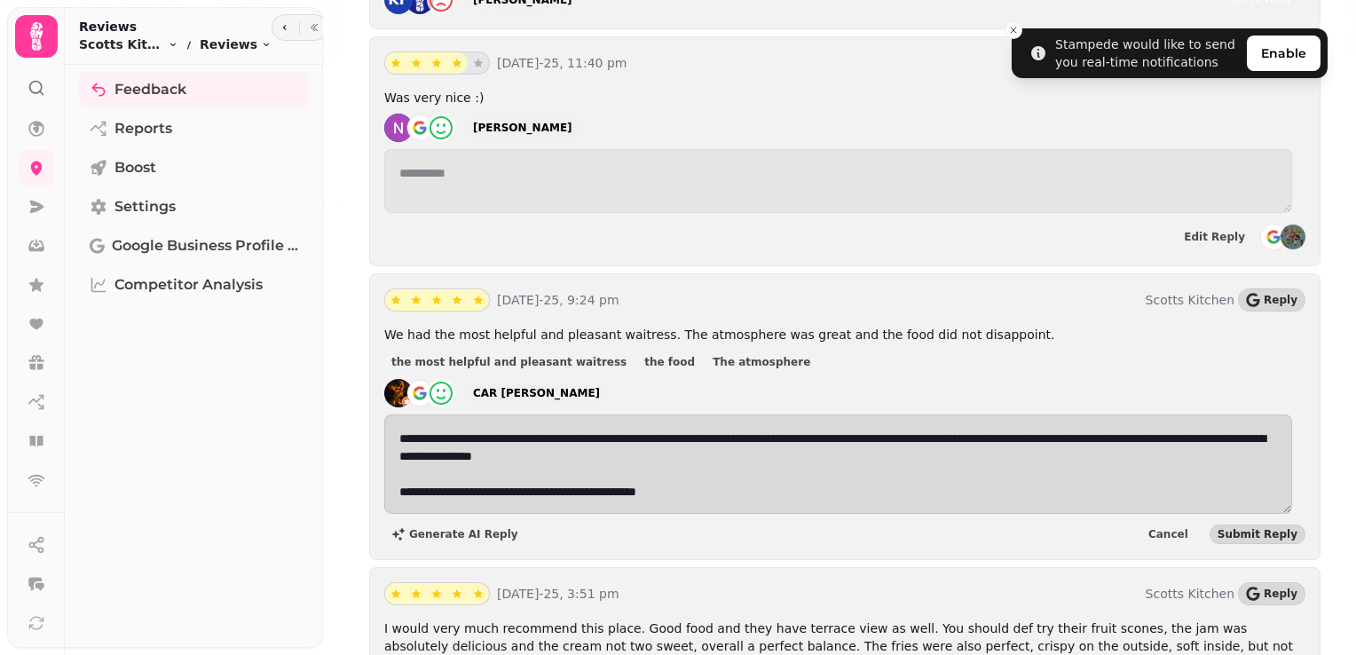
click at [1259, 513] on div "**********" at bounding box center [844, 480] width 921 height 130
click at [1251, 529] on span "Submit Reply" at bounding box center [1258, 534] width 80 height 11
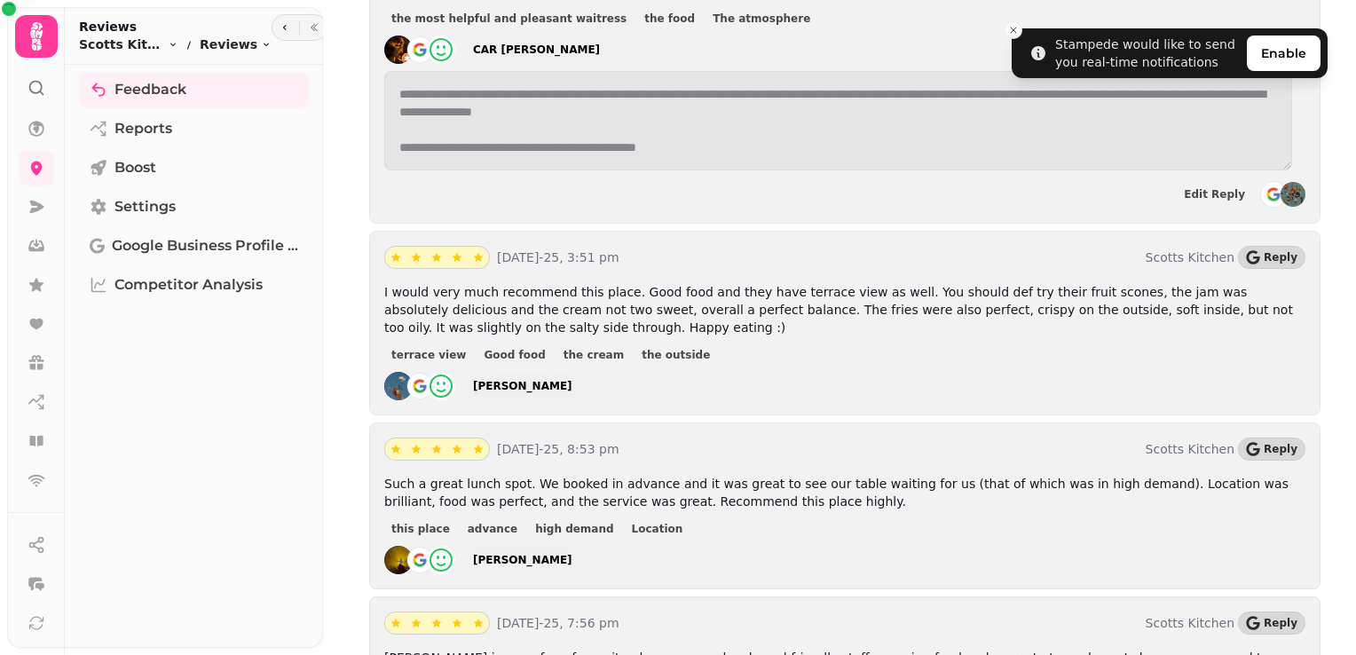
scroll to position [1697, 0]
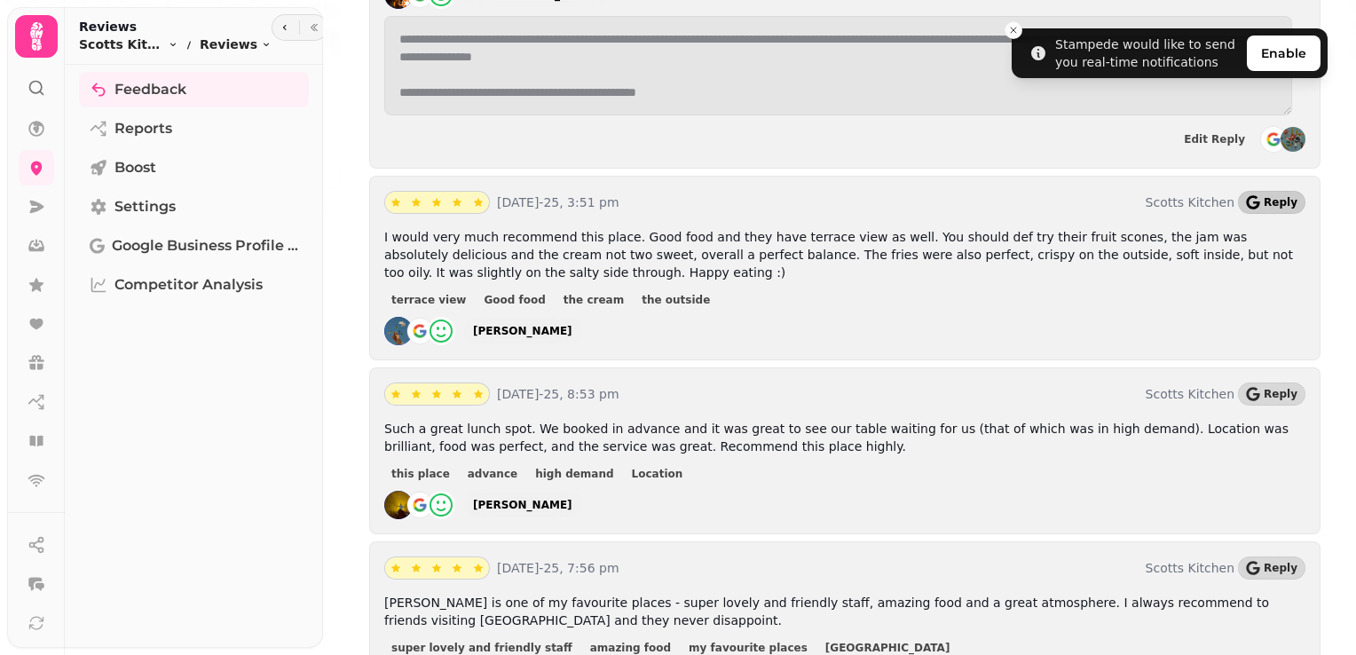
click at [1264, 197] on span "Reply" at bounding box center [1281, 202] width 34 height 11
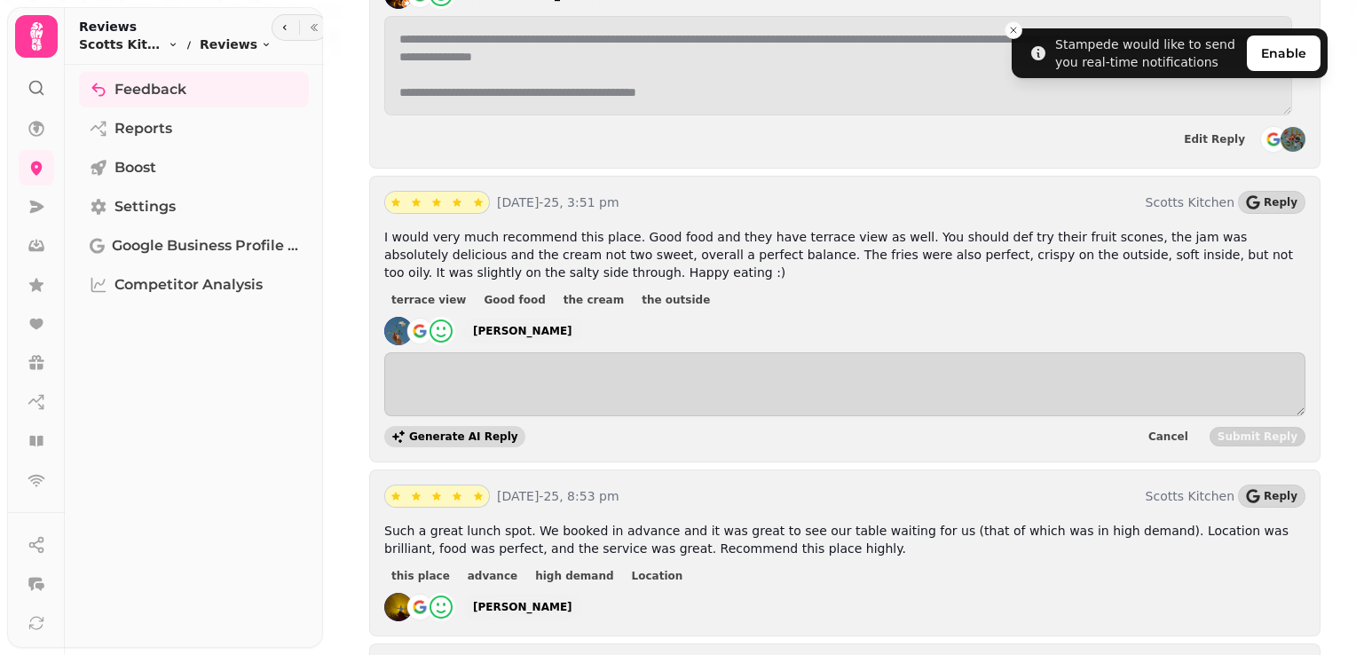
click at [415, 431] on span "Generate AI Reply" at bounding box center [463, 436] width 109 height 11
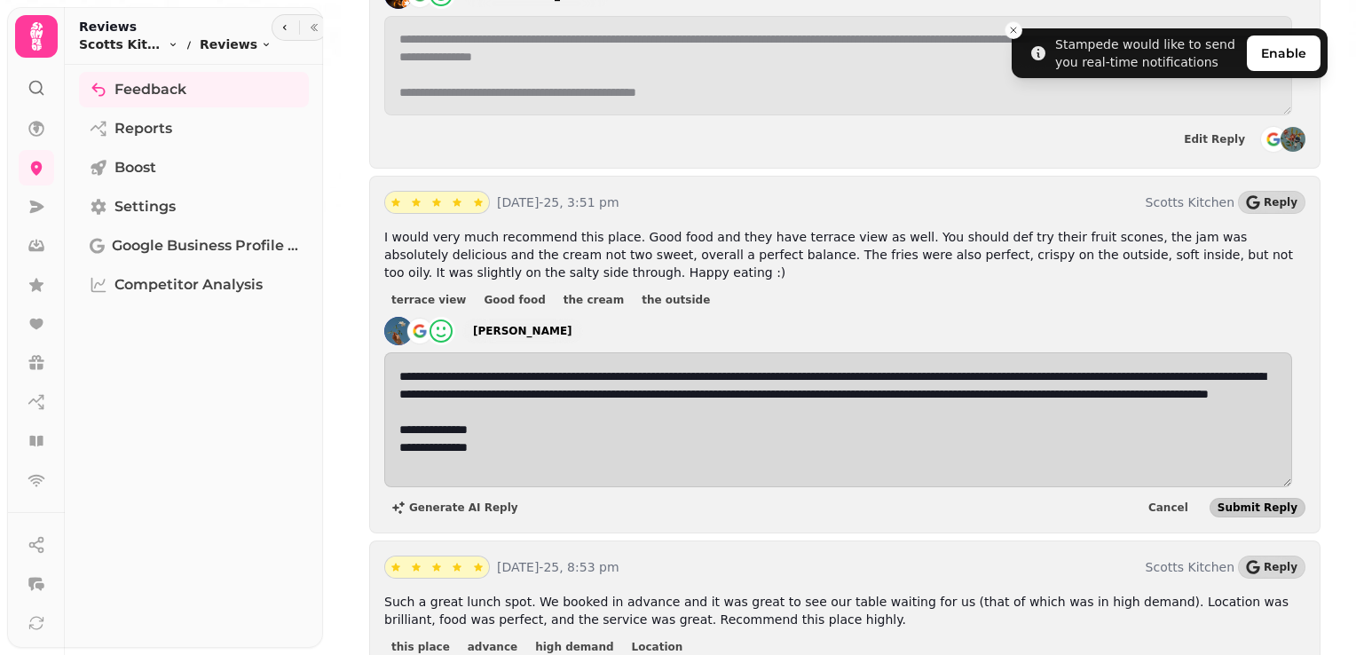
click at [1250, 502] on span "Submit Reply" at bounding box center [1258, 507] width 80 height 11
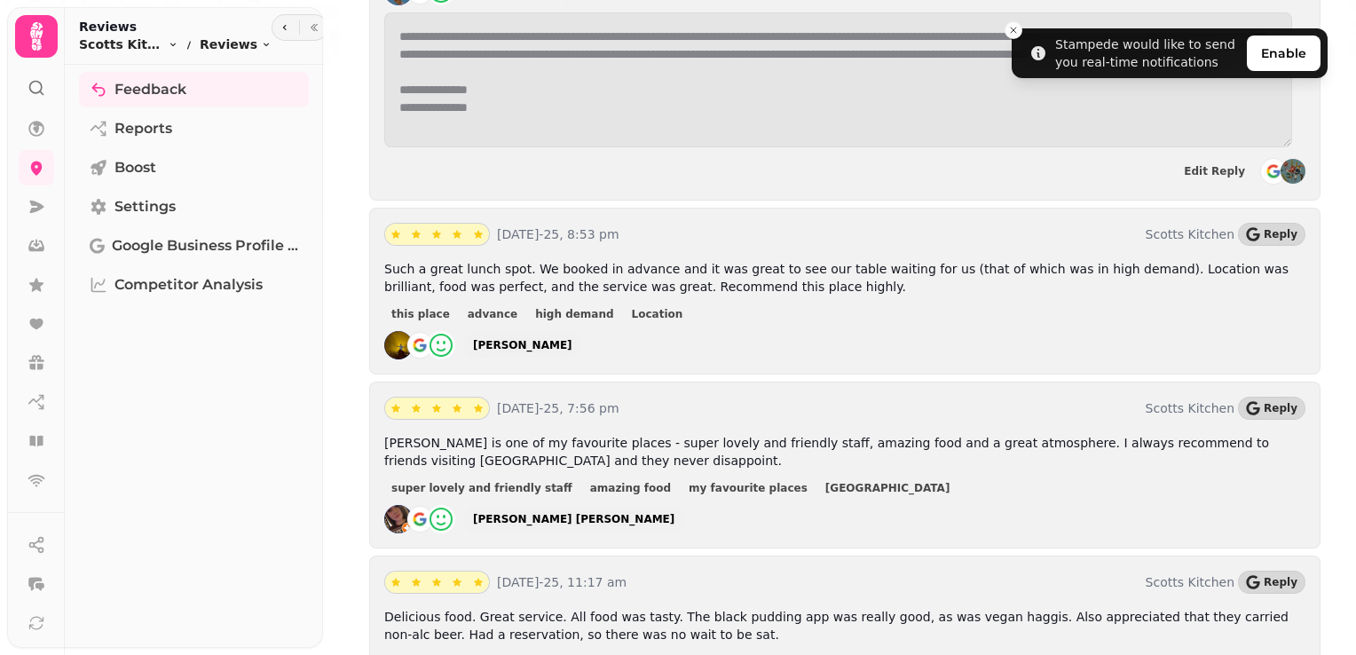
scroll to position [2041, 0]
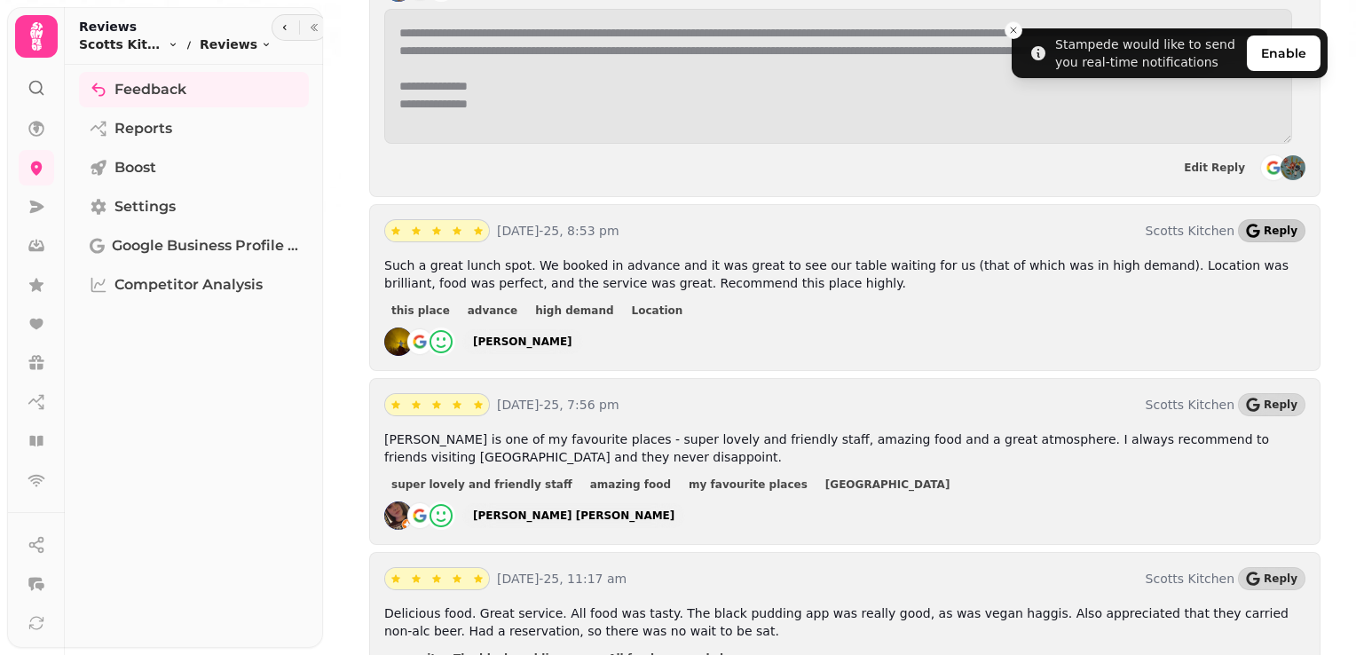
click at [1253, 224] on icon "button" at bounding box center [1253, 231] width 14 height 14
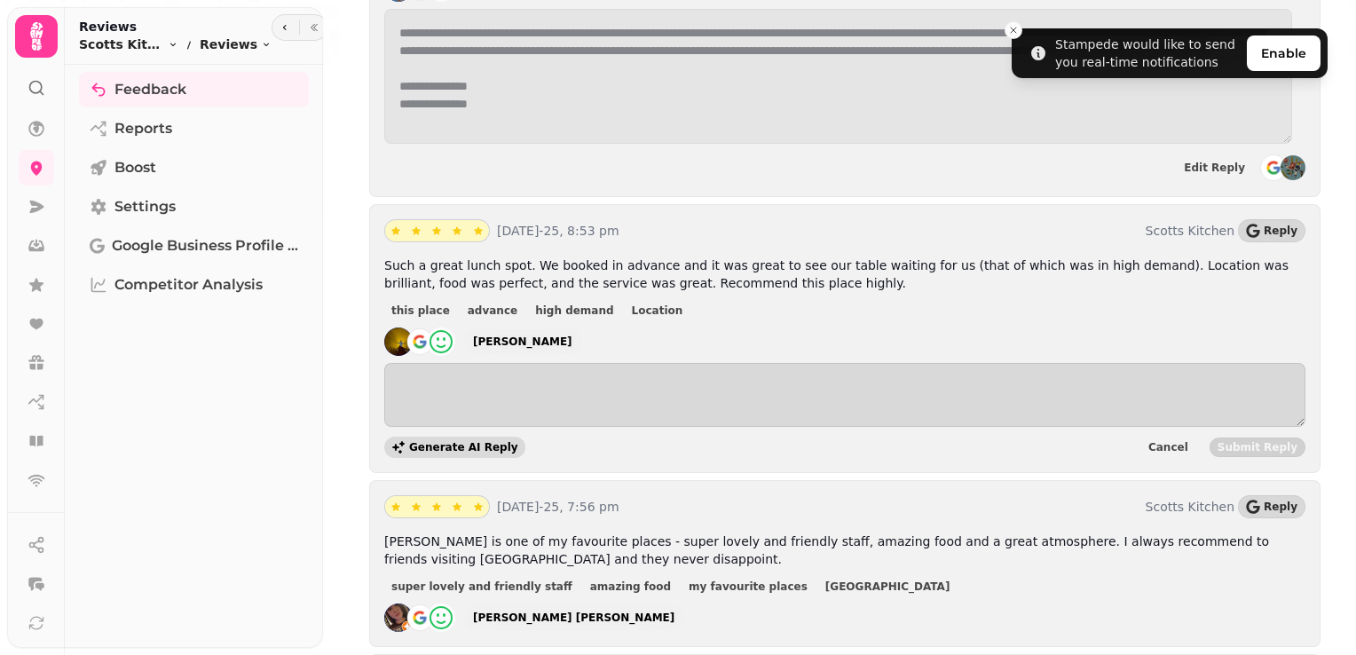
click at [462, 437] on button "Generate AI Reply" at bounding box center [454, 447] width 141 height 21
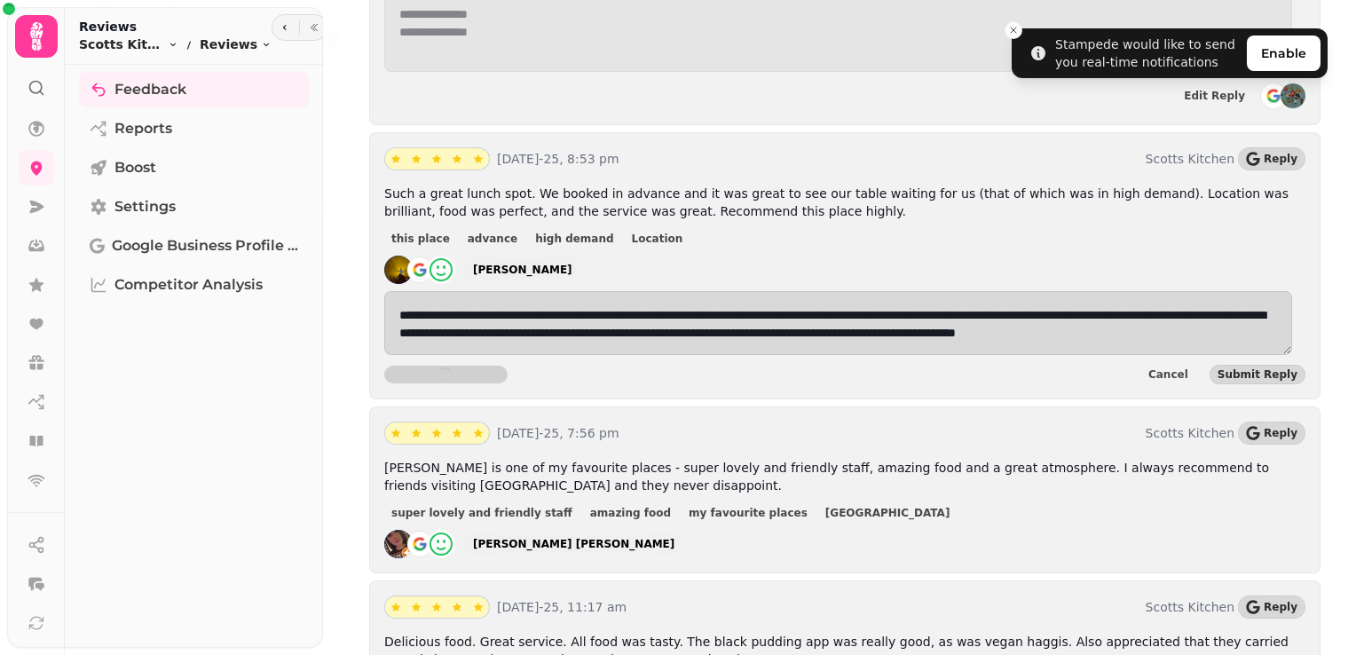
scroll to position [2087, 0]
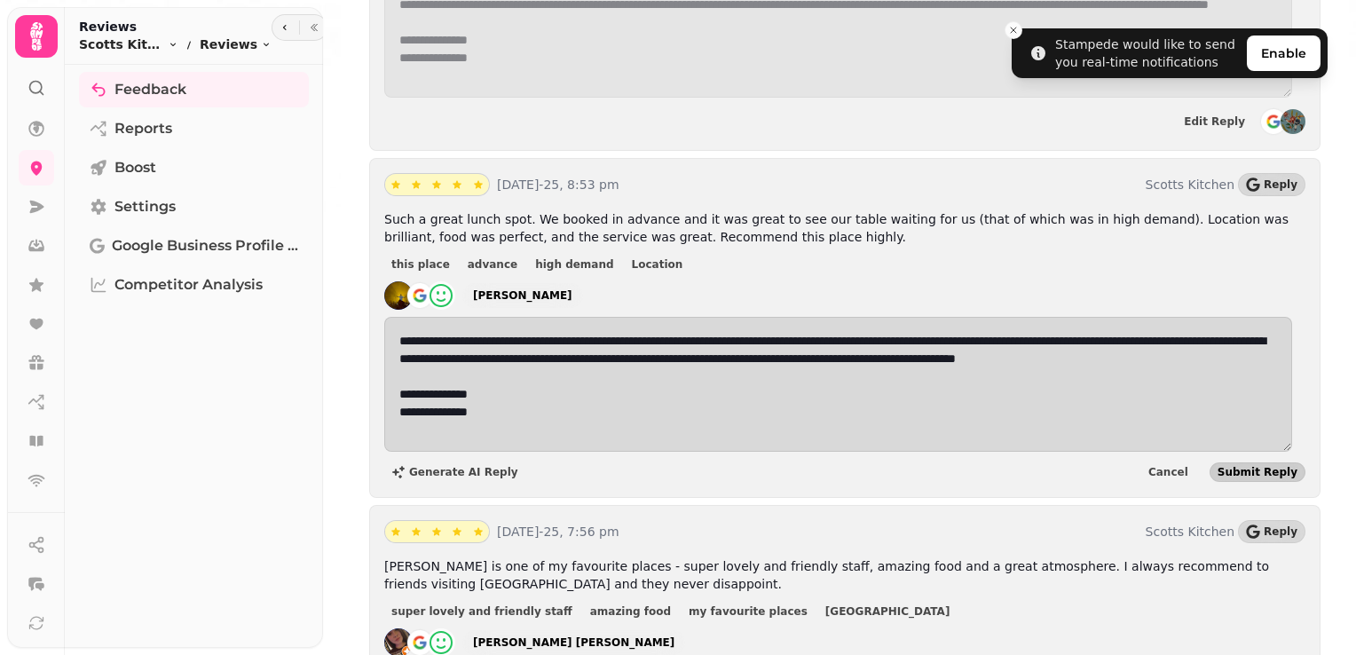
click at [1232, 467] on span "Submit Reply" at bounding box center [1258, 472] width 80 height 11
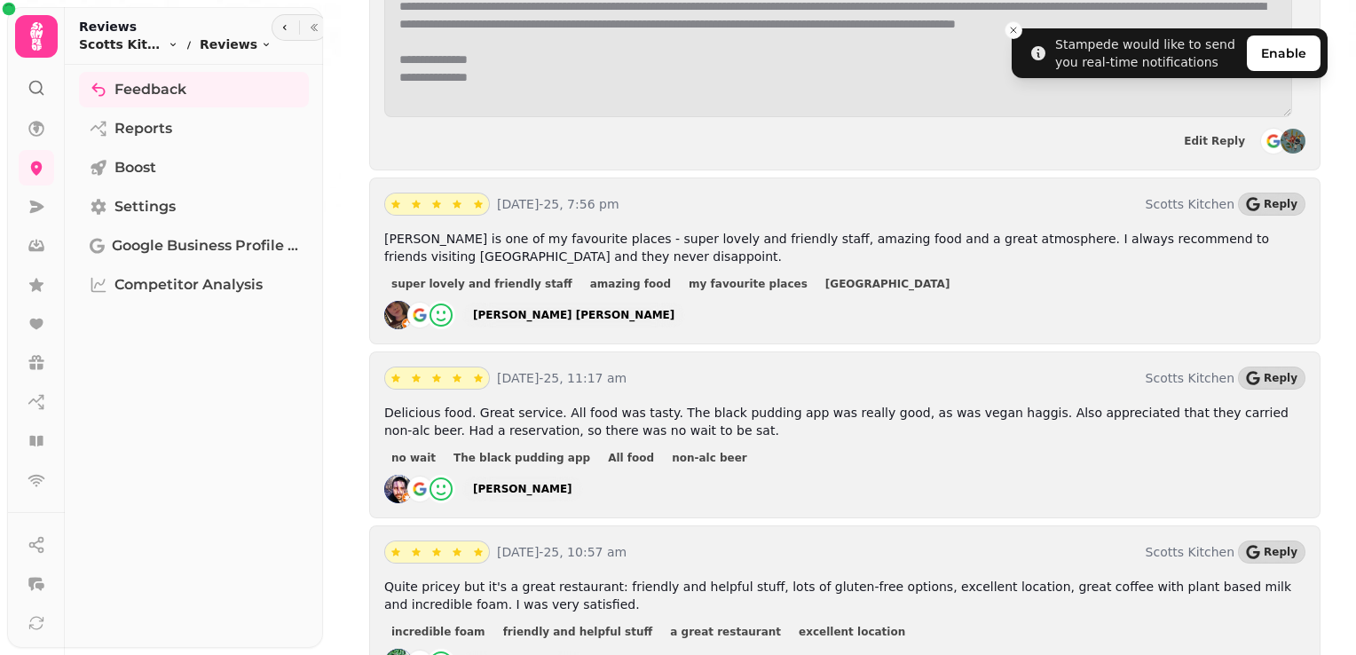
scroll to position [2352, 0]
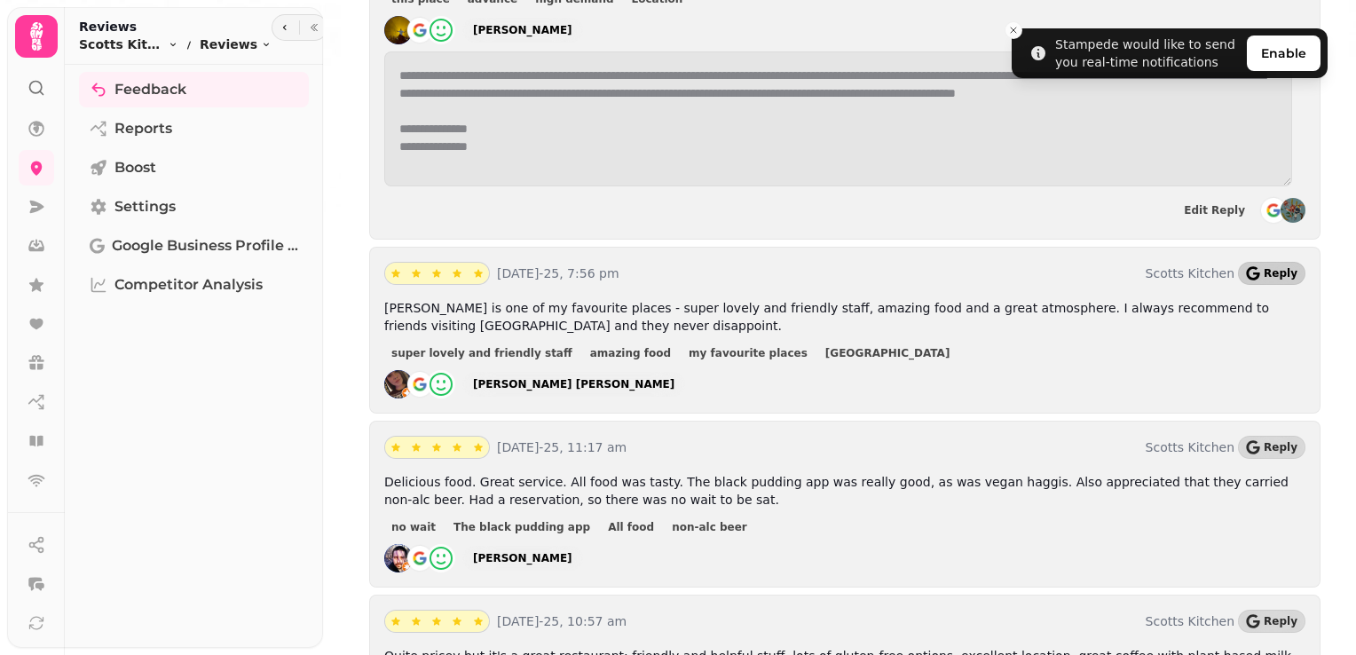
click at [1264, 268] on span "Reply" at bounding box center [1281, 273] width 34 height 11
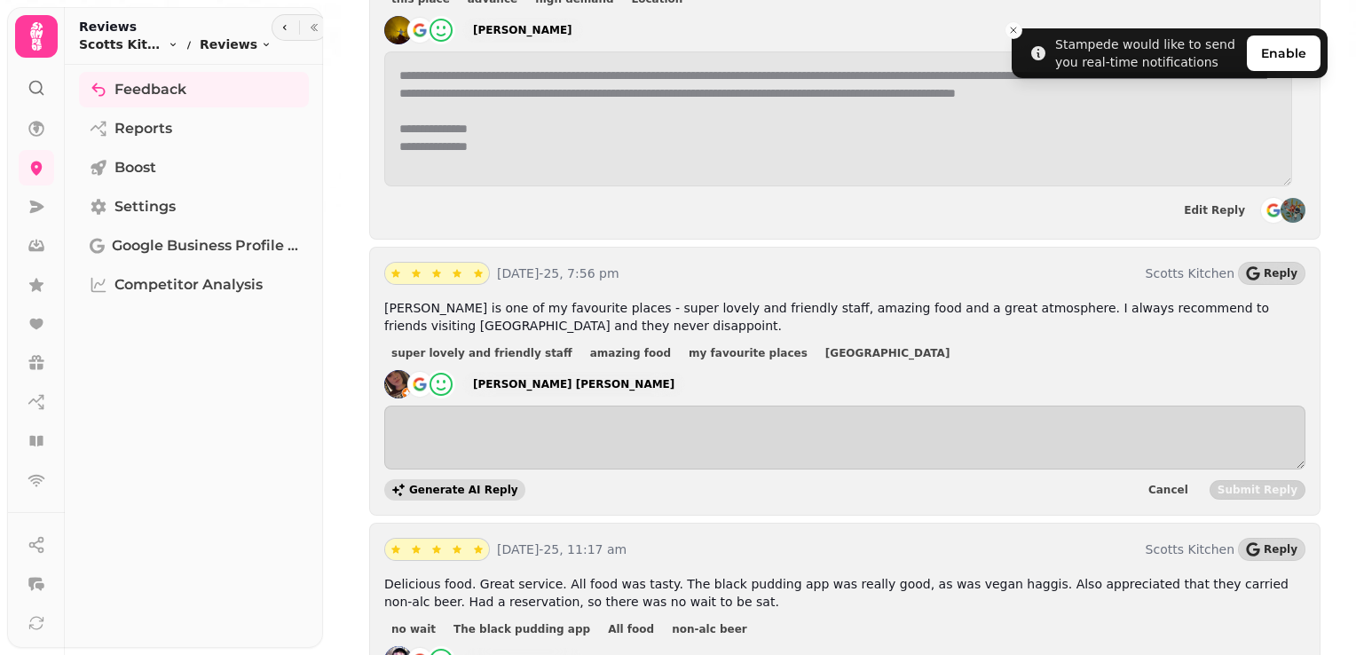
click at [433, 485] on span "Generate AI Reply" at bounding box center [463, 490] width 109 height 11
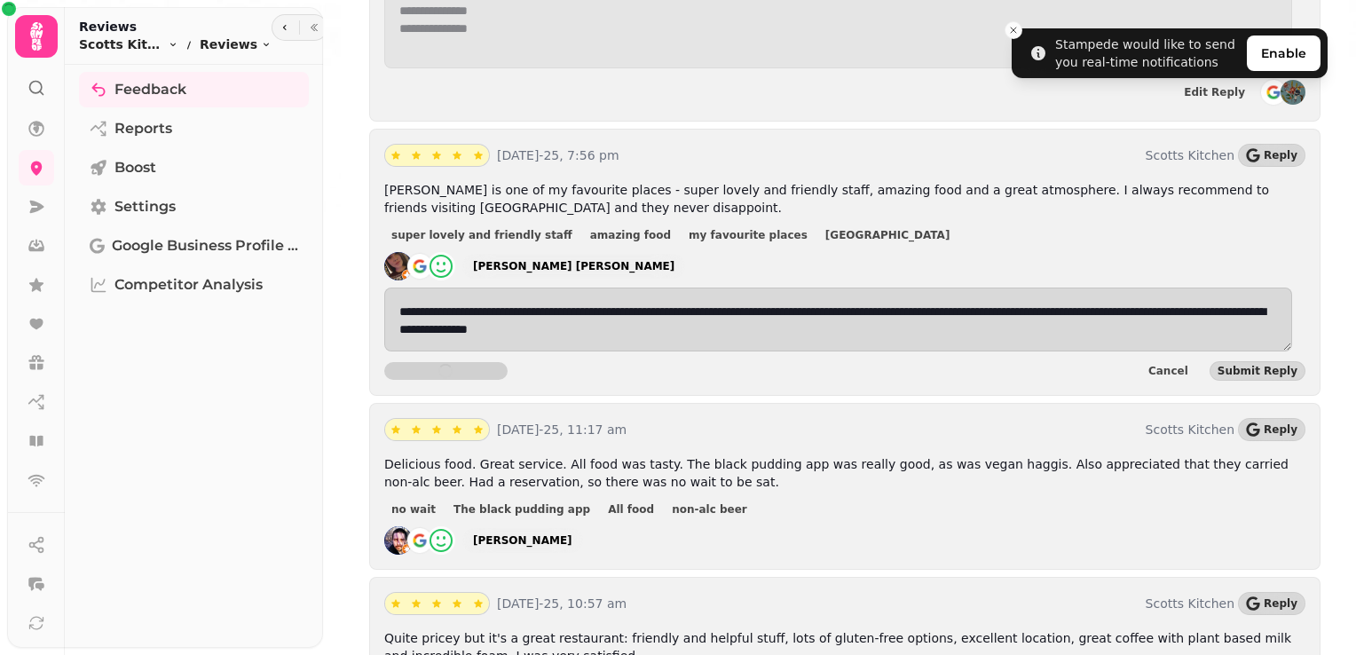
scroll to position [2400, 0]
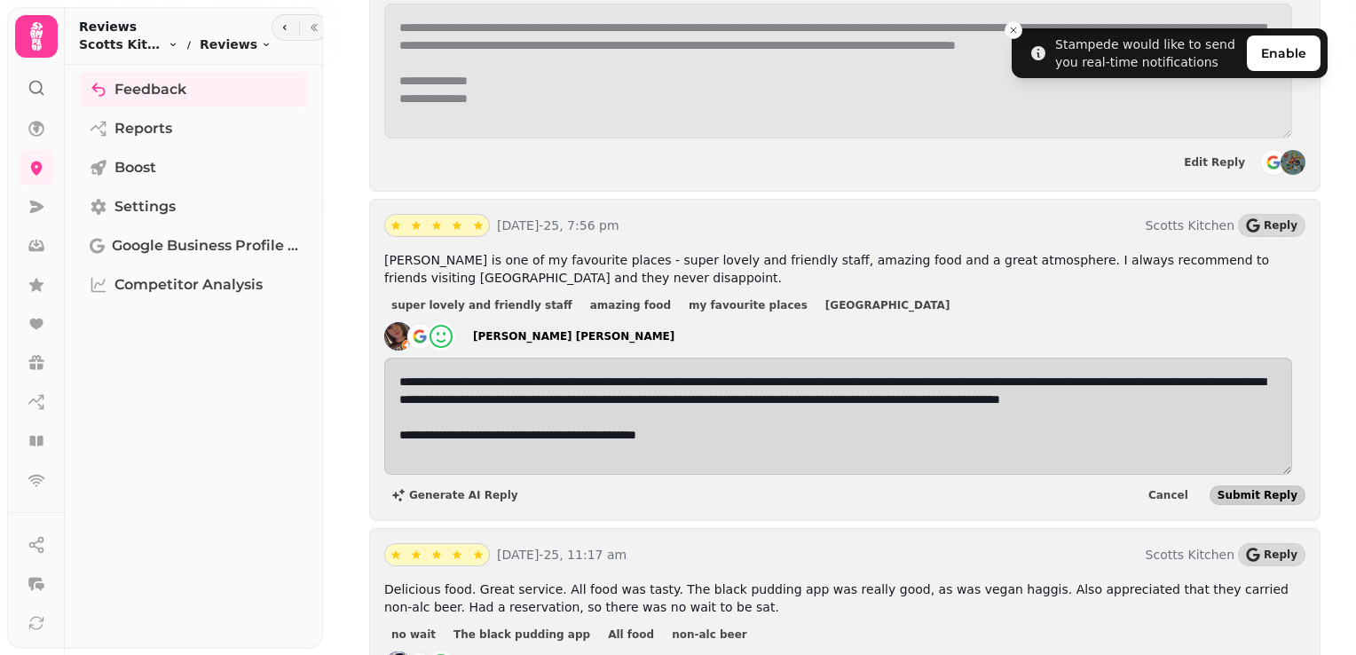
click at [1243, 490] on span "Submit Reply" at bounding box center [1258, 495] width 80 height 11
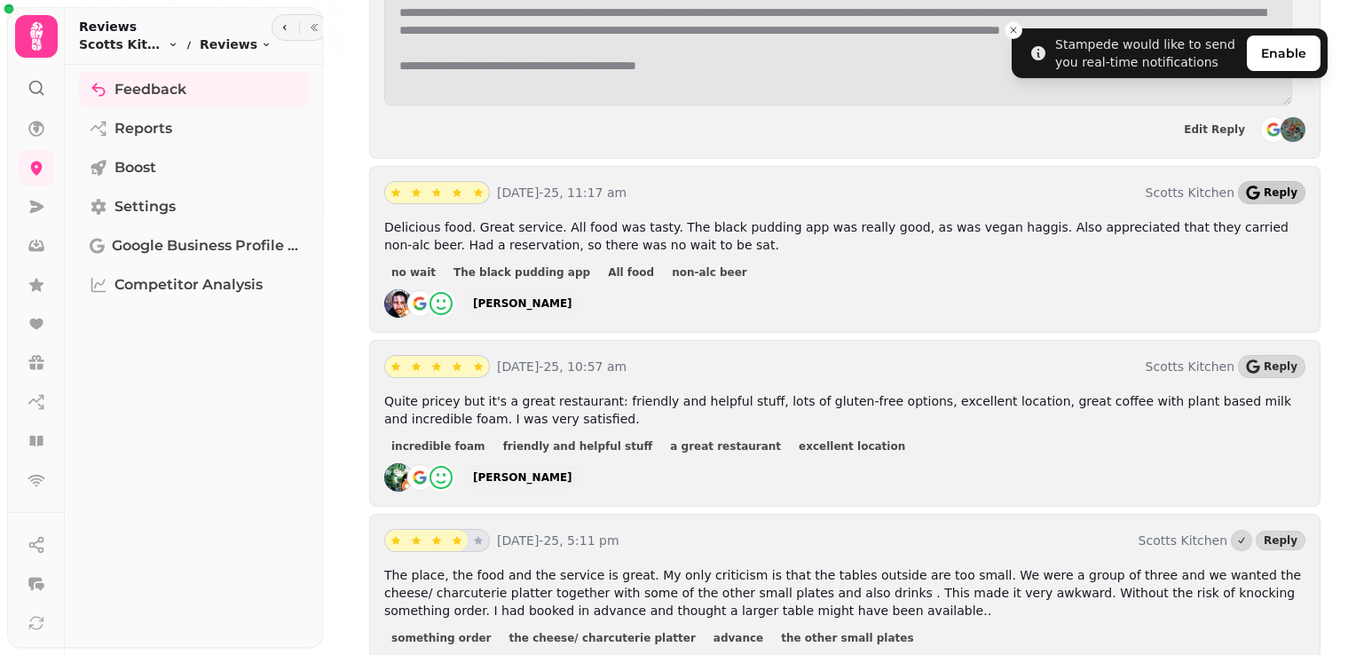
scroll to position [2699, 0]
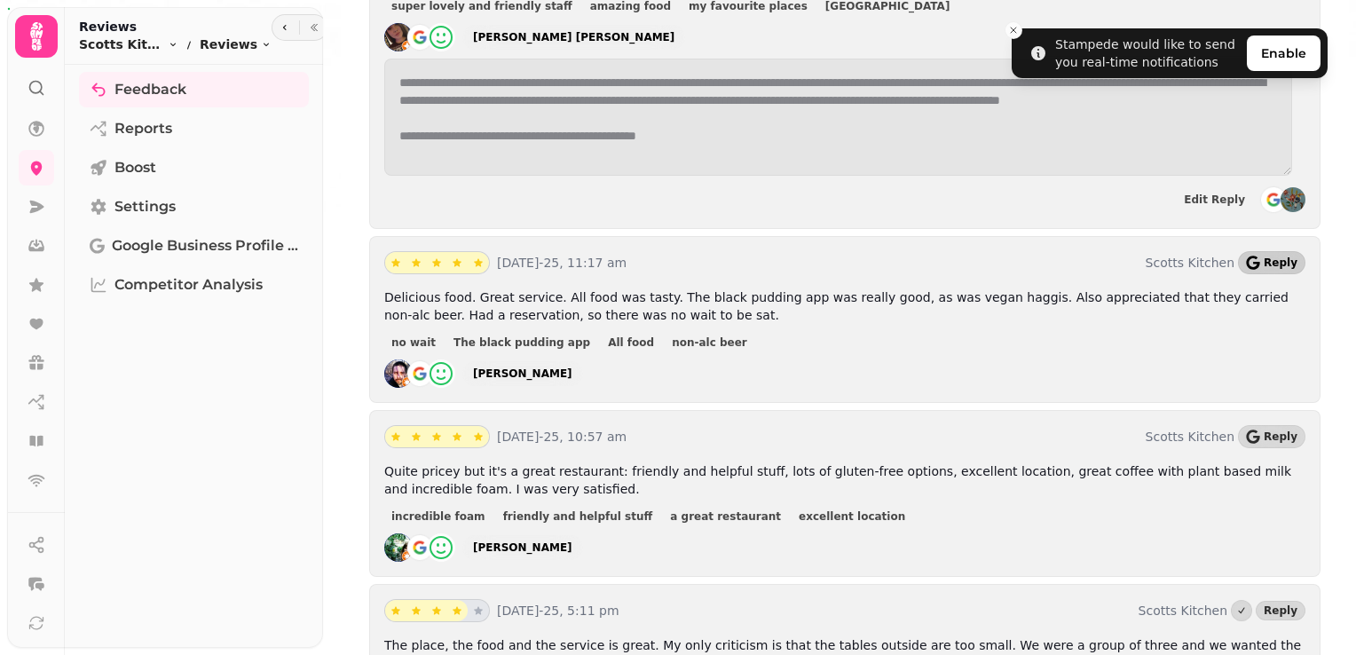
click at [1281, 187] on img at bounding box center [1293, 199] width 25 height 25
click at [1257, 251] on button "Reply" at bounding box center [1271, 262] width 67 height 23
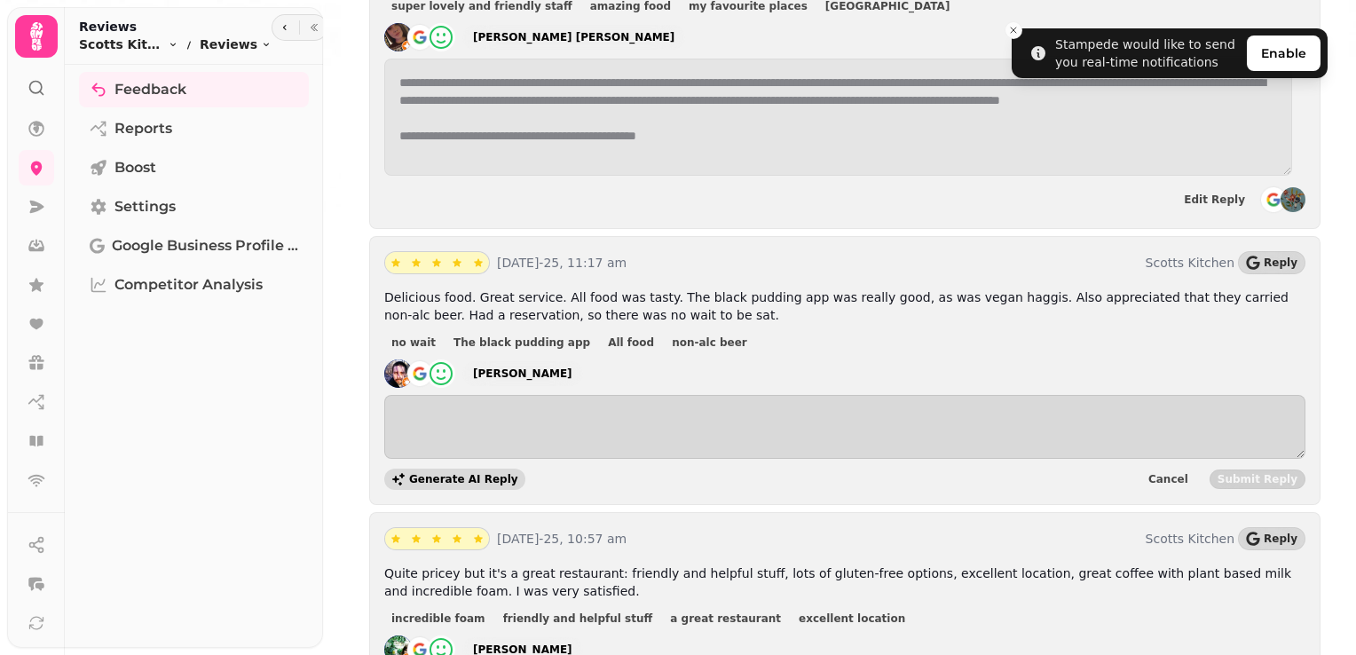
click at [476, 474] on span "Generate AI Reply" at bounding box center [463, 479] width 109 height 11
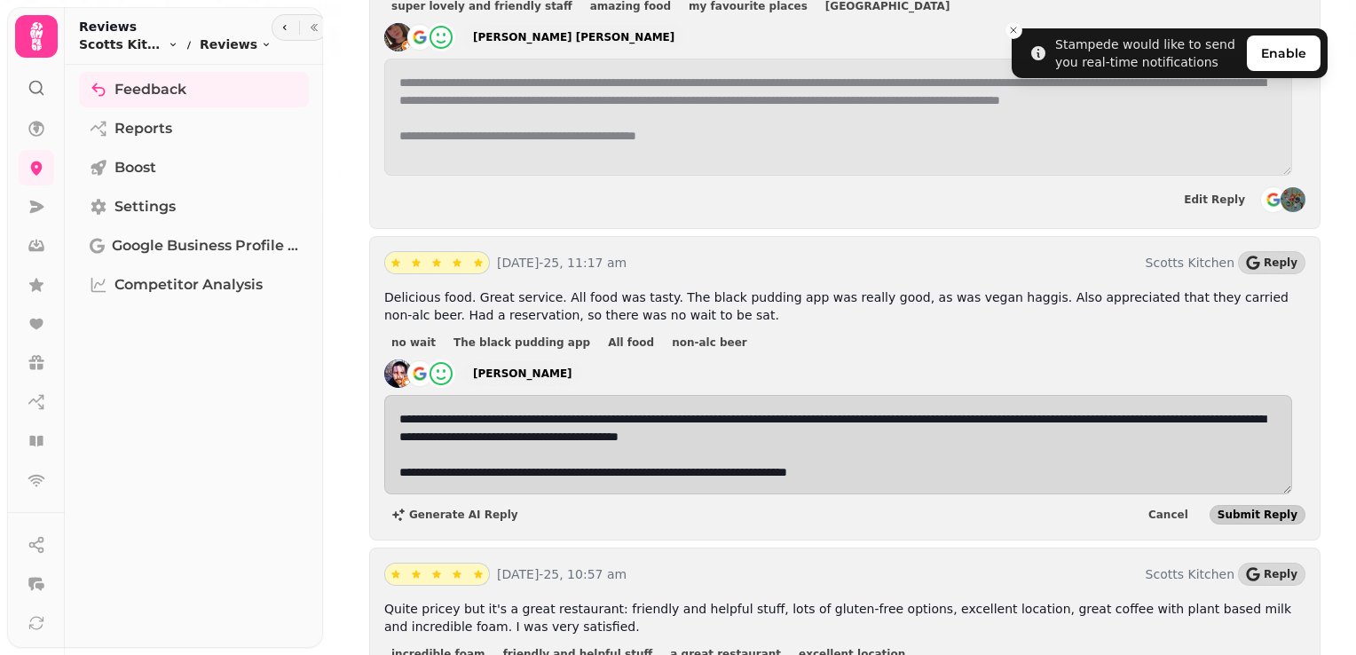
click at [1273, 509] on span "Submit Reply" at bounding box center [1258, 514] width 80 height 11
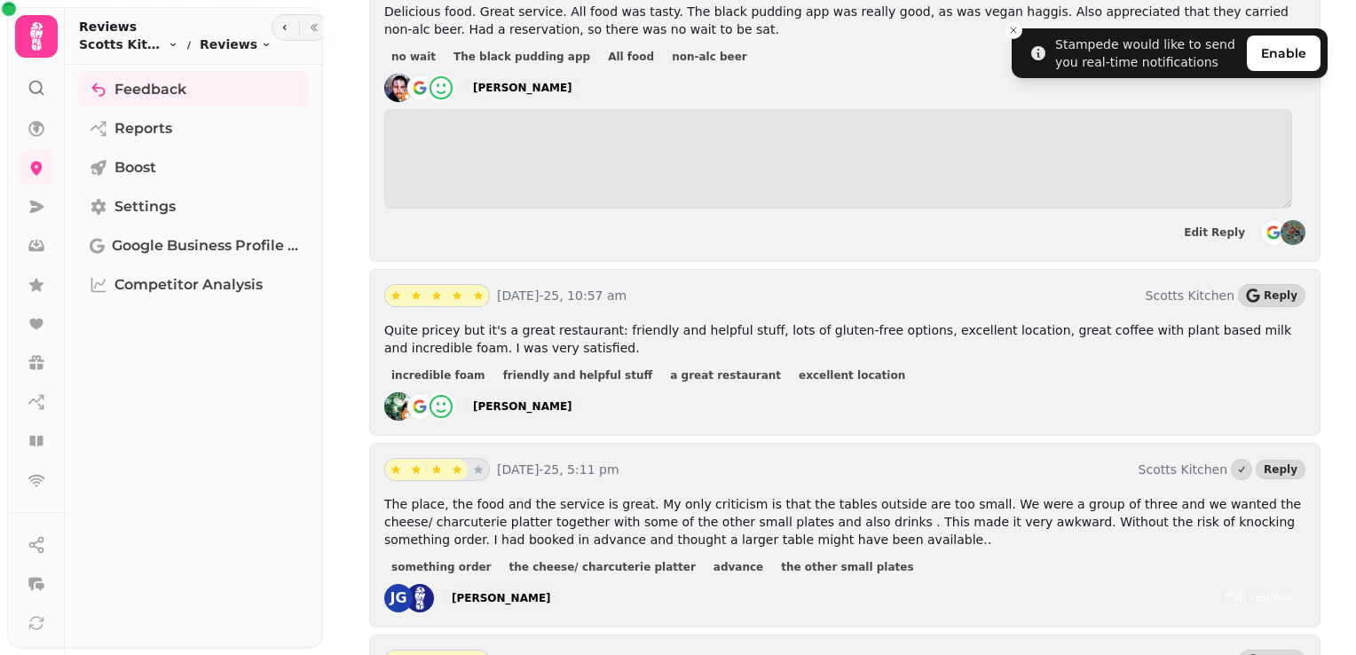
scroll to position [3033, 0]
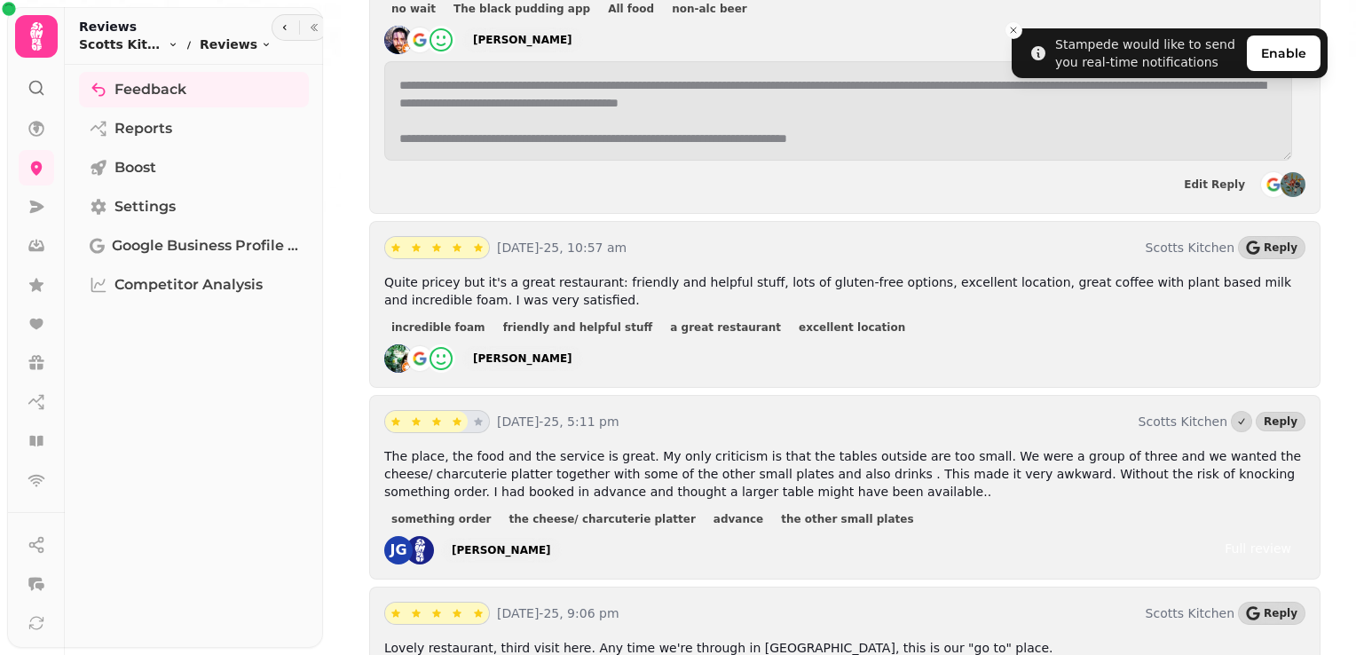
click at [1264, 221] on div "23rd Aug-25, 10:57 am Scotts Kitchen Reply Quite pricey but it's a great restau…" at bounding box center [844, 304] width 951 height 167
click at [1264, 242] on span "Reply" at bounding box center [1281, 247] width 34 height 11
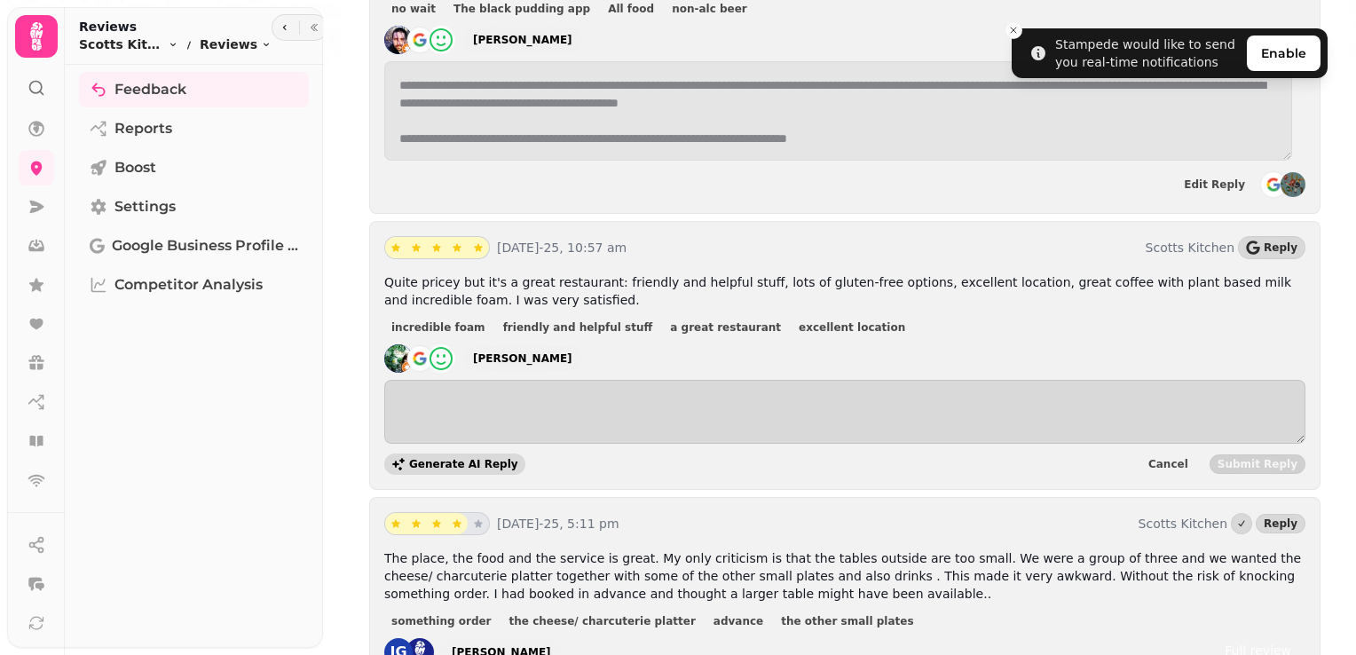
click at [419, 454] on button "Generate AI Reply" at bounding box center [454, 464] width 141 height 21
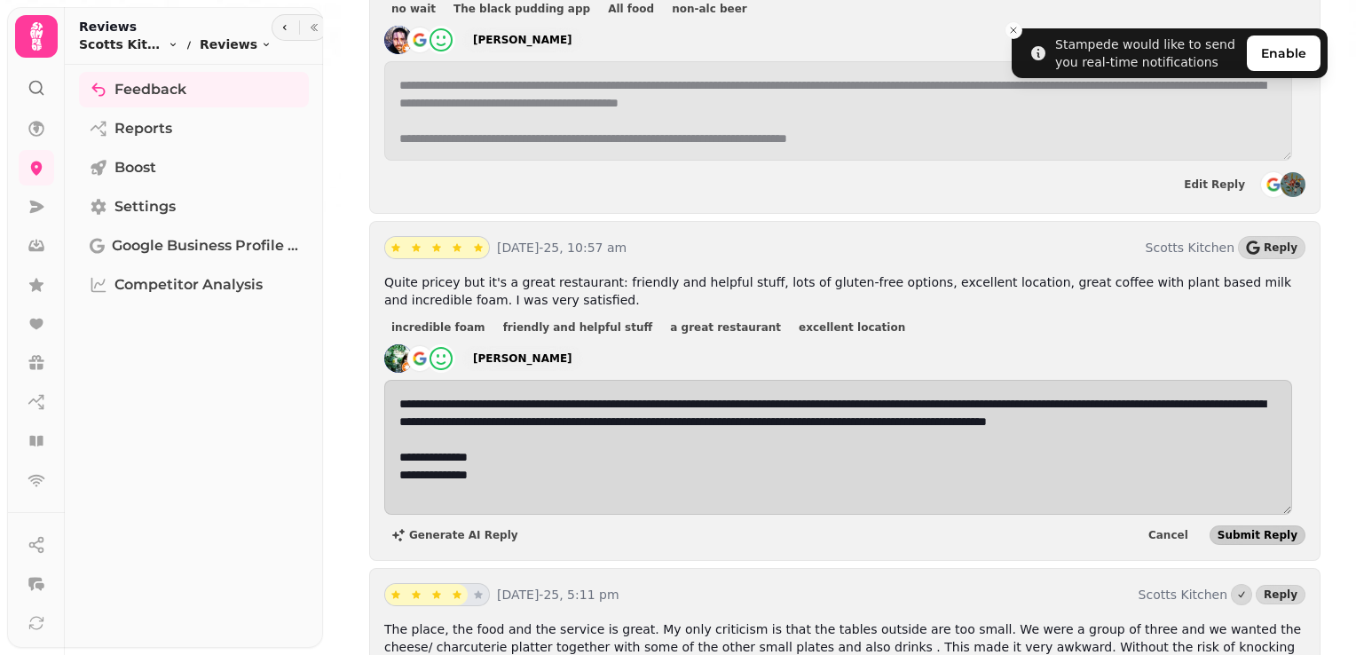
click at [1268, 530] on span "Submit Reply" at bounding box center [1258, 535] width 80 height 11
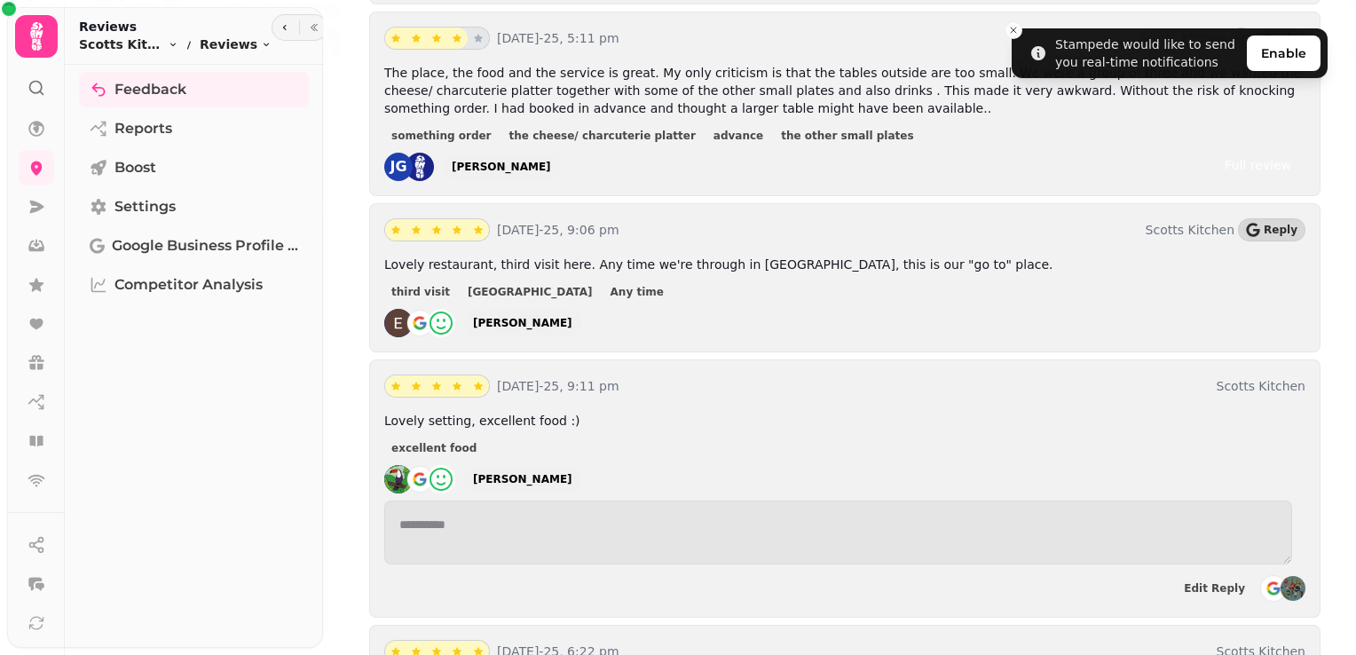
scroll to position [3640, 0]
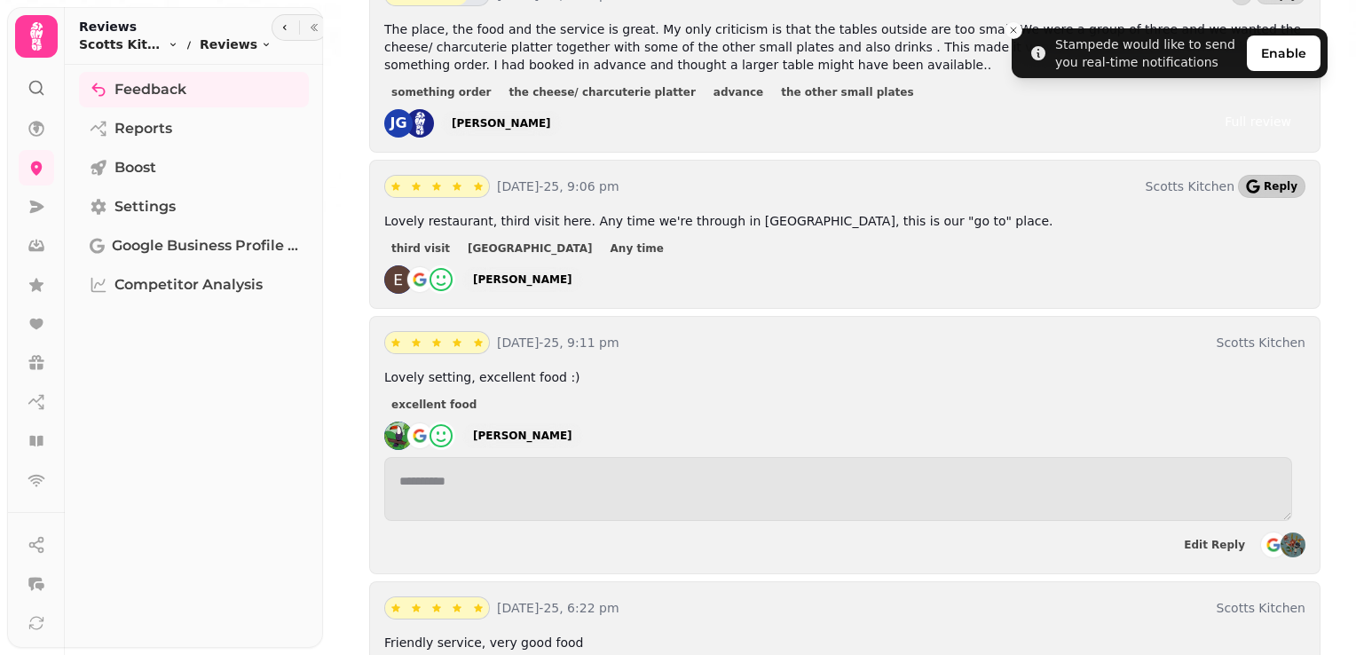
click at [1246, 179] on icon "button" at bounding box center [1252, 186] width 13 height 14
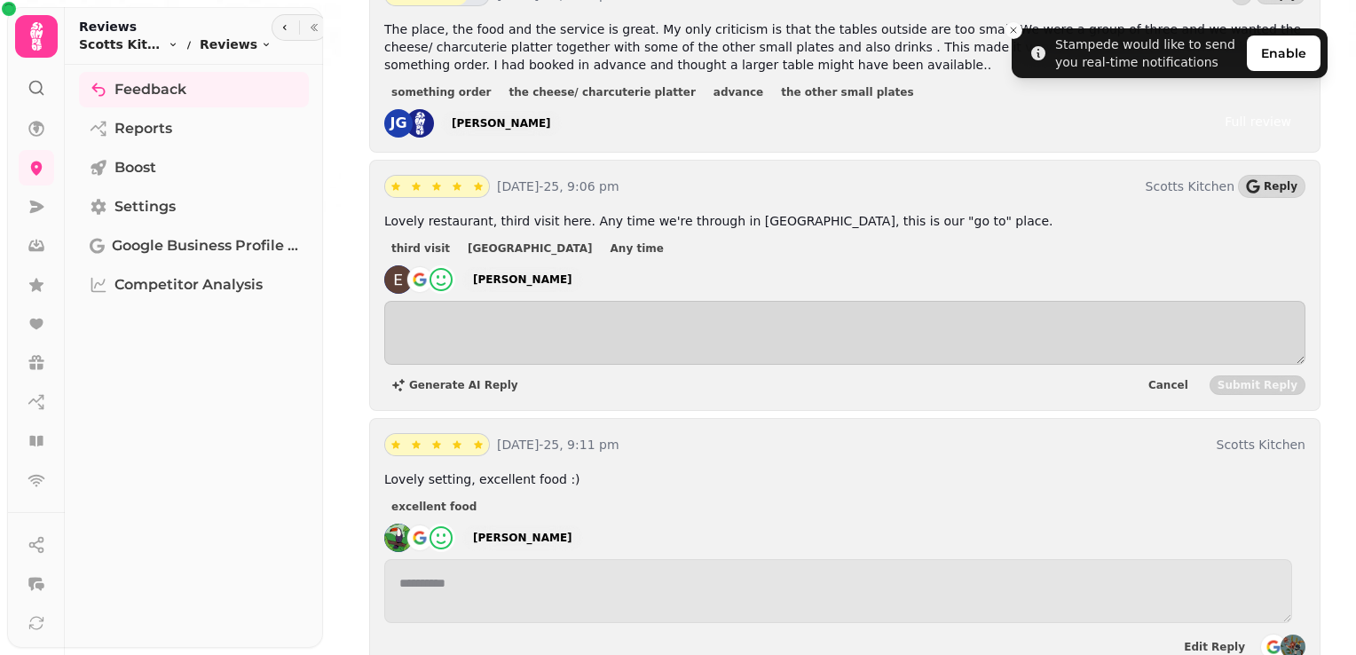
click at [476, 350] on div "Generate AI Reply Cancel Submit Reply" at bounding box center [844, 348] width 921 height 95
click at [459, 351] on div "Generate AI Reply Cancel Submit Reply" at bounding box center [844, 348] width 921 height 95
click at [454, 380] on span "Generate AI Reply" at bounding box center [463, 385] width 109 height 11
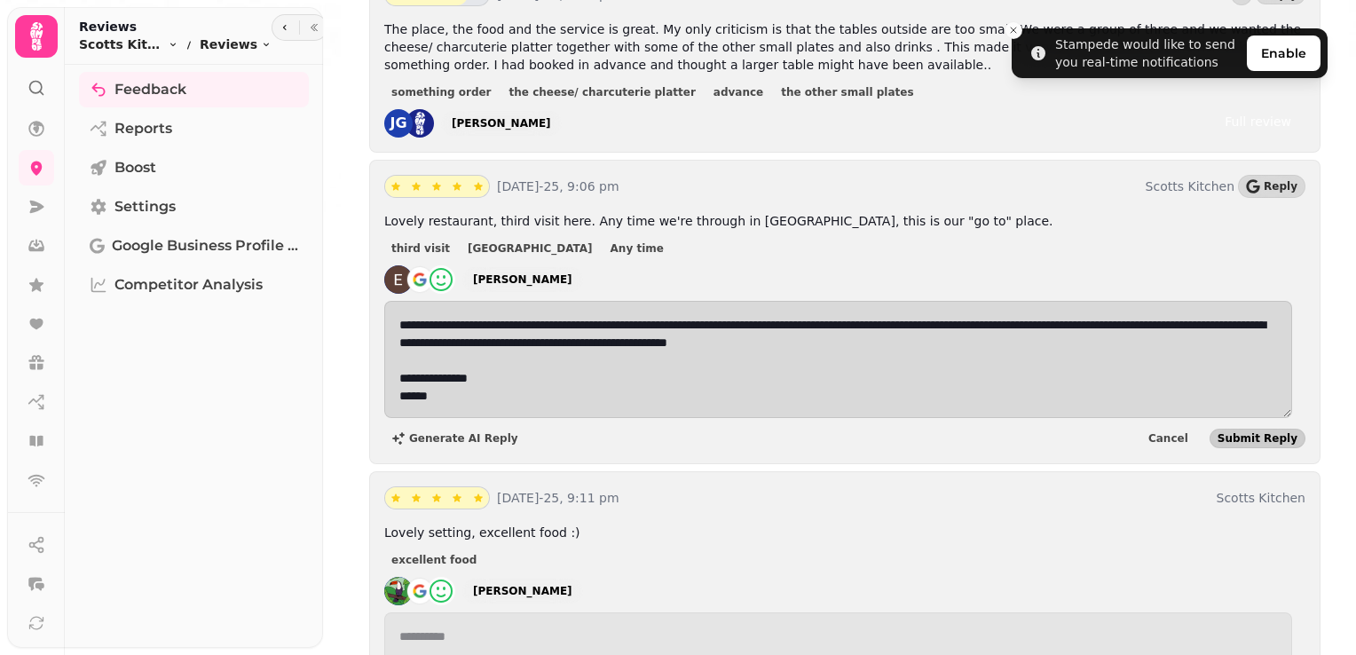
click at [1233, 433] on span "Submit Reply" at bounding box center [1258, 438] width 80 height 11
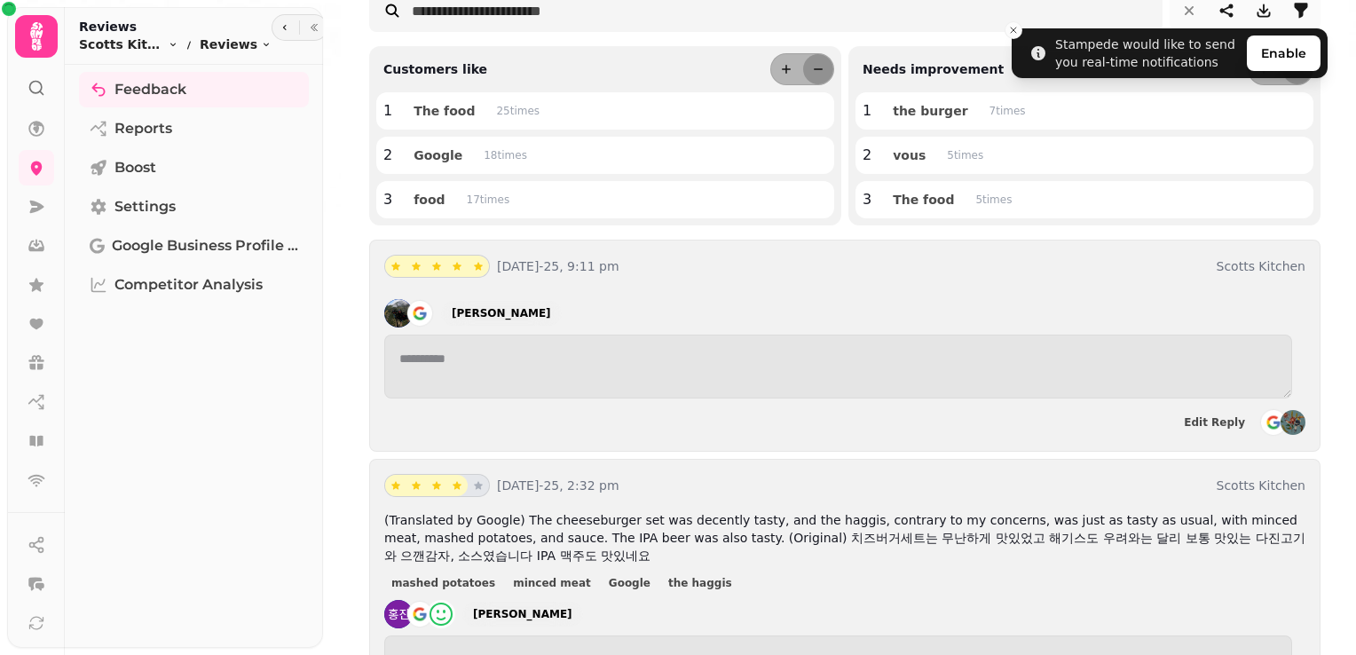
scroll to position [0, 0]
